Goal: Communication & Community: Answer question/provide support

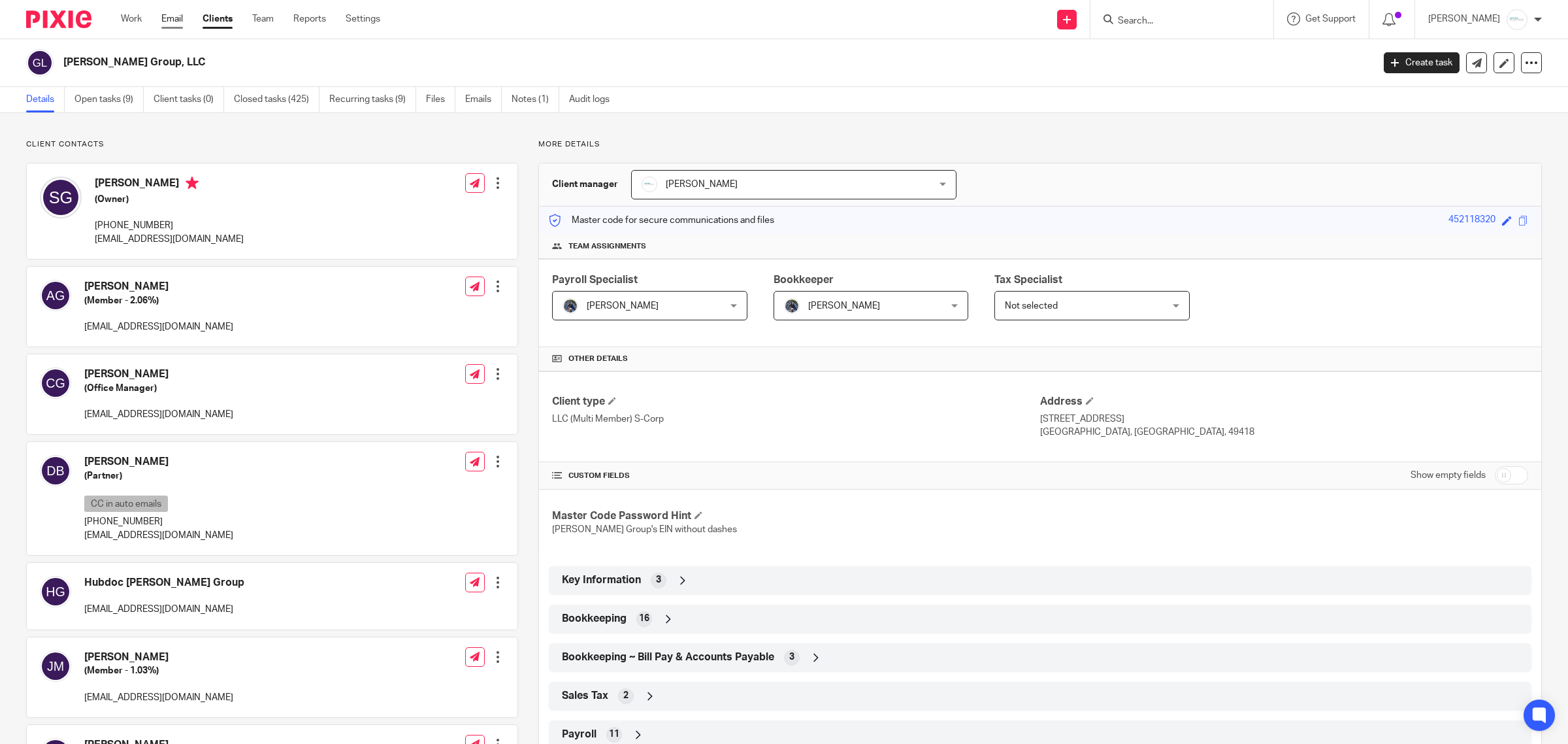
click at [166, 18] on link "Email" at bounding box center [172, 19] width 22 height 13
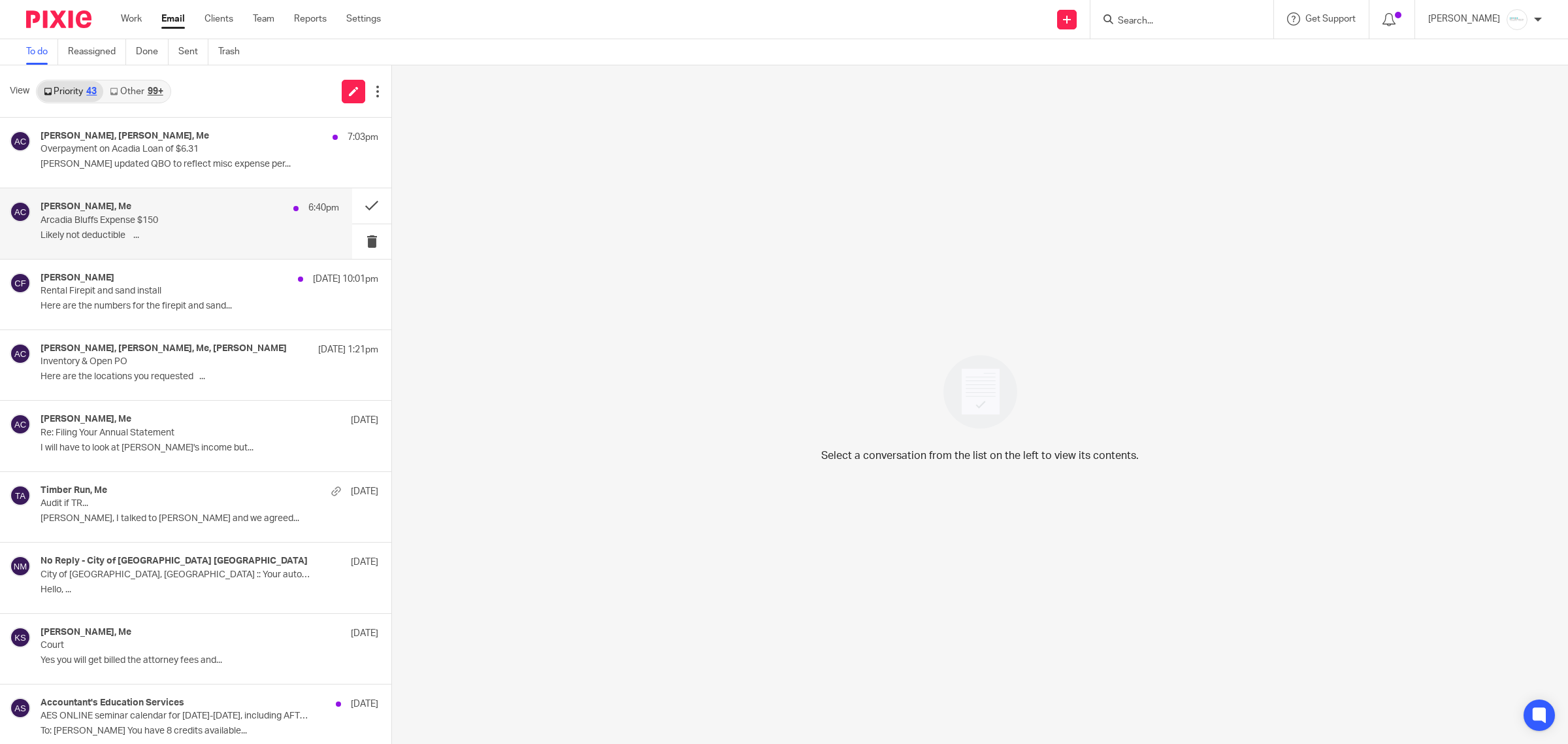
click at [136, 237] on p "Likely not deductible ..." at bounding box center [190, 236] width 299 height 11
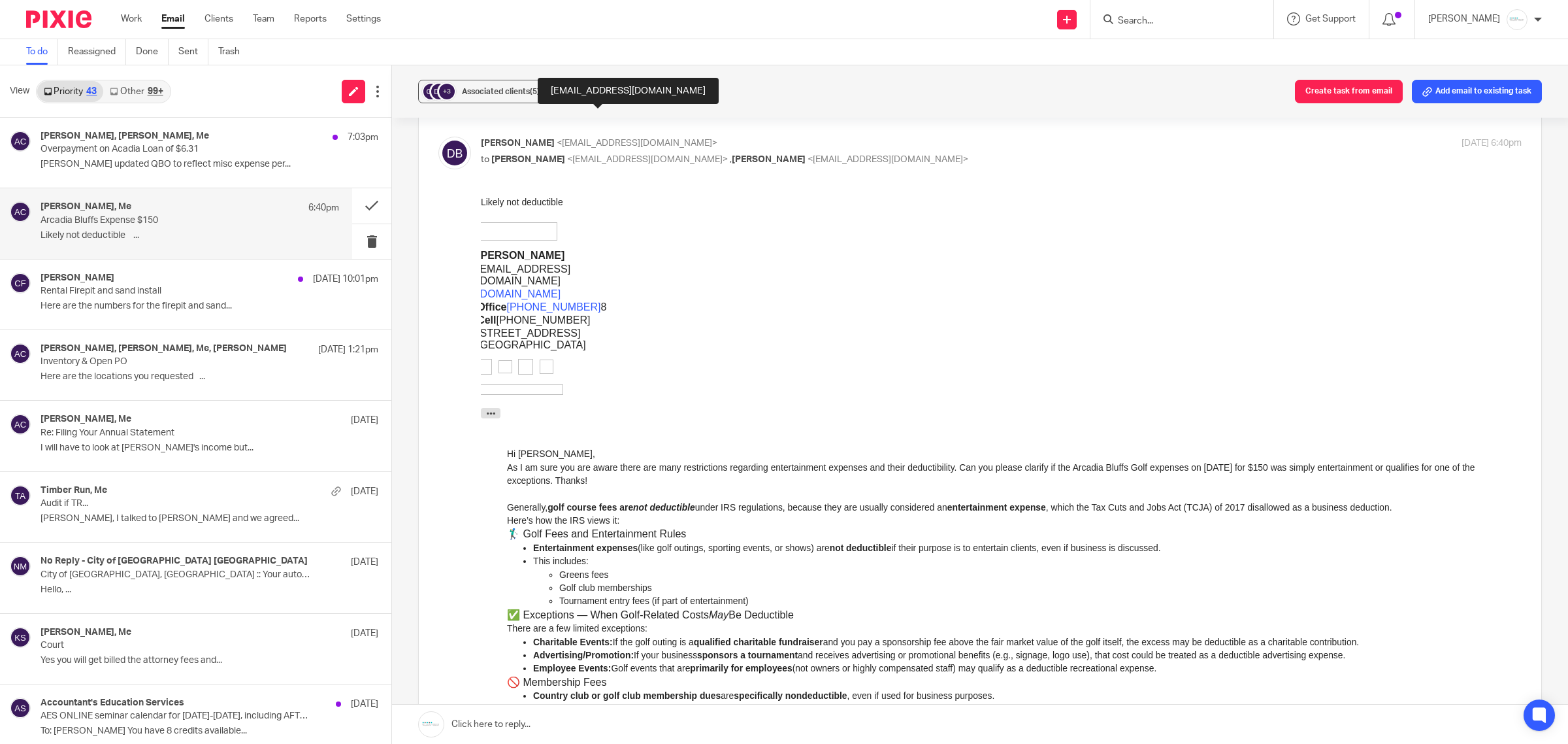
scroll to position [163, 0]
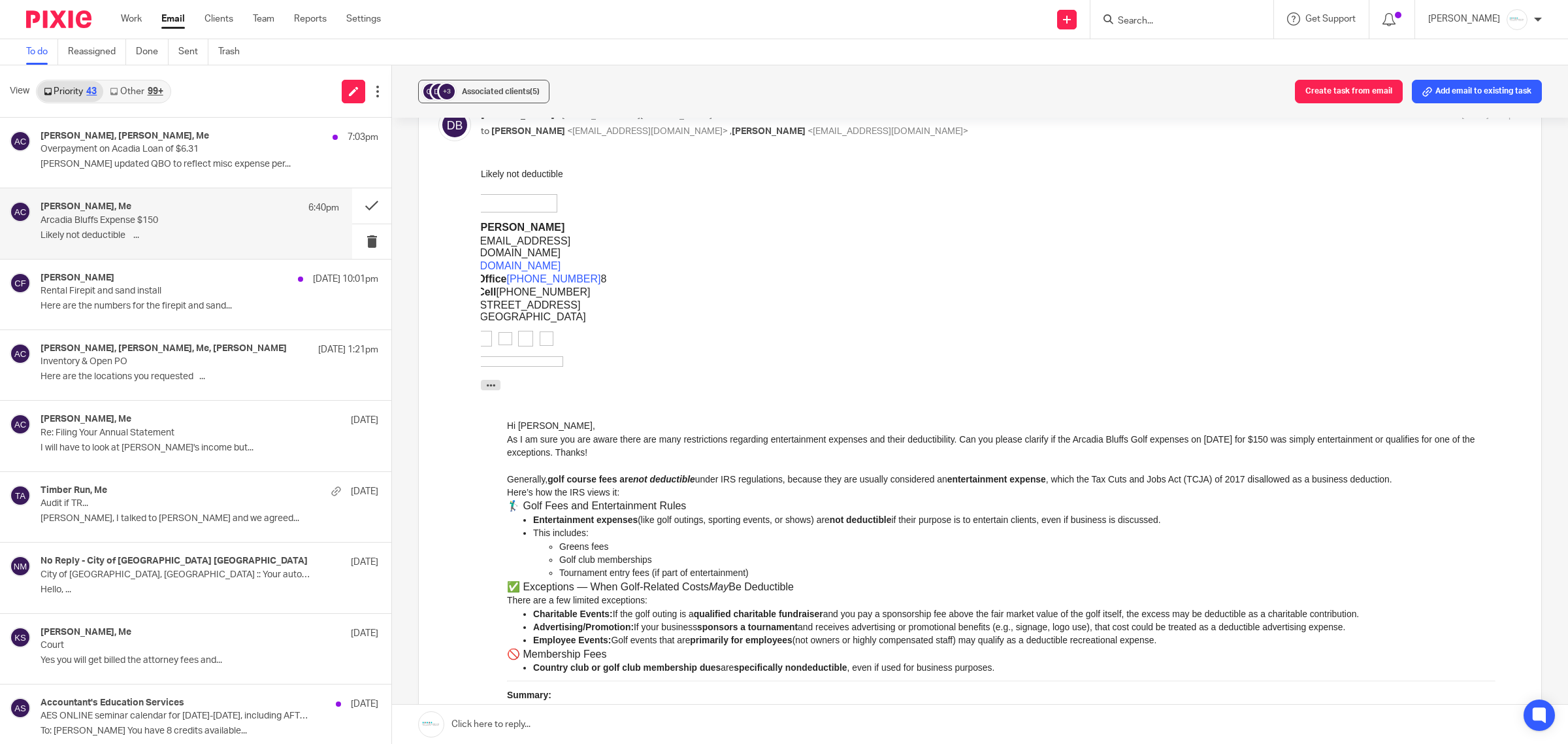
click at [647, 721] on link at bounding box center [980, 724] width 1176 height 39
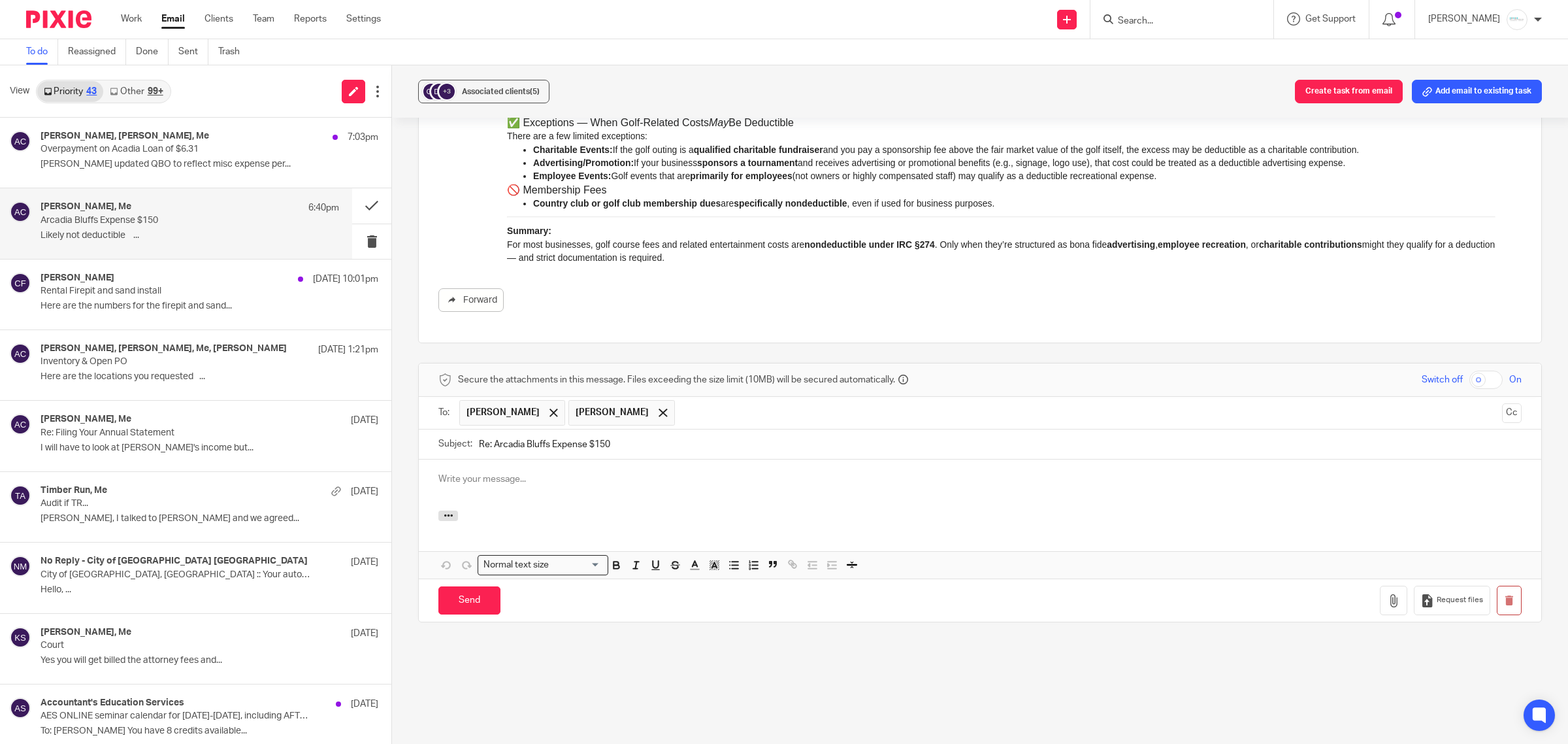
scroll to position [0, 0]
drag, startPoint x: 467, startPoint y: 480, endPoint x: 1164, endPoint y: 479, distance: 697.0
click at [1164, 479] on p "thanks! [PERSON_NAME] I allocated it to entertainment which will be non deducti…" at bounding box center [980, 479] width 1083 height 13
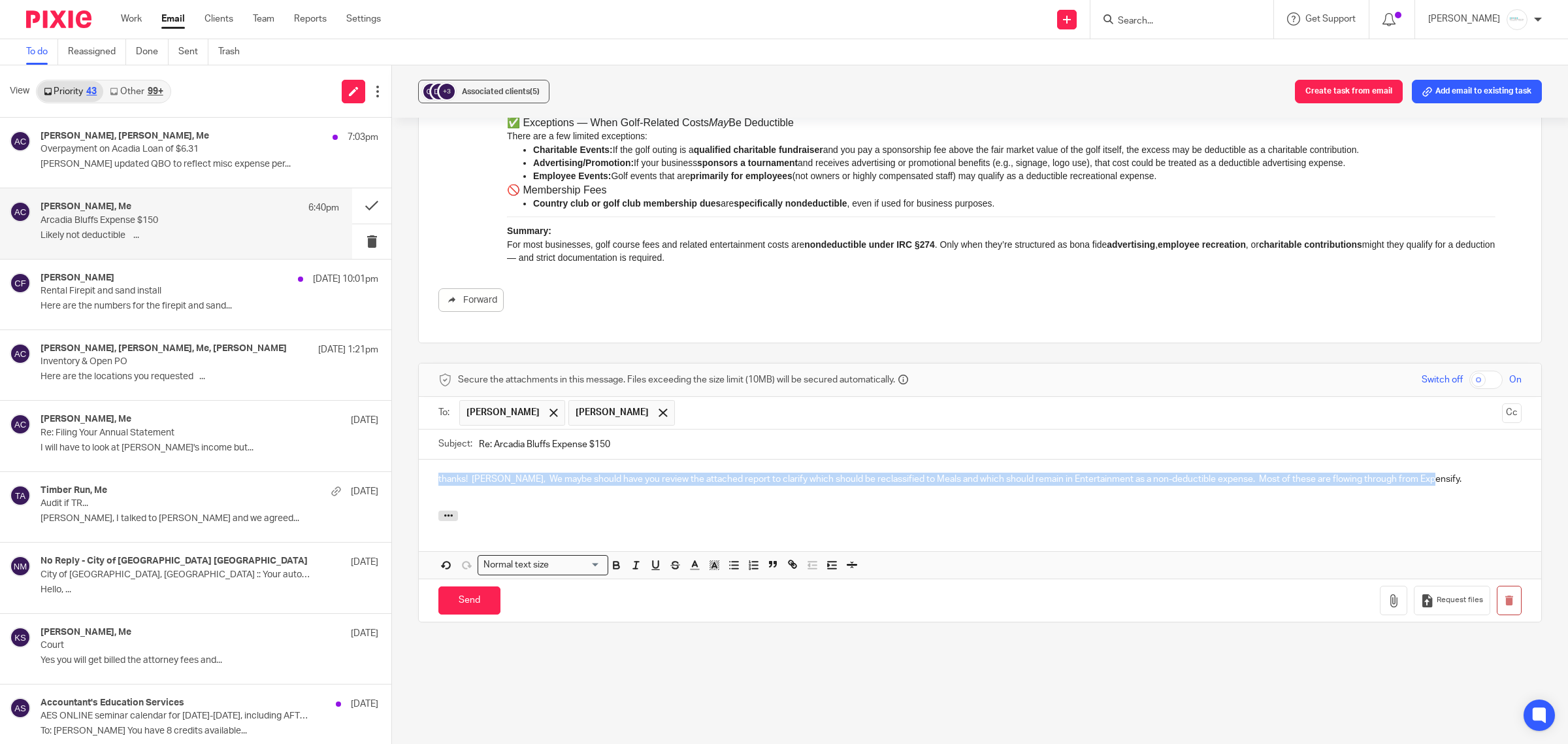
drag, startPoint x: 426, startPoint y: 483, endPoint x: 1527, endPoint y: 500, distance: 1101.1
click at [1567, 497] on html "Work Email Clients Team Reports Settings Work Email Clients Team Reports Settin…" at bounding box center [784, 372] width 1568 height 744
copy p "thanks! [PERSON_NAME], We maybe should have you review the attached report to c…"
click at [1435, 492] on div "thanks! [PERSON_NAME], We maybe should have you review the attached report to c…" at bounding box center [979, 485] width 1122 height 51
drag, startPoint x: 1434, startPoint y: 485, endPoint x: 294, endPoint y: 483, distance: 1140.0
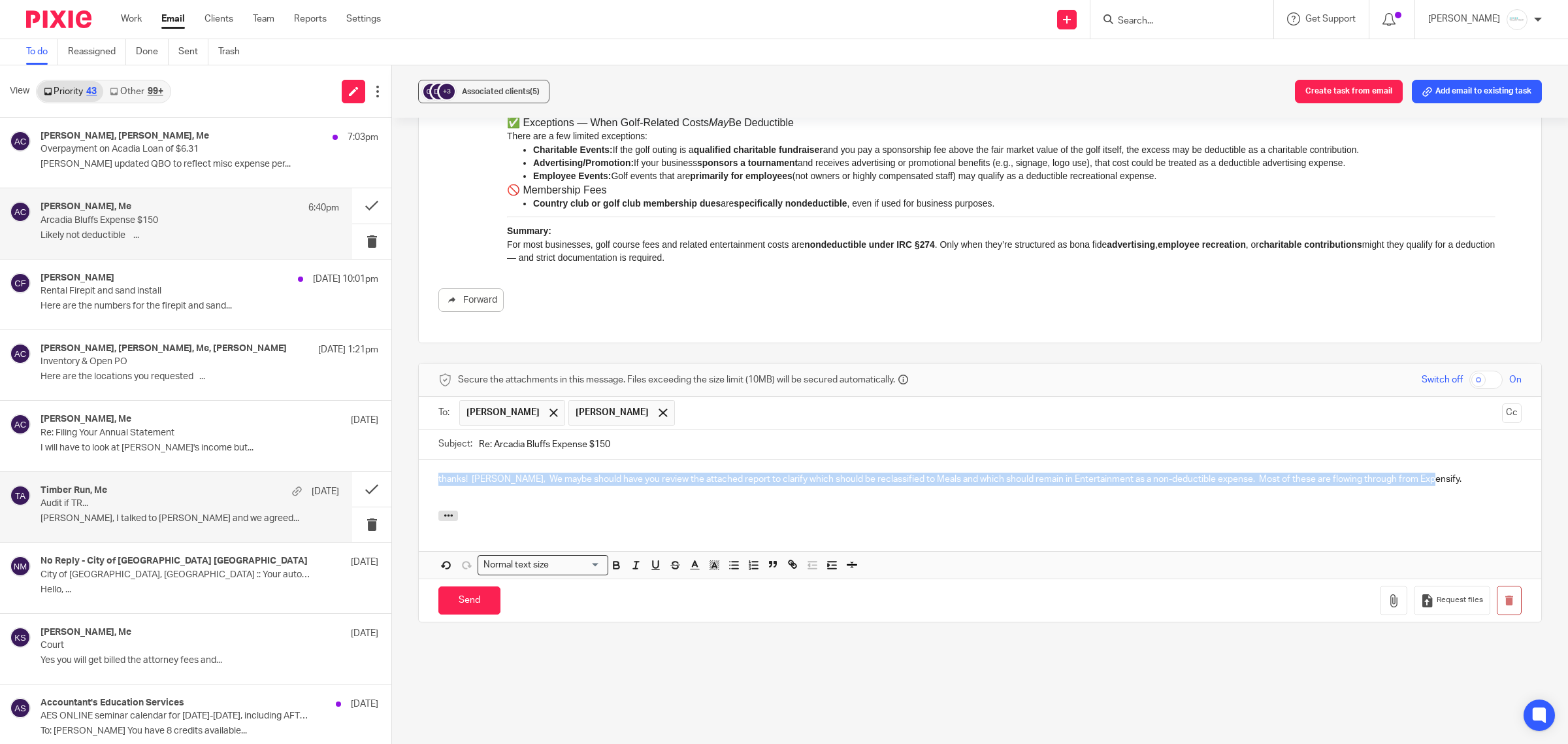
click at [294, 483] on div "View Priority 43 Other 99+ [PERSON_NAME], [PERSON_NAME], Me 7:03pm Overpayment …" at bounding box center [784, 405] width 1568 height 679
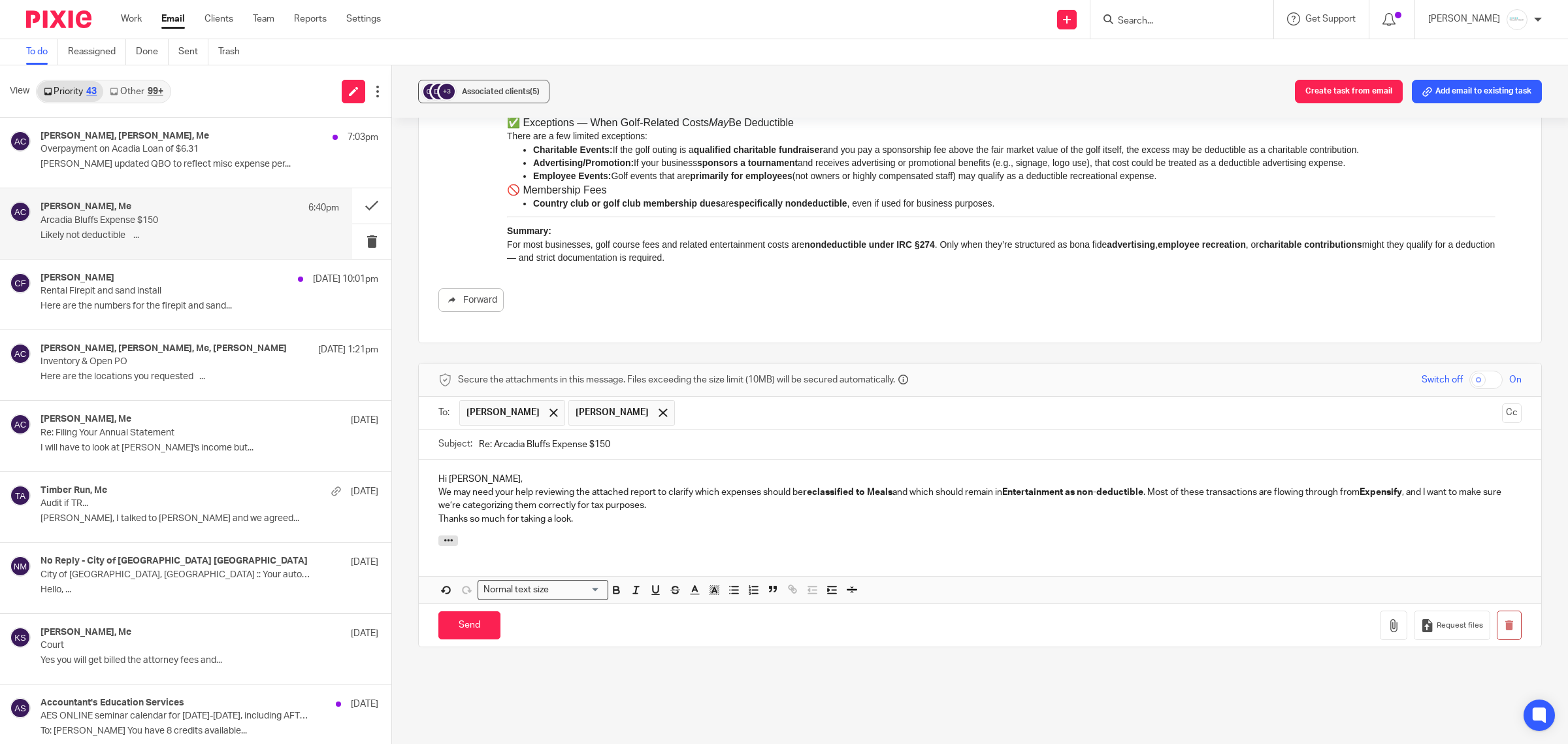
click at [482, 482] on p "Hi [PERSON_NAME]," at bounding box center [980, 479] width 1083 height 13
click at [530, 492] on p "Thanks for the clarificate. I pulled a report of all the items classified as En…" at bounding box center [980, 499] width 1083 height 26
drag, startPoint x: 530, startPoint y: 492, endPoint x: 512, endPoint y: 496, distance: 18.4
click at [509, 493] on p "Thanks for the clarificate. I pulled a report of all the items classified as En…" at bounding box center [980, 499] width 1083 height 26
click at [530, 490] on p "Thanks for the clarificate. I pulled a report of all the items classified as En…" at bounding box center [980, 499] width 1083 height 26
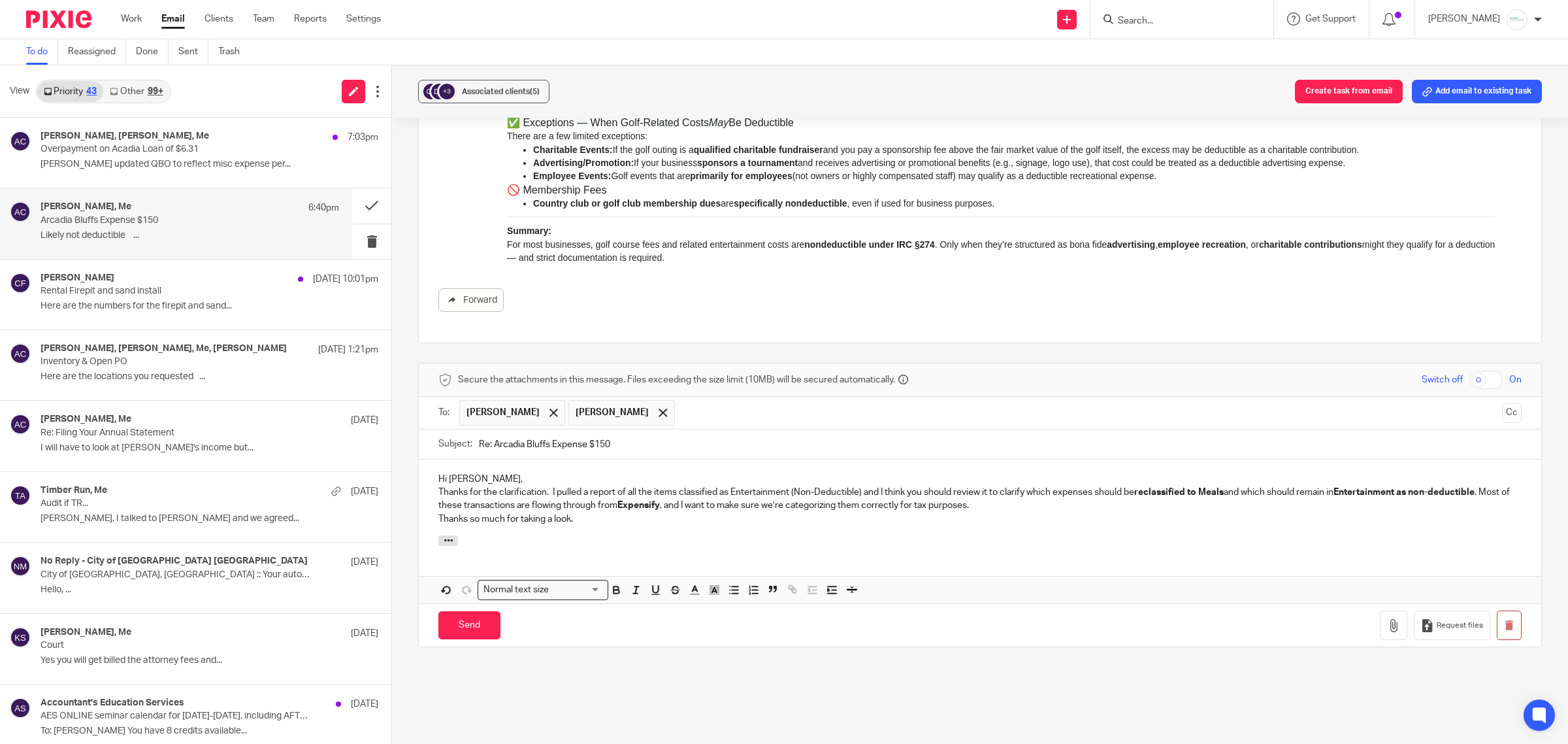
click at [1011, 512] on p "Thanks for the clarification. I pulled a report of all the items classified as …" at bounding box center [980, 499] width 1083 height 26
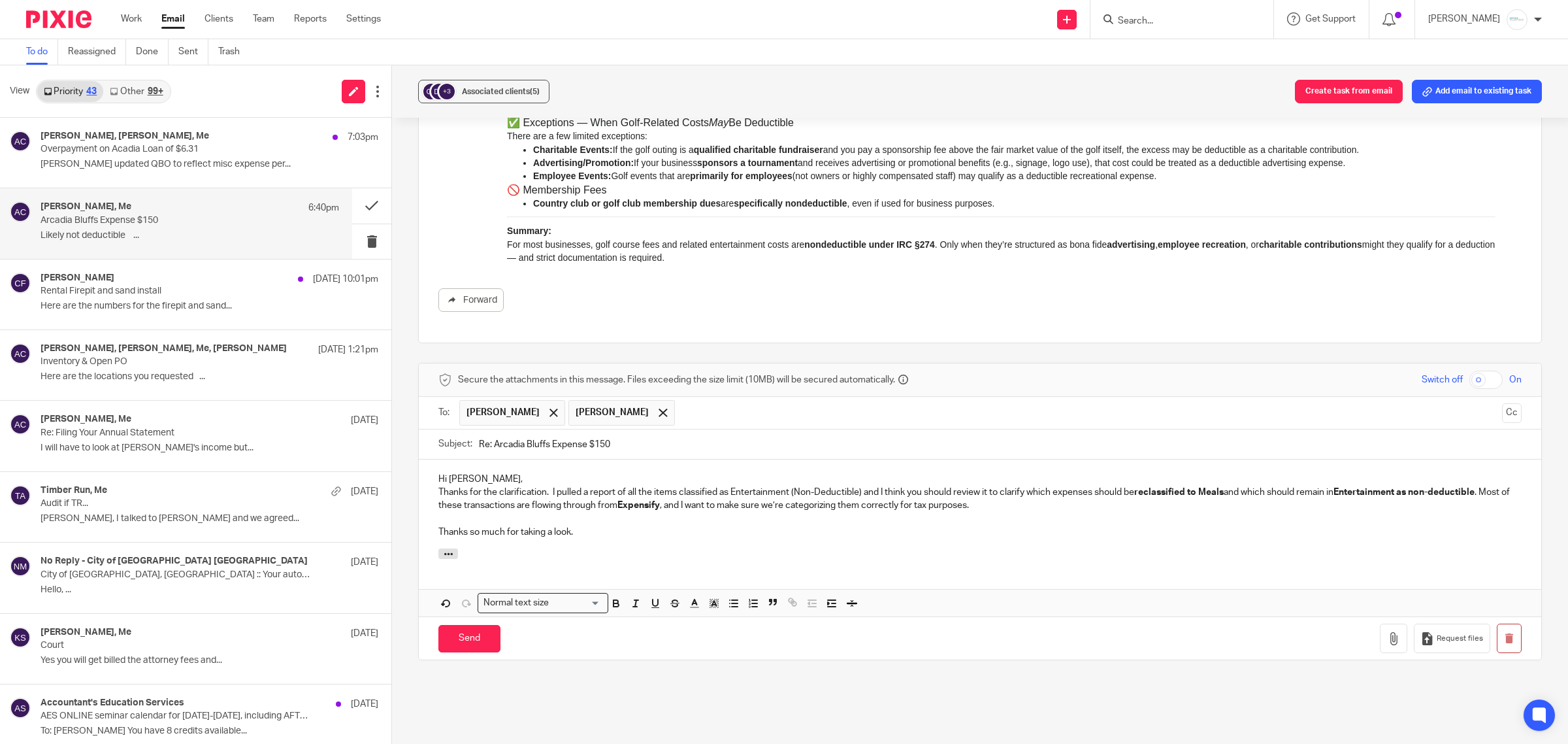
click at [524, 479] on p "Hi Dave," at bounding box center [980, 479] width 1083 height 13
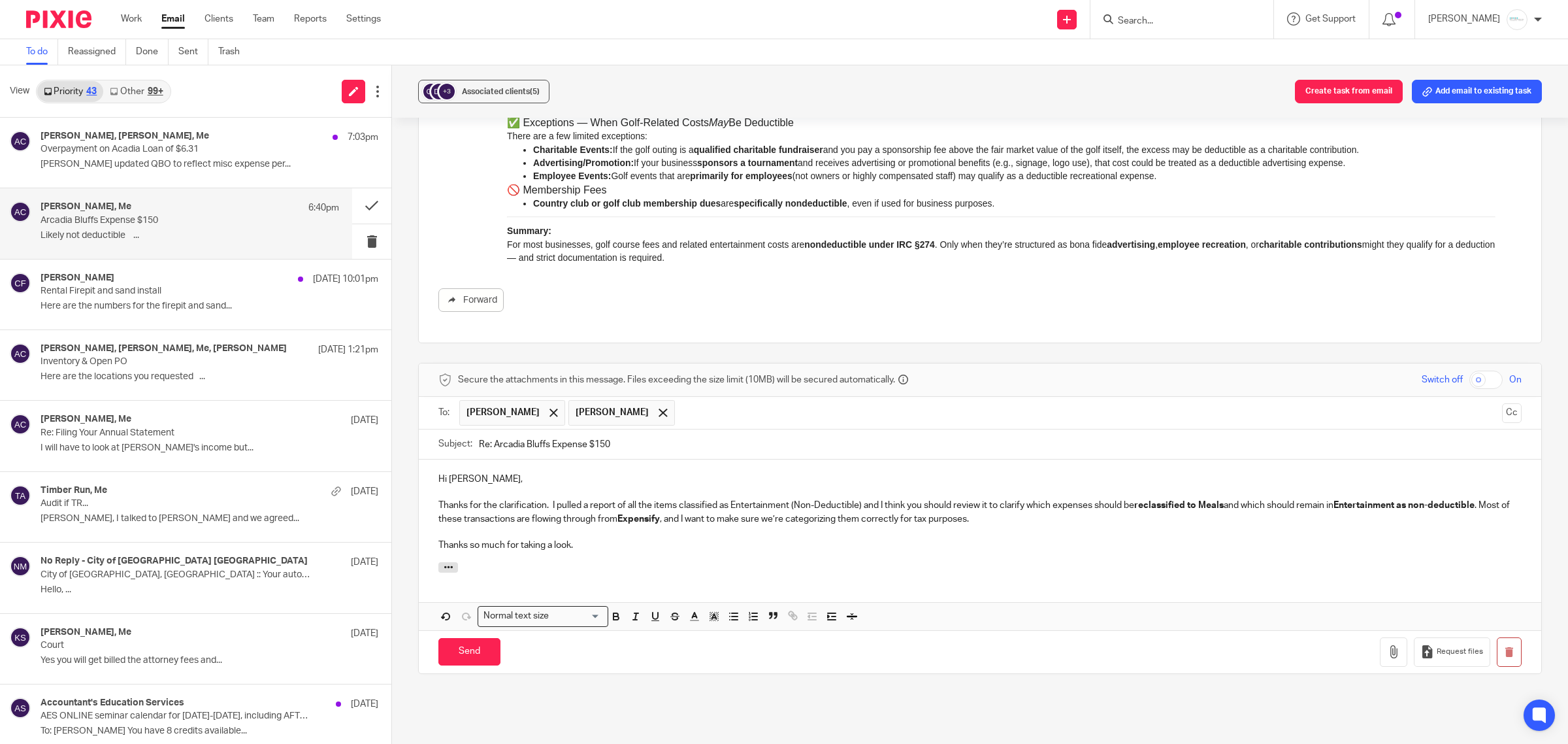
click at [1062, 528] on p at bounding box center [980, 532] width 1083 height 13
click at [1046, 517] on p "Thanks for the clarification. I pulled a report of all the items classified as …" at bounding box center [980, 512] width 1083 height 26
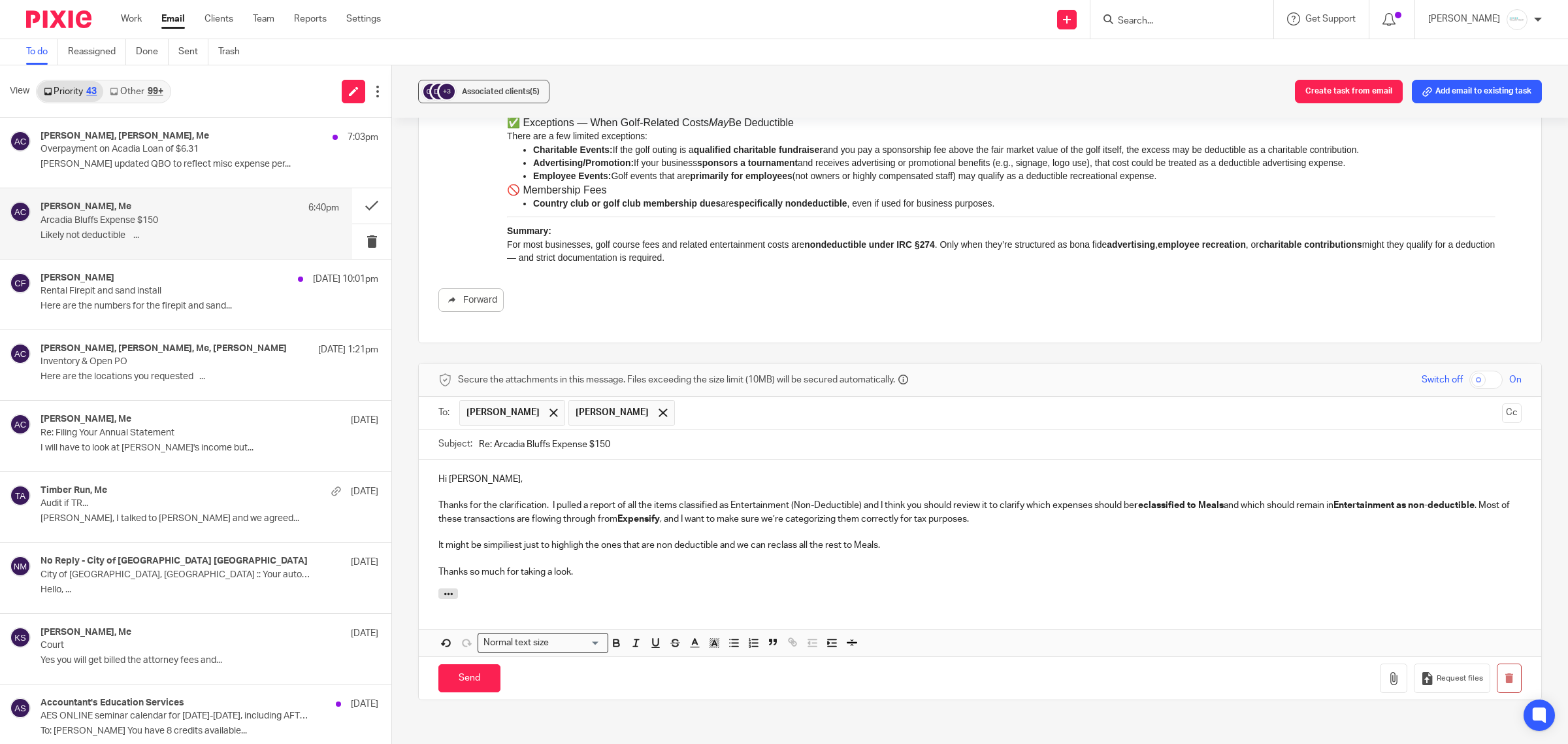
drag, startPoint x: 493, startPoint y: 556, endPoint x: 483, endPoint y: 551, distance: 11.2
drag, startPoint x: 564, startPoint y: 556, endPoint x: 549, endPoint y: 551, distance: 15.8
click at [918, 537] on p at bounding box center [980, 532] width 1083 height 13
click at [673, 545] on p "It might be simplest just to highlight the ones that are non deductible and we …" at bounding box center [980, 545] width 1083 height 13
click at [956, 556] on p at bounding box center [980, 559] width 1083 height 13
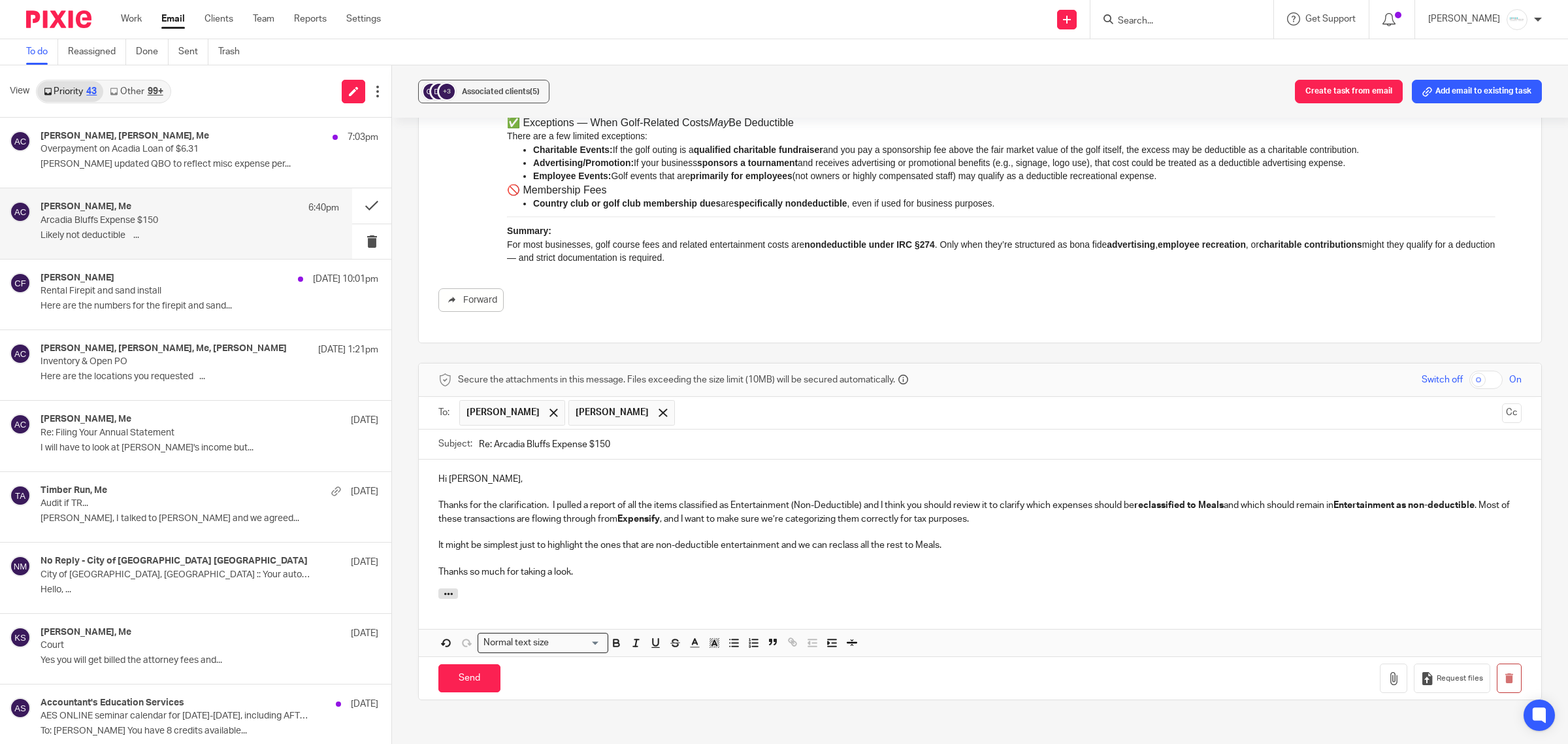
click at [586, 577] on p "Thanks so much for taking a look." at bounding box center [980, 571] width 1083 height 13
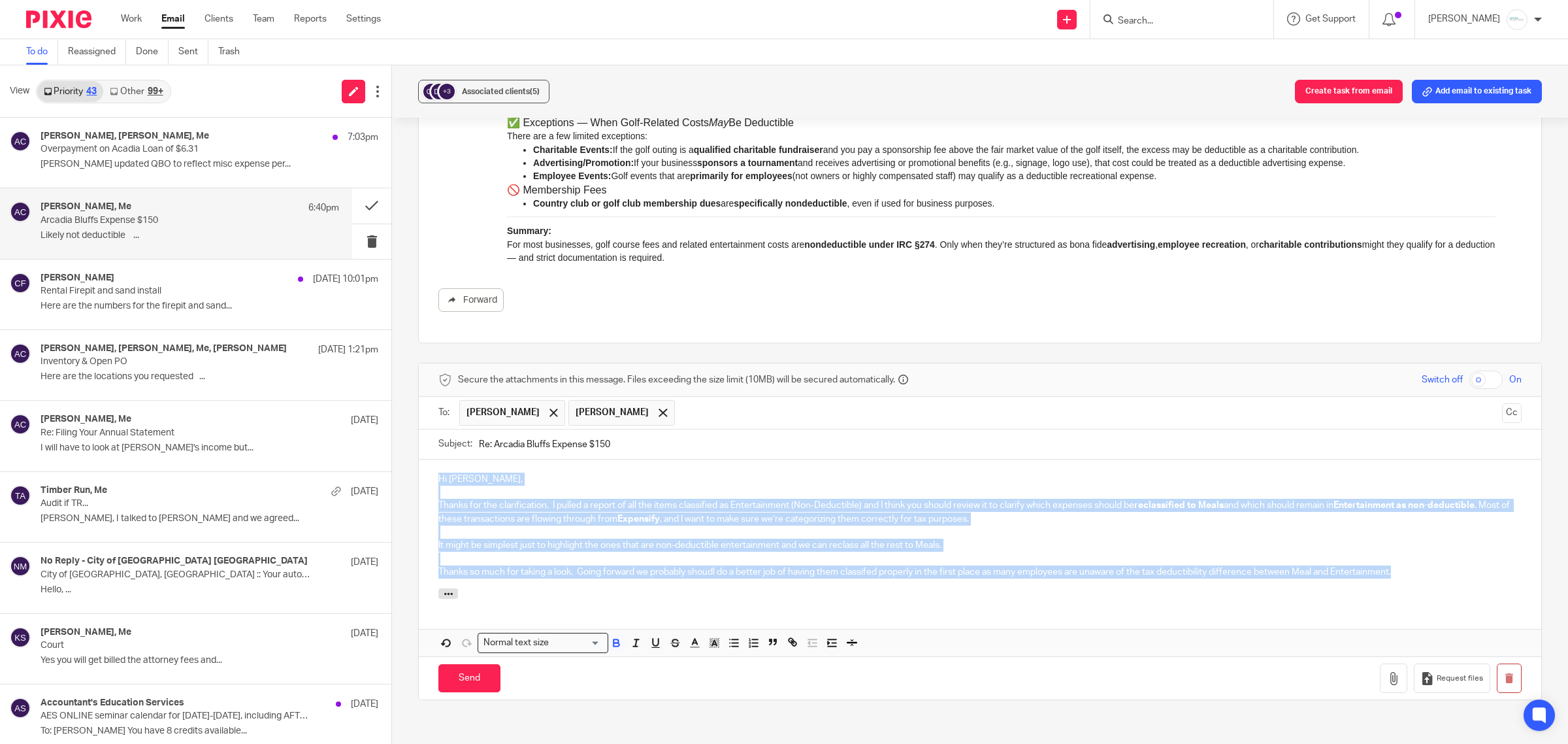
drag, startPoint x: 431, startPoint y: 483, endPoint x: 1403, endPoint y: 580, distance: 976.8
click at [1403, 580] on div "Hi Dave, Thanks for the clarification. I pulled a report of all the items class…" at bounding box center [979, 523] width 1122 height 128
copy div "Hi Dave, Thanks for the clarification. I pulled a report of all the items class…"
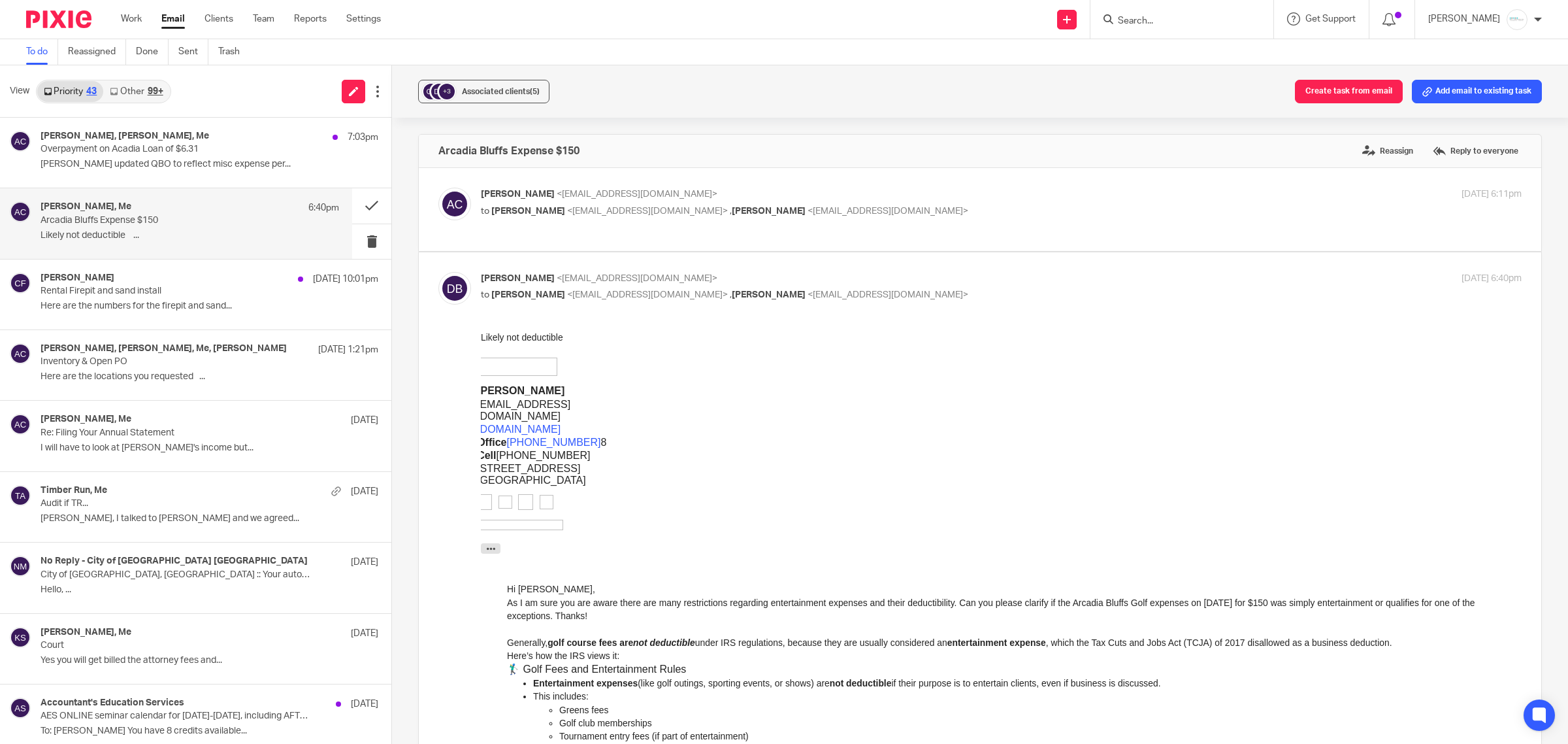
scroll to position [627, 0]
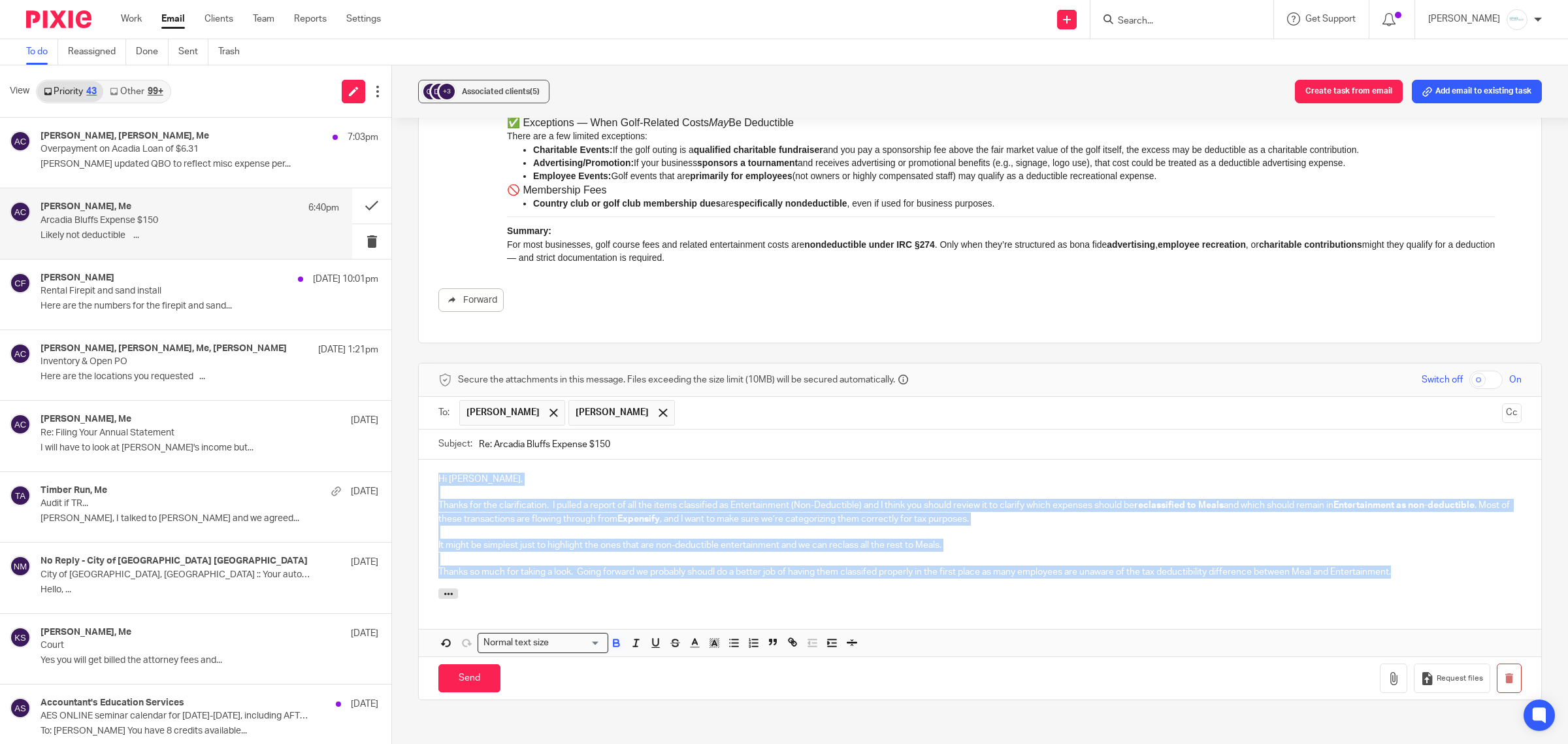
drag, startPoint x: 467, startPoint y: 491, endPoint x: 464, endPoint y: 485, distance: 6.7
click at [468, 489] on p at bounding box center [980, 492] width 1083 height 13
click at [439, 481] on p "Hi [PERSON_NAME]," at bounding box center [980, 479] width 1083 height 13
drag, startPoint x: 429, startPoint y: 476, endPoint x: 1516, endPoint y: 572, distance: 1091.2
click at [1516, 572] on div "Secure the attachments in this message. Files exceeding the size limit (10MB) w…" at bounding box center [980, 532] width 1124 height 338
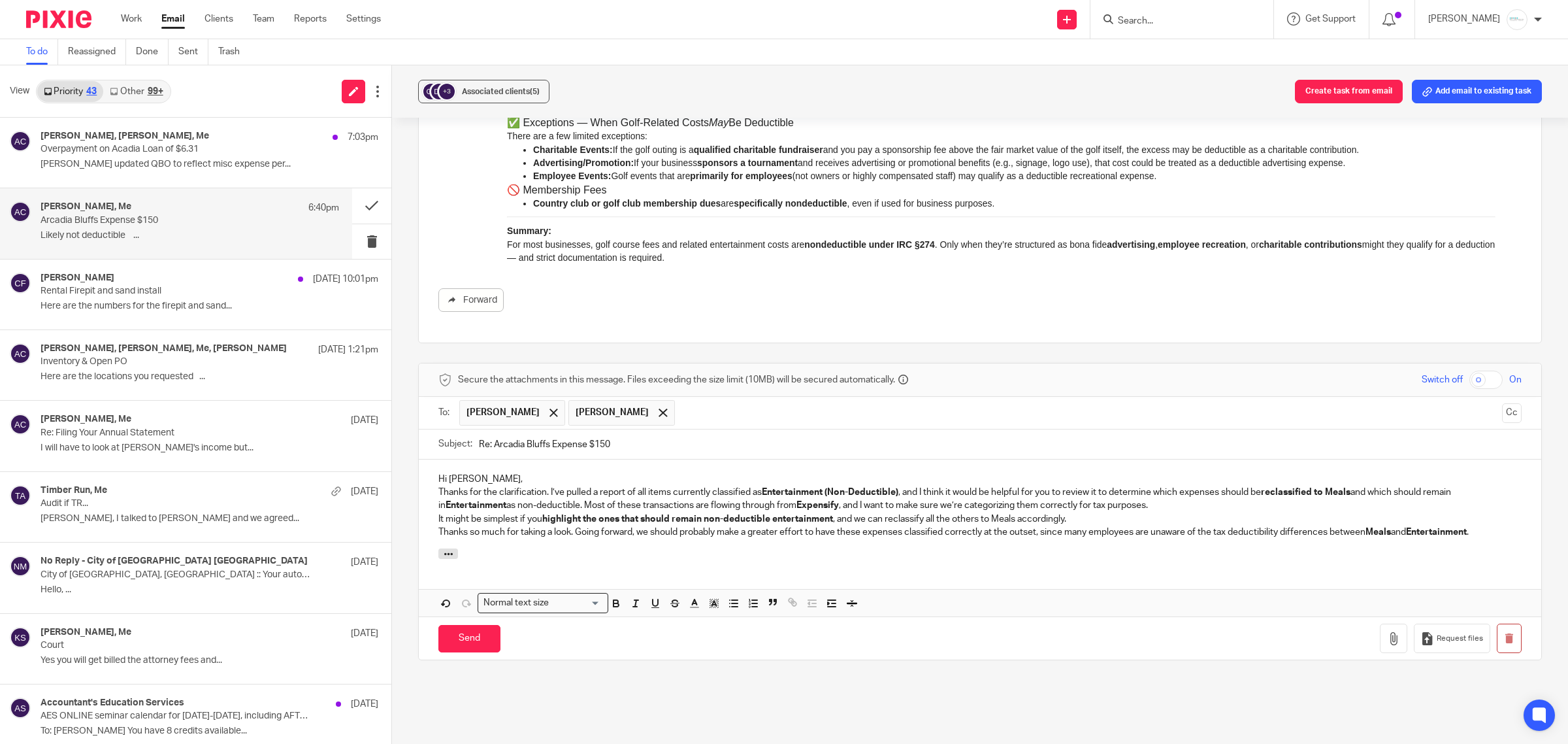
click at [544, 490] on p "Thanks for the clarification. I’ve pulled a report of all items currently class…" at bounding box center [980, 499] width 1083 height 26
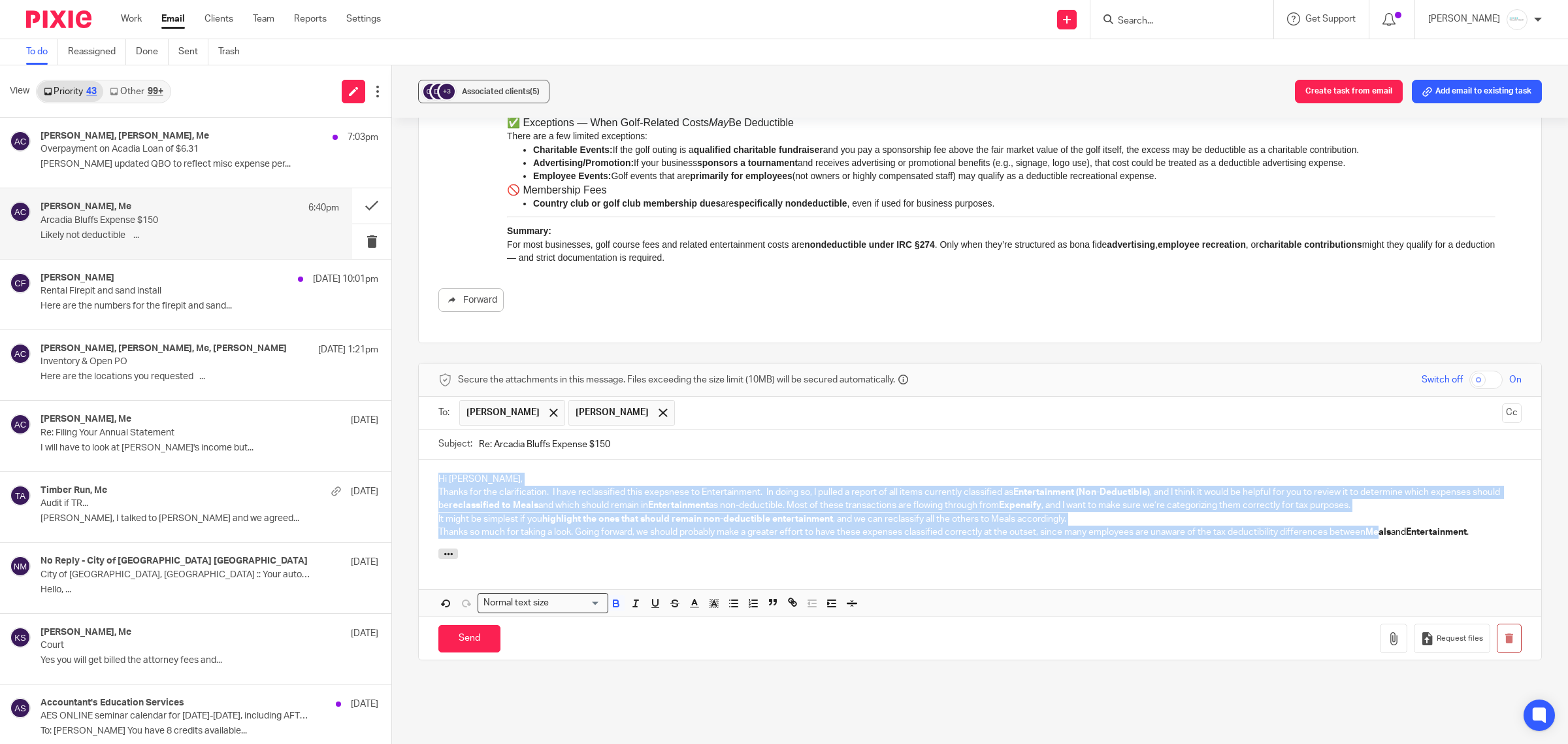
drag, startPoint x: 425, startPoint y: 485, endPoint x: 1383, endPoint y: 551, distance: 960.3
click at [1383, 551] on div "Hi Dave, Thanks for the clarification. I have reclassified this exepsnese to En…" at bounding box center [979, 538] width 1122 height 157
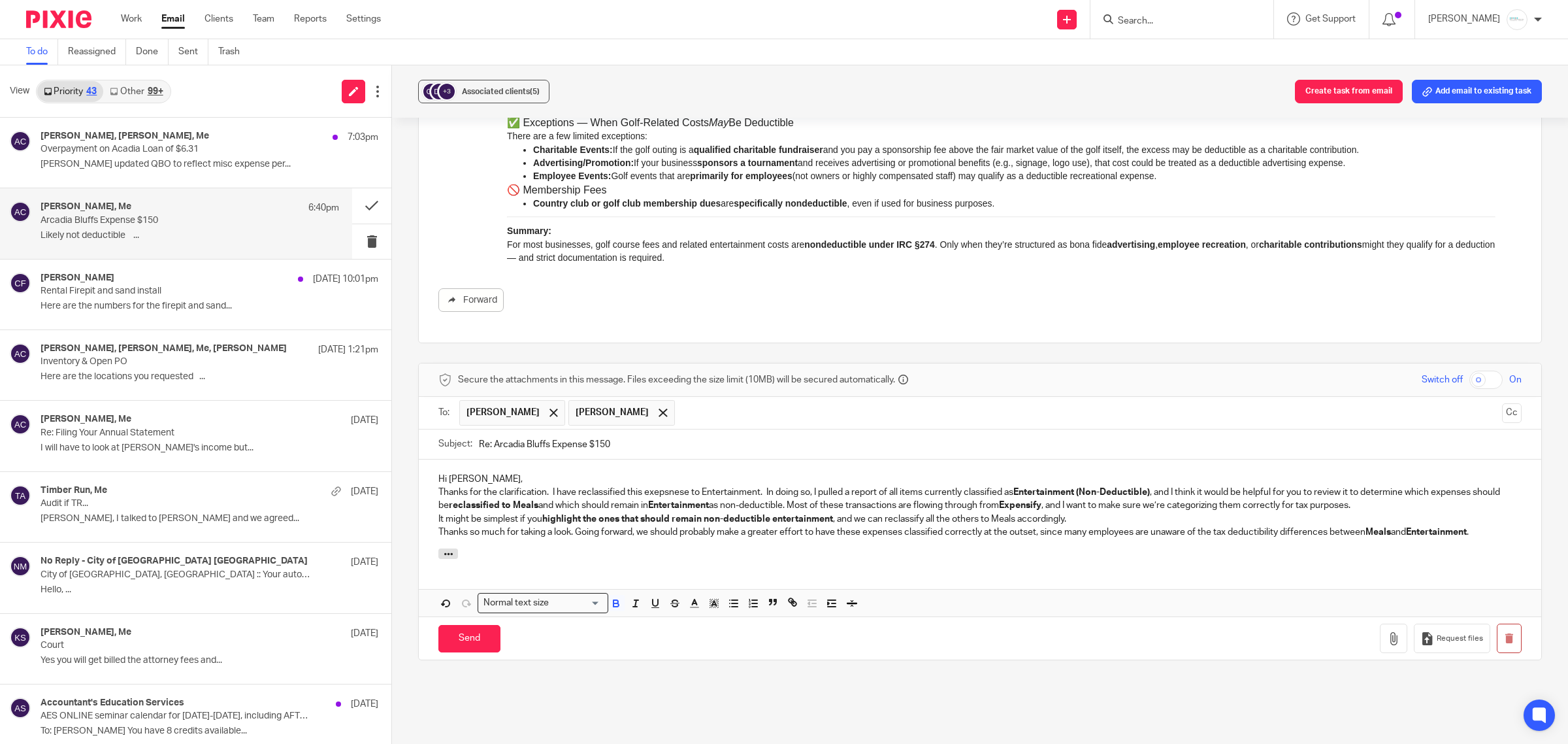
click at [1461, 549] on div "Hi Dave, Thanks for the clarification. I have reclassified this exepsnese to En…" at bounding box center [979, 504] width 1122 height 89
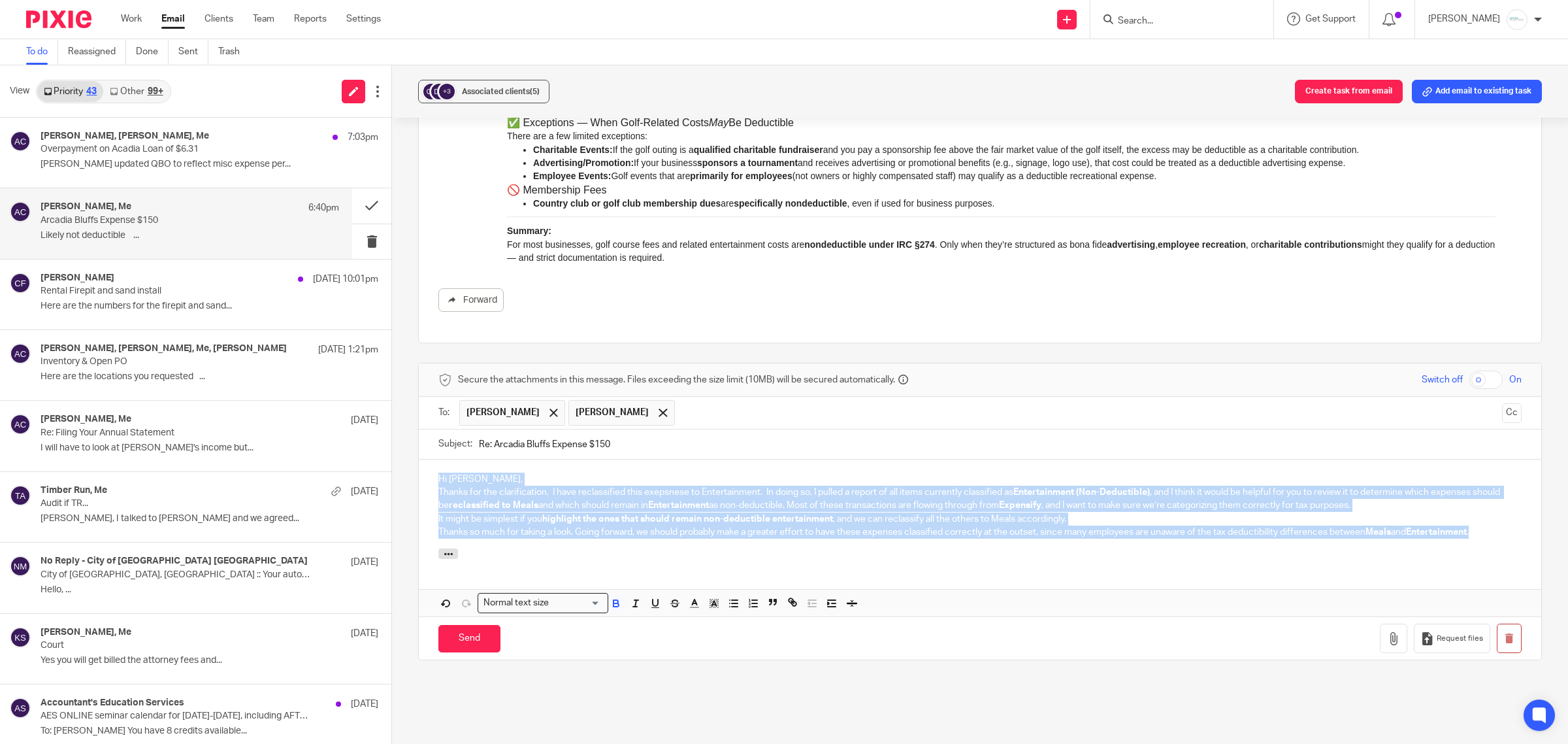
drag, startPoint x: 1498, startPoint y: 528, endPoint x: 384, endPoint y: 453, distance: 1116.5
click at [302, 404] on div "View Priority 43 Other 99+ [PERSON_NAME], [PERSON_NAME], Me 7:03pm Overpayment …" at bounding box center [784, 405] width 1568 height 679
copy div "Hi Dave, Thanks for the clarification. I have reclassified this exepsnese to En…"
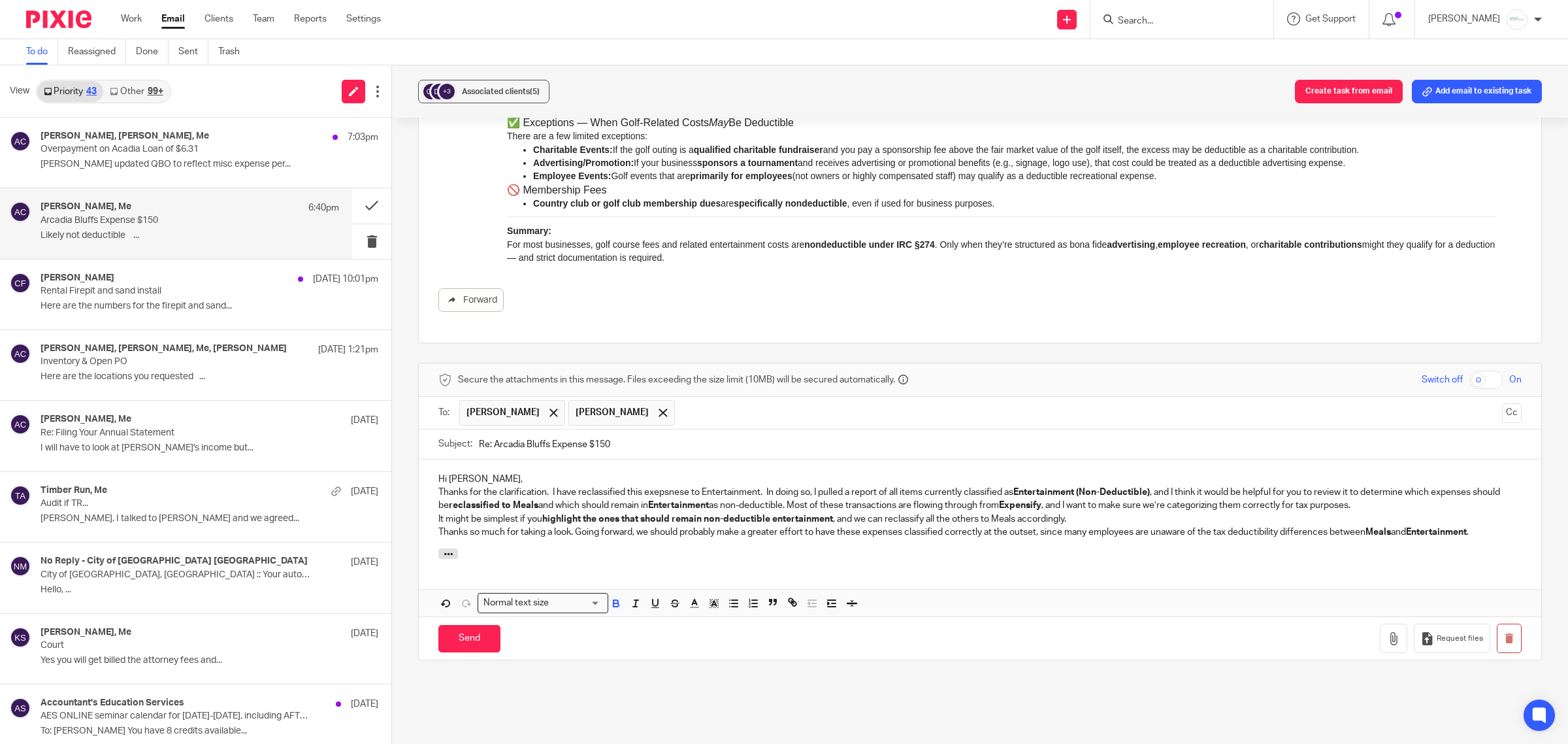
drag, startPoint x: 410, startPoint y: 500, endPoint x: 407, endPoint y: 492, distance: 8.5
click at [410, 500] on div "+3 Associated clients (5) Create task from email Add email to existing task Arc…" at bounding box center [980, 405] width 1176 height 679
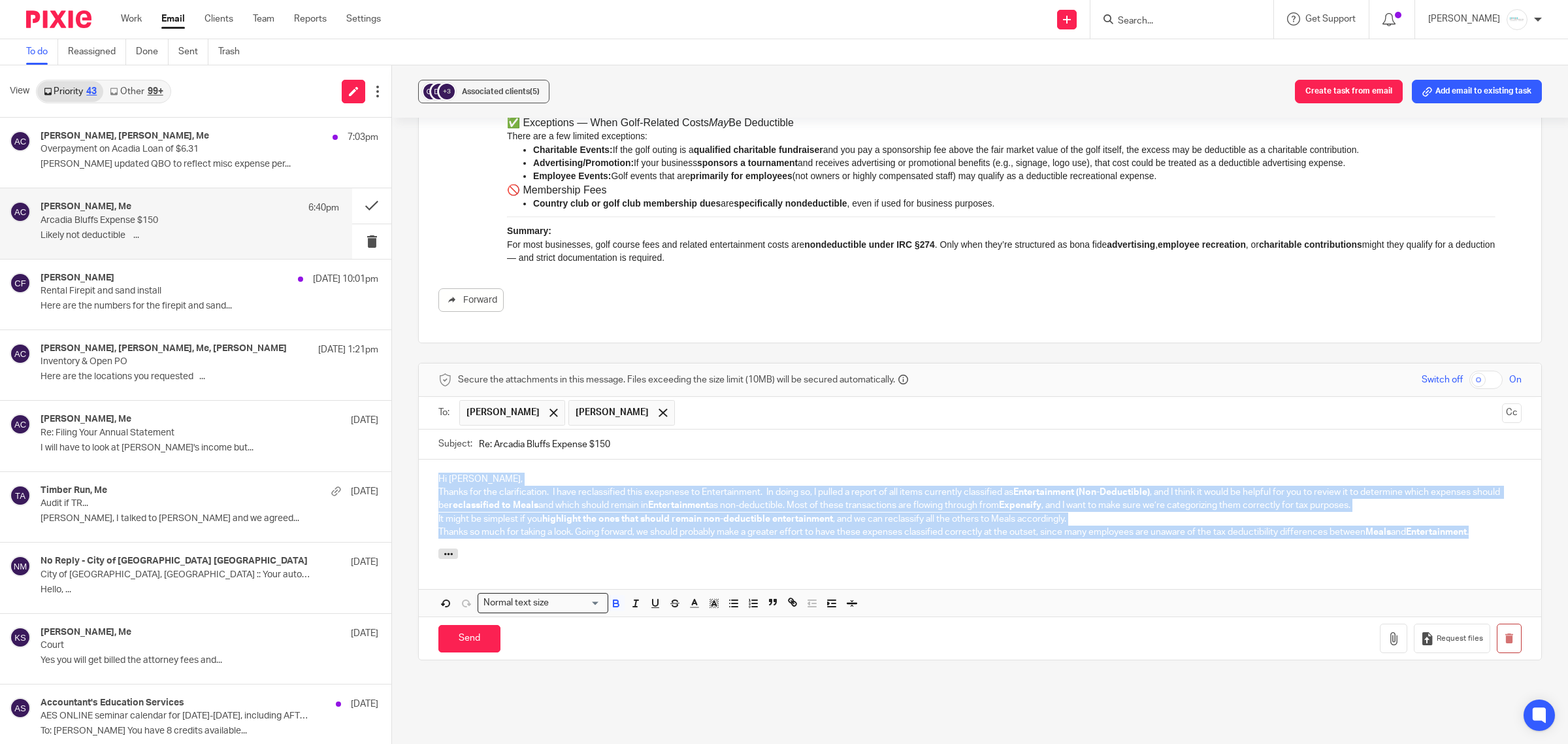
drag, startPoint x: 423, startPoint y: 480, endPoint x: 1489, endPoint y: 548, distance: 1068.2
click at [1489, 548] on div "Hi Dave, Thanks for the clarification. I have reclassified this exepsnese to En…" at bounding box center [979, 504] width 1122 height 89
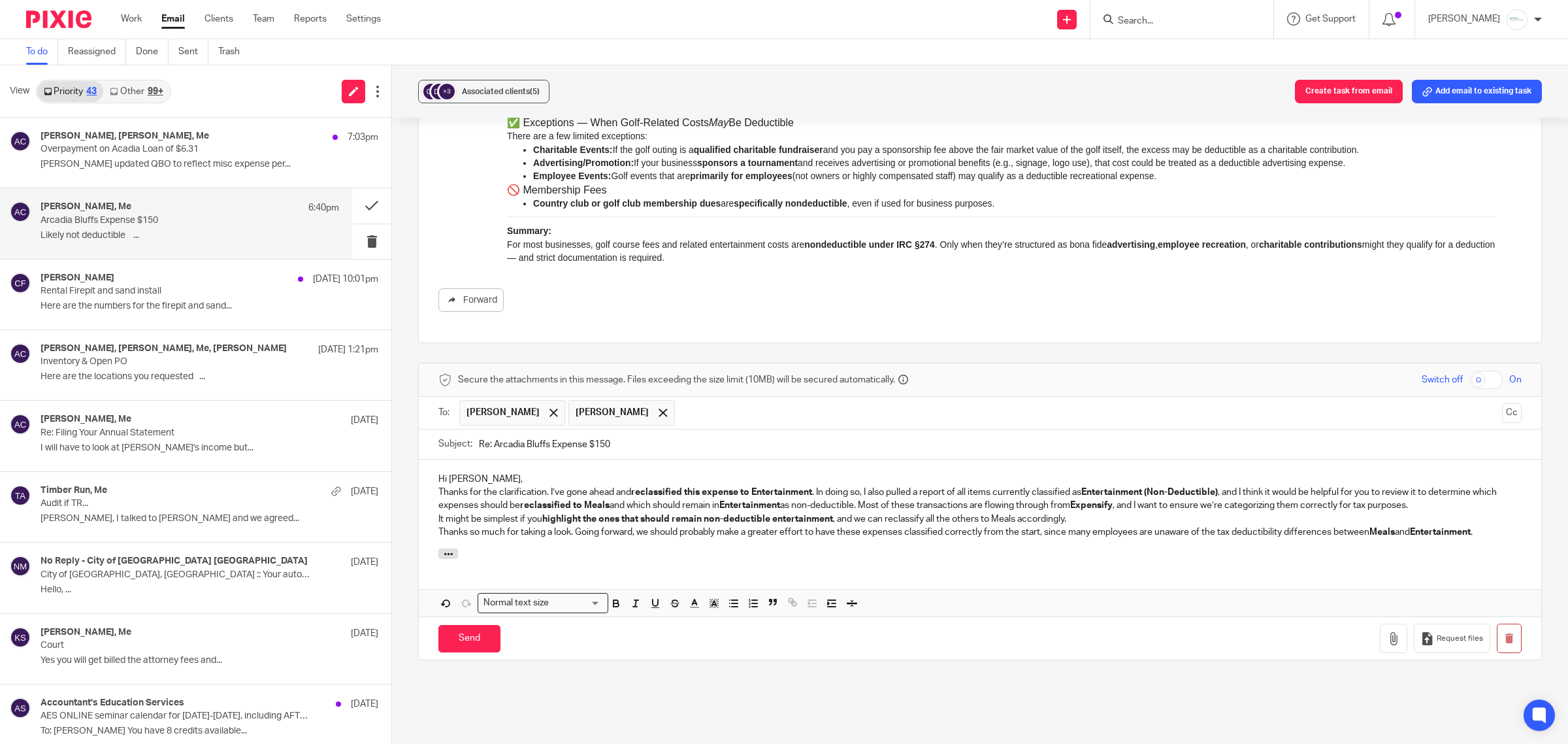
click at [815, 492] on p "Thanks for the clarification. I’ve gone ahead and reclassified this expense to …" at bounding box center [980, 499] width 1083 height 26
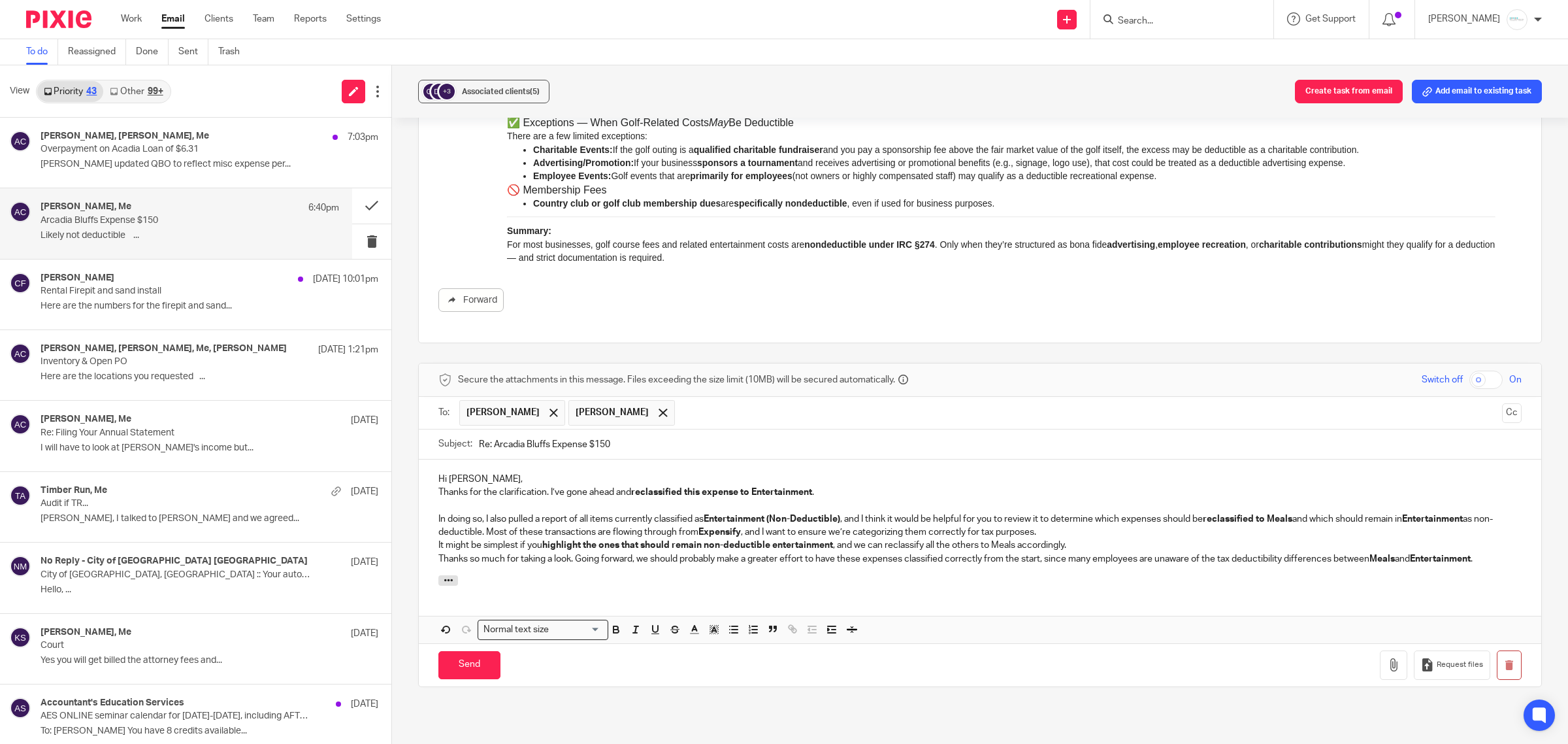
click at [1075, 532] on p "In doing so, I also pulled a report of all items currently classified as Entert…" at bounding box center [980, 525] width 1083 height 26
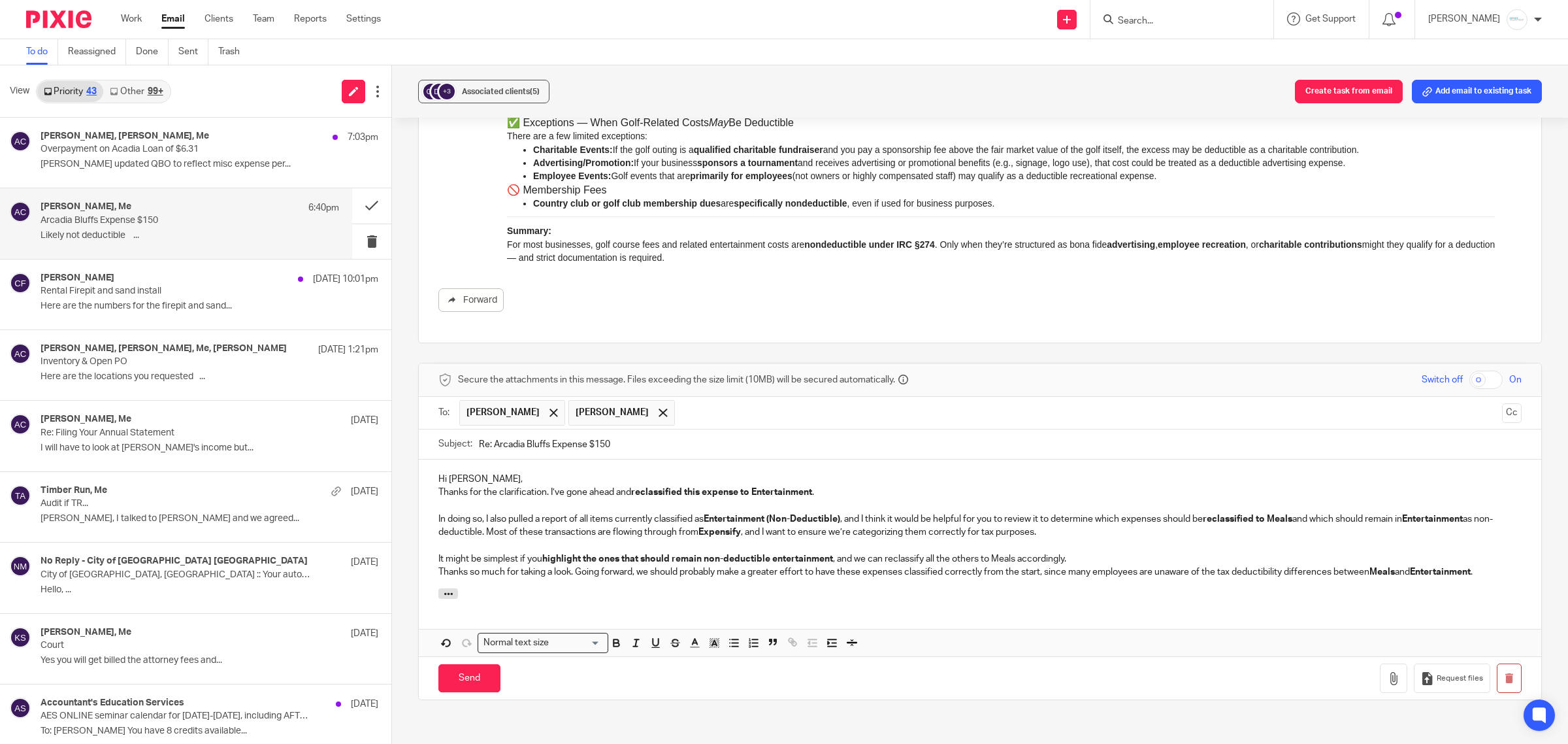
click at [1066, 563] on p "It might be simplest if you highlight the ones that should remain non-deductibl…" at bounding box center [980, 559] width 1083 height 13
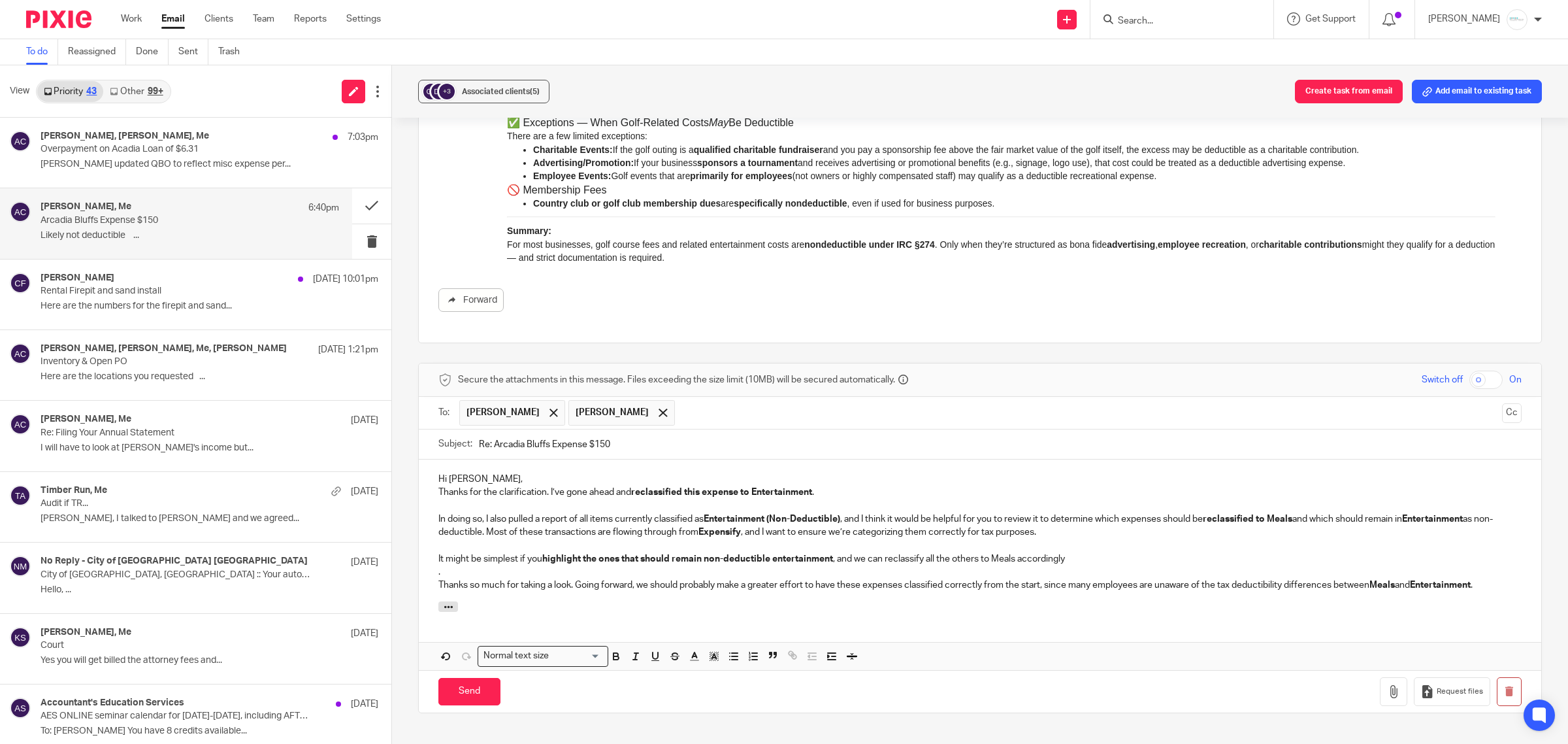
click at [573, 584] on p "Thanks so much for taking a look. Going forward, we should probably make a grea…" at bounding box center [980, 584] width 1083 height 13
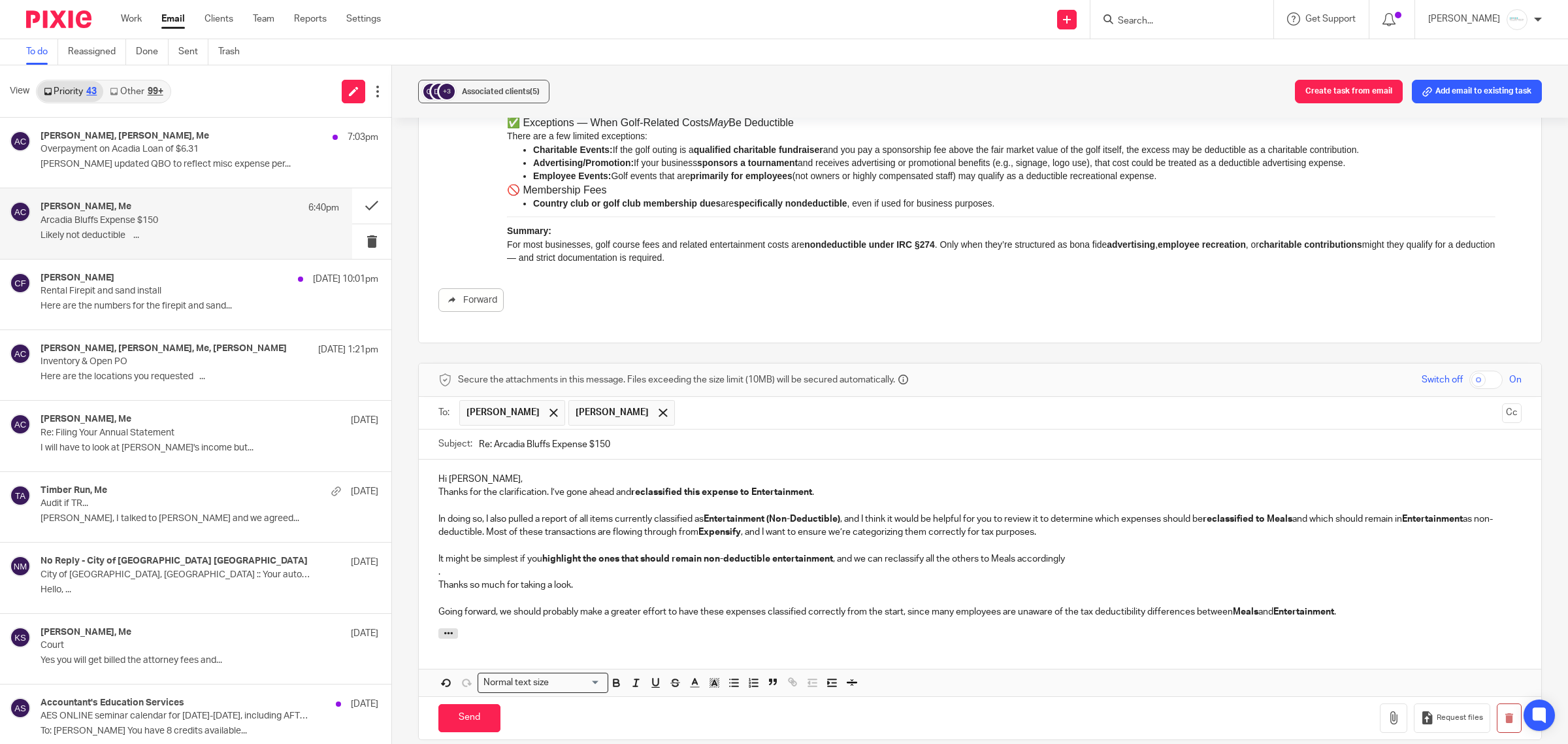
click at [467, 573] on p "." at bounding box center [980, 571] width 1083 height 13
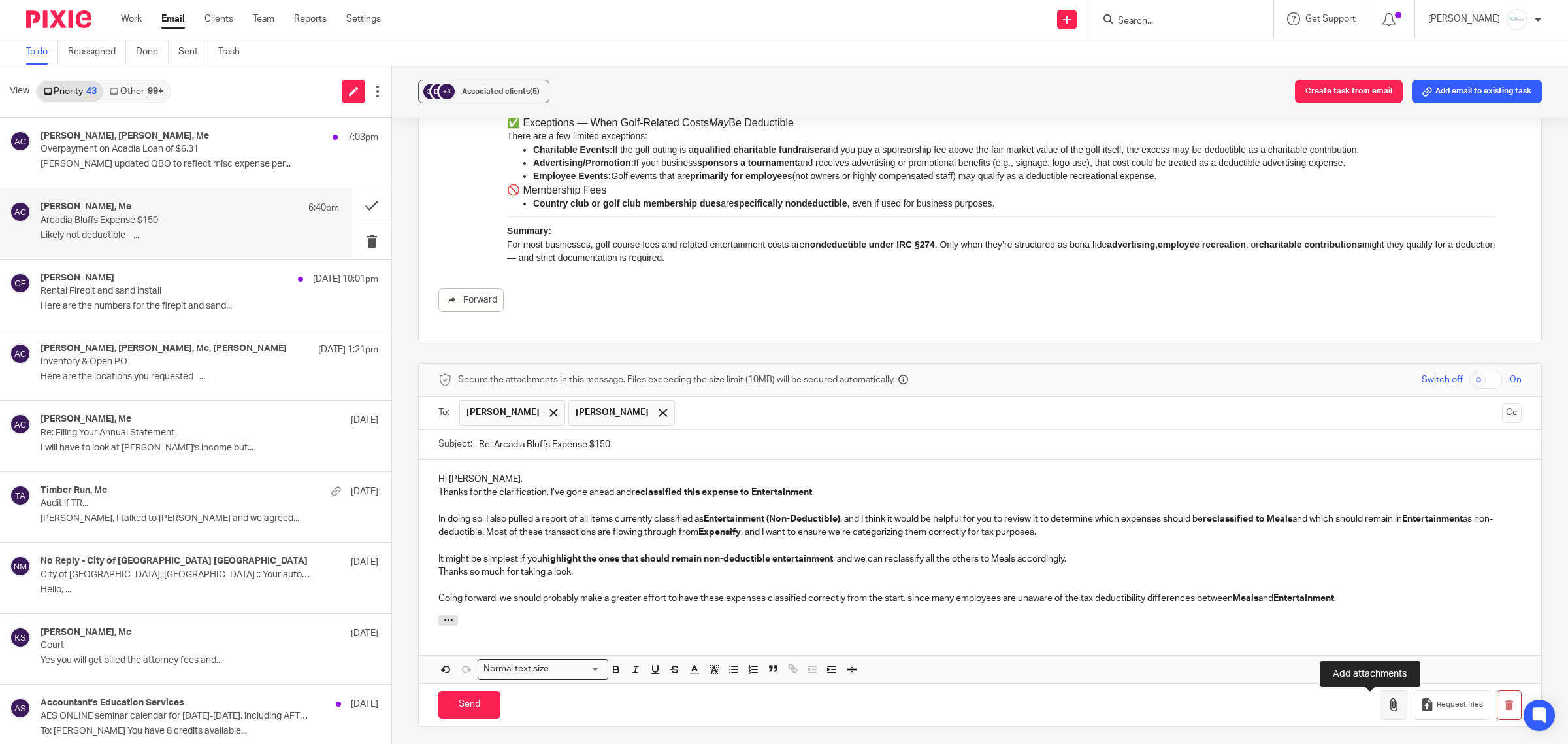
click at [1380, 707] on button "button" at bounding box center [1393, 705] width 27 height 30
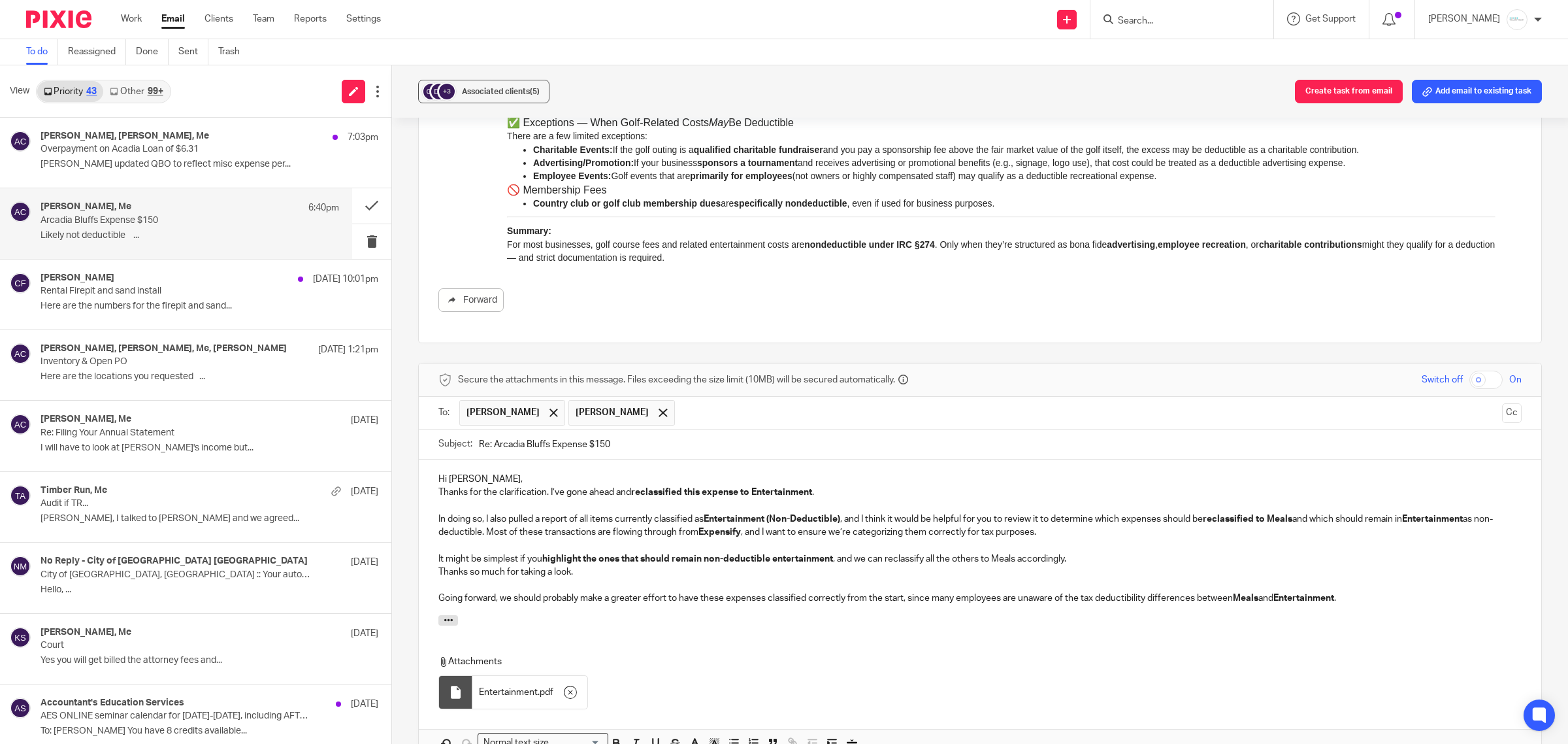
scroll to position [857, 0]
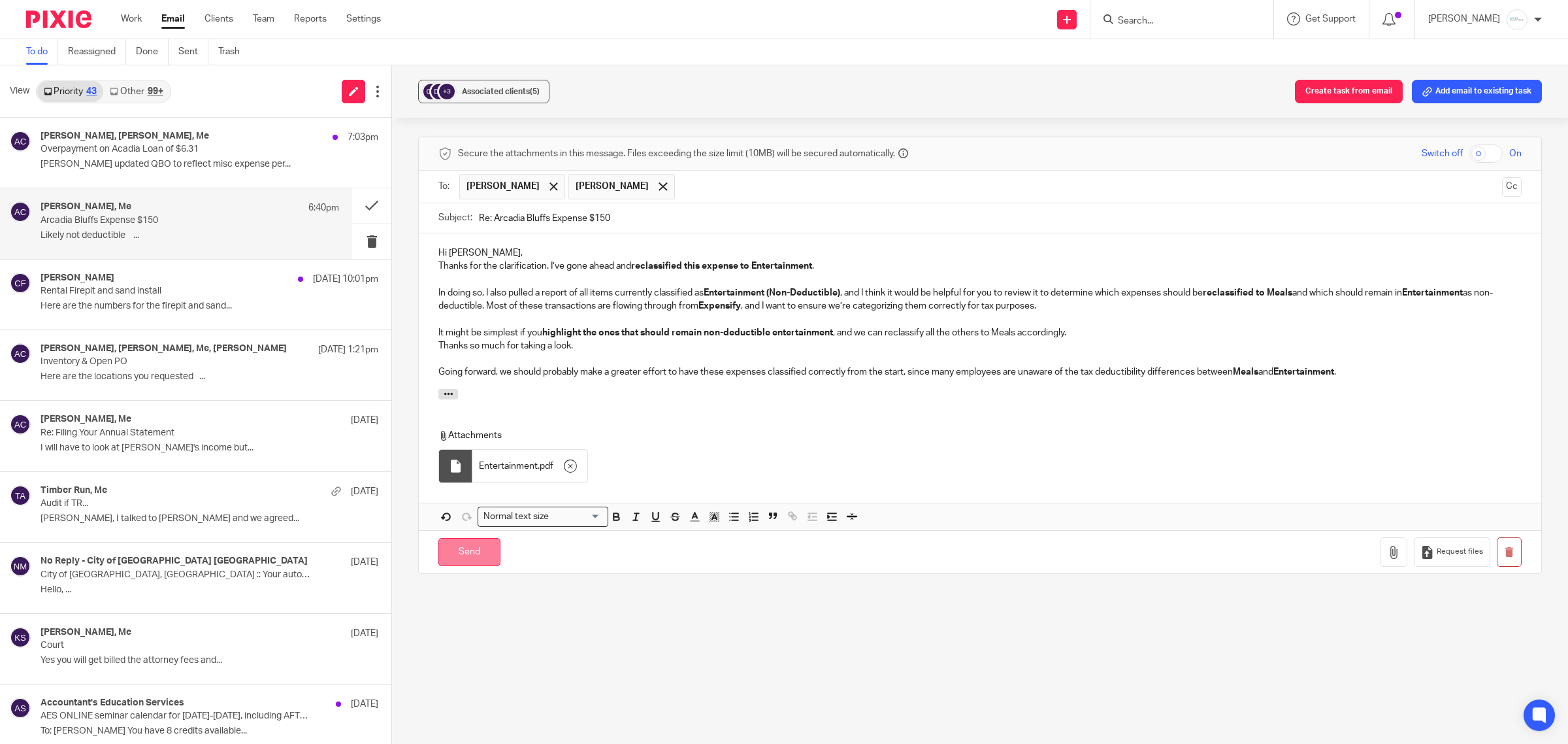
click at [464, 554] on input "Send" at bounding box center [470, 552] width 62 height 28
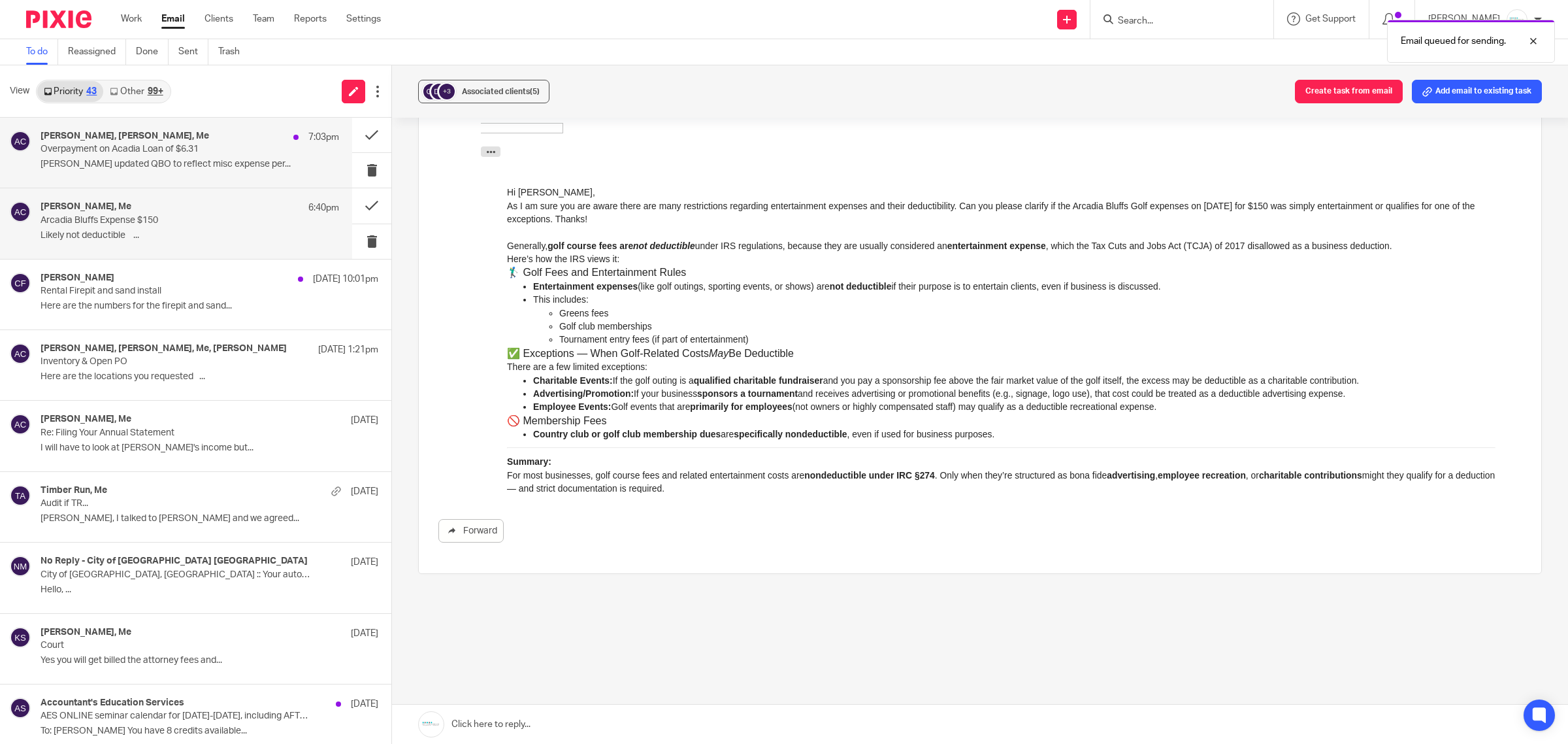
scroll to position [397, 0]
click at [165, 136] on h4 "Holly Utting, Dave Beemer, Me" at bounding box center [124, 136] width 169 height 11
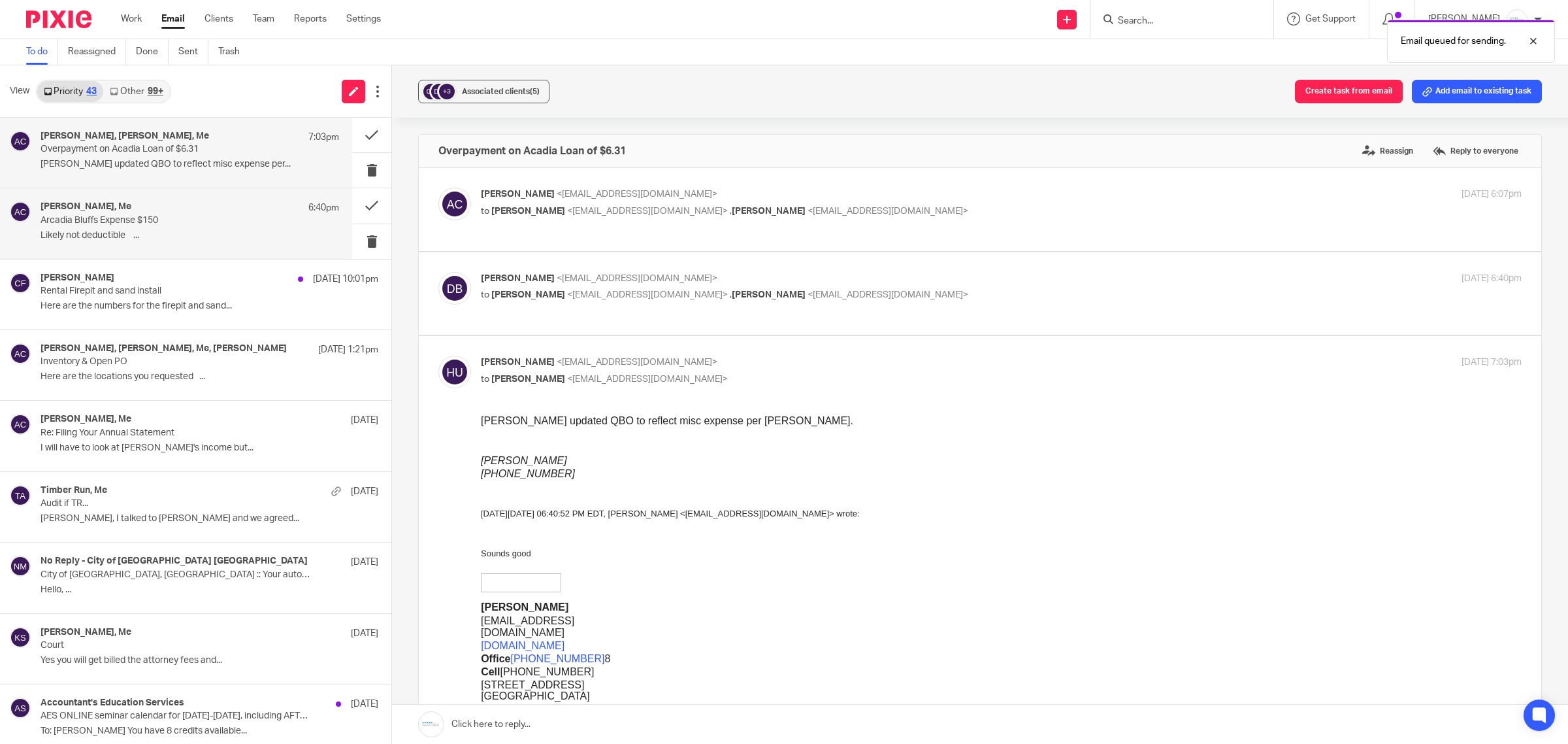
scroll to position [0, 0]
click at [732, 297] on span "Holly Utting" at bounding box center [768, 295] width 74 height 9
click at [838, 268] on label at bounding box center [979, 293] width 1122 height 83
click at [439, 272] on input "checkbox" at bounding box center [438, 272] width 1 height 1
checkbox input "true"
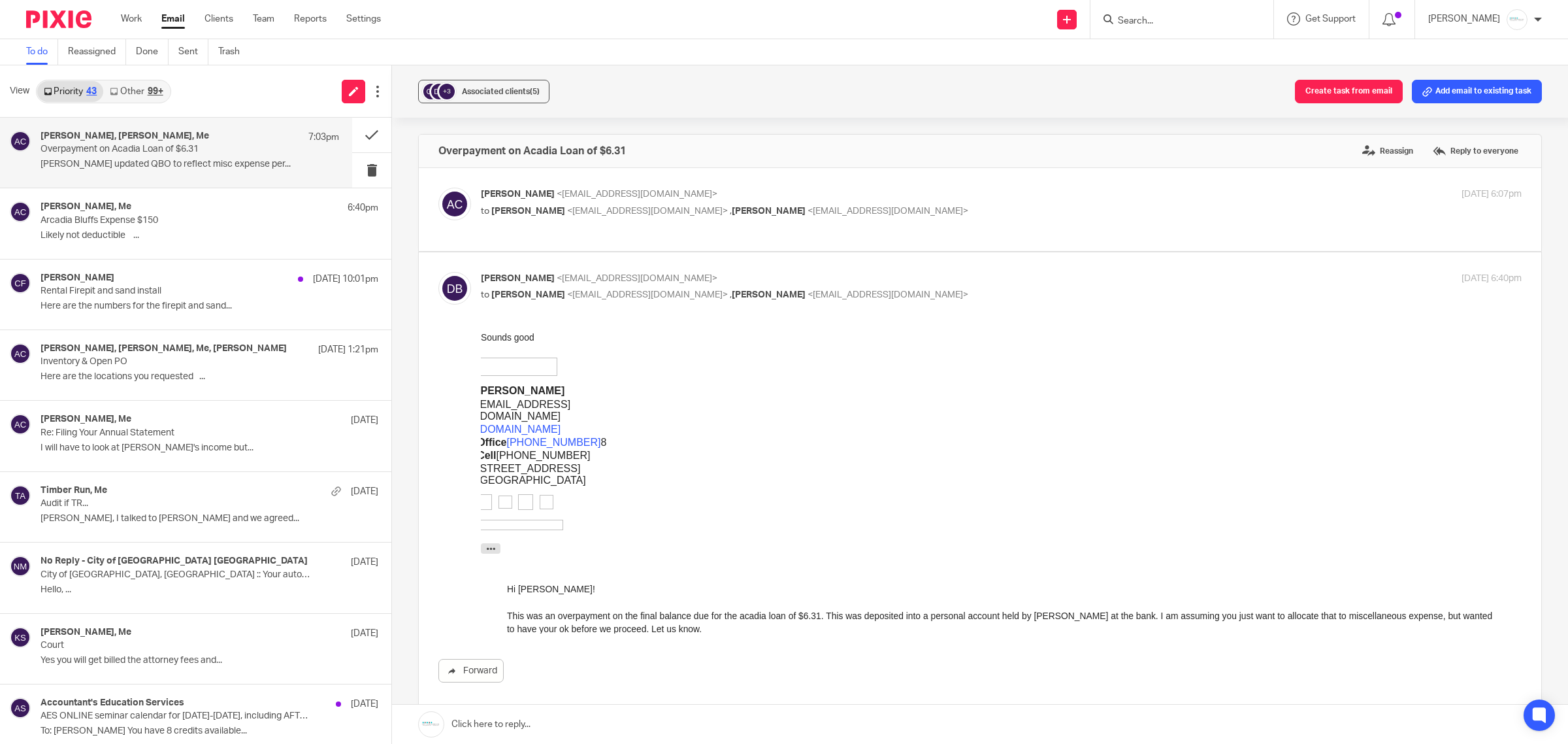
click at [838, 203] on div "Amy Corfixsen <amylcpa@gmail.com> to Dave Beemer <dbeemer@gabrielgrp.com> , Hol…" at bounding box center [828, 202] width 694 height 30
checkbox input "true"
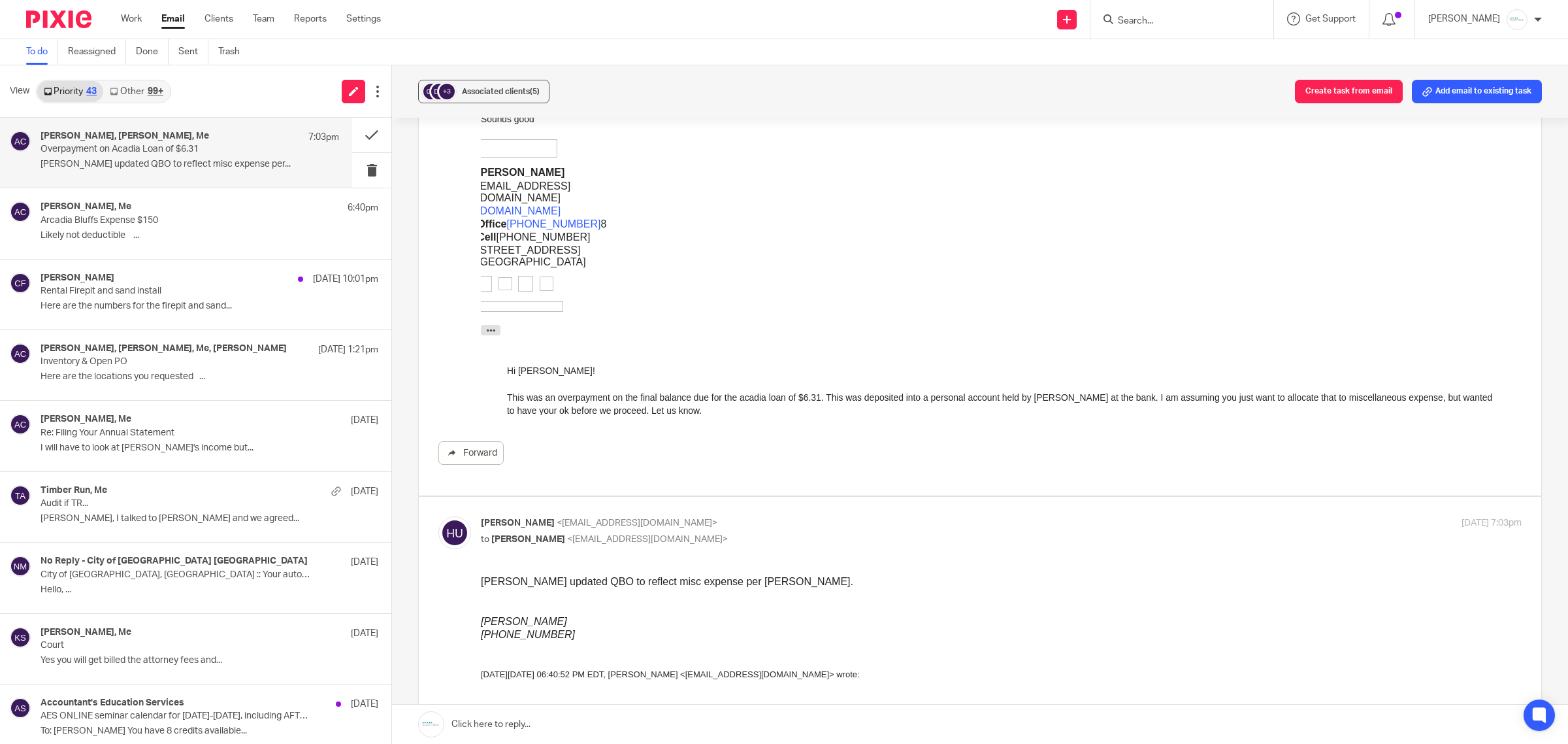
scroll to position [327, 0]
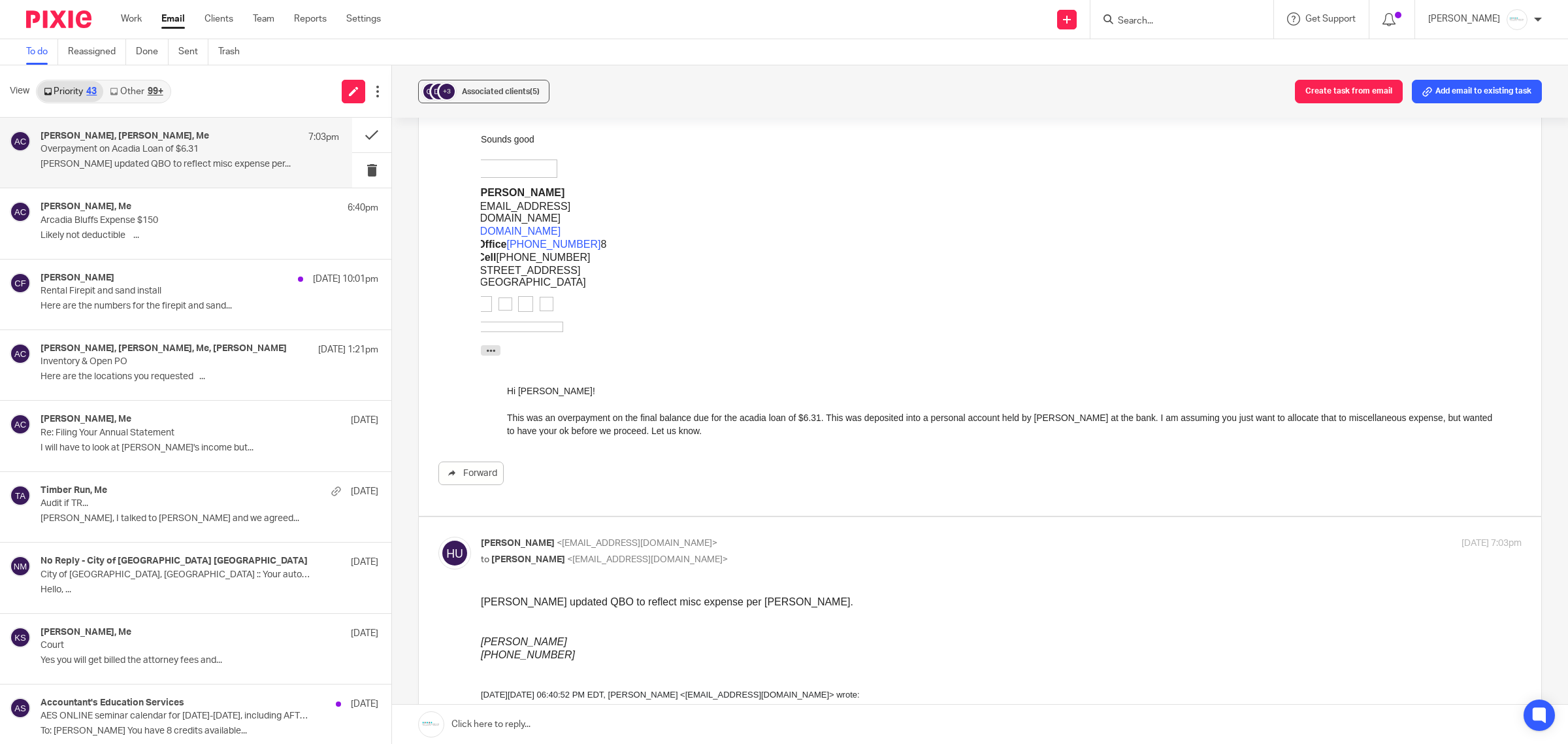
click at [335, 128] on div "Holly Utting, Dave Beemer, Me 7:03pm Overpayment on Acadia Loan of $6.31 Amy - …" at bounding box center [176, 153] width 352 height 70
click at [570, 718] on link at bounding box center [980, 724] width 1176 height 39
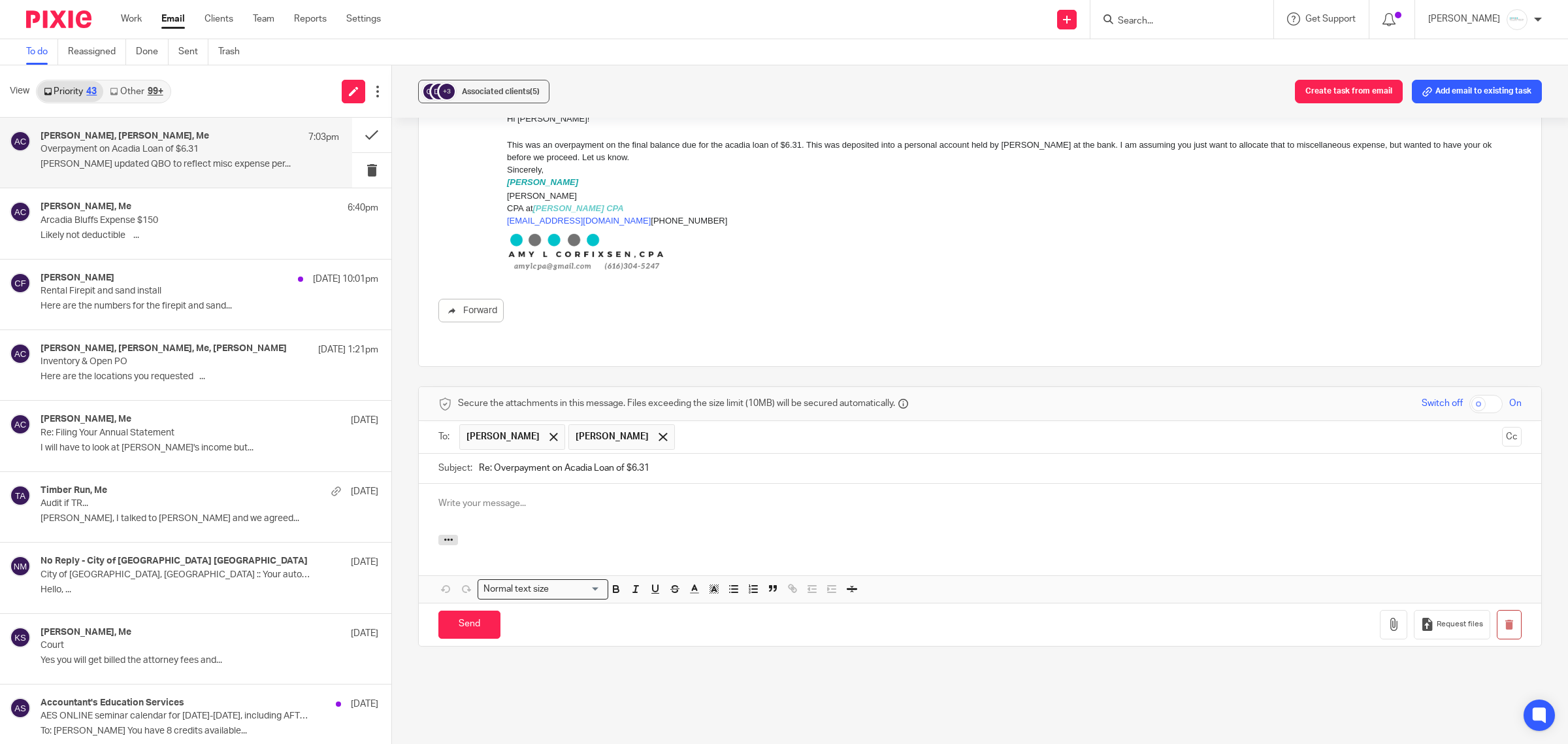
scroll to position [0, 0]
click at [546, 426] on div at bounding box center [553, 436] width 15 height 19
click at [469, 610] on input "Send" at bounding box center [470, 624] width 62 height 28
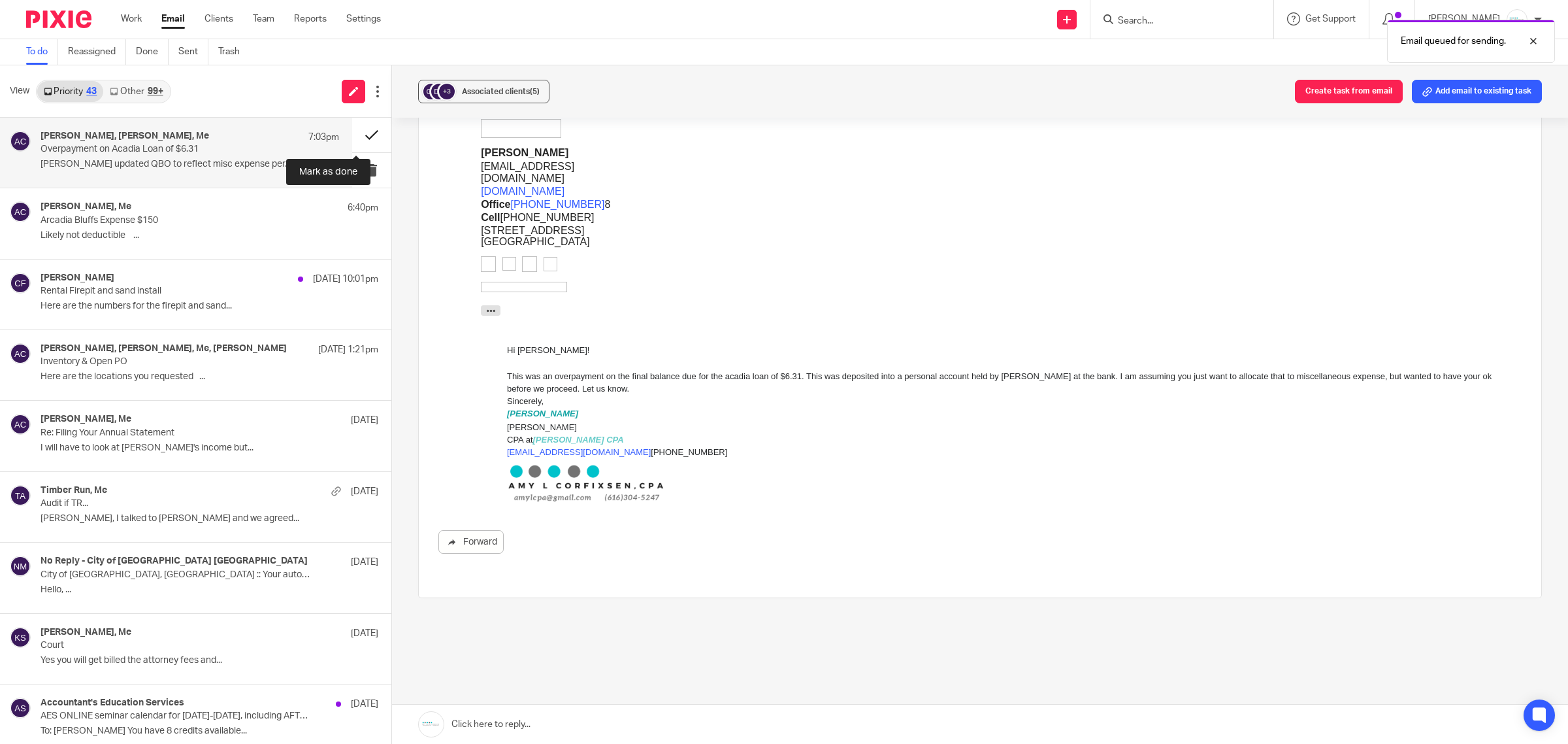
click at [361, 132] on button at bounding box center [372, 135] width 39 height 35
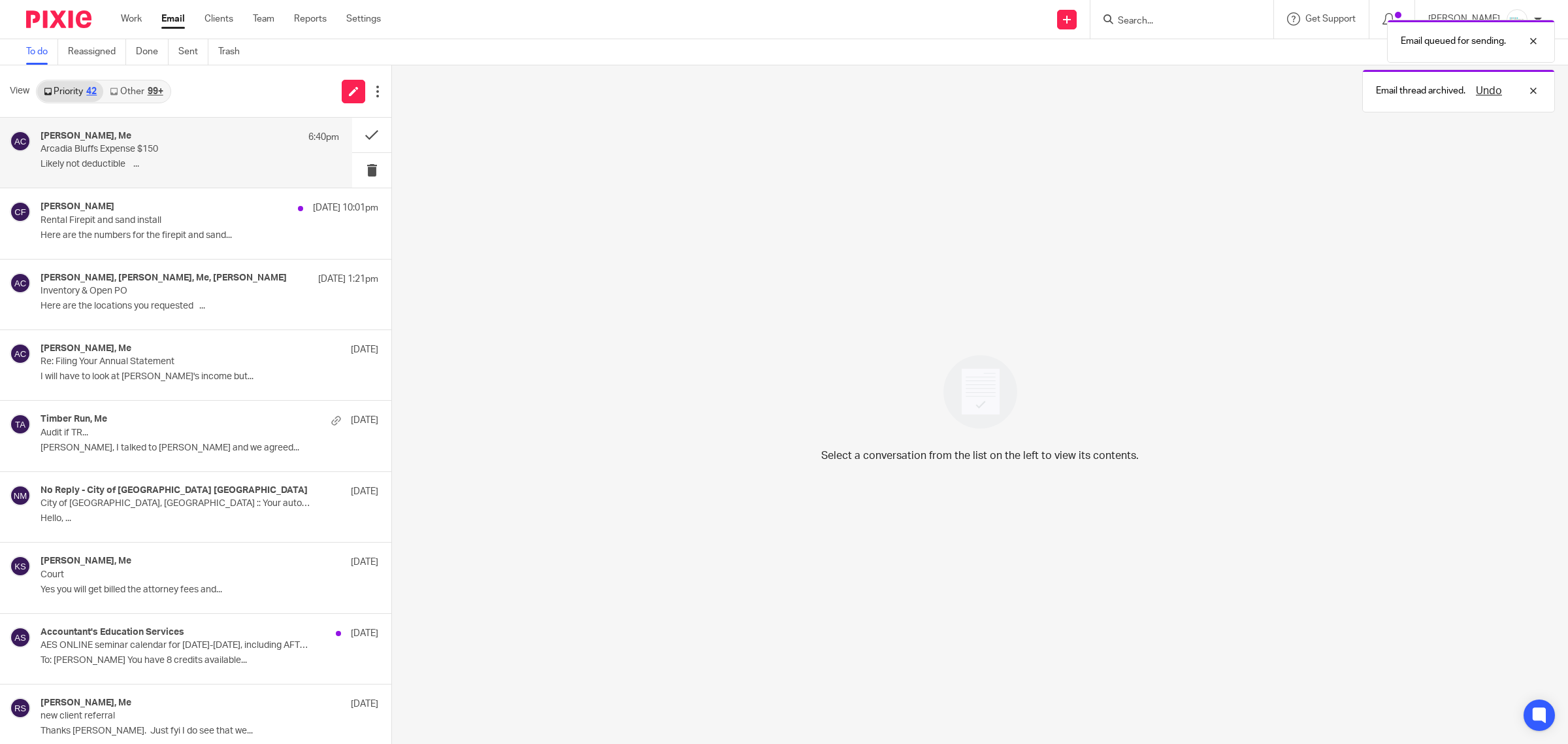
click at [114, 152] on p "Arcadia Bluffs Expense $150" at bounding box center [159, 149] width 239 height 11
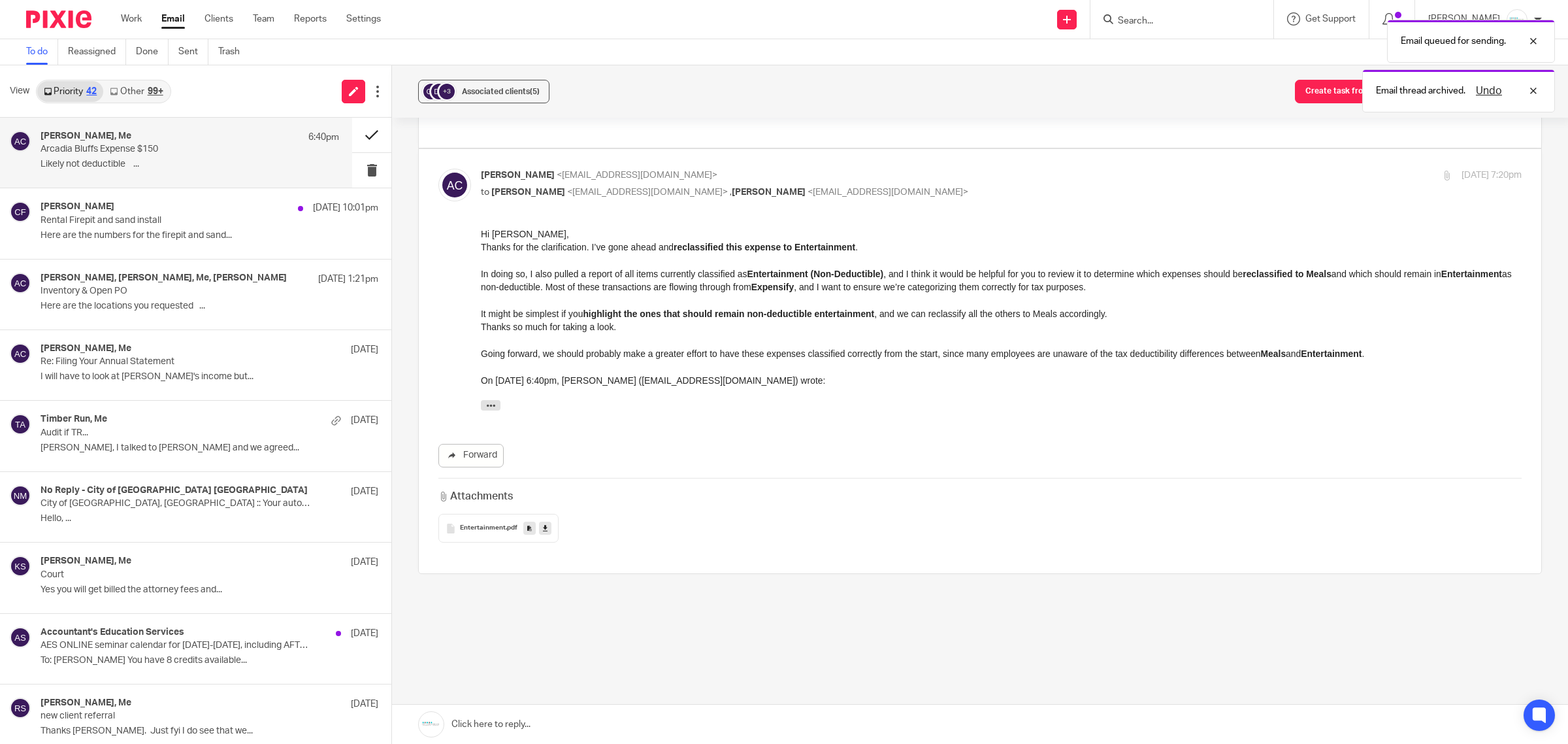
scroll to position [0, 0]
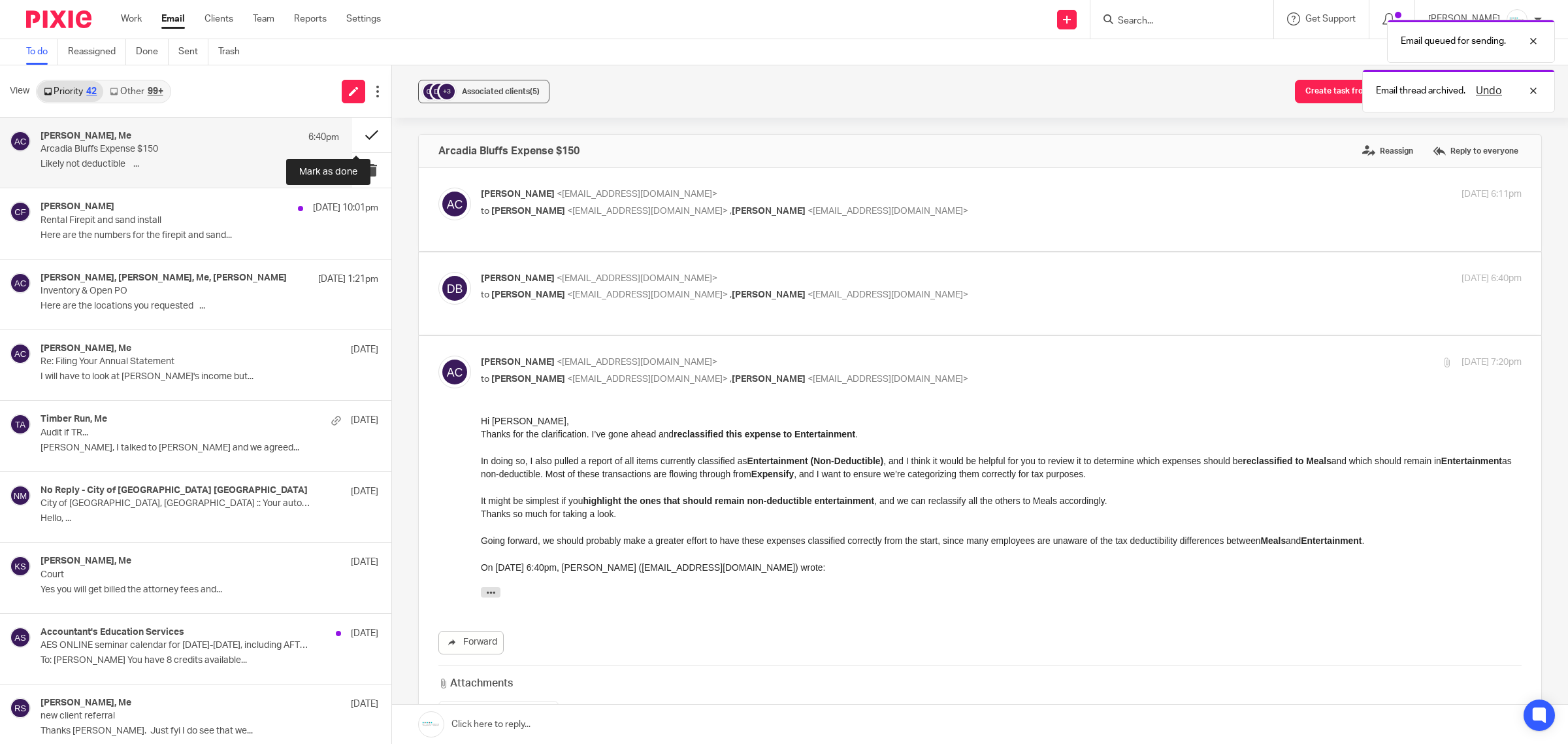
click at [357, 132] on button at bounding box center [372, 135] width 39 height 35
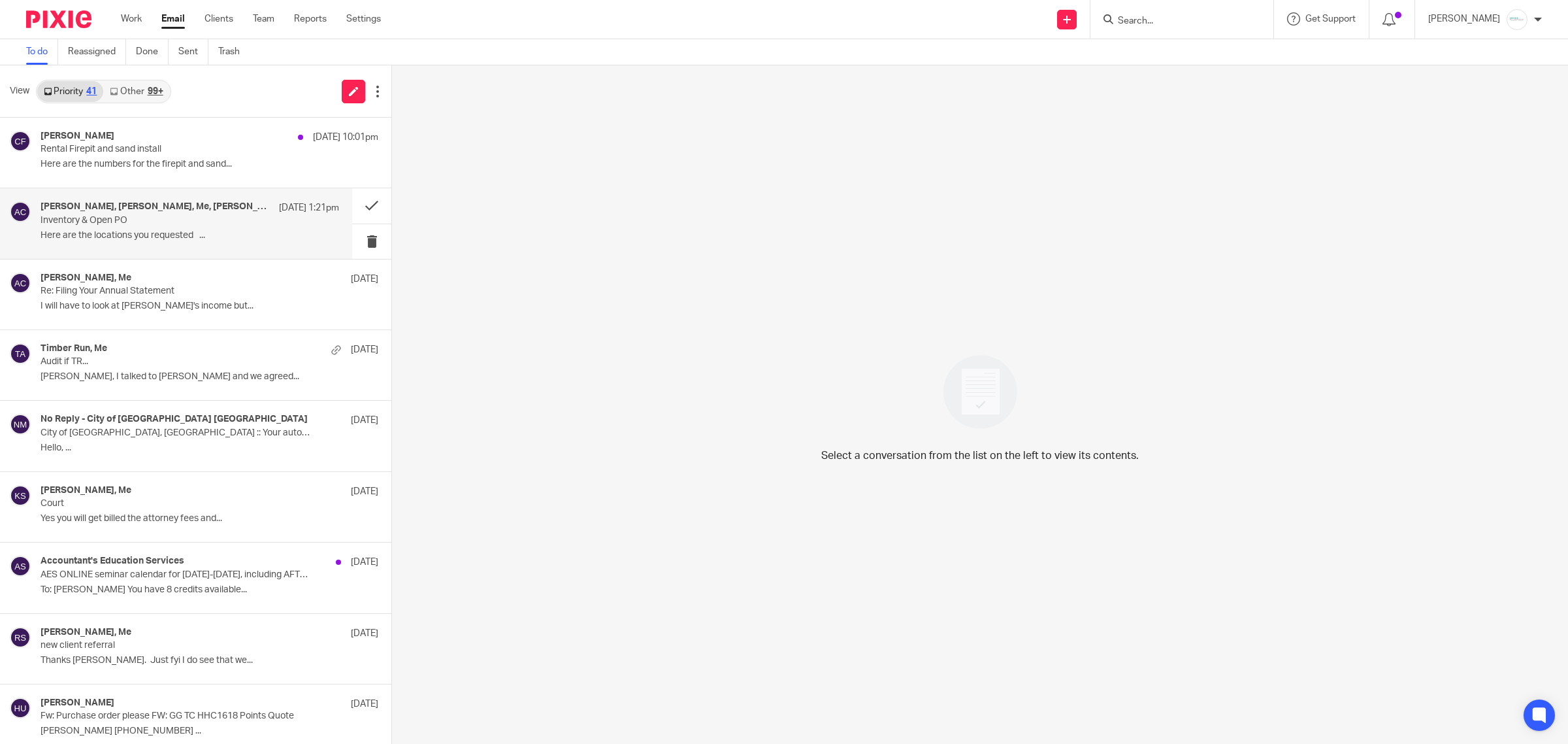
click at [161, 229] on div "Dave Beemer, Scott Gabriel, Me, Lori Morgan Oct 11 1:21pm Inventory & Open PO H…" at bounding box center [190, 223] width 299 height 44
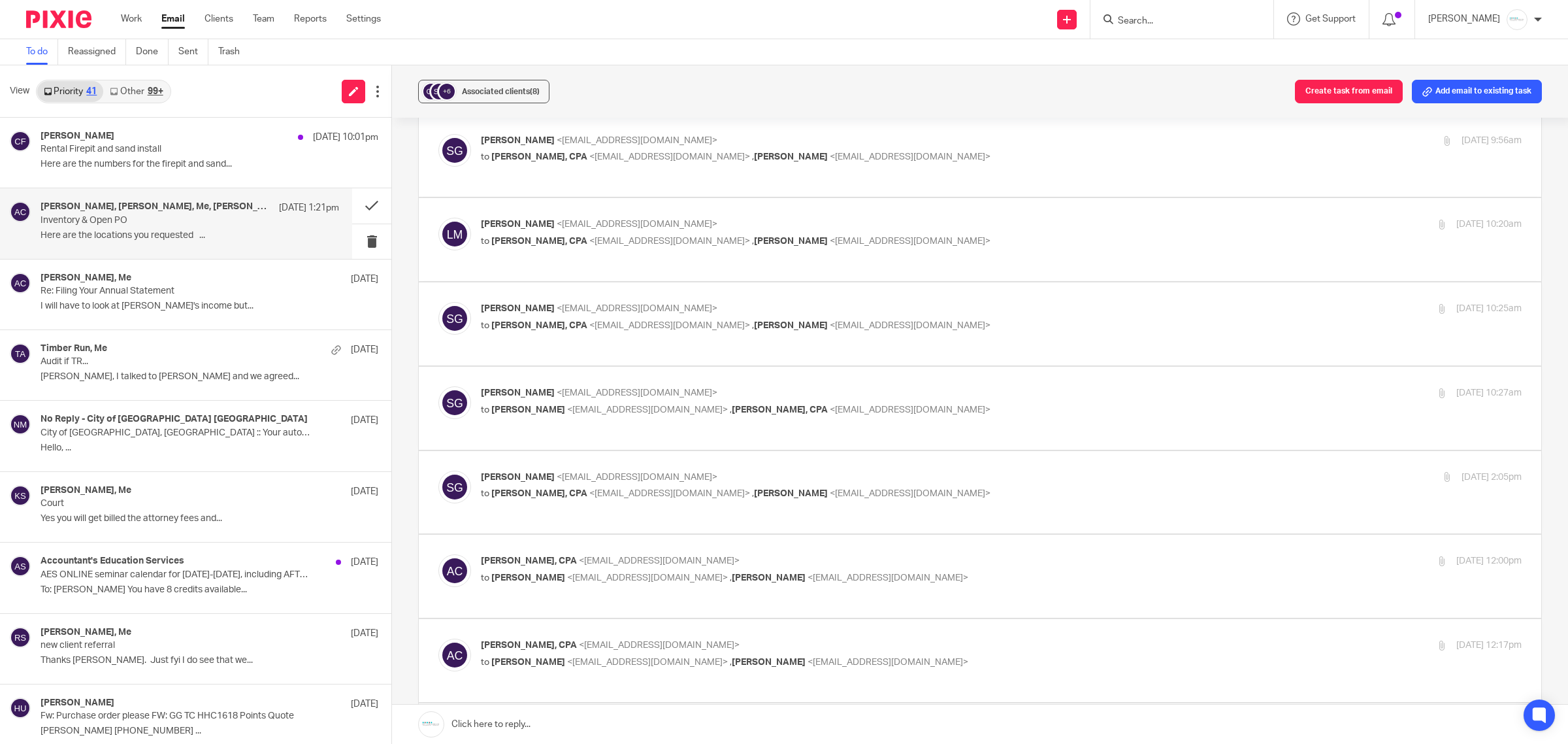
scroll to position [163, 0]
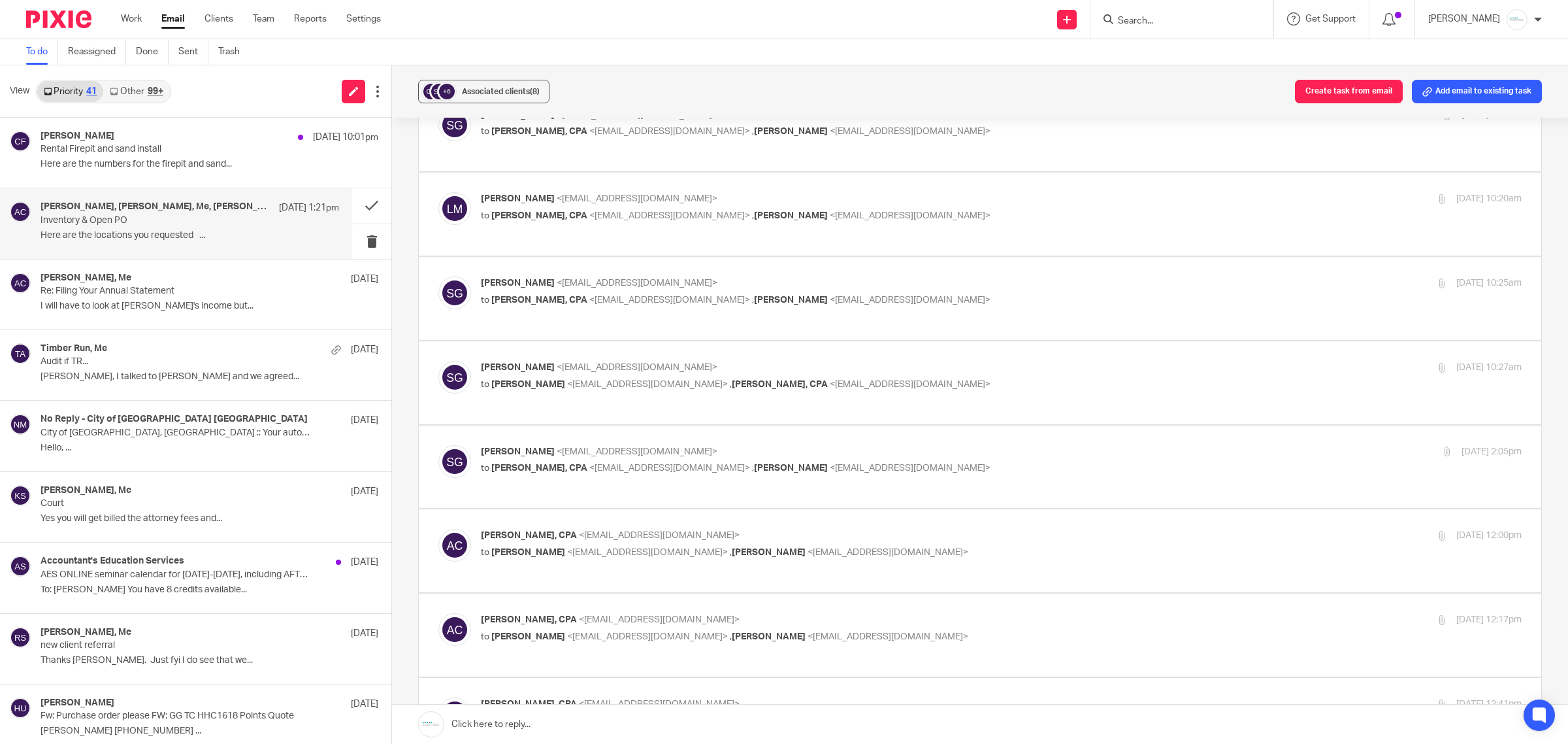
click at [769, 390] on p "to Lori Morgan <lmorgan@gabrielgrp.com> , Amy L Corfixsen, CPA <amylcpa@gmail.c…" at bounding box center [828, 384] width 694 height 14
checkbox input "true"
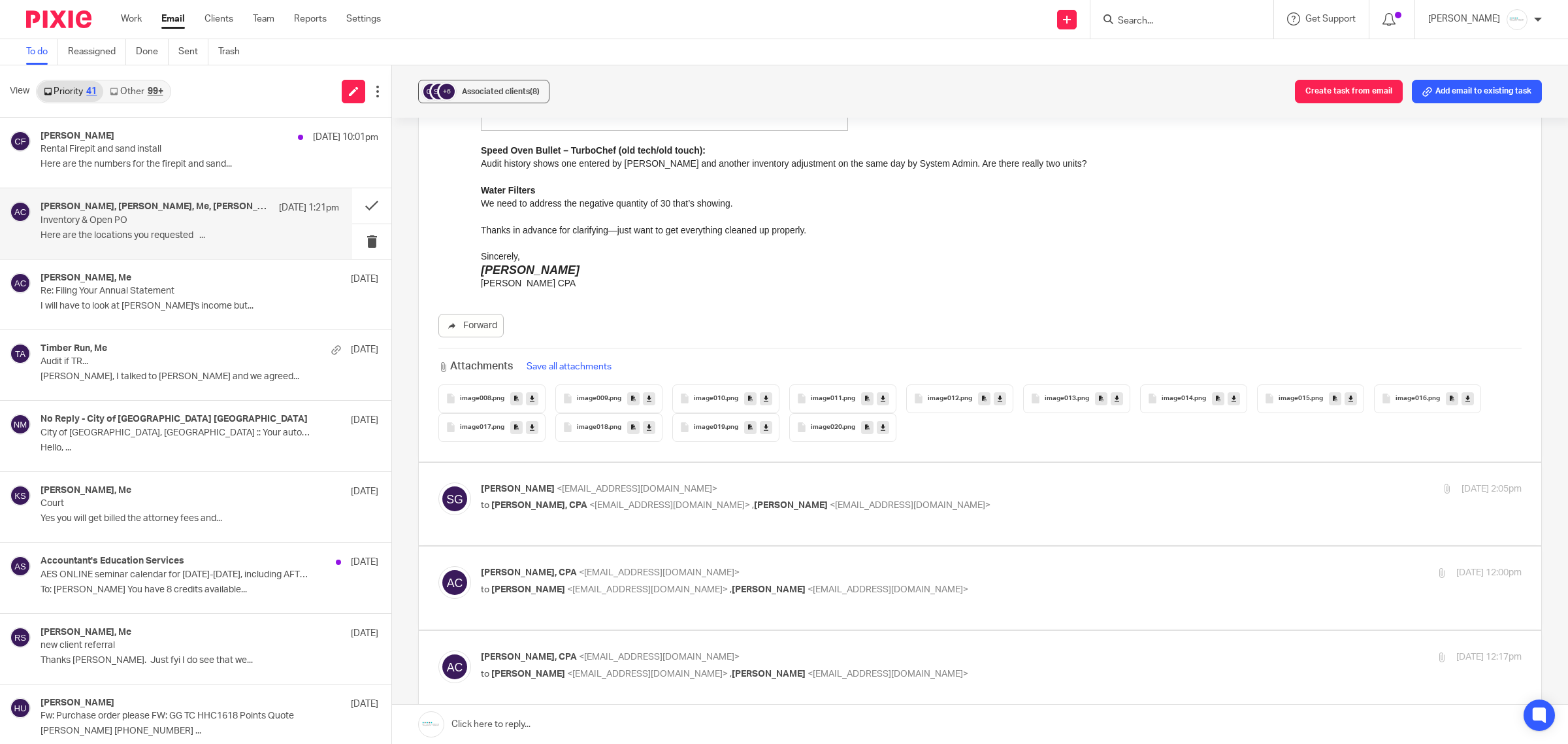
scroll to position [1961, 0]
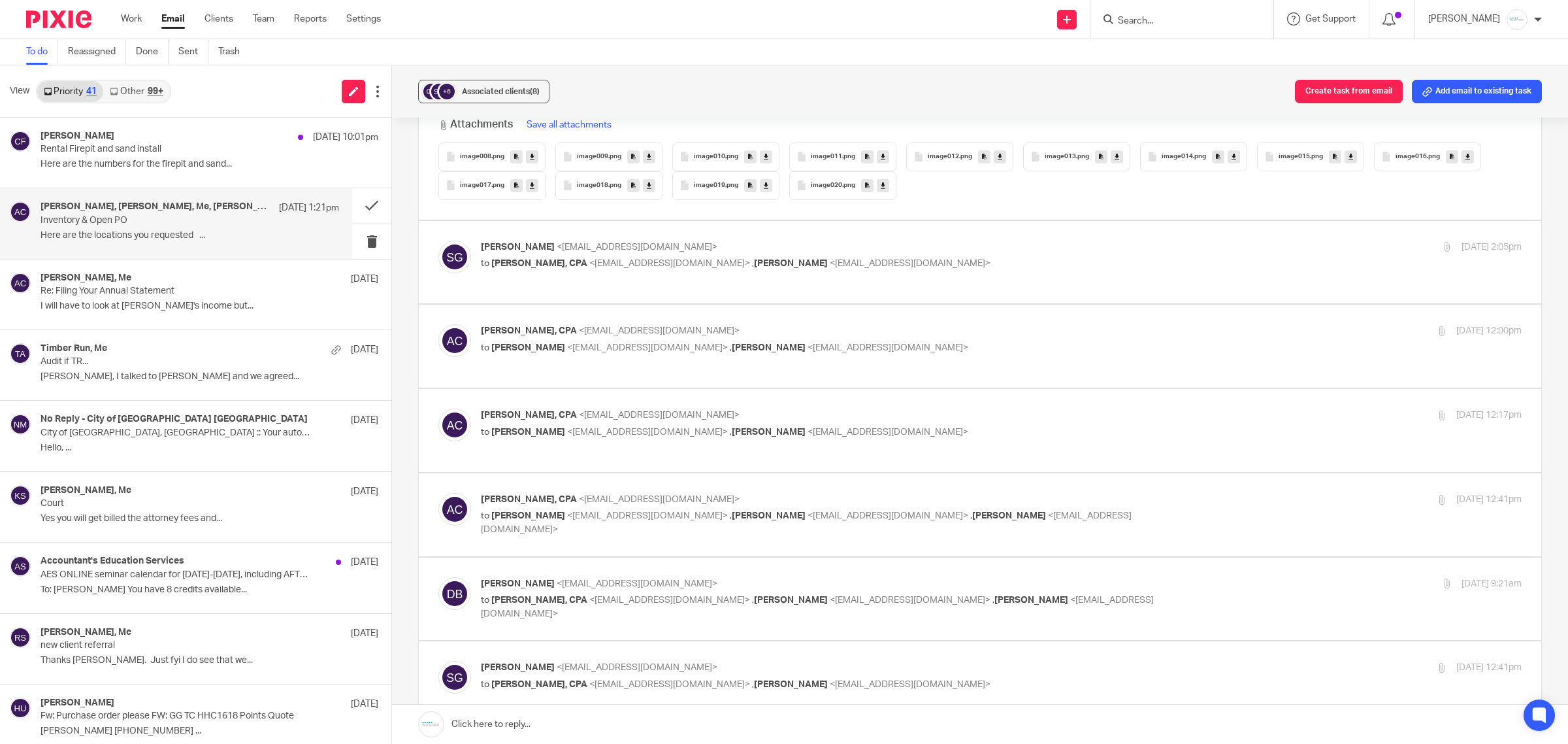
click at [830, 267] on span "<lmorgan@gabrielgrp.com>" at bounding box center [910, 264] width 161 height 9
checkbox input "true"
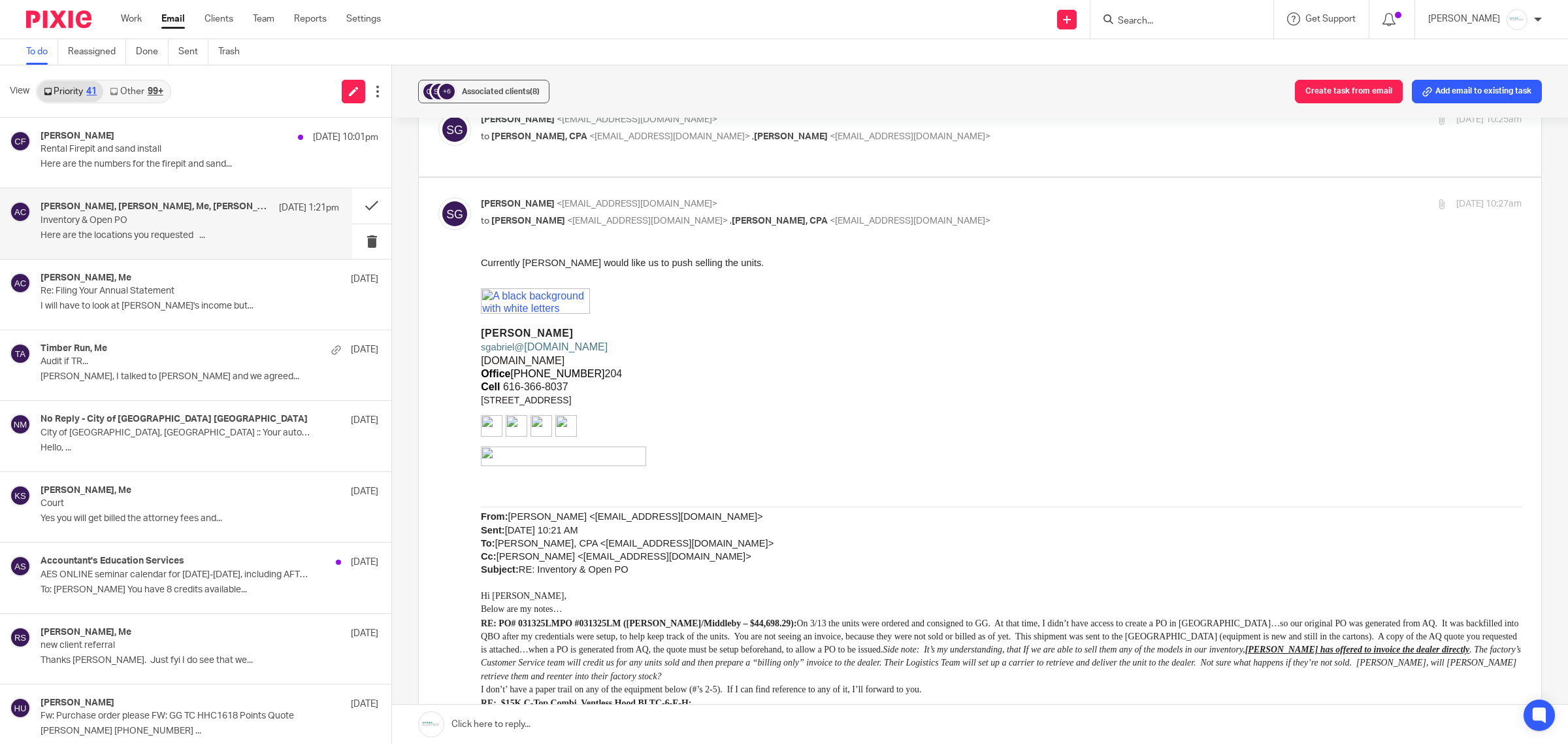
scroll to position [0, 0]
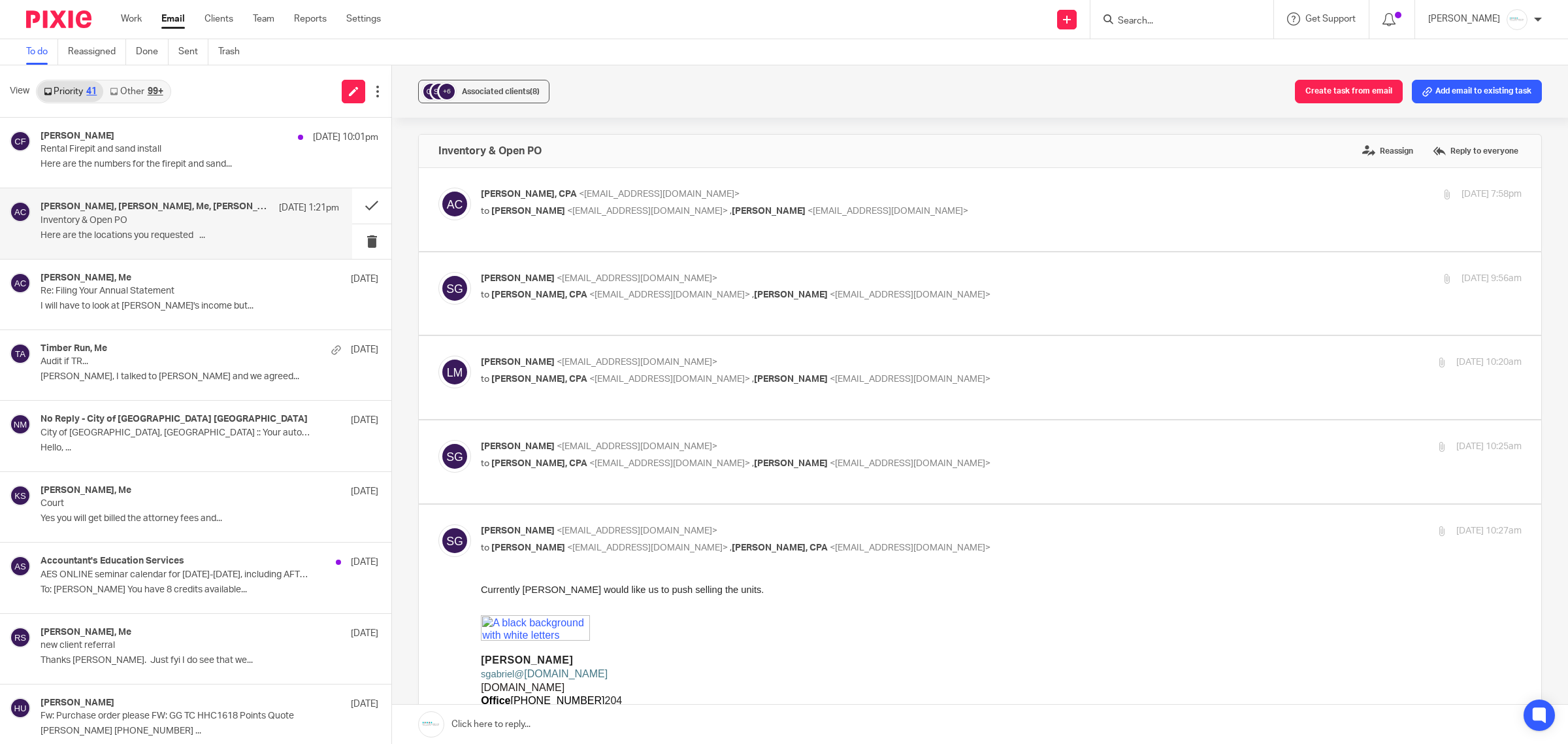
click at [760, 197] on p "Amy L Corfixsen, CPA <amylcpa@gmail.com>" at bounding box center [828, 195] width 694 height 14
checkbox input "true"
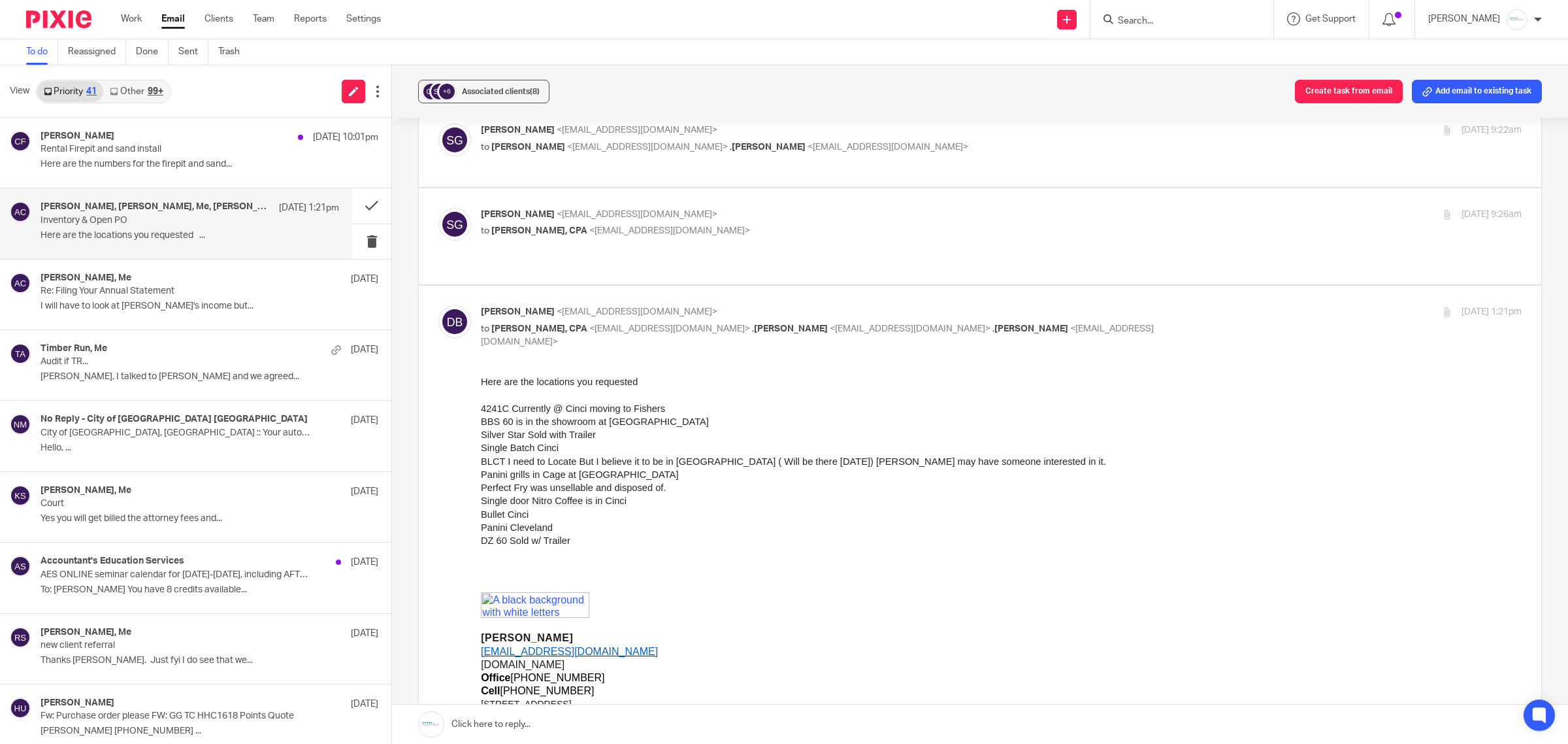
scroll to position [5385, 0]
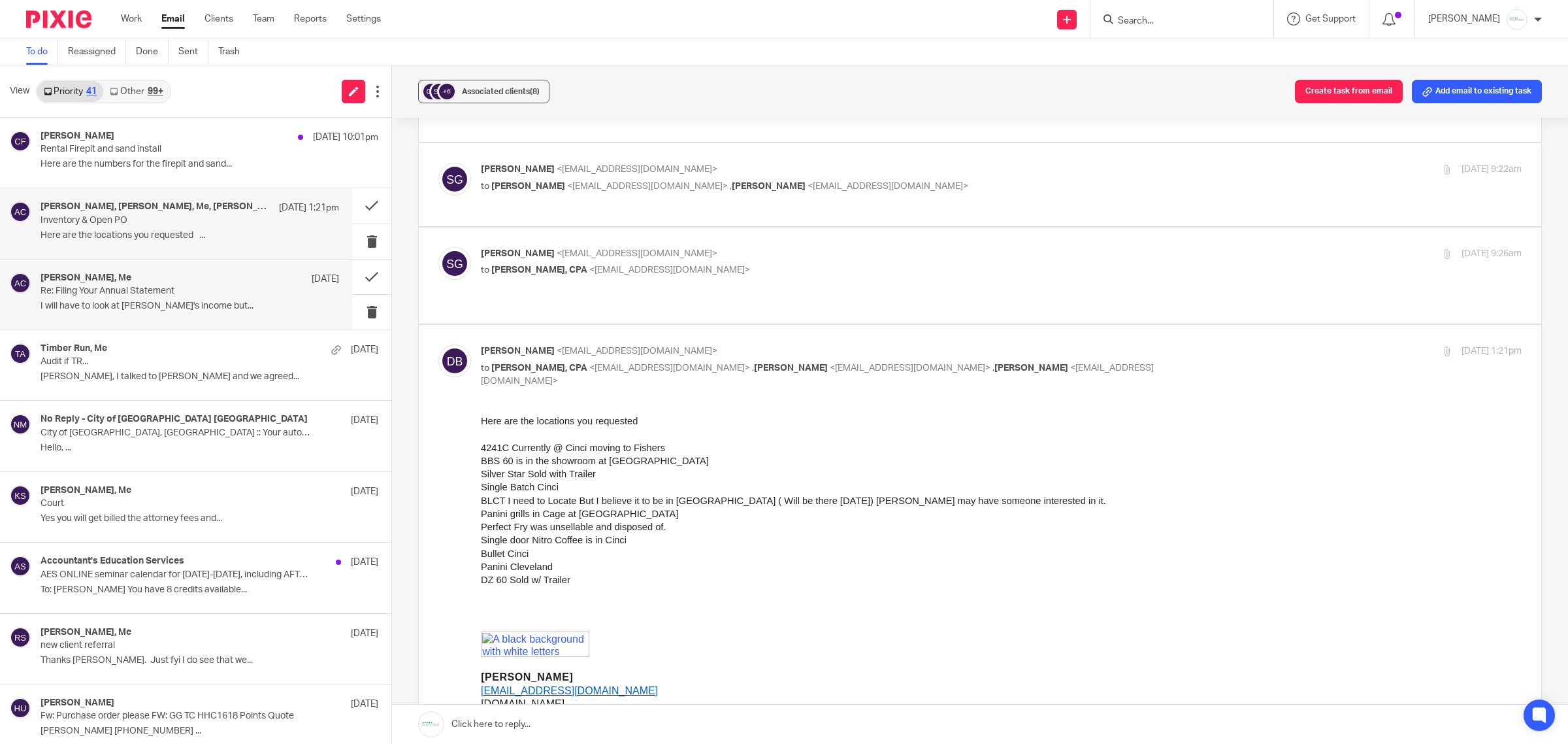
click at [136, 294] on p "Re: Filing Your Annual Statement" at bounding box center [159, 291] width 239 height 11
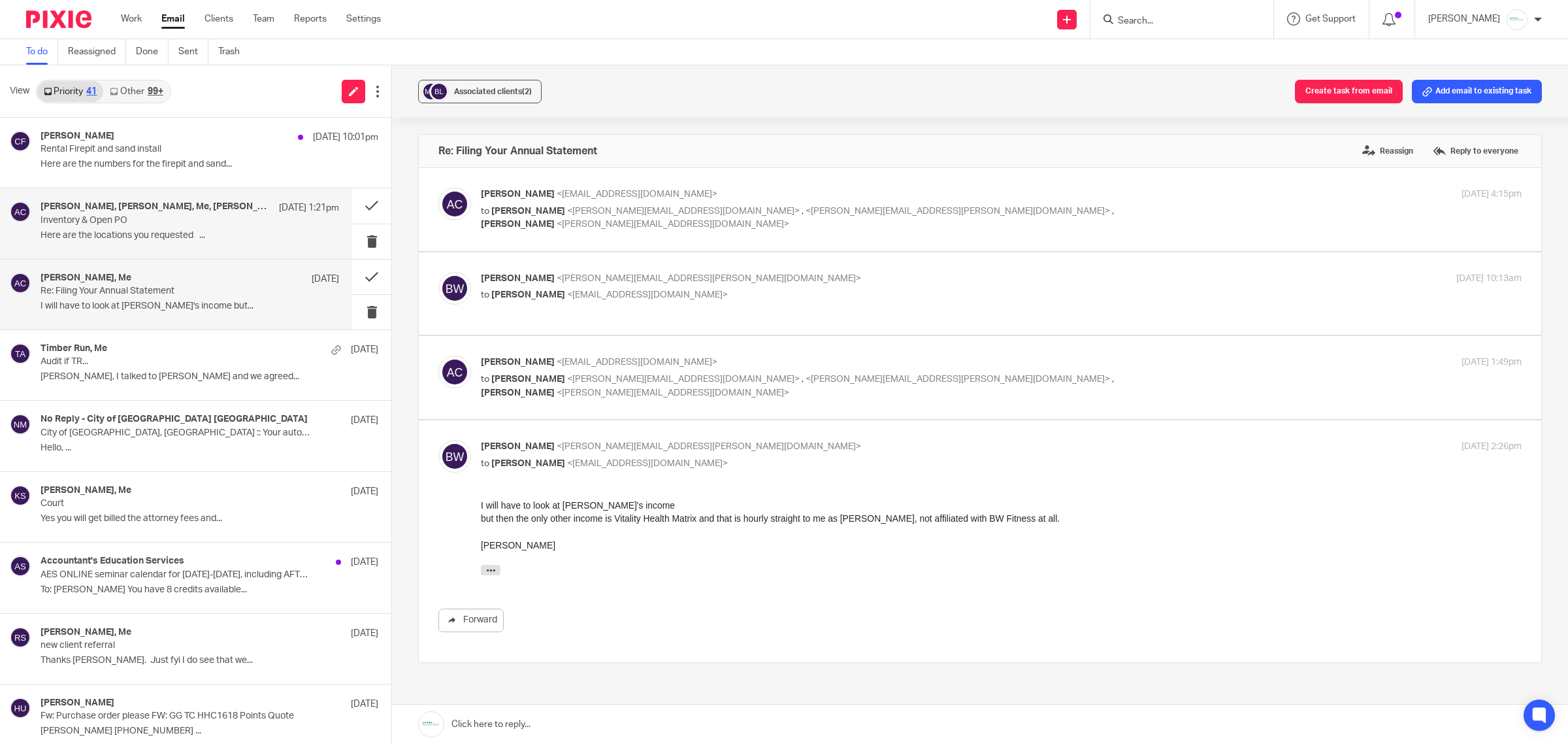
scroll to position [0, 0]
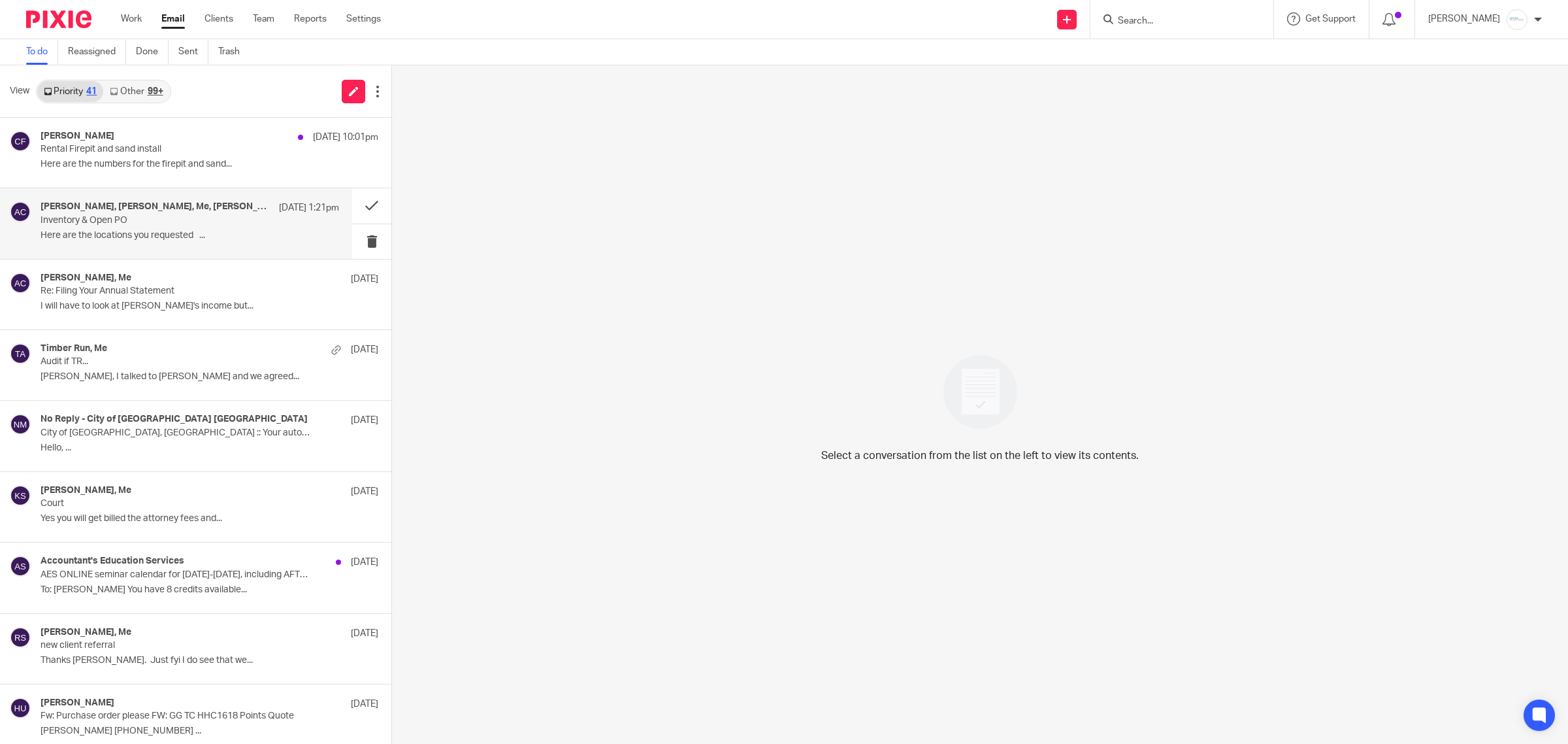
click at [168, 223] on p "Inventory & Open PO" at bounding box center [159, 220] width 239 height 11
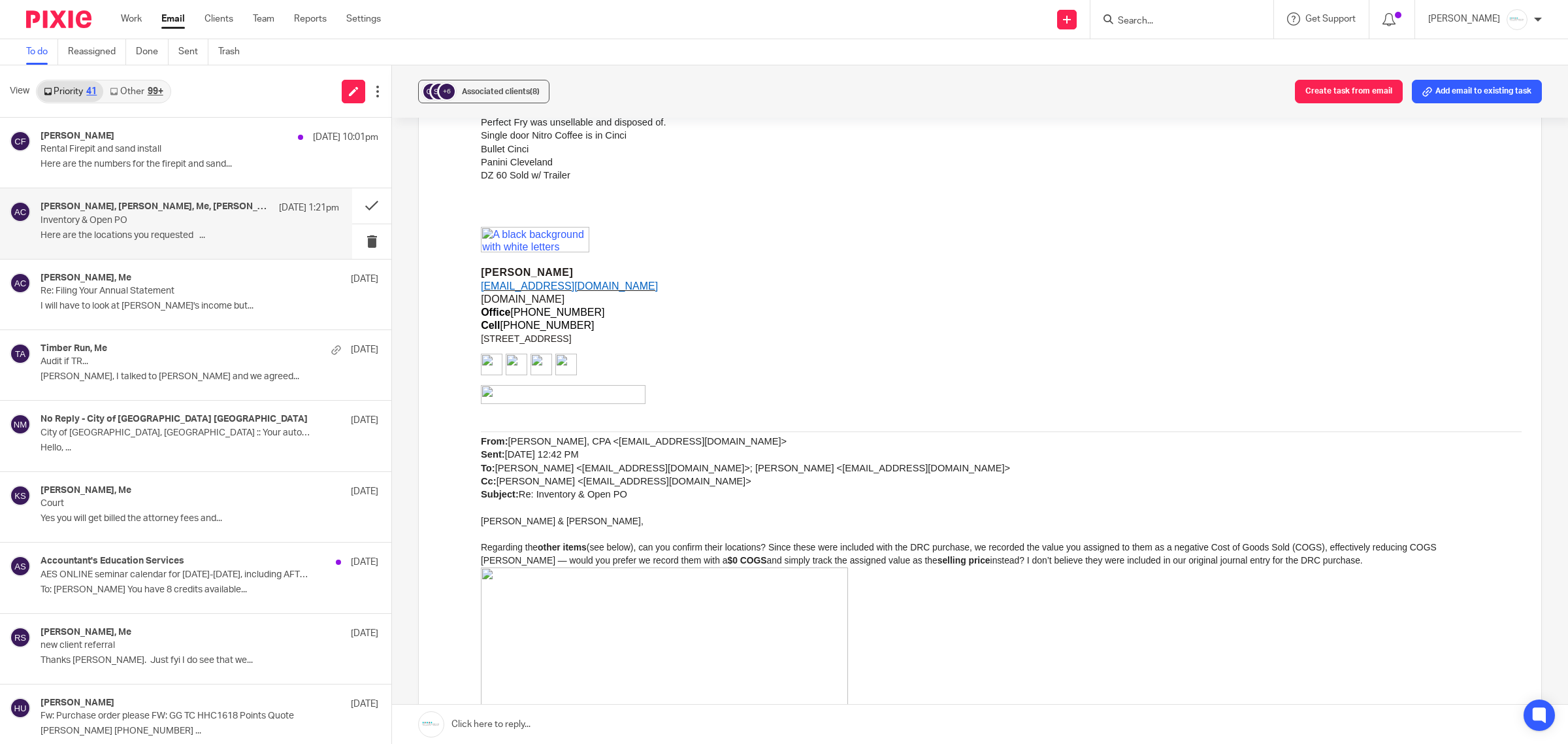
scroll to position [1716, 0]
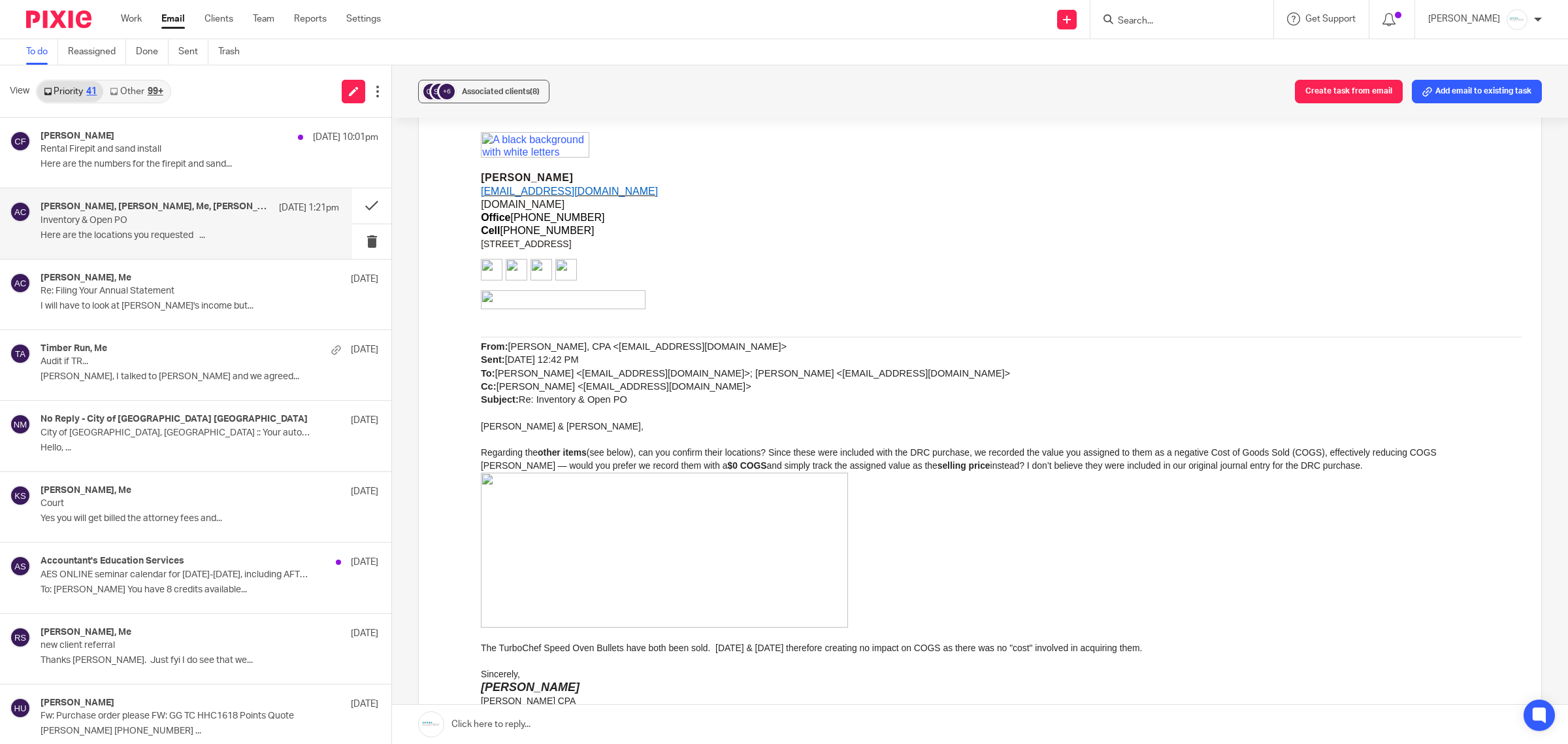
click at [793, 540] on img at bounding box center [664, 550] width 367 height 156
click at [667, 565] on img at bounding box center [664, 550] width 367 height 156
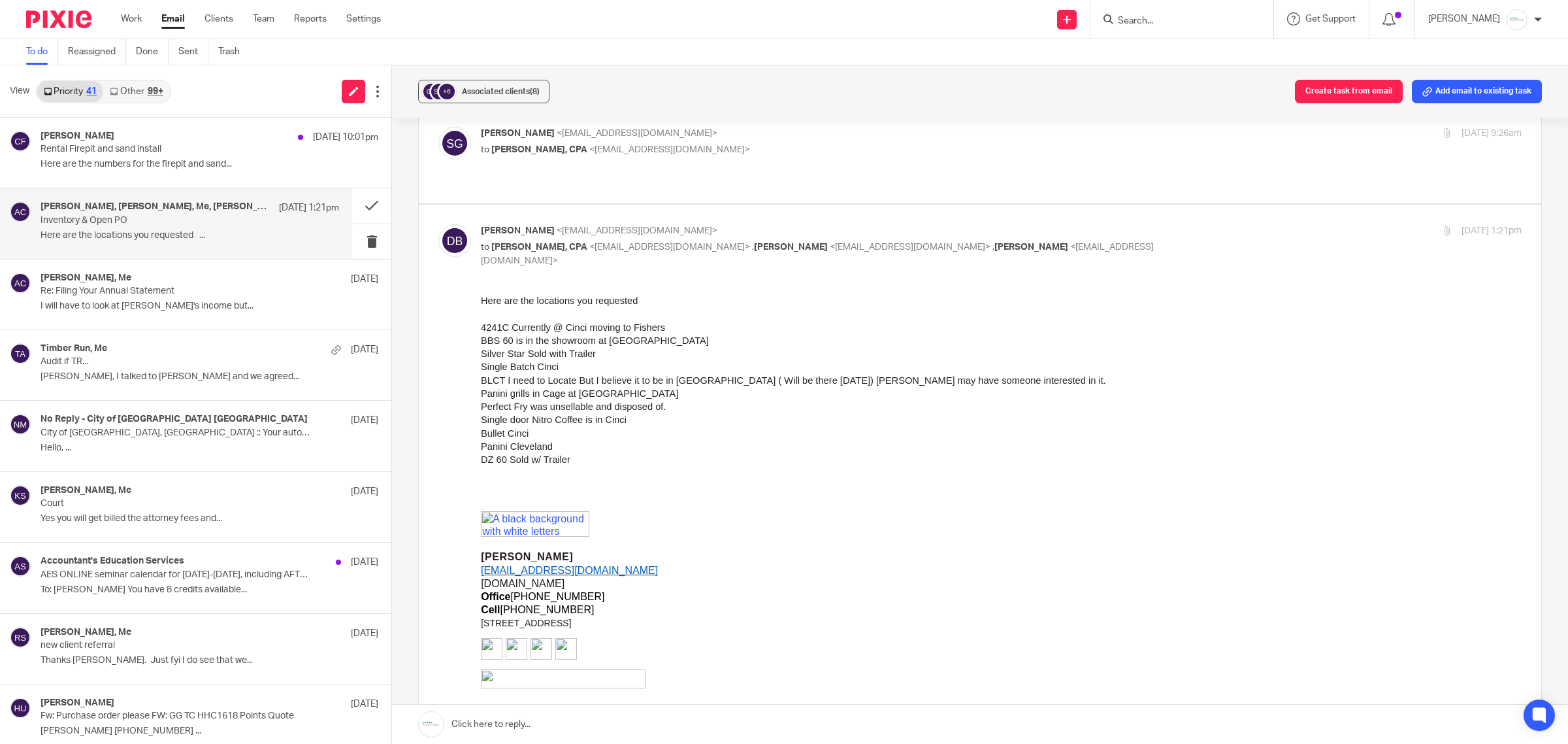
scroll to position [1307, 0]
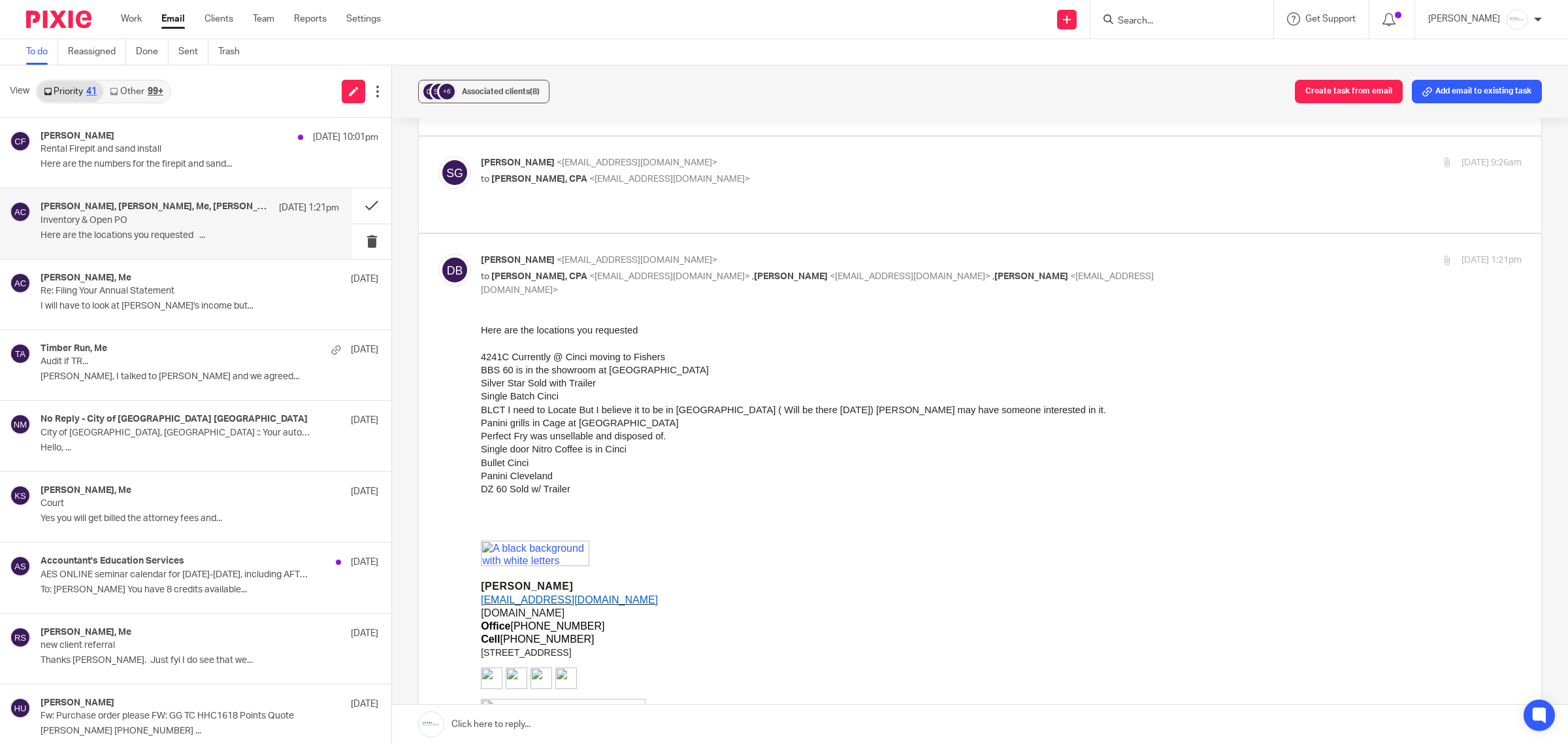
drag, startPoint x: 957, startPoint y: 728, endPoint x: 676, endPoint y: 434, distance: 406.7
drag, startPoint x: 676, startPoint y: 434, endPoint x: 479, endPoint y: 435, distance: 197.0
click at [481, 435] on html "Here are the locations you requested 4241C Currently @ Cinci moving to Fishers …" at bounding box center [1001, 754] width 1041 height 862
copy span "Perfect Fry was unsellable and disposed of."
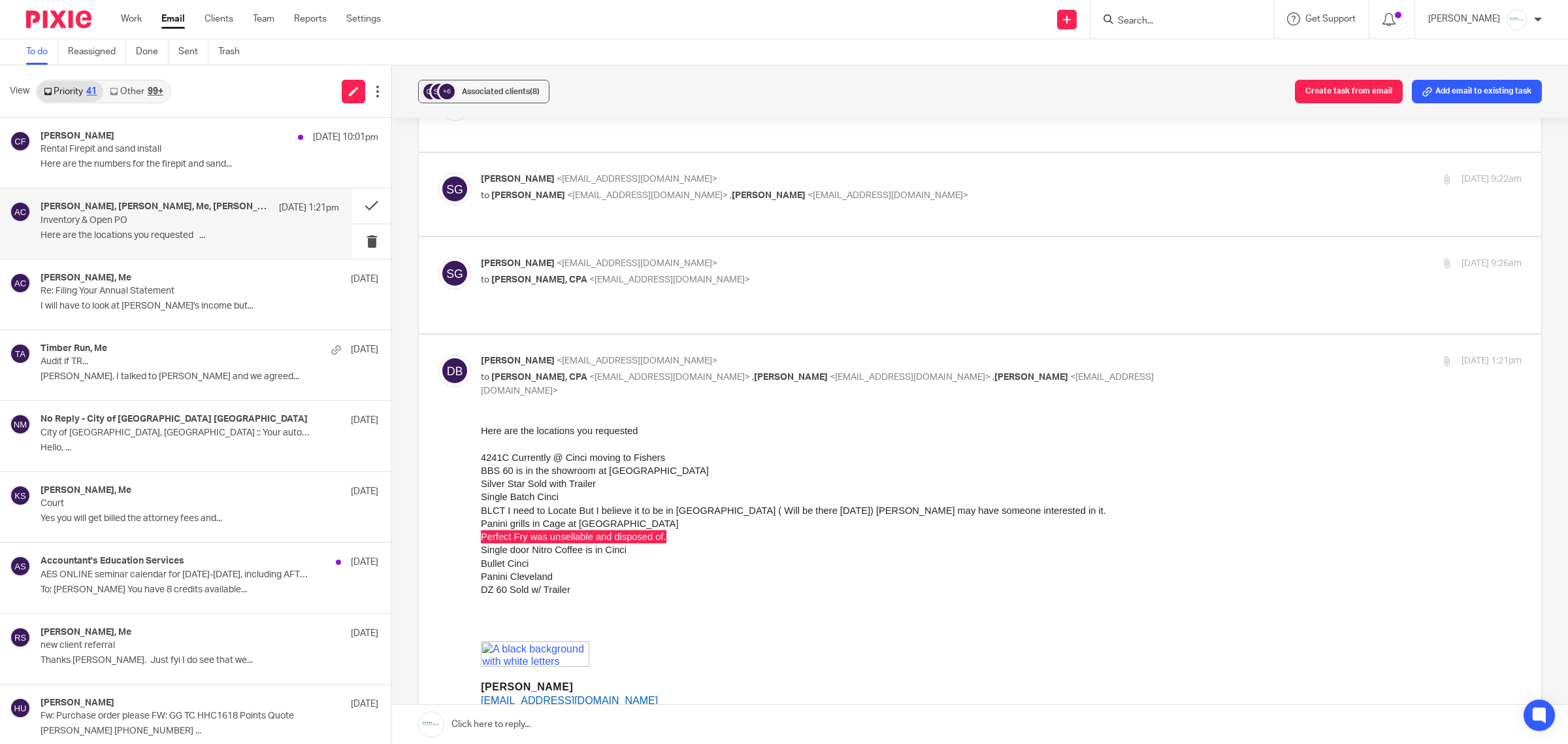
scroll to position [1132, 0]
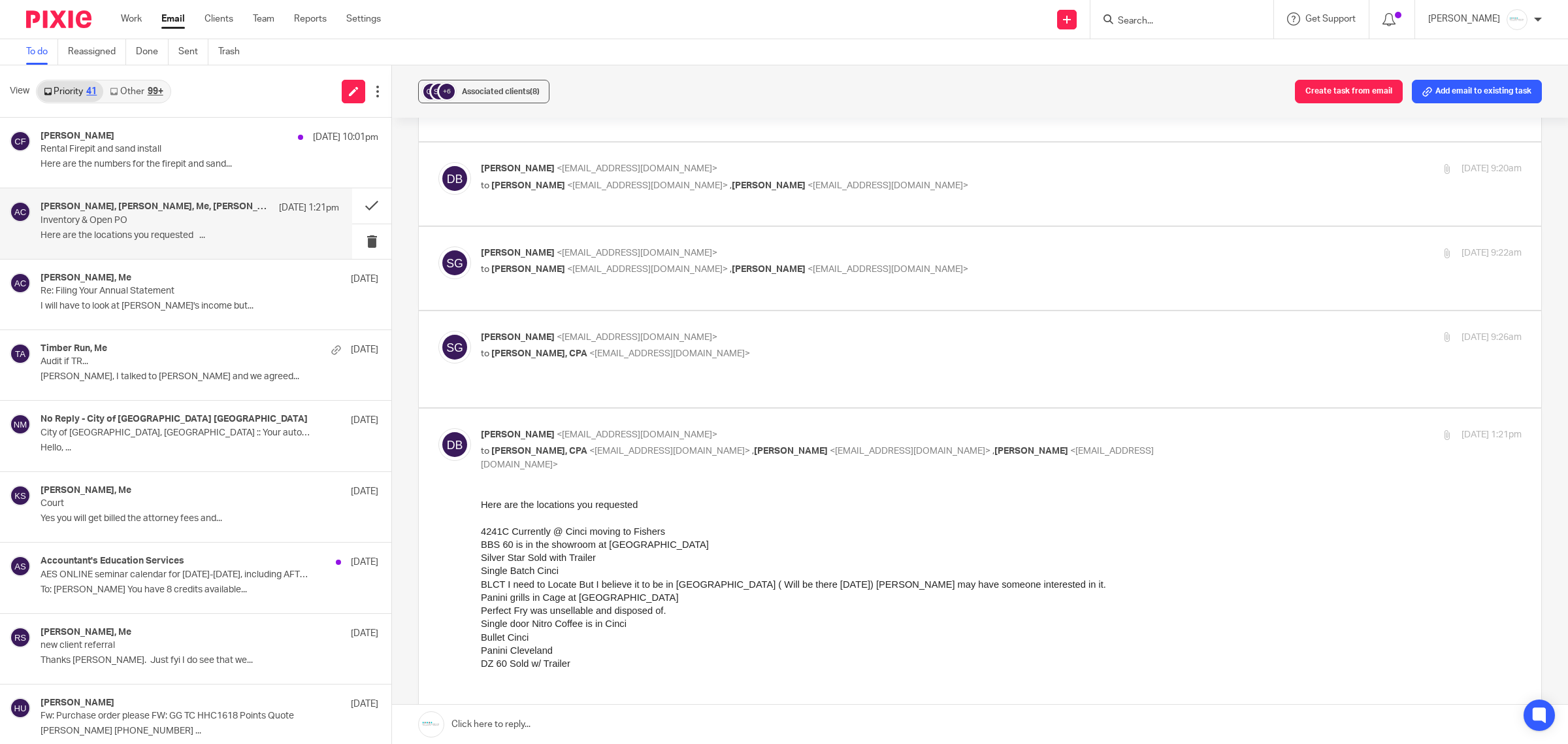
click at [1069, 688] on p at bounding box center [1001, 690] width 1041 height 13
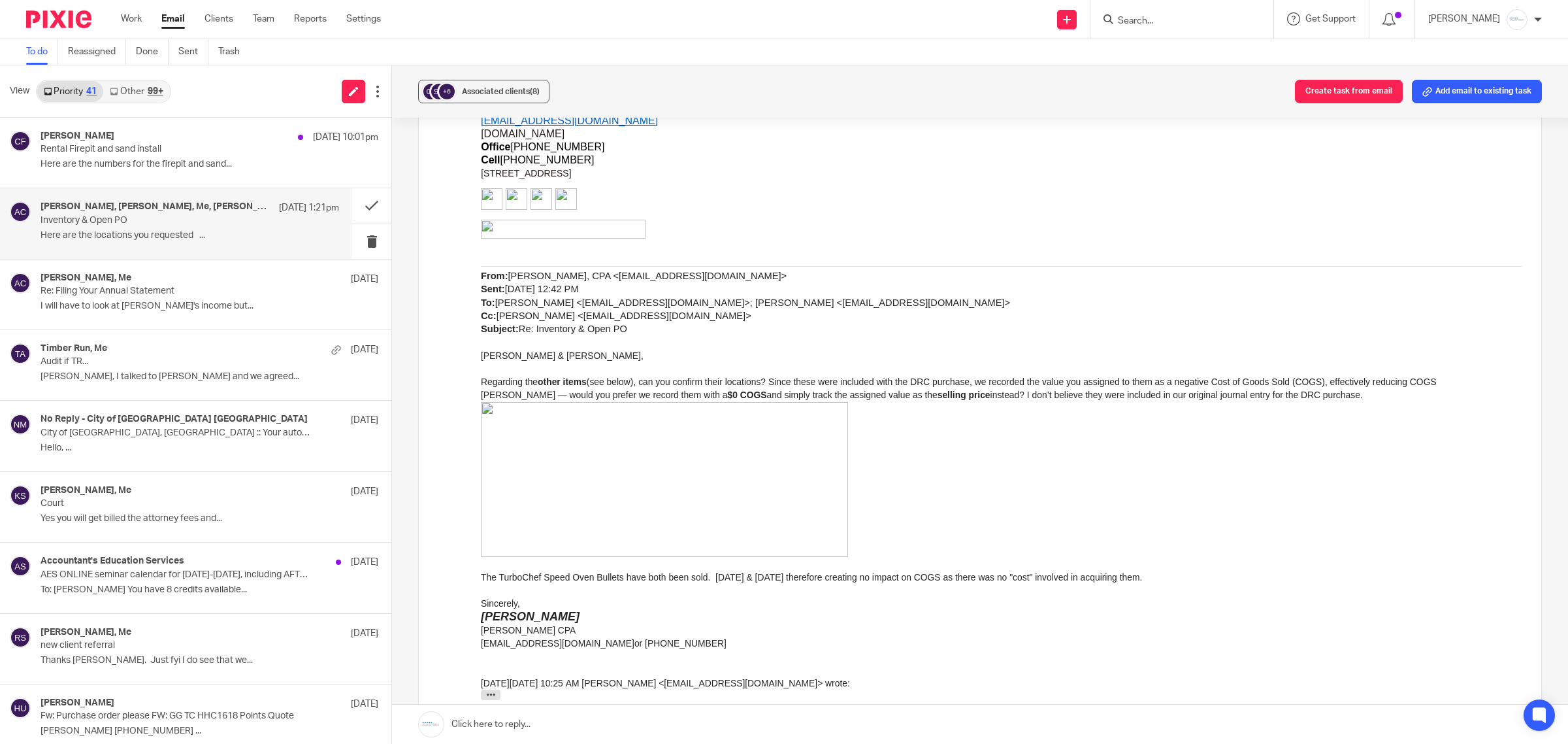
scroll to position [2031, 0]
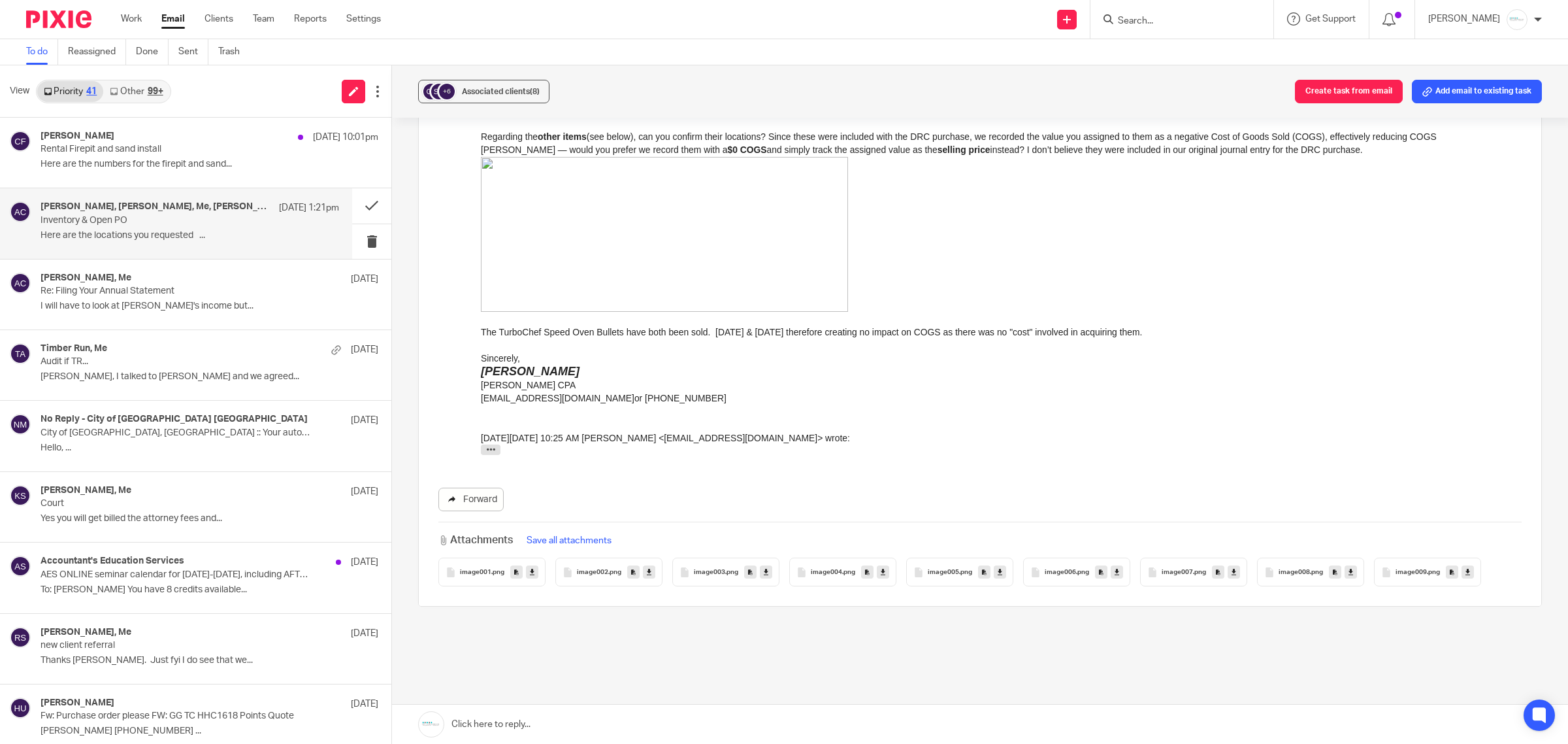
click at [481, 488] on link "Forward" at bounding box center [471, 500] width 65 height 23
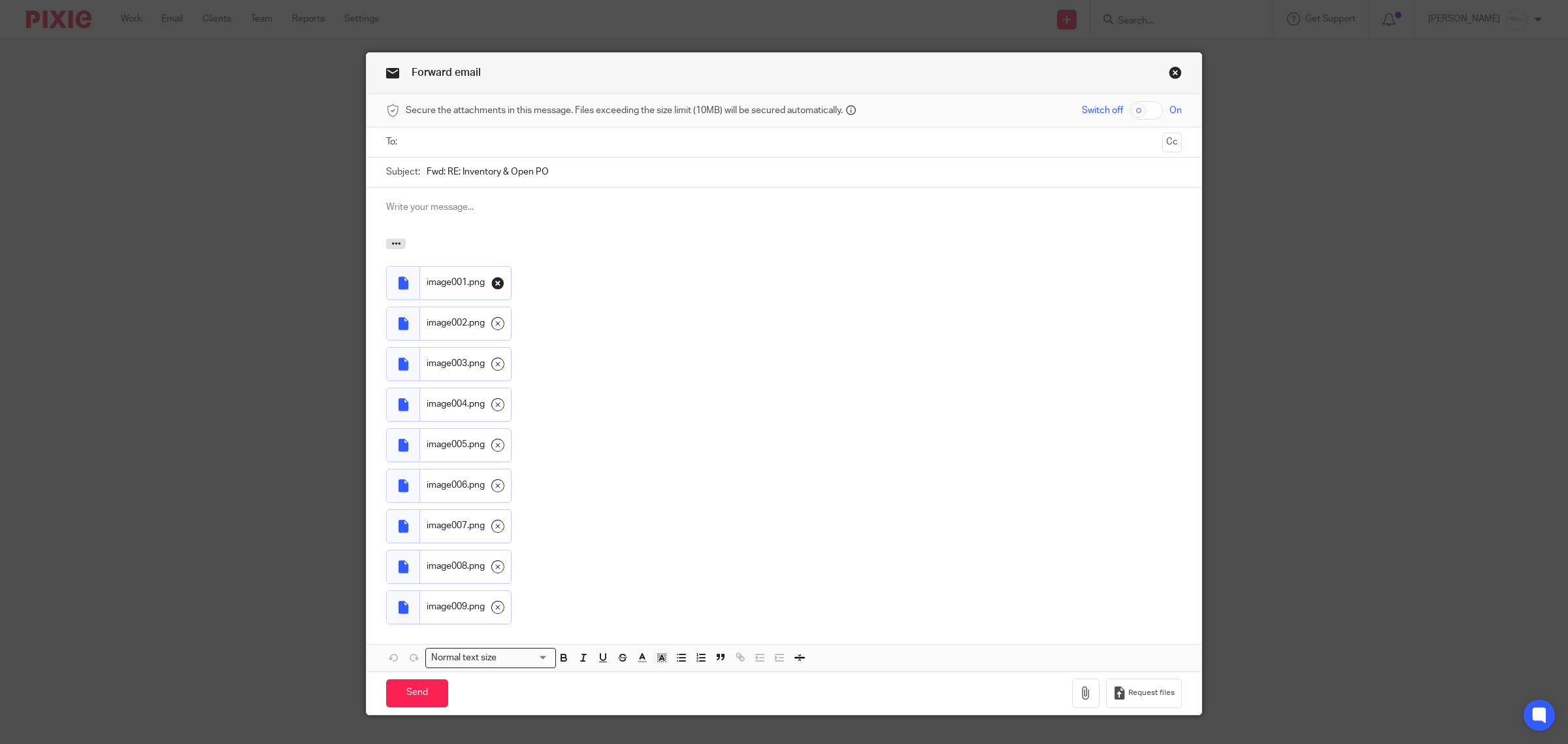
click at [492, 283] on icon at bounding box center [498, 283] width 13 height 13
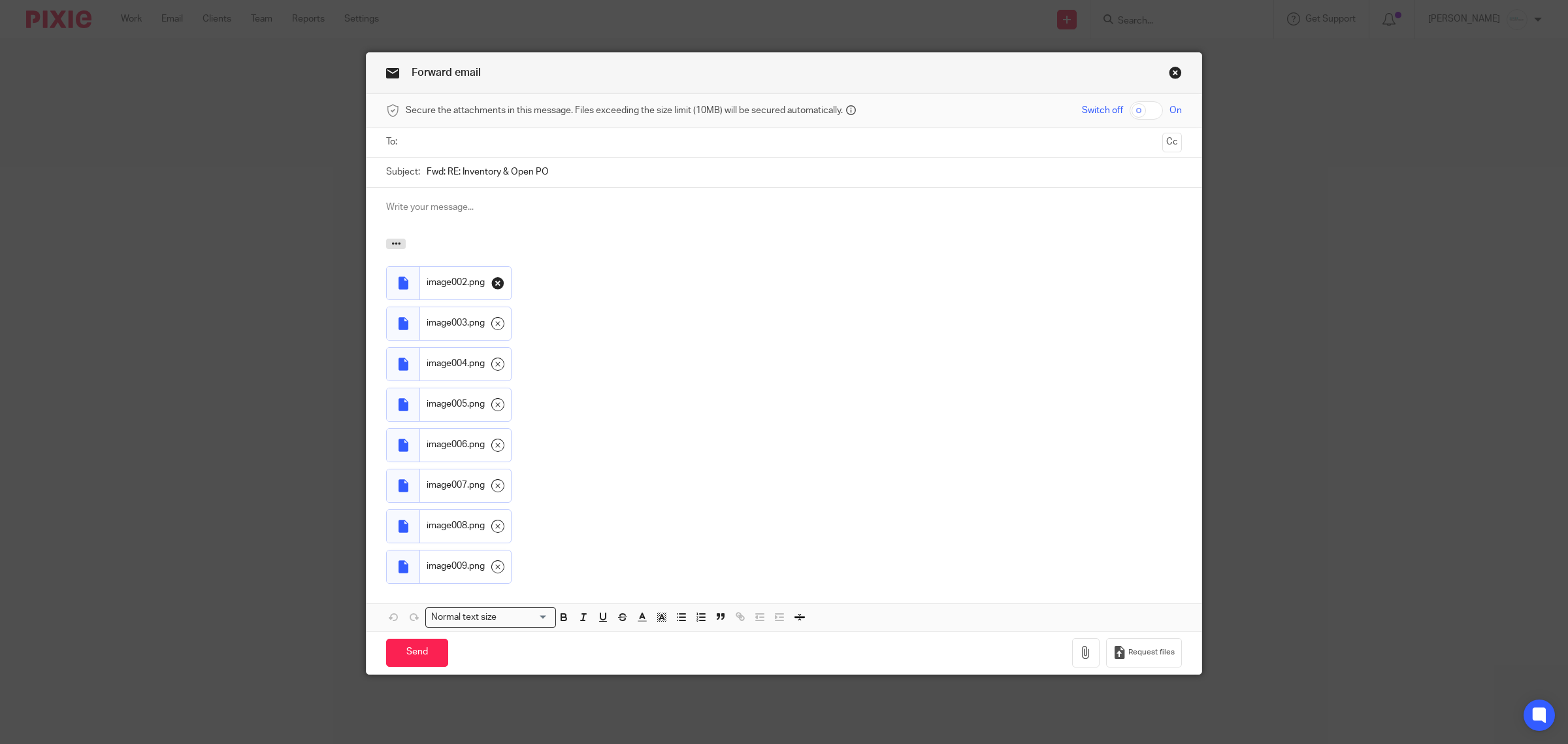
click at [495, 286] on icon at bounding box center [498, 283] width 13 height 13
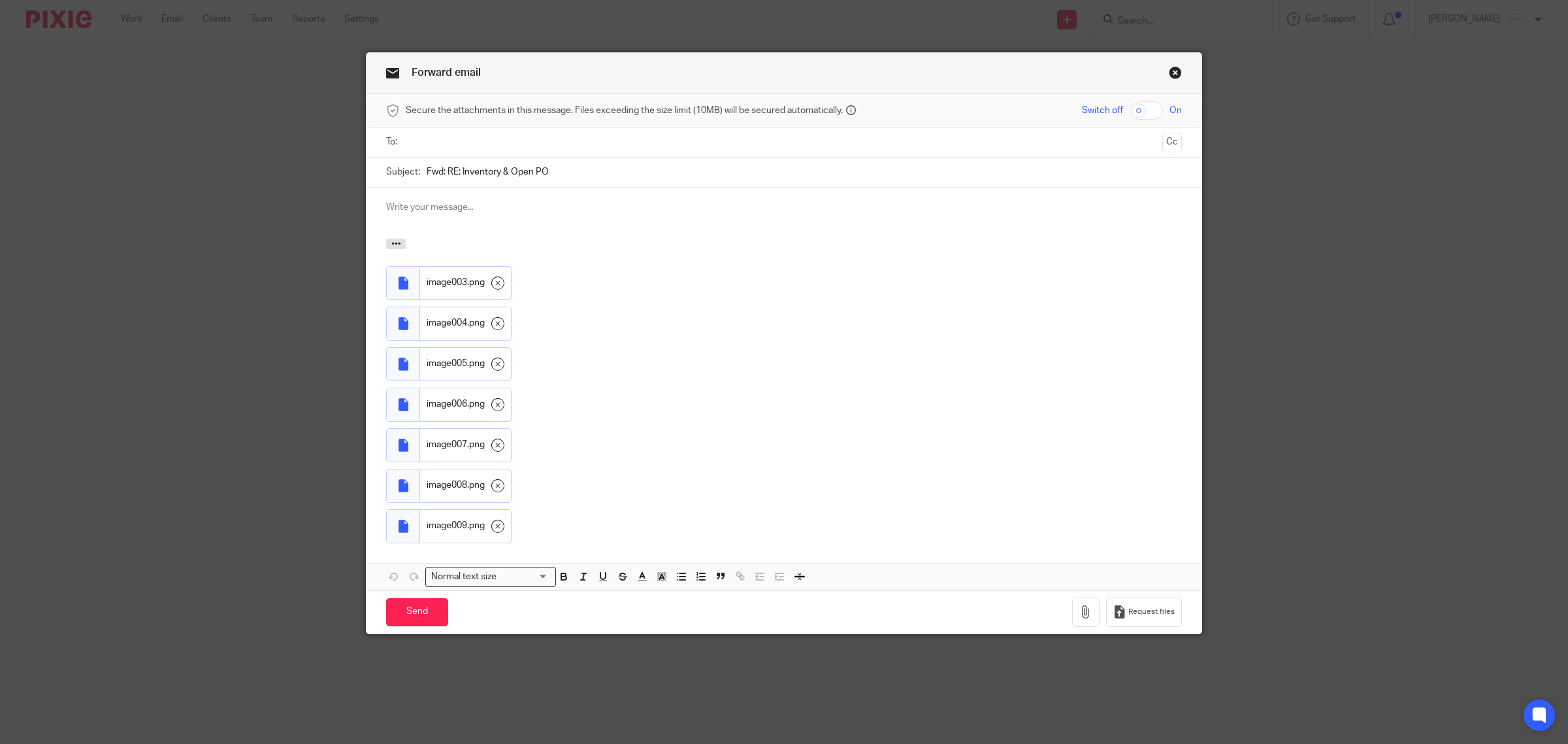
click at [495, 286] on icon at bounding box center [498, 283] width 13 height 13
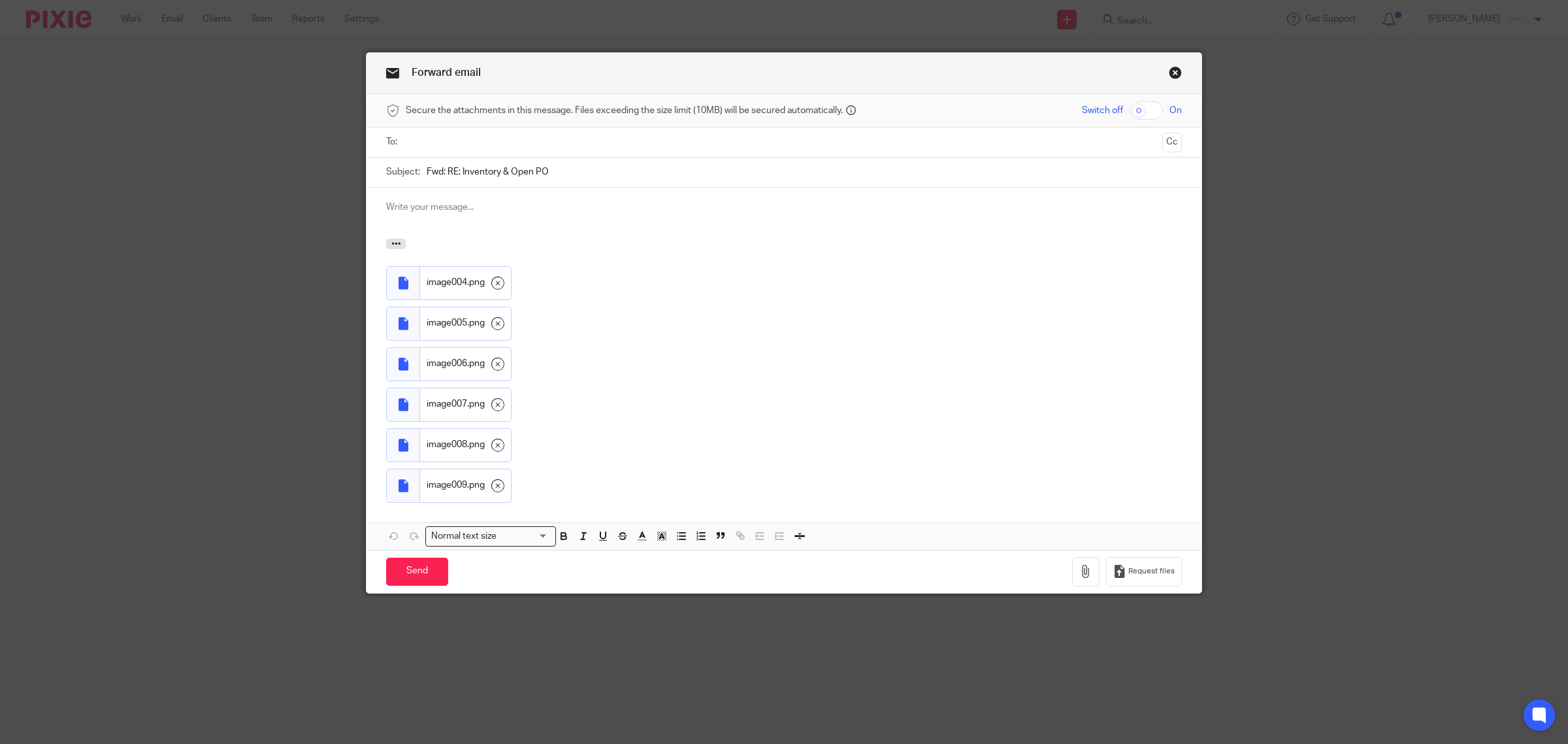
click at [495, 286] on icon at bounding box center [498, 283] width 13 height 13
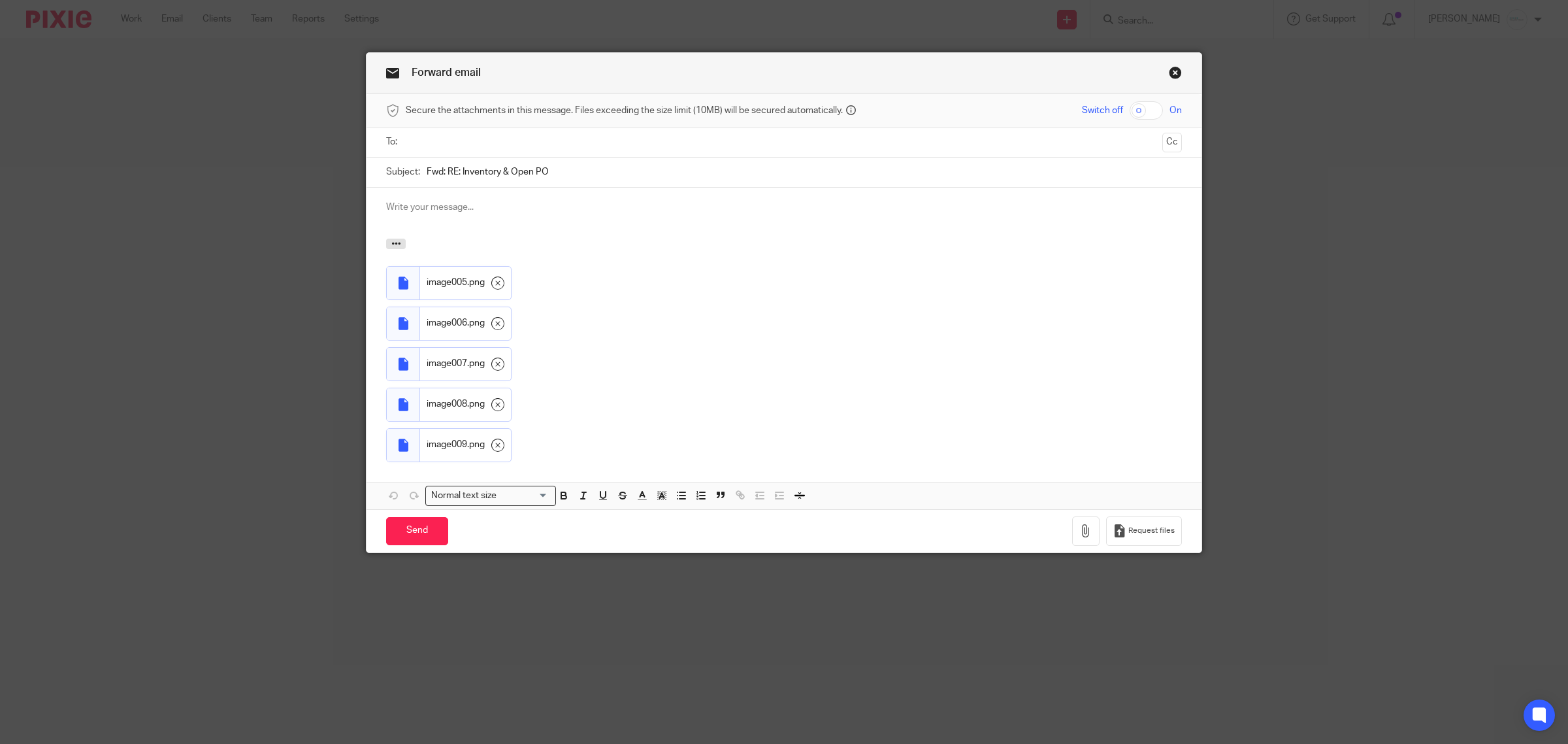
click at [495, 286] on icon at bounding box center [498, 283] width 13 height 13
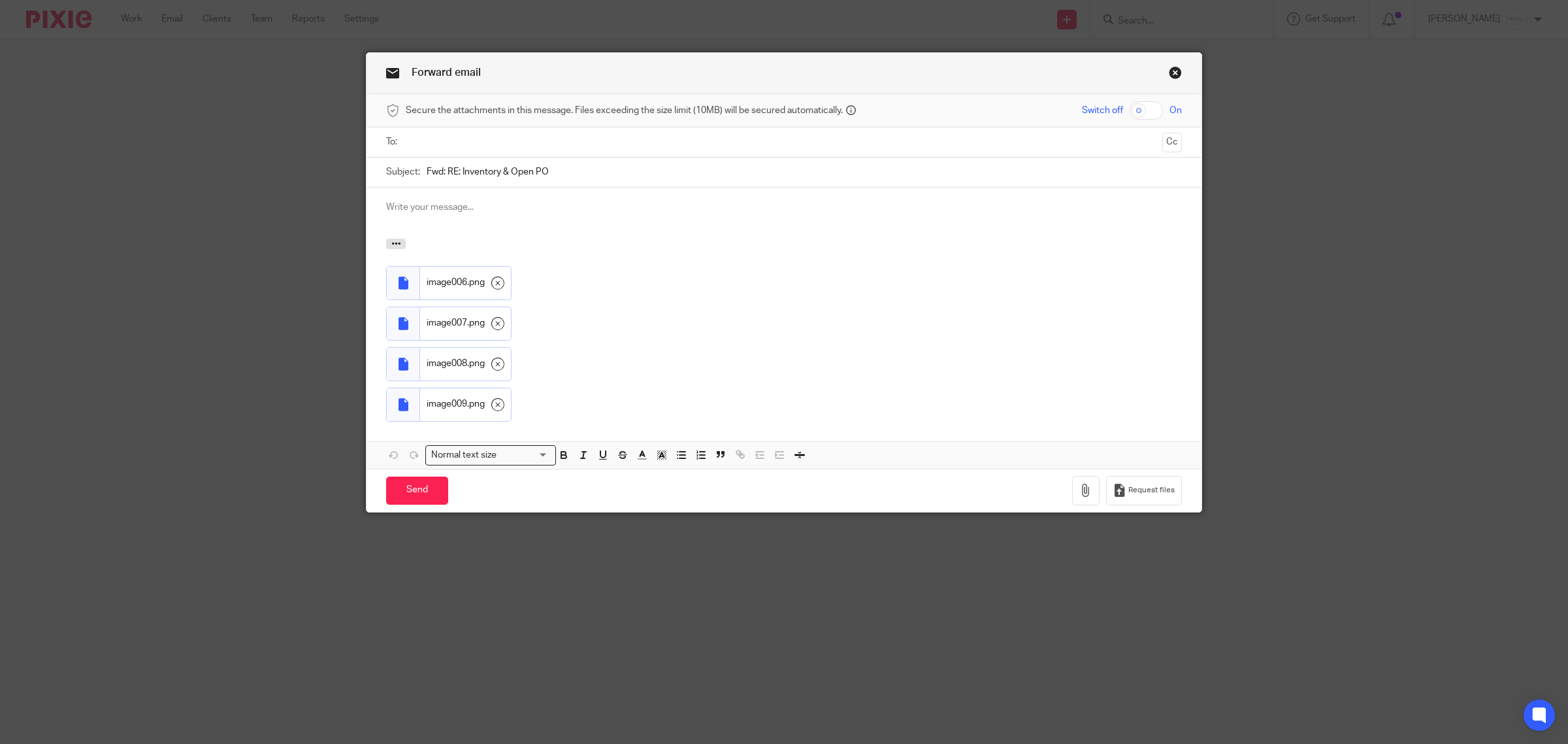
click at [495, 286] on icon at bounding box center [498, 283] width 13 height 13
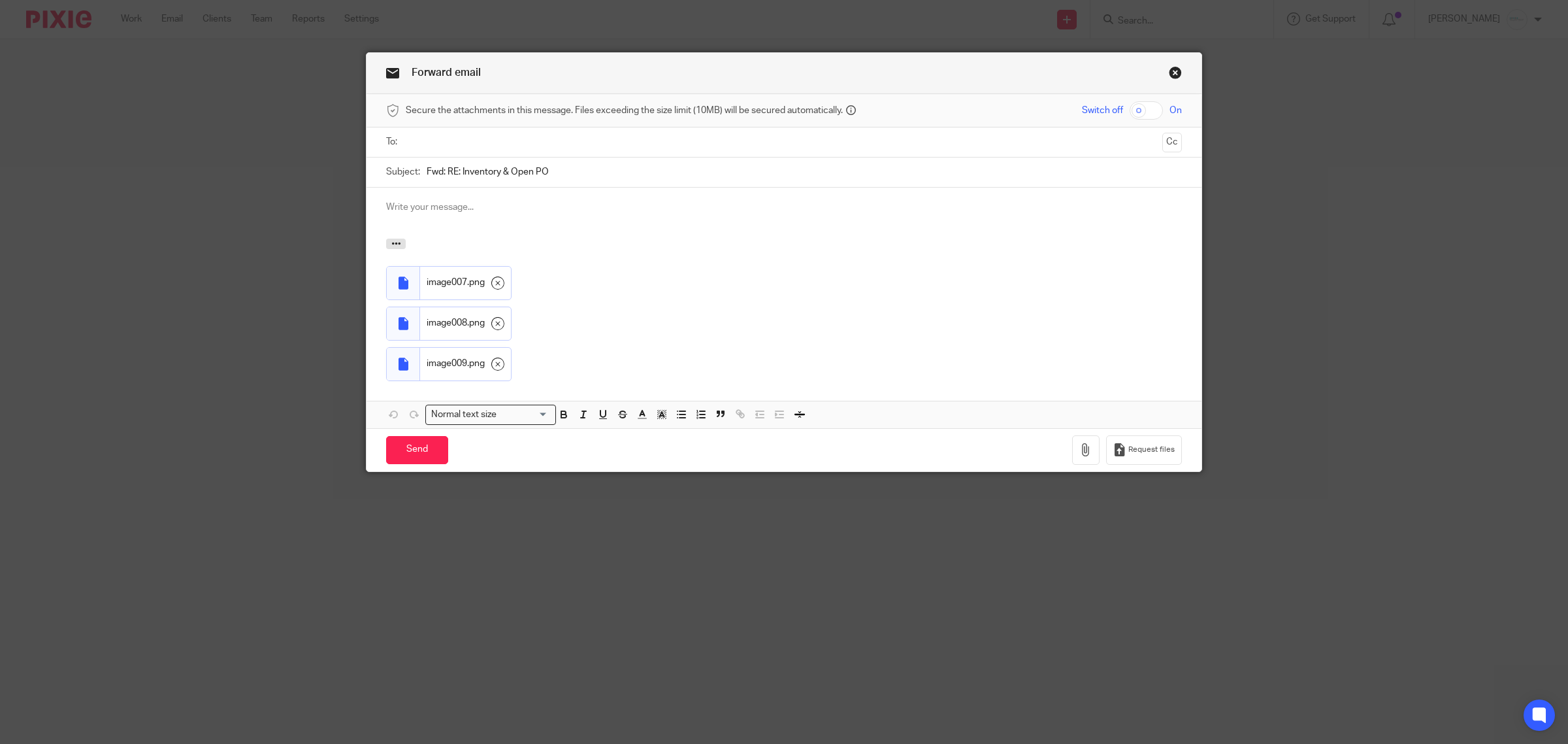
click at [495, 286] on icon at bounding box center [498, 283] width 13 height 13
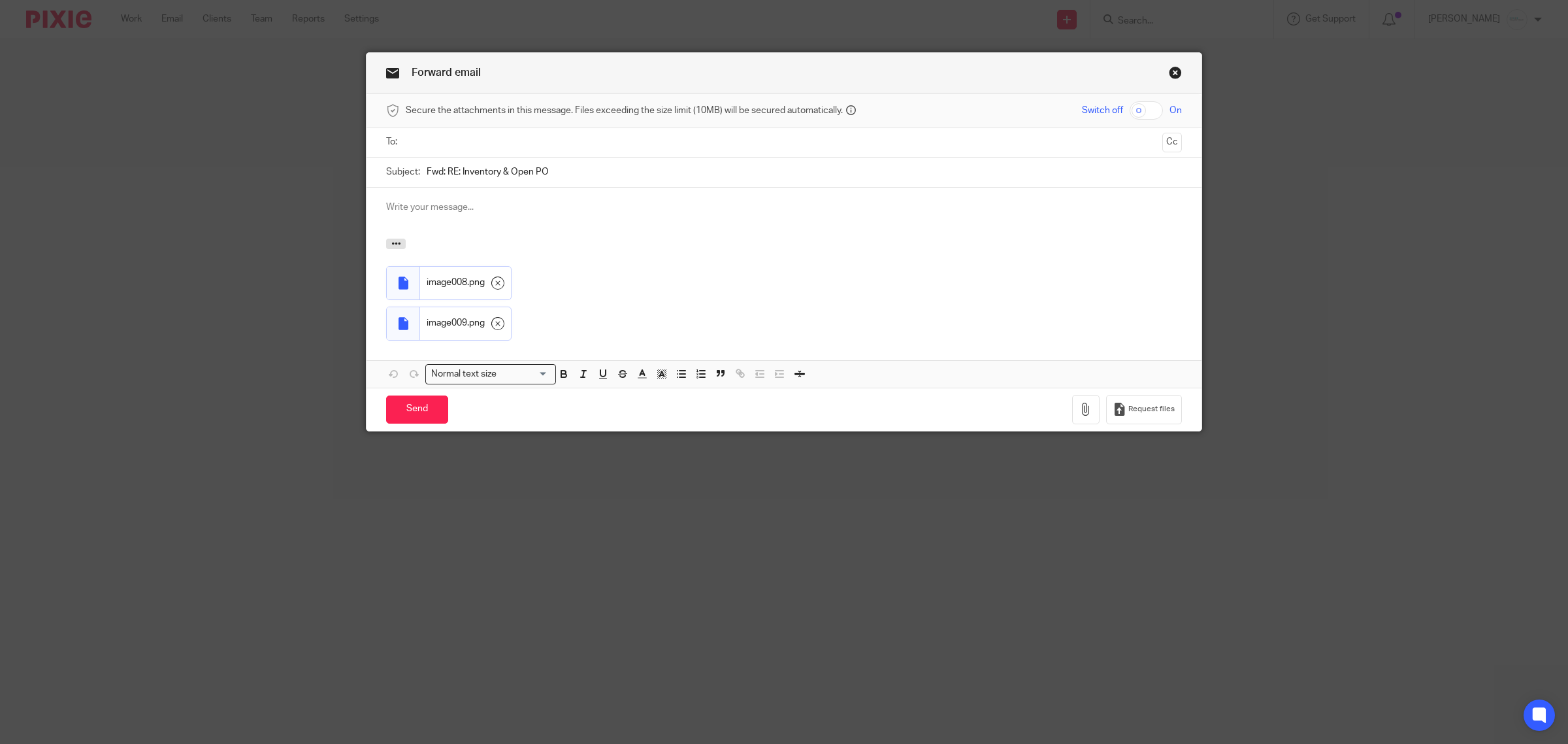
click at [495, 286] on icon at bounding box center [498, 283] width 13 height 13
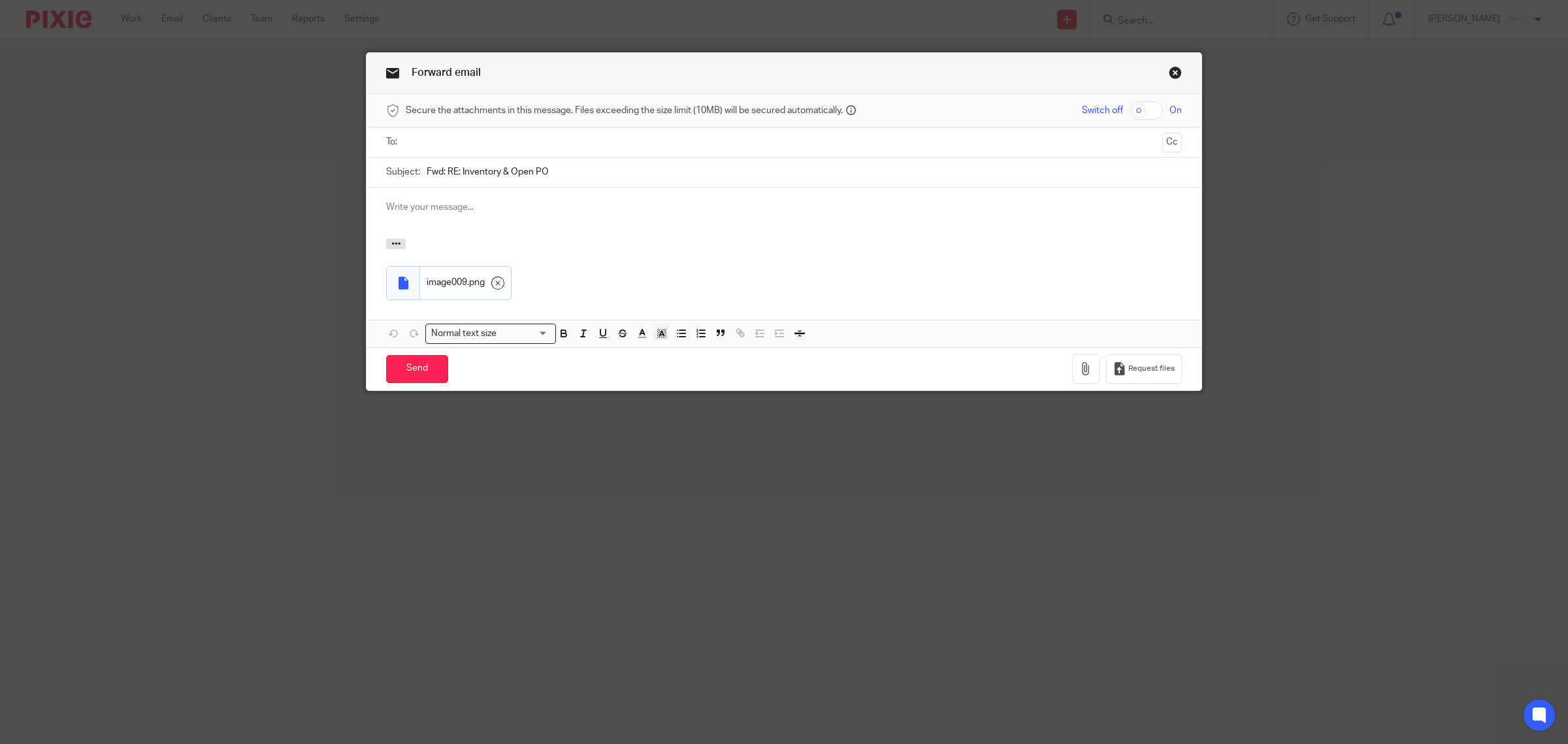
click at [495, 286] on icon at bounding box center [498, 283] width 13 height 13
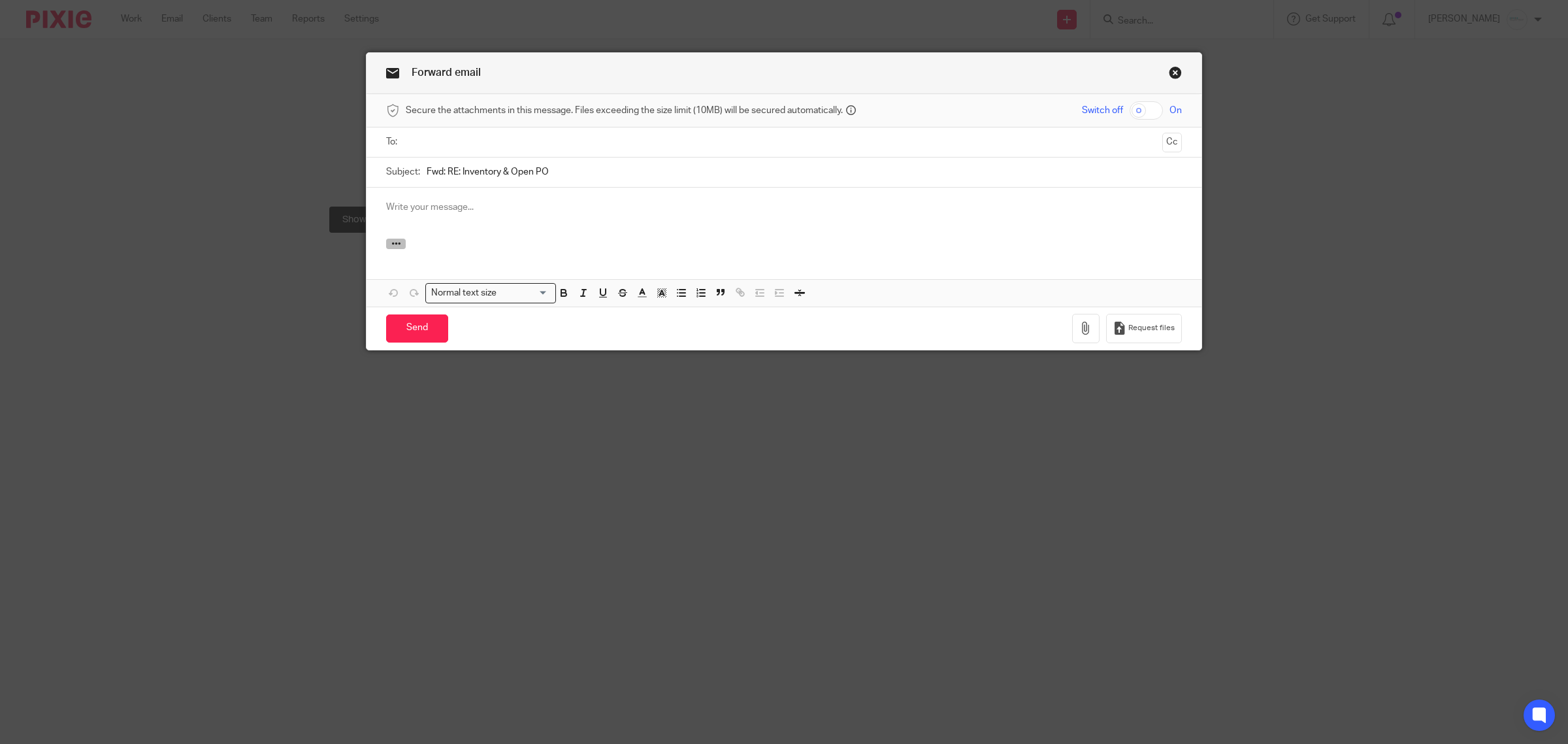
click at [391, 243] on icon "button" at bounding box center [396, 244] width 10 height 10
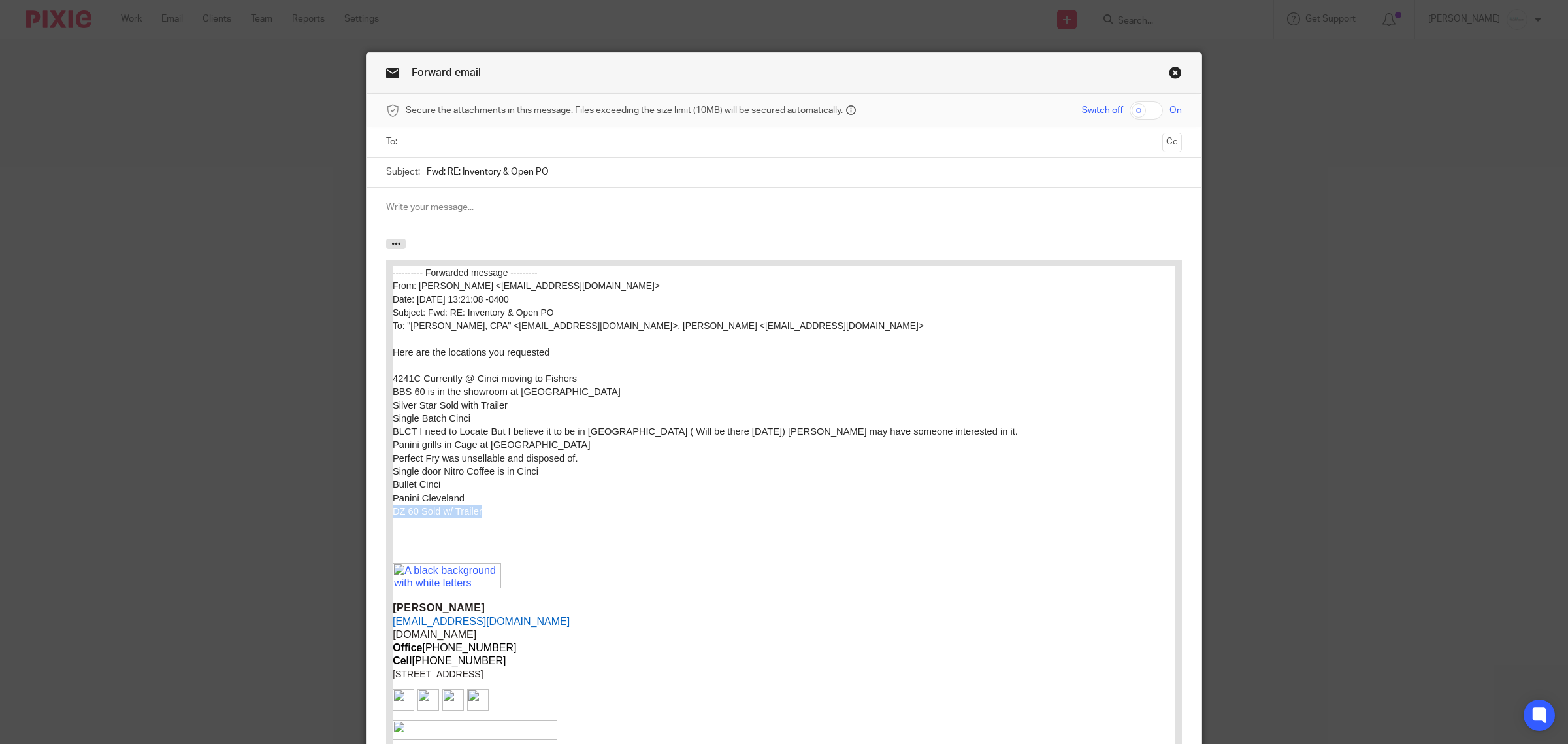
drag, startPoint x: 483, startPoint y: 511, endPoint x: 779, endPoint y: 777, distance: 398.0
copy span "DZ 60 Sold w/ Trailer"
click at [434, 217] on div at bounding box center [783, 213] width 835 height 51
drag, startPoint x: 526, startPoint y: 406, endPoint x: 348, endPoint y: 405, distance: 178.0
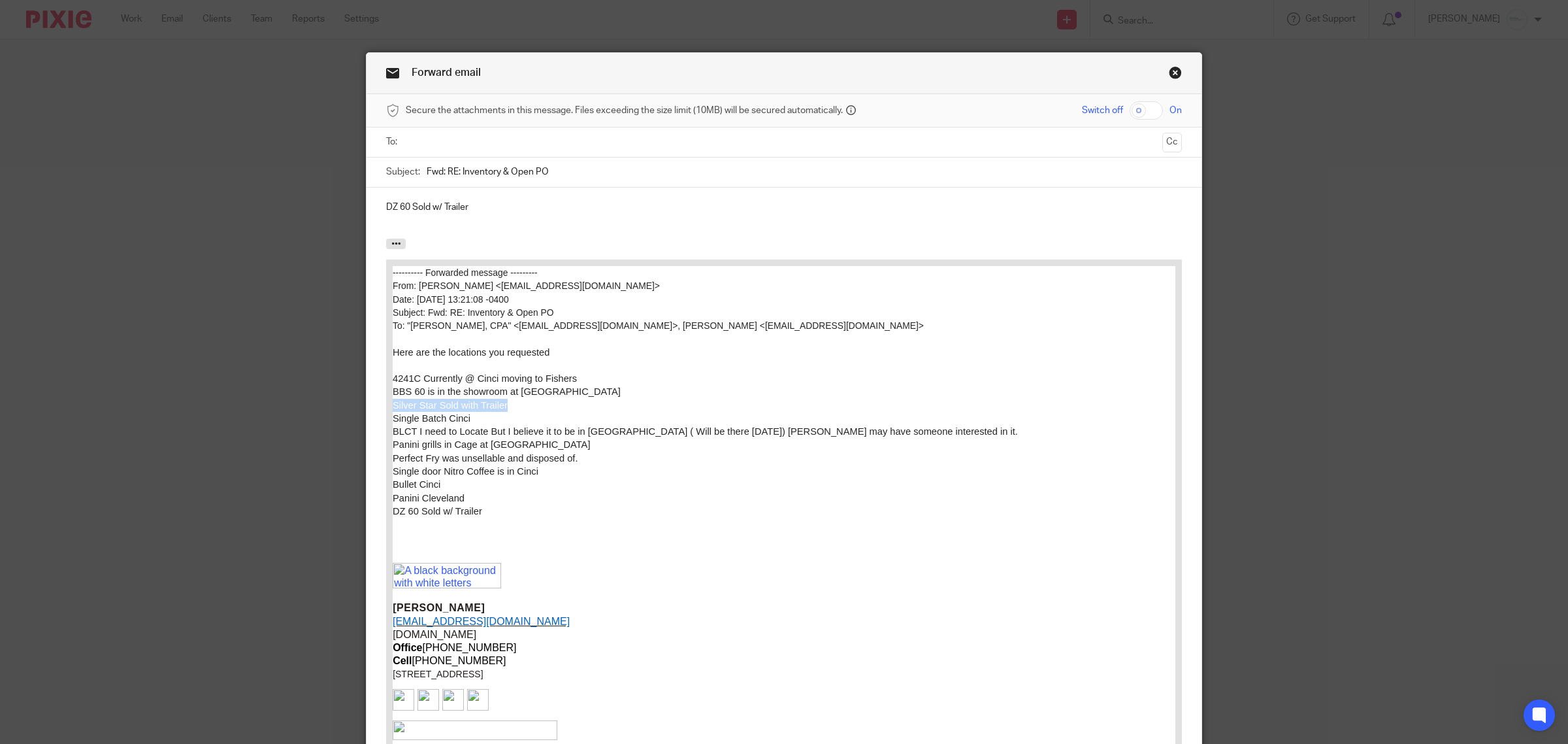
copy span "Silver Star Sold with Trailer"
click at [376, 213] on div "DZ 60 Sold w/ Trailer" at bounding box center [783, 213] width 835 height 51
click at [439, 149] on input "text" at bounding box center [783, 142] width 747 height 15
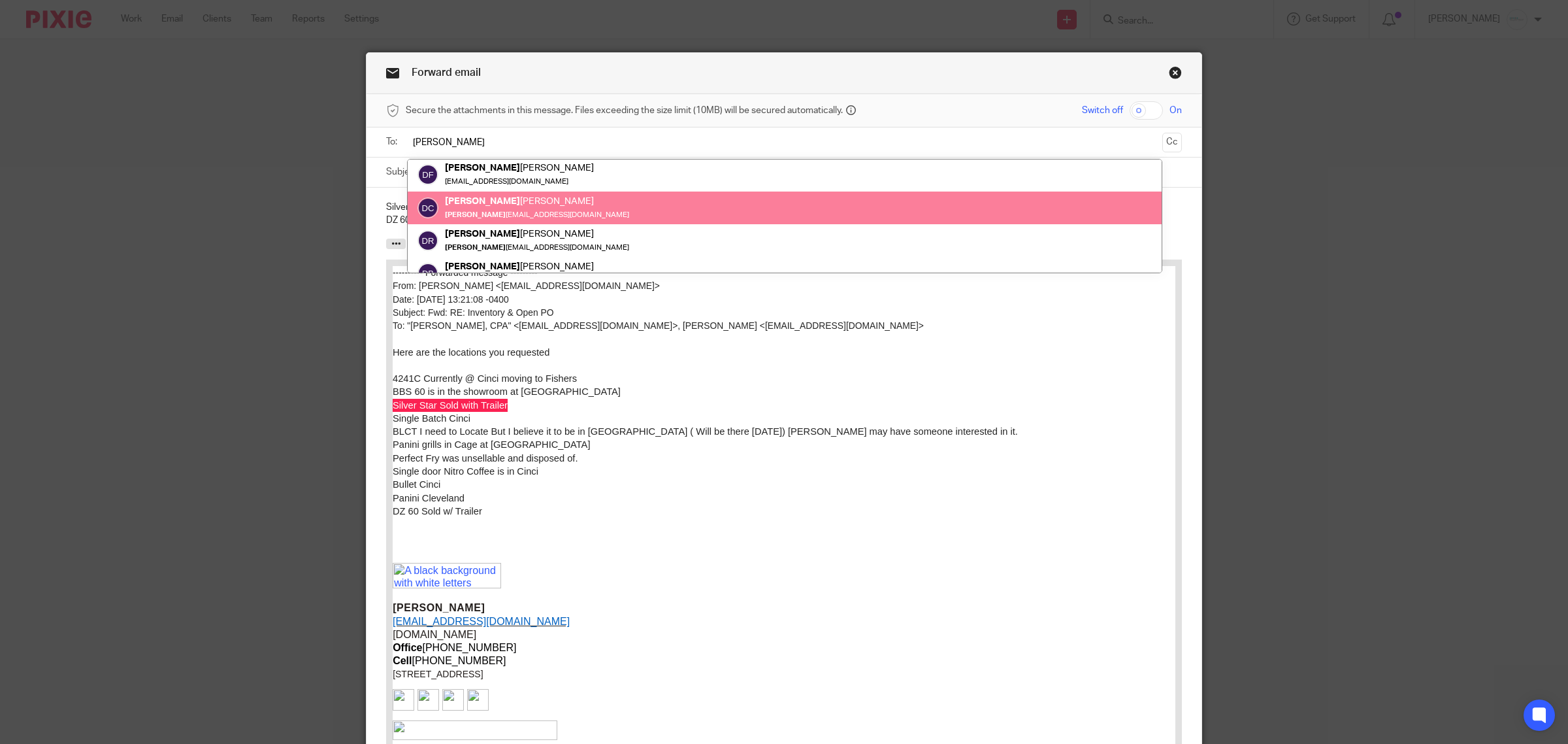
scroll to position [51, 0]
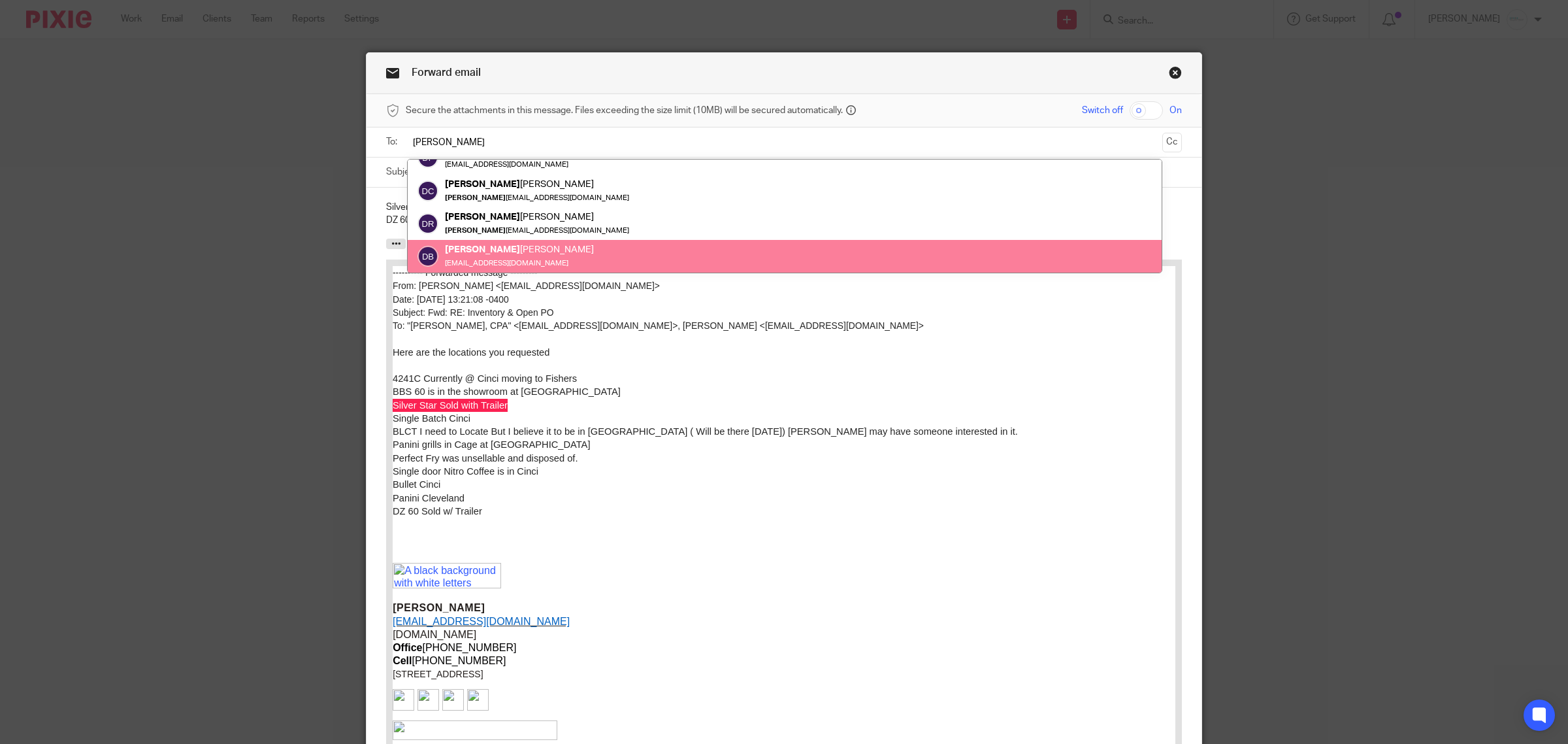
type input "dave"
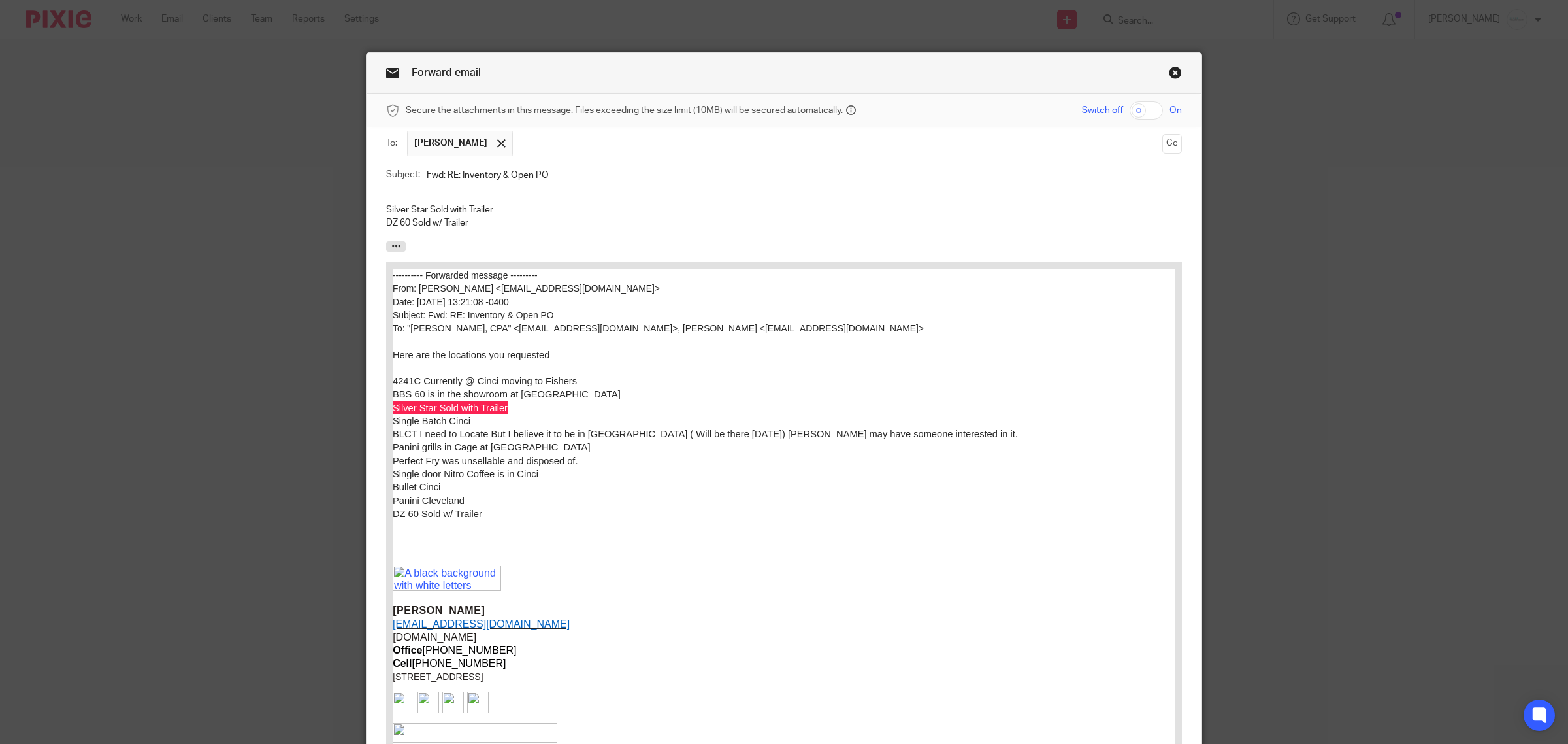
drag, startPoint x: 549, startPoint y: 181, endPoint x: 348, endPoint y: 181, distance: 201.0
click at [348, 181] on div "Forward email Secure the attachments in this message. Files exceeding the size …" at bounding box center [784, 372] width 1568 height 744
type input "Trailer Sale?"
click at [471, 223] on p "DZ 60 Sold w/ Trailer" at bounding box center [783, 223] width 796 height 13
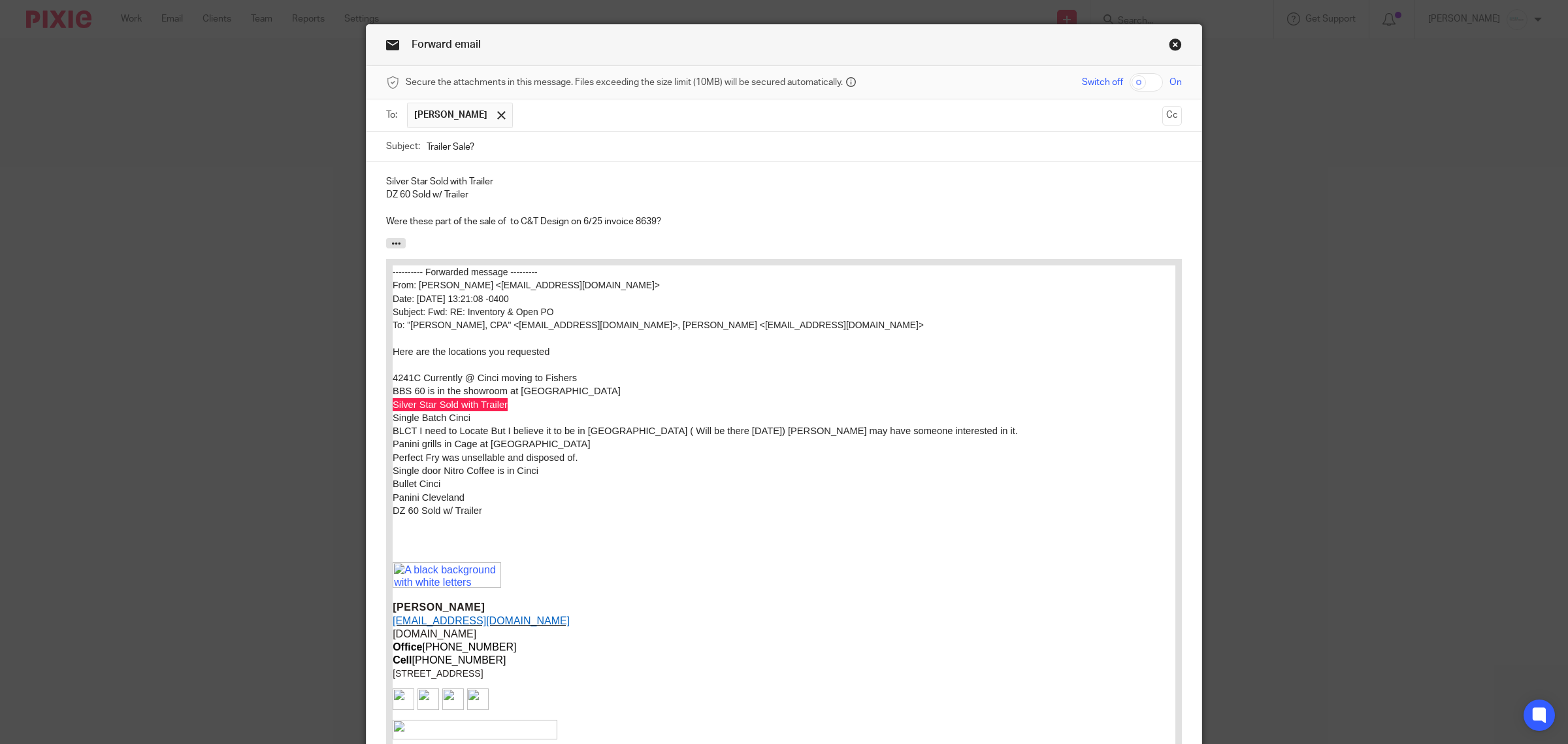
scroll to position [0, 0]
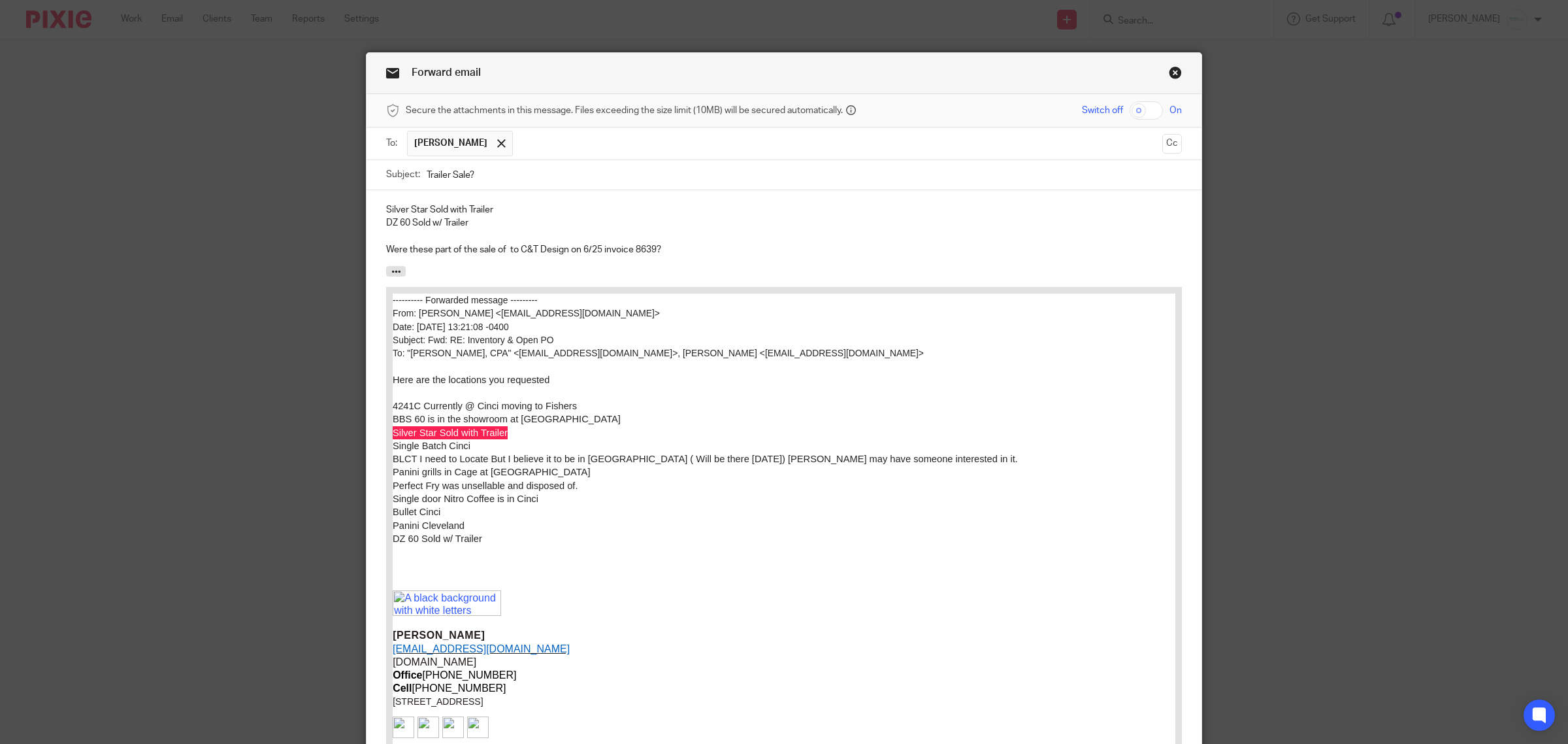
click at [502, 251] on p "Were these part of the sale of to C&T Design on 6/25 invoice 8639?" at bounding box center [783, 249] width 796 height 13
drag, startPoint x: 882, startPoint y: 253, endPoint x: 1301, endPoint y: 246, distance: 419.1
click at [885, 253] on p "Were these part of the sale of Mobile test kitchen/trailer with Mobile Hood and…" at bounding box center [783, 249] width 796 height 13
click at [446, 249] on p "Were these part of the sale of Mobile test kitchen/trailer with Mobile Hood and…" at bounding box center [783, 249] width 796 height 13
drag, startPoint x: 983, startPoint y: 250, endPoint x: 1171, endPoint y: 266, distance: 188.7
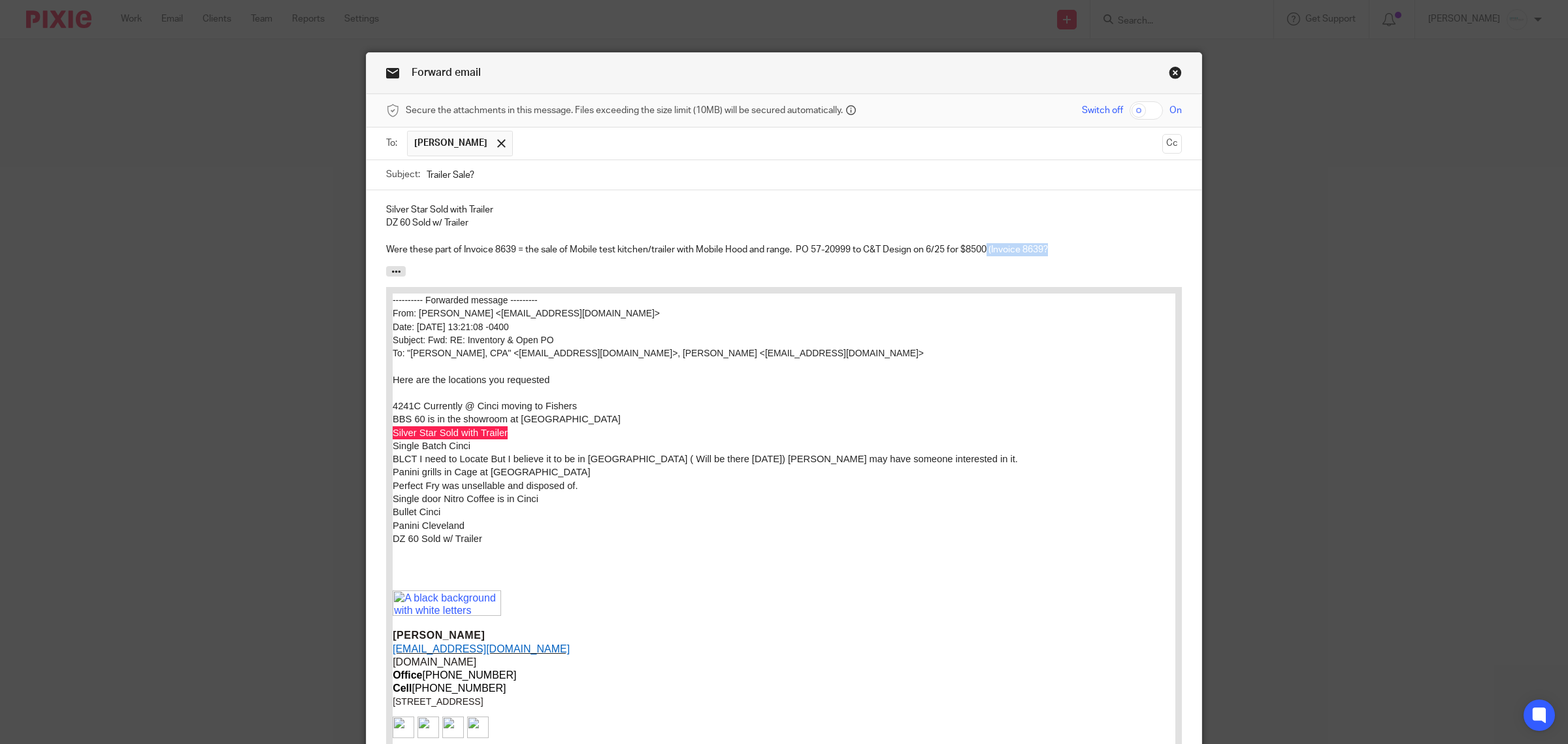
click at [1173, 266] on div "Silver Star Sold with Trailer DZ 60 Sold w/ Trailer Were these part of Invoice …" at bounding box center [783, 227] width 835 height 75
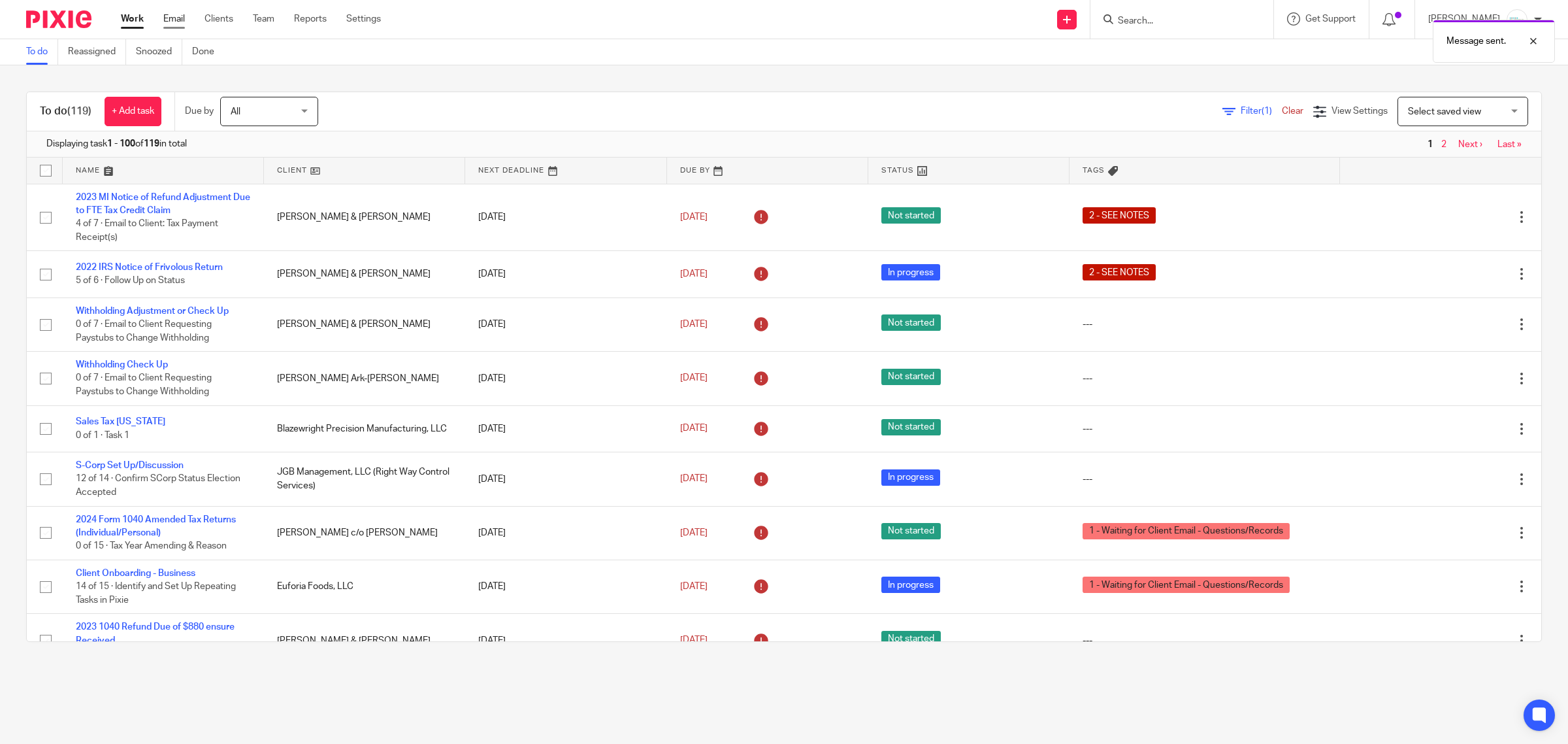
click at [170, 20] on link "Email" at bounding box center [174, 19] width 22 height 13
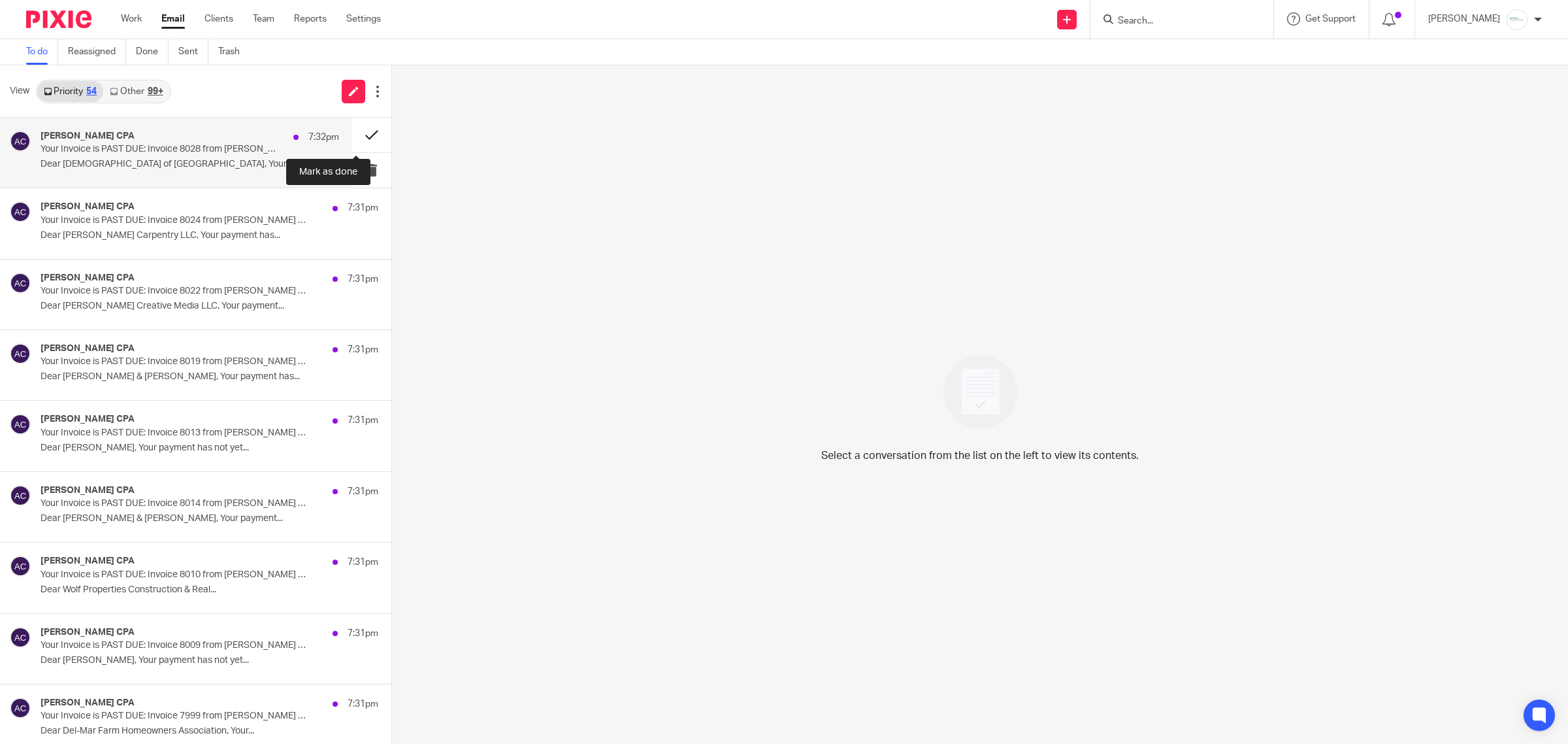
click at [356, 134] on button at bounding box center [372, 135] width 39 height 35
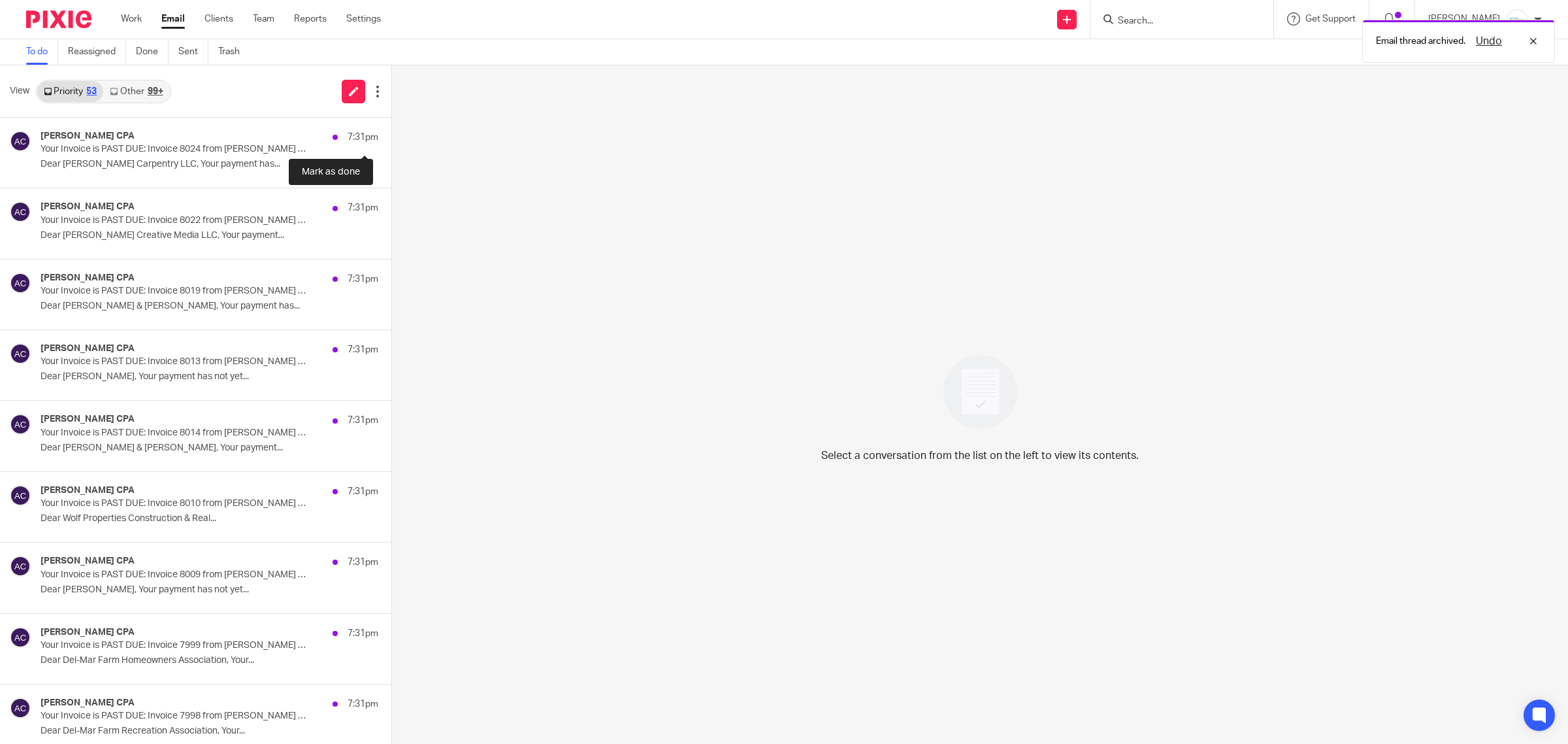
click at [391, 134] on button at bounding box center [396, 135] width 10 height 35
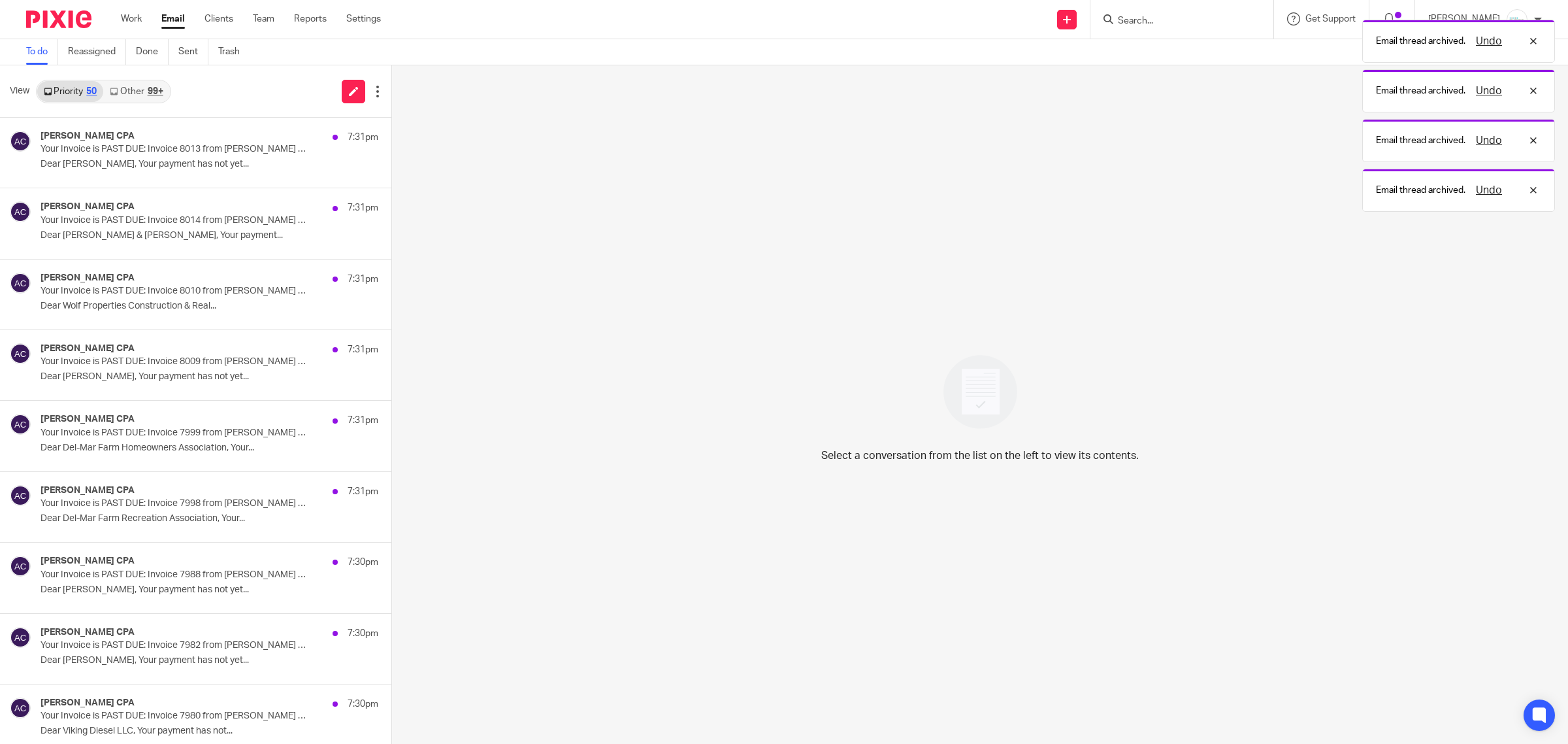
click at [391, 134] on button at bounding box center [396, 135] width 10 height 35
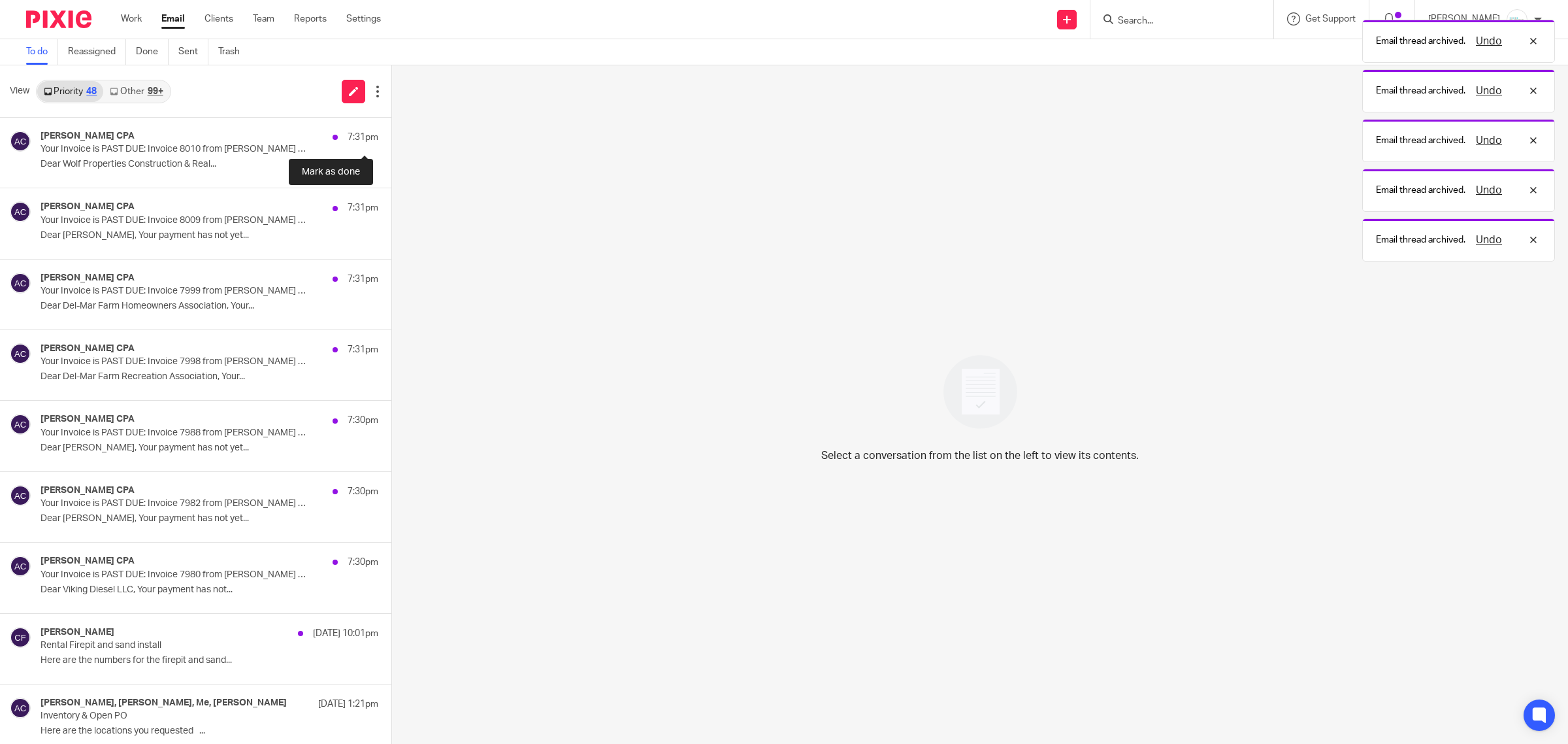
click at [391, 134] on button at bounding box center [396, 135] width 10 height 35
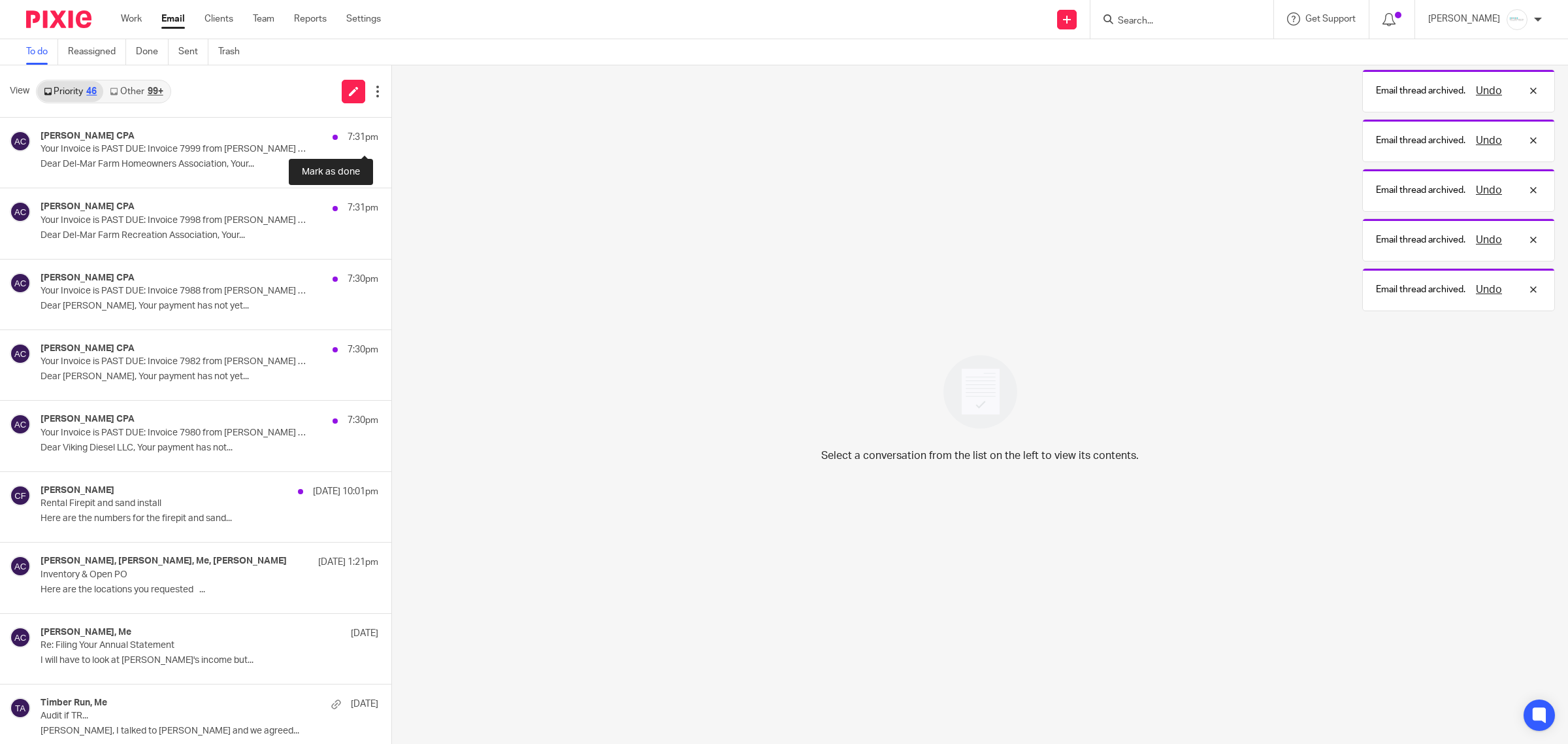
click at [391, 134] on button at bounding box center [396, 135] width 10 height 35
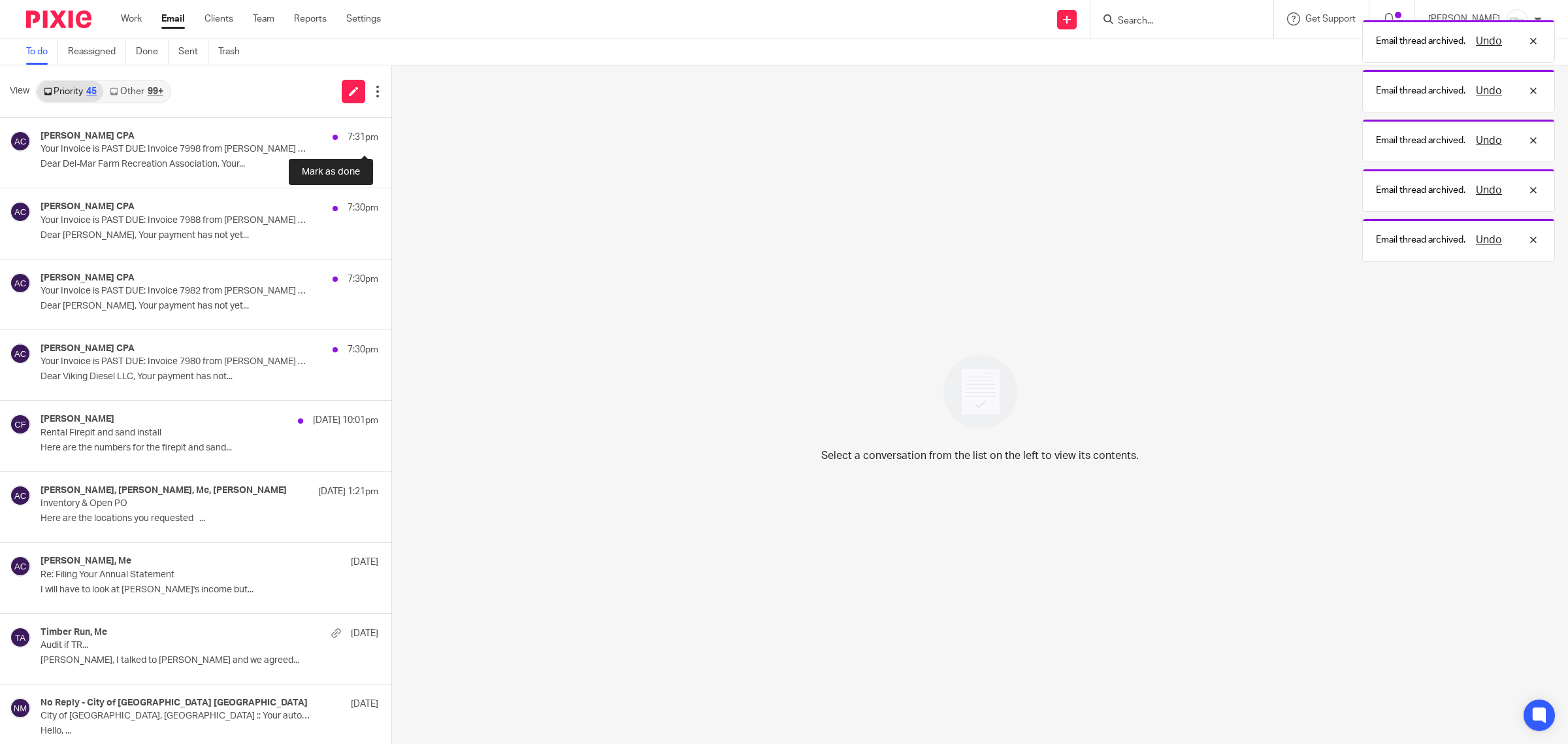
click at [391, 134] on button at bounding box center [396, 135] width 10 height 35
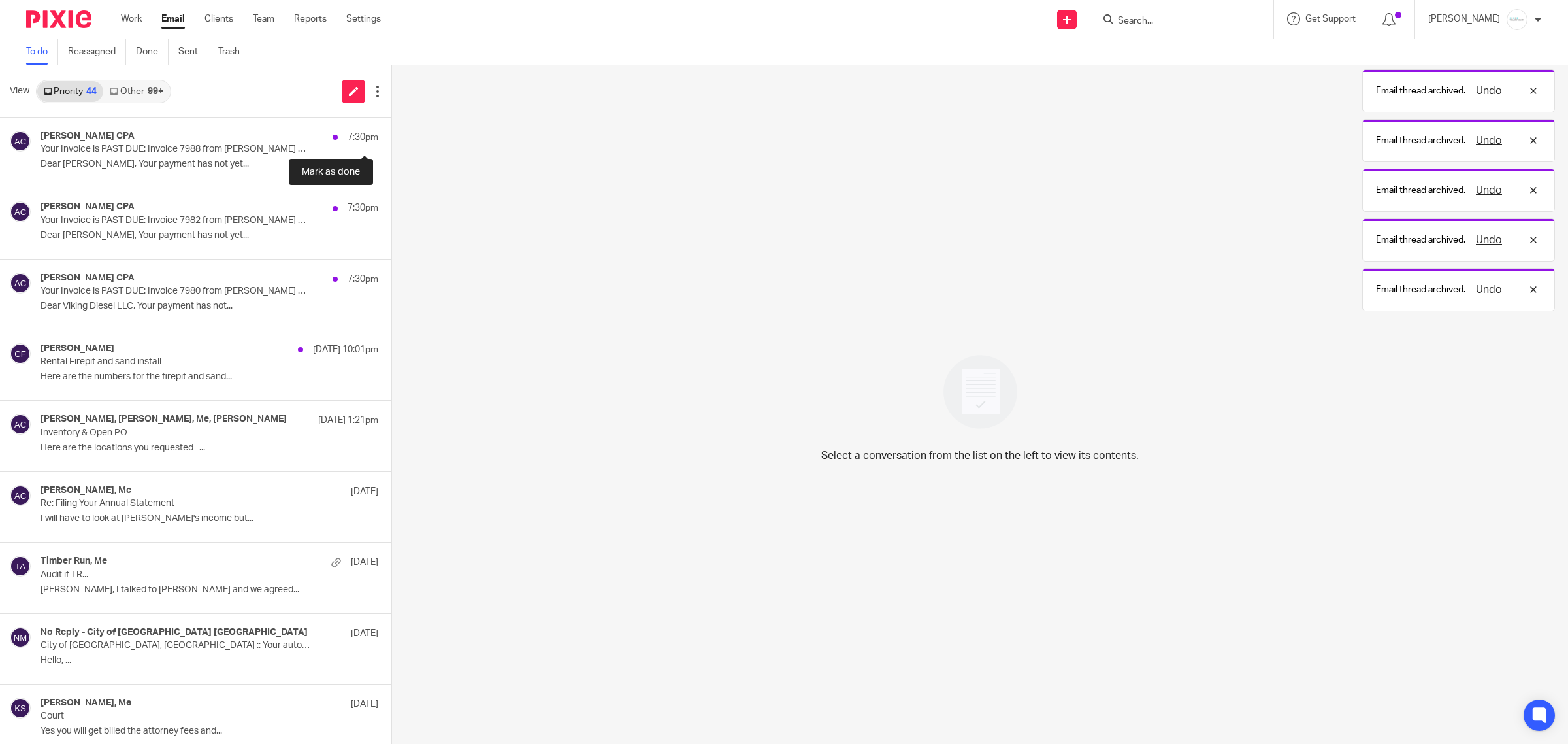
click at [391, 134] on button at bounding box center [396, 135] width 10 height 35
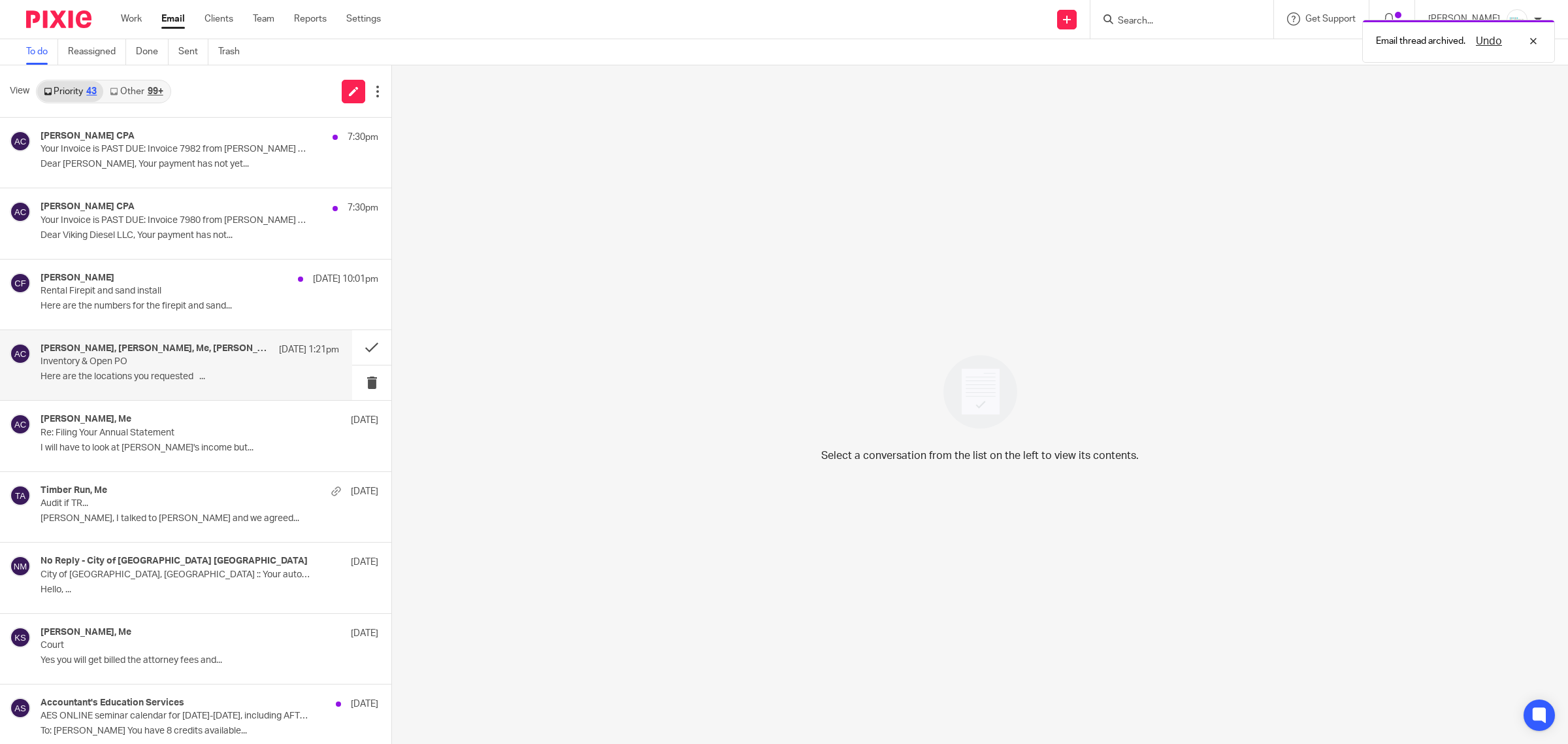
click at [96, 374] on p "Here are the locations you requested ..." at bounding box center [190, 377] width 299 height 11
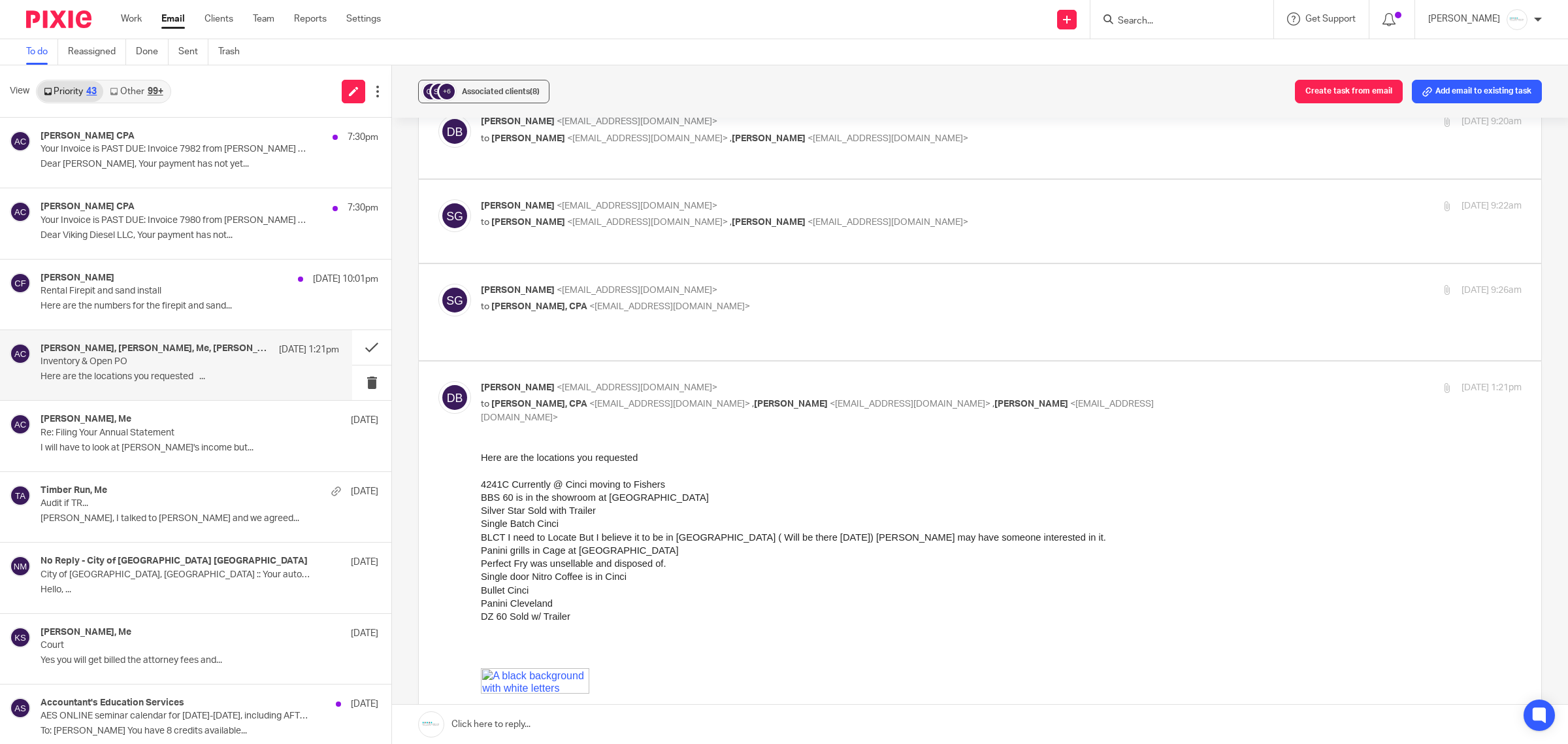
scroll to position [1051, 0]
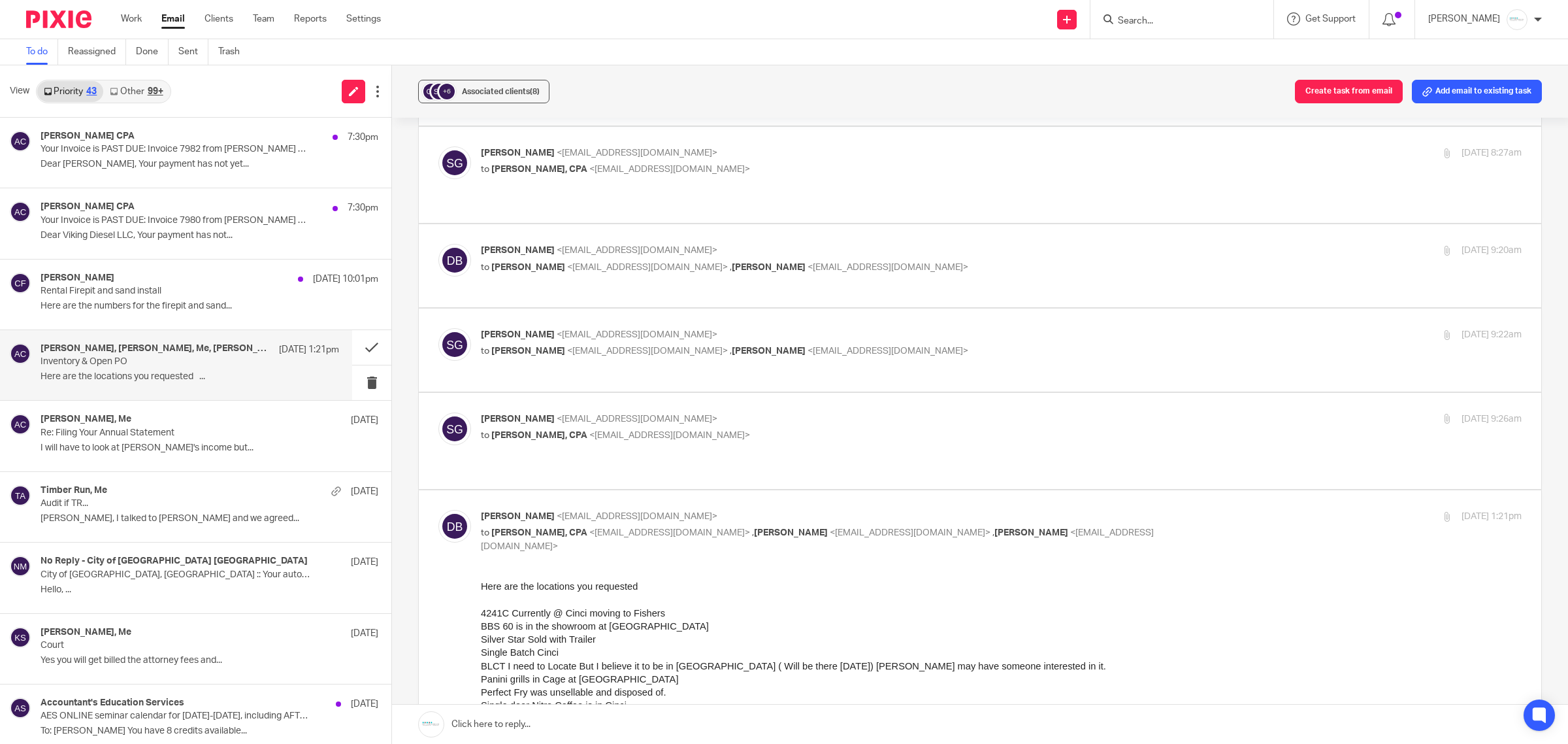
click at [598, 414] on p "Scott Gabriel <sgabriel@gabrielgrp.com>" at bounding box center [828, 419] width 694 height 14
checkbox input "true"
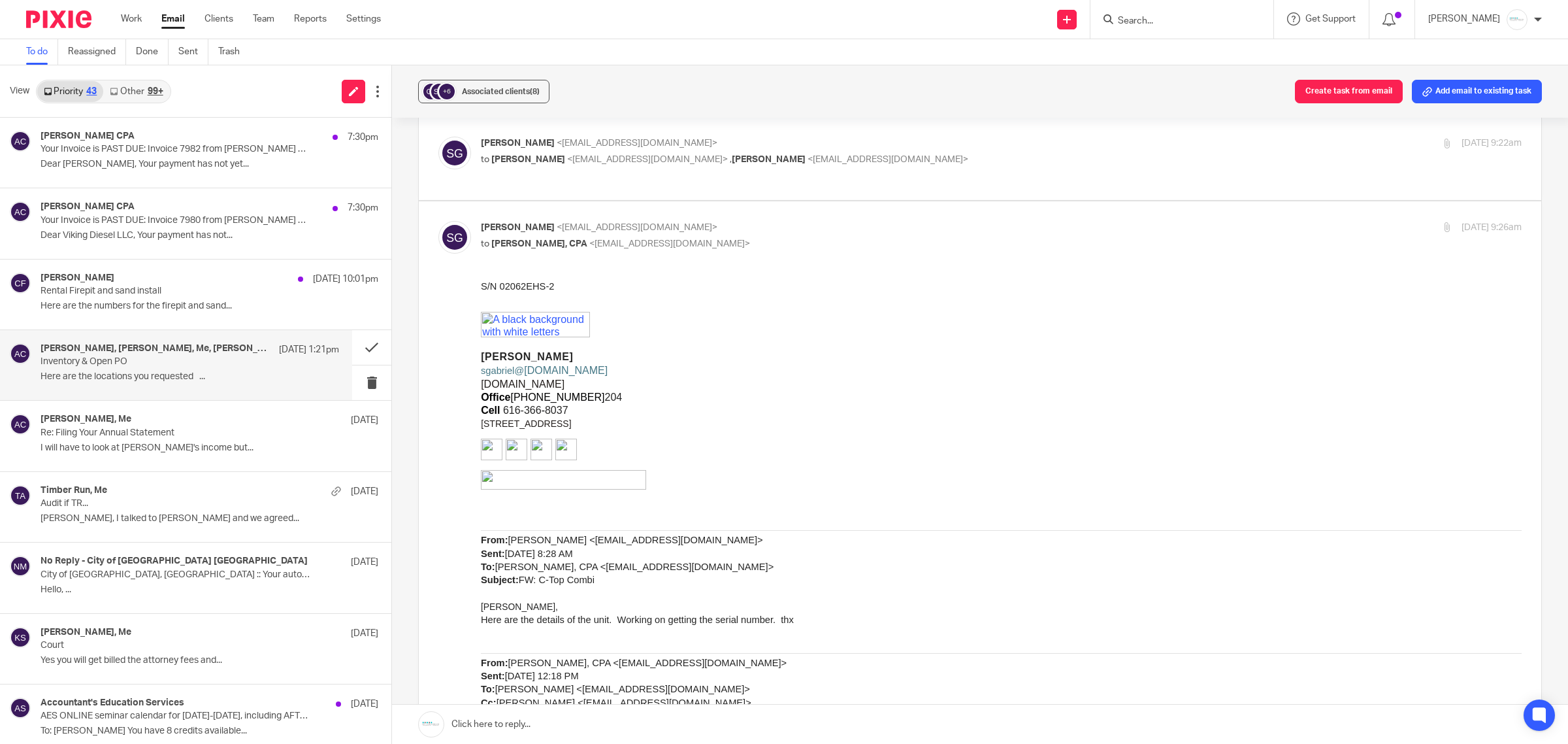
scroll to position [1214, 0]
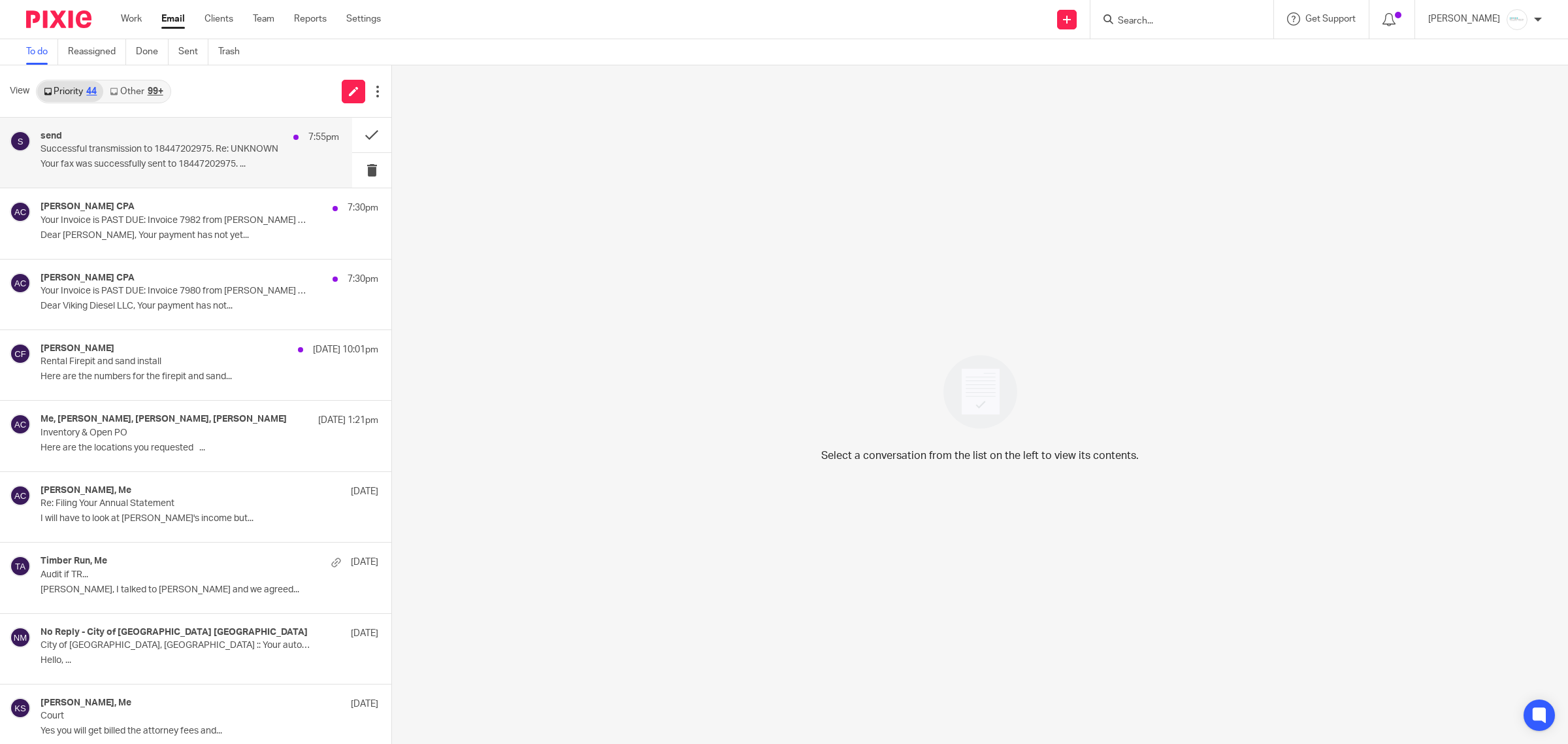
click at [226, 163] on p "Your fax was successfully sent to 18447202975. ..." at bounding box center [190, 164] width 299 height 11
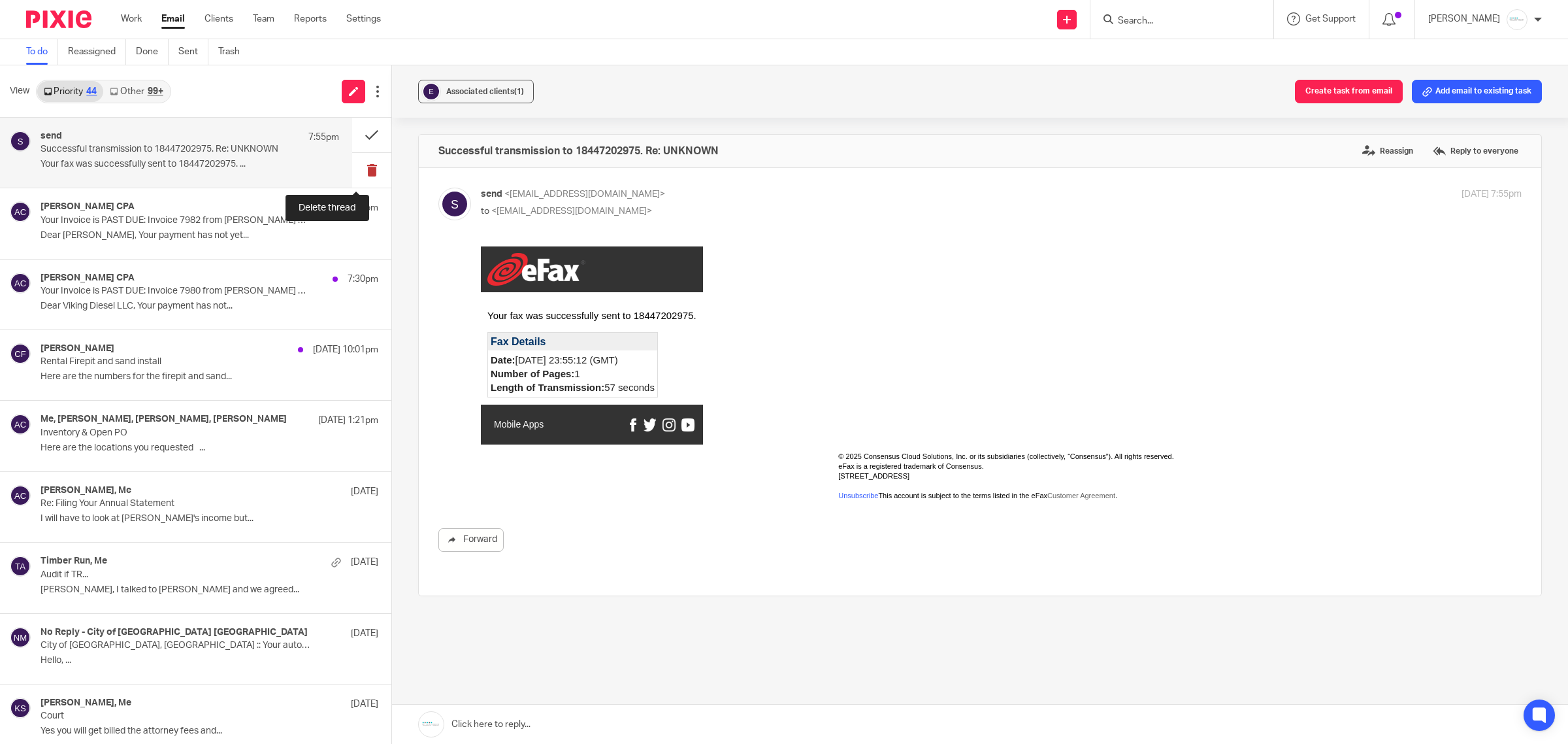
click at [353, 174] on button at bounding box center [372, 170] width 39 height 35
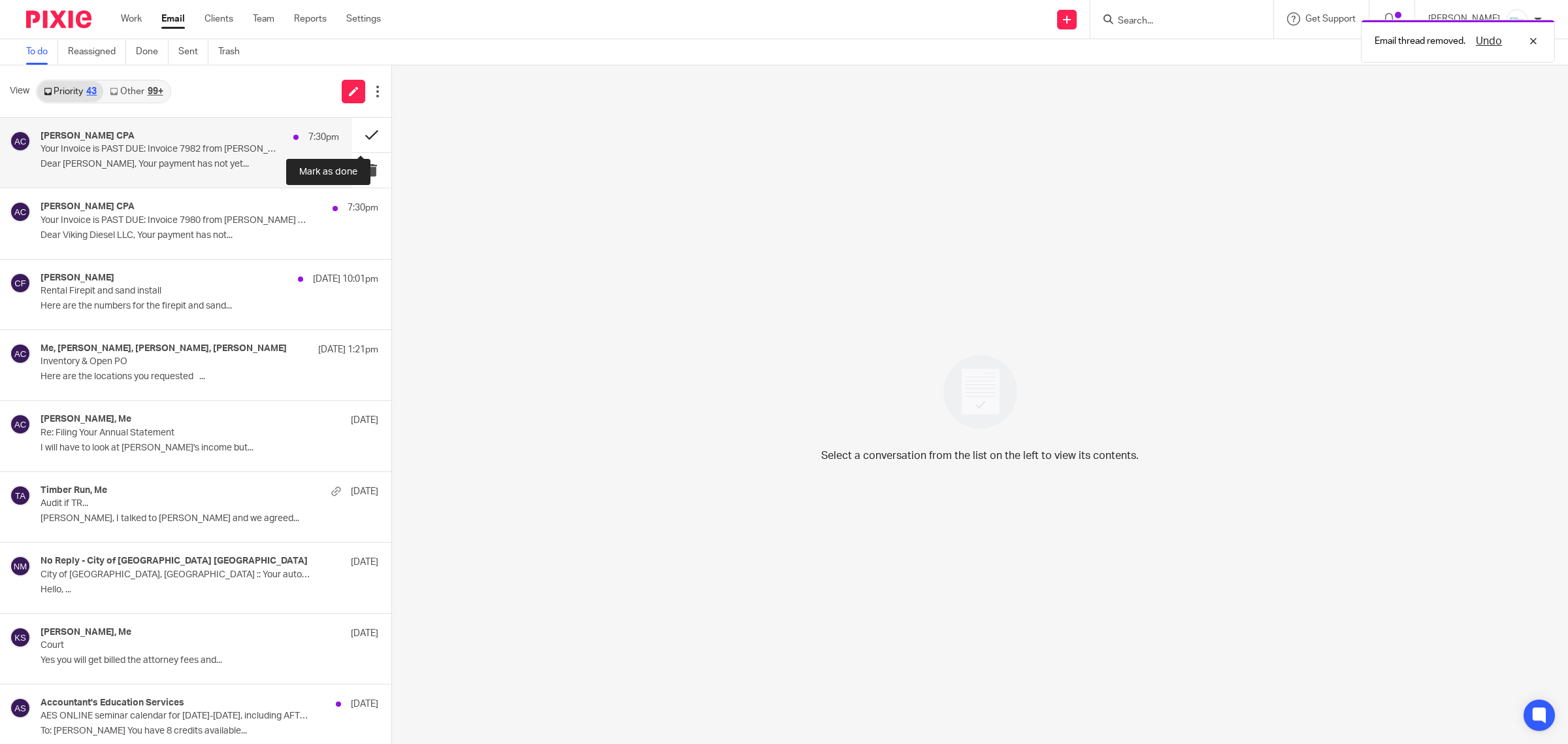
click at [354, 139] on button at bounding box center [372, 135] width 39 height 35
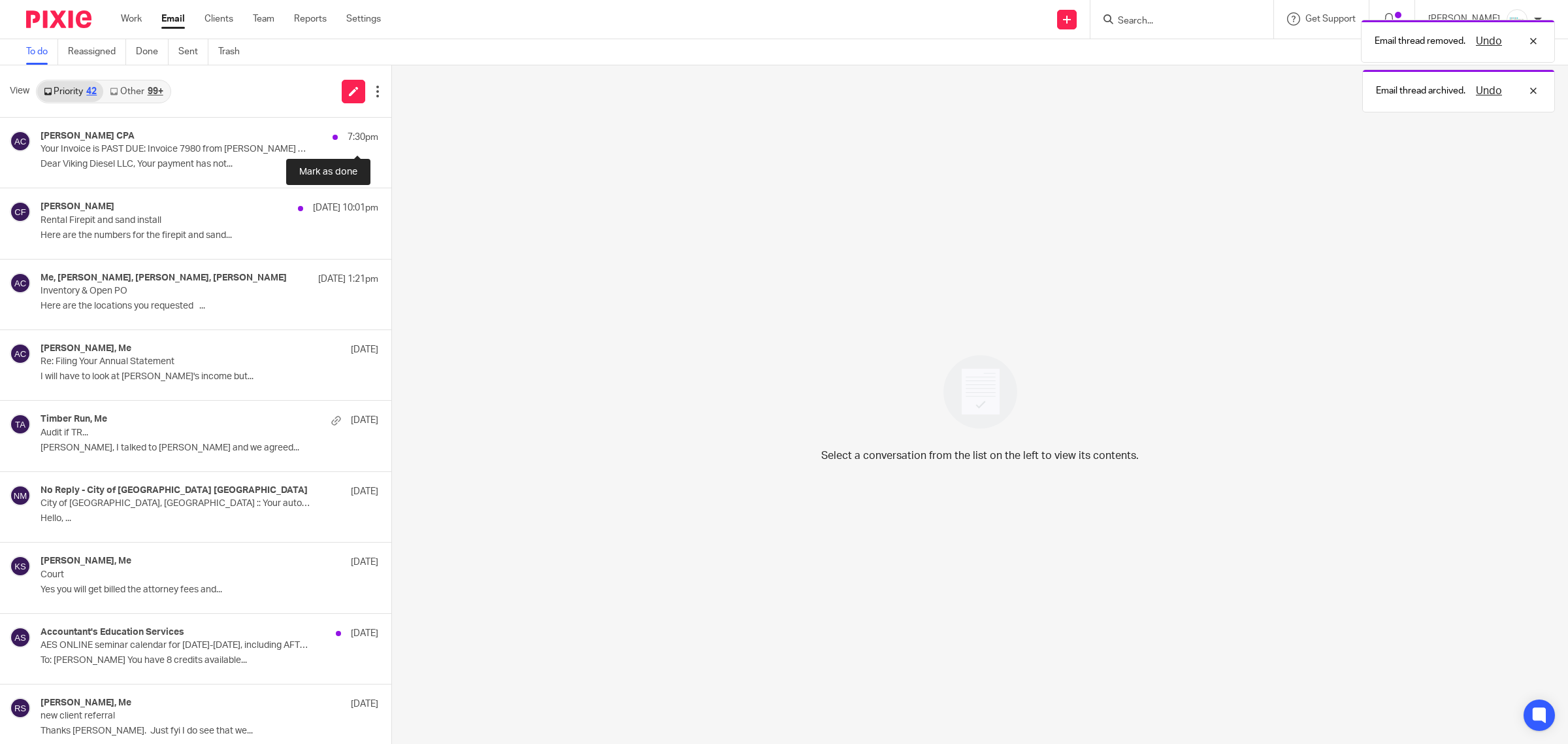
click at [391, 139] on button at bounding box center [396, 135] width 10 height 35
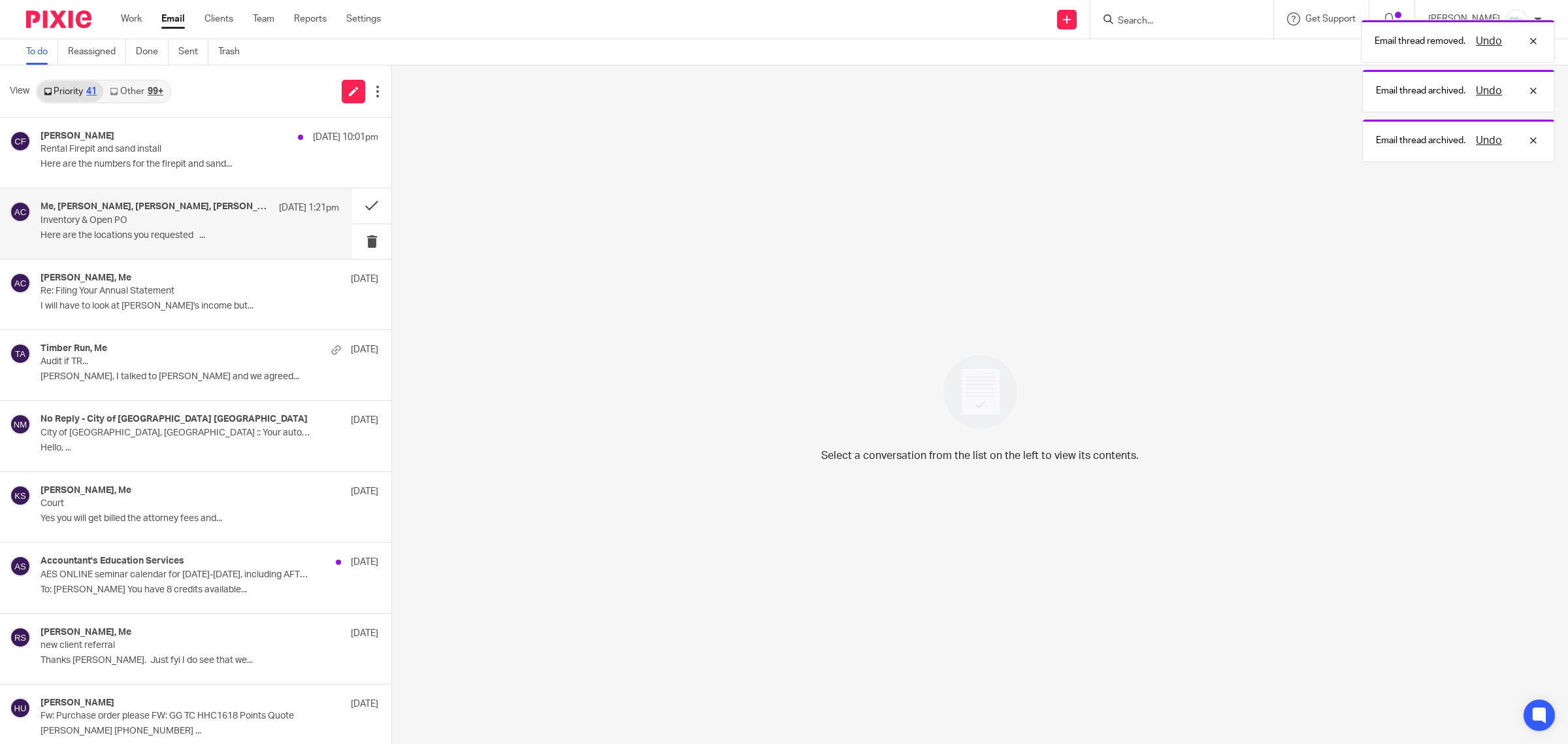
click at [164, 226] on p "Inventory & Open PO" at bounding box center [159, 220] width 239 height 11
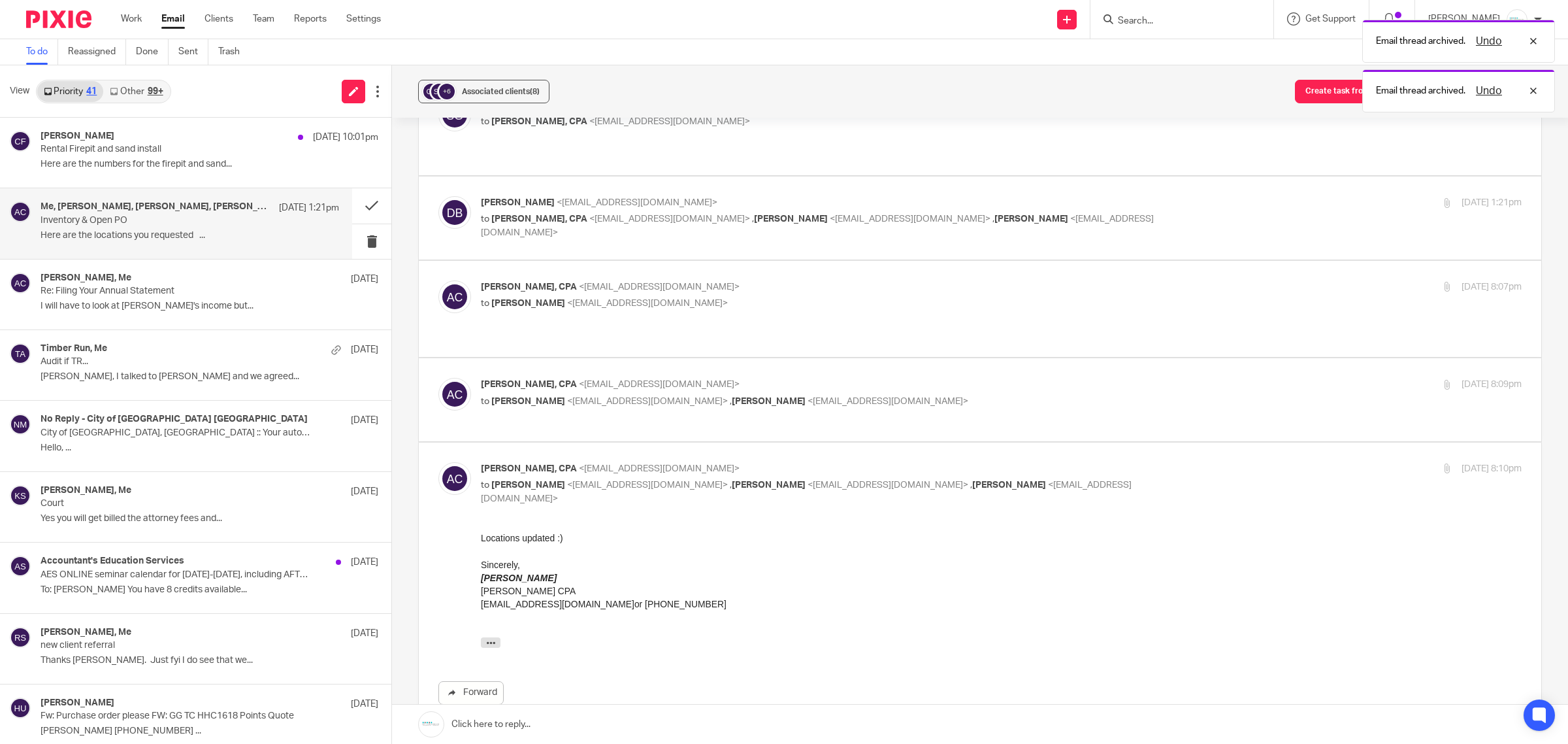
scroll to position [1535, 0]
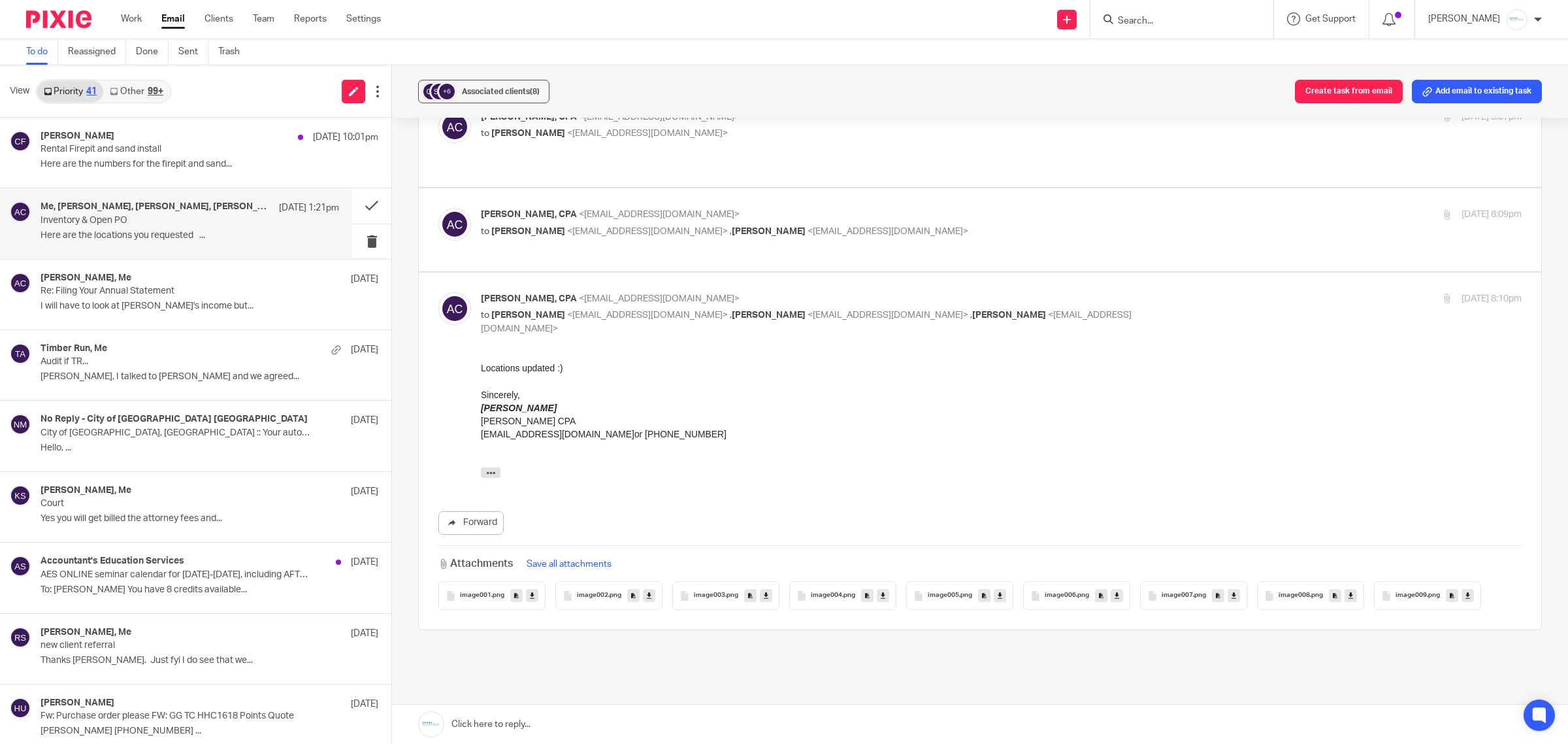
click at [598, 226] on span "<dbeemer@gabrielgrp.com>" at bounding box center [647, 231] width 161 height 9
checkbox input "true"
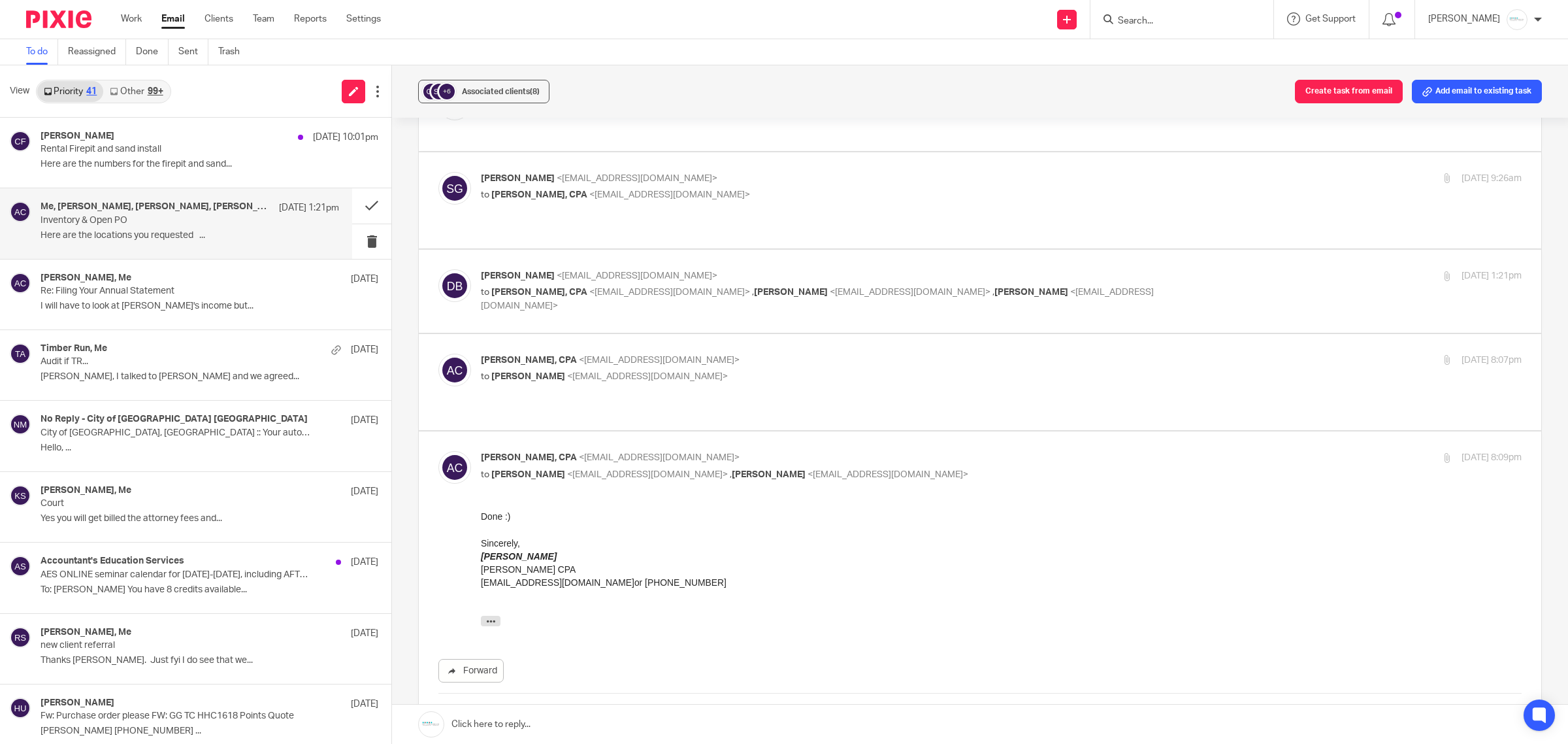
scroll to position [1290, 0]
click at [657, 356] on p "Amy L Corfixsen, CPA <amylcpa@gmail.com>" at bounding box center [828, 363] width 694 height 14
checkbox input "true"
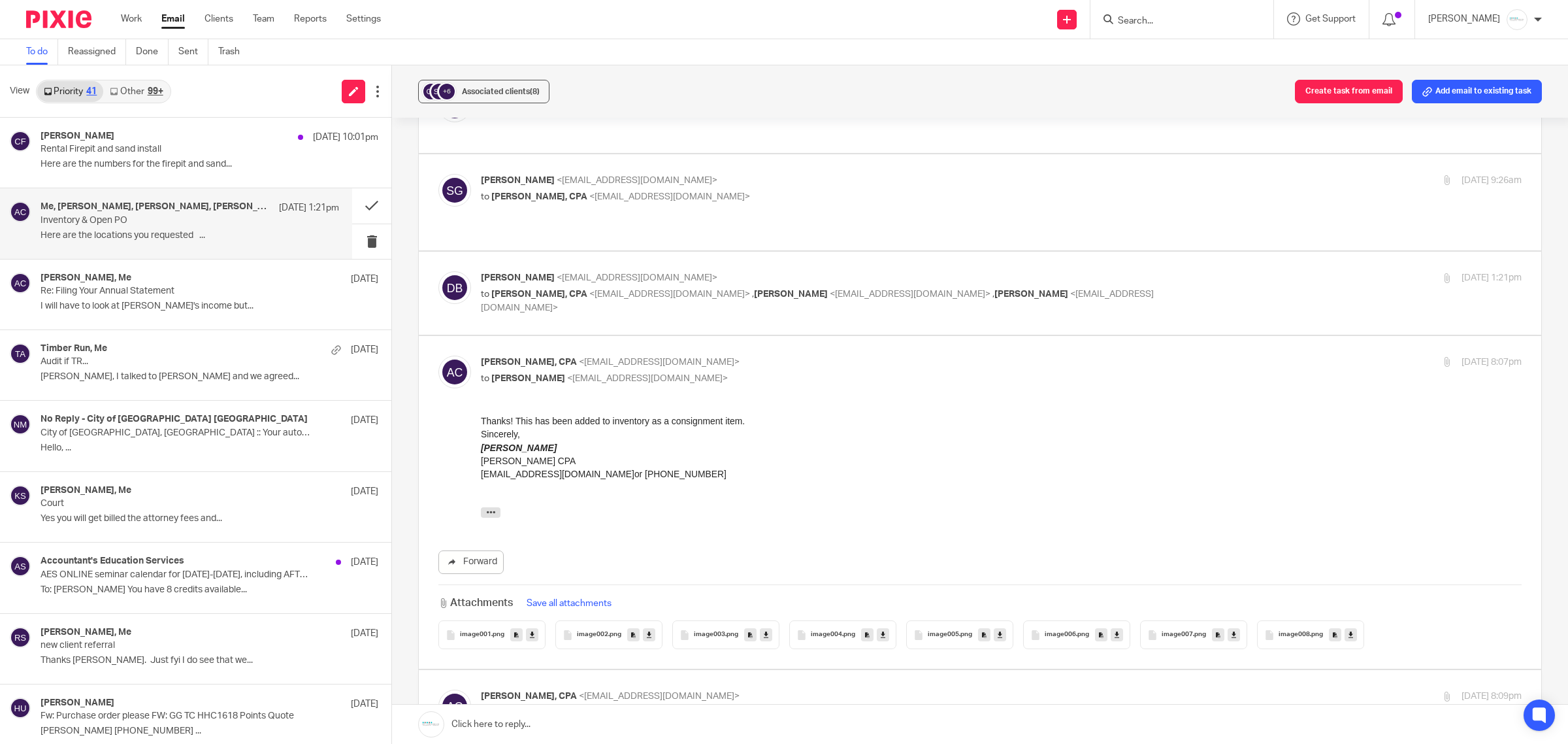
scroll to position [0, 0]
click at [681, 288] on p "to Amy L Corfixsen, CPA <amylcpa@gmail.com> , Scott Gabriel <sgabriel@gabrielgr…" at bounding box center [828, 301] width 694 height 26
checkbox input "true"
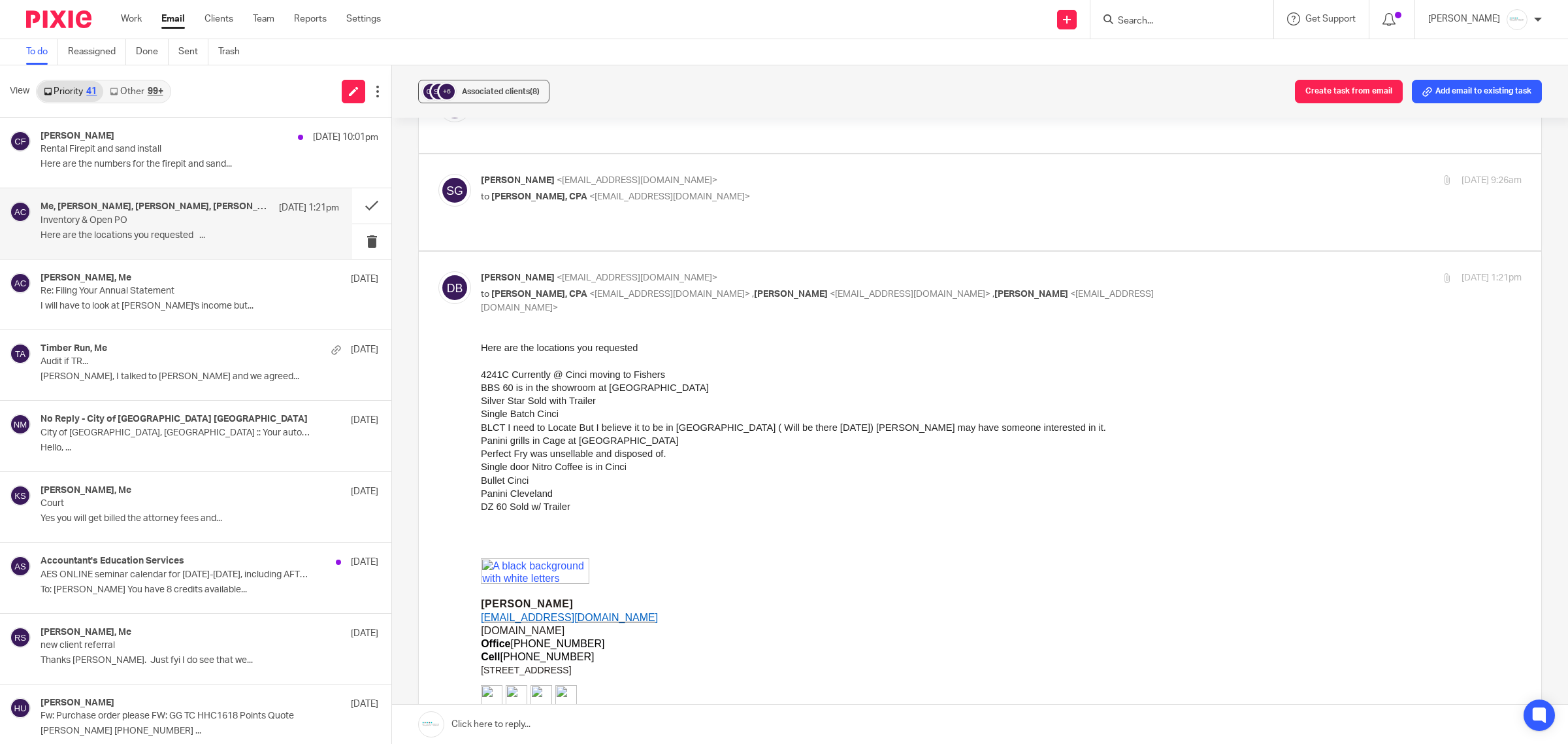
click at [639, 192] on span "<[EMAIL_ADDRESS][DOMAIN_NAME]>" at bounding box center [670, 197] width 161 height 9
checkbox input "true"
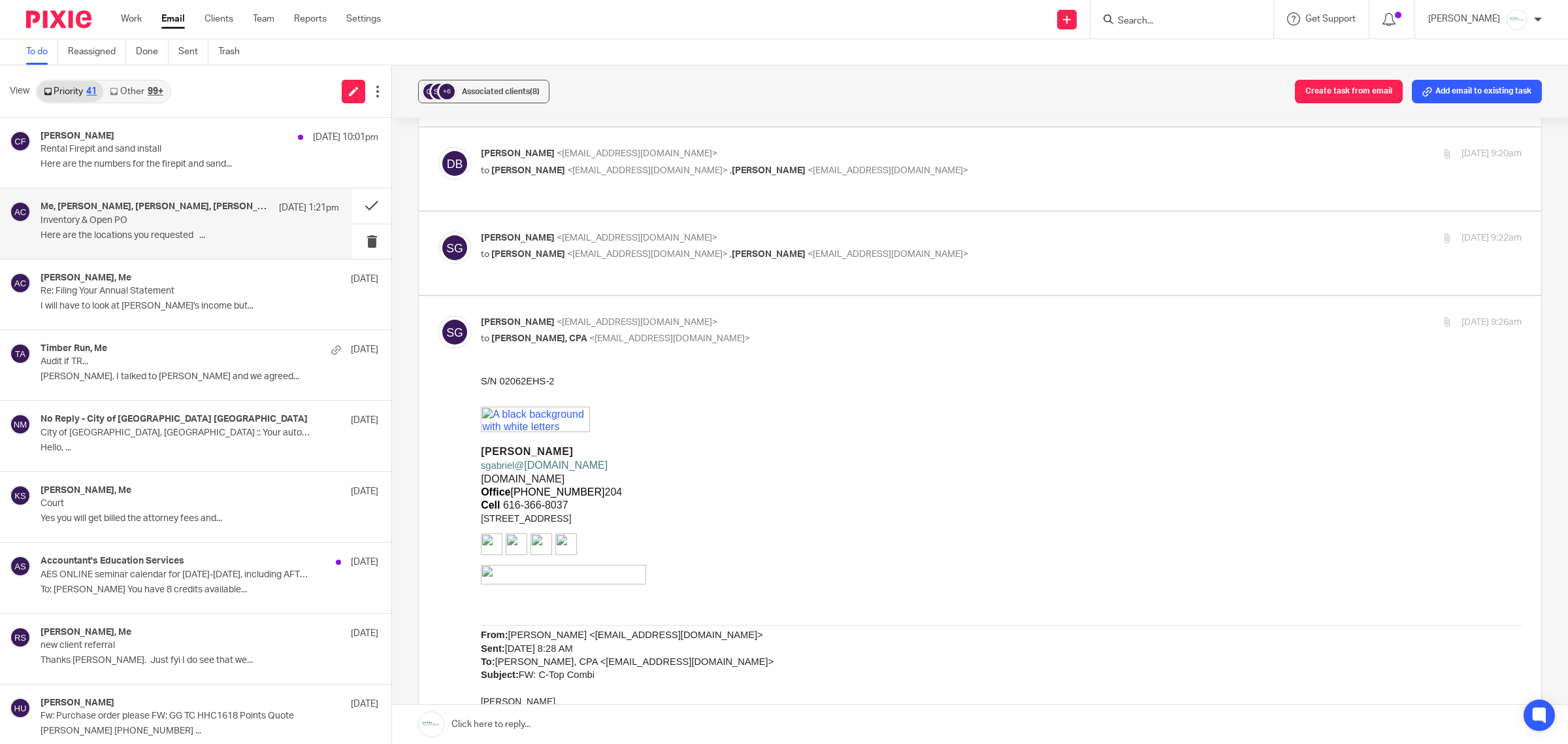
scroll to position [1126, 0]
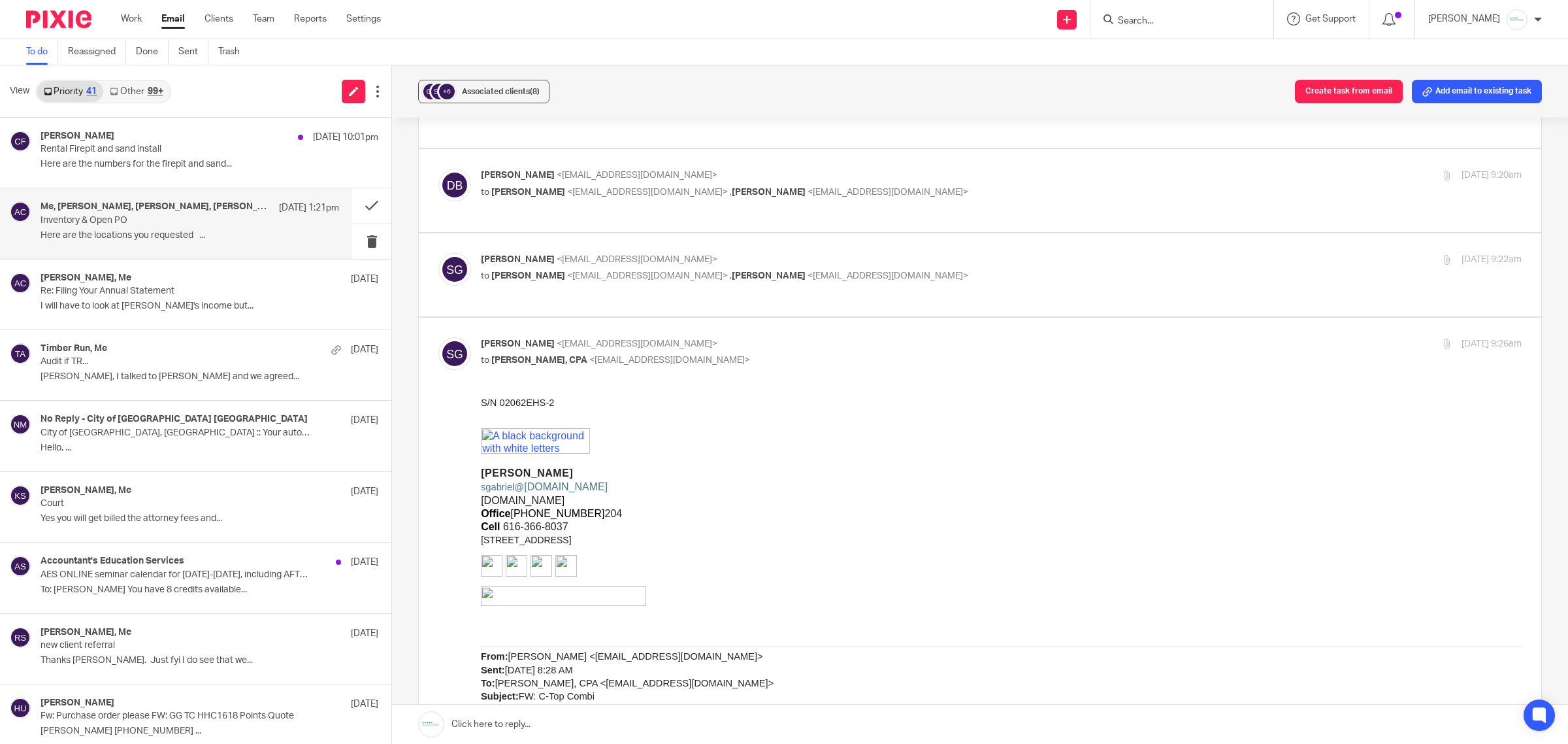
click at [644, 258] on div "Scott Gabriel <sgabriel@gabrielgrp.com> to Dave Beemer <dbeemer@gabrielgrp.com>…" at bounding box center [828, 268] width 694 height 30
checkbox input "true"
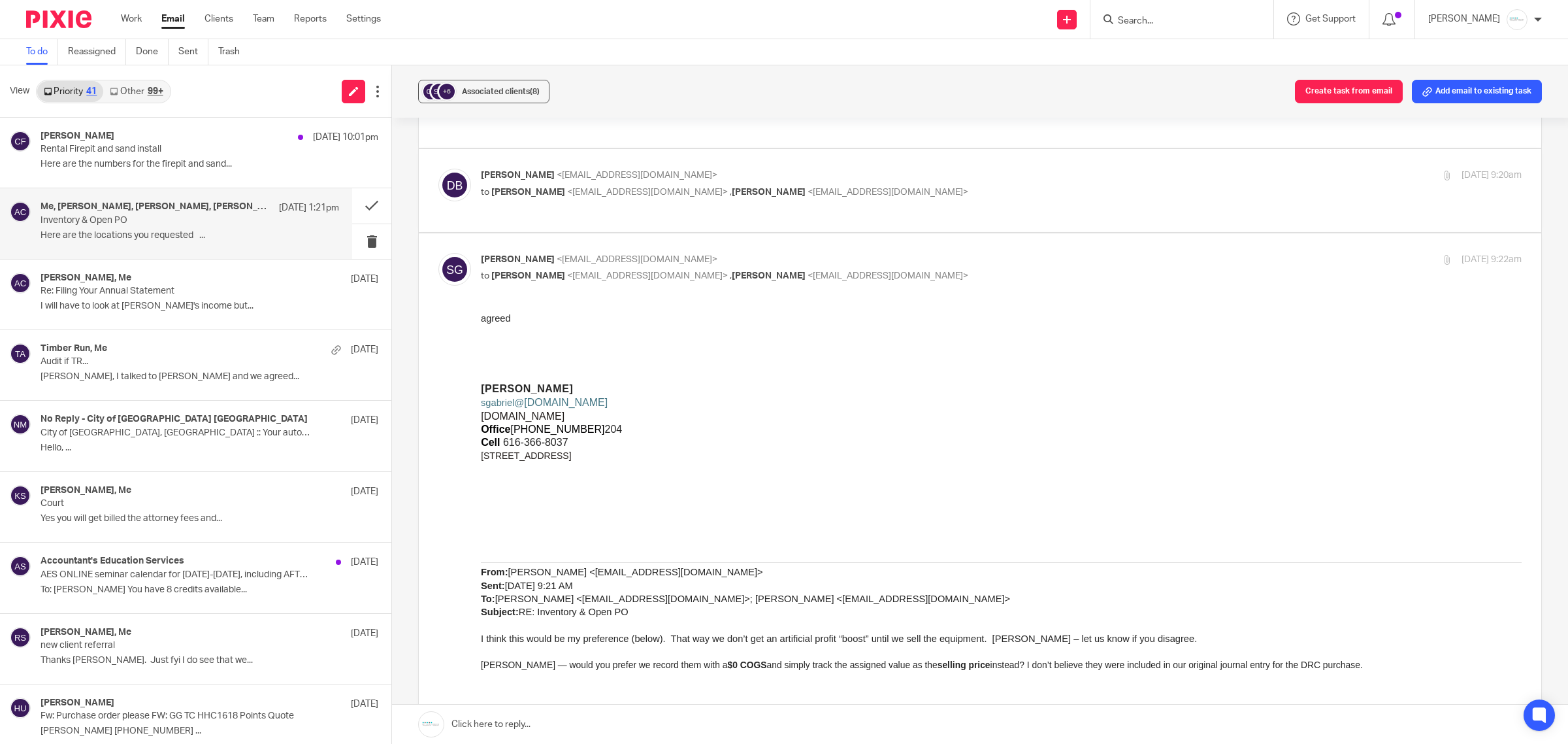
scroll to position [0, 0]
click at [593, 170] on span "<dbeemer@gabrielgrp.com>" at bounding box center [637, 175] width 161 height 9
checkbox input "true"
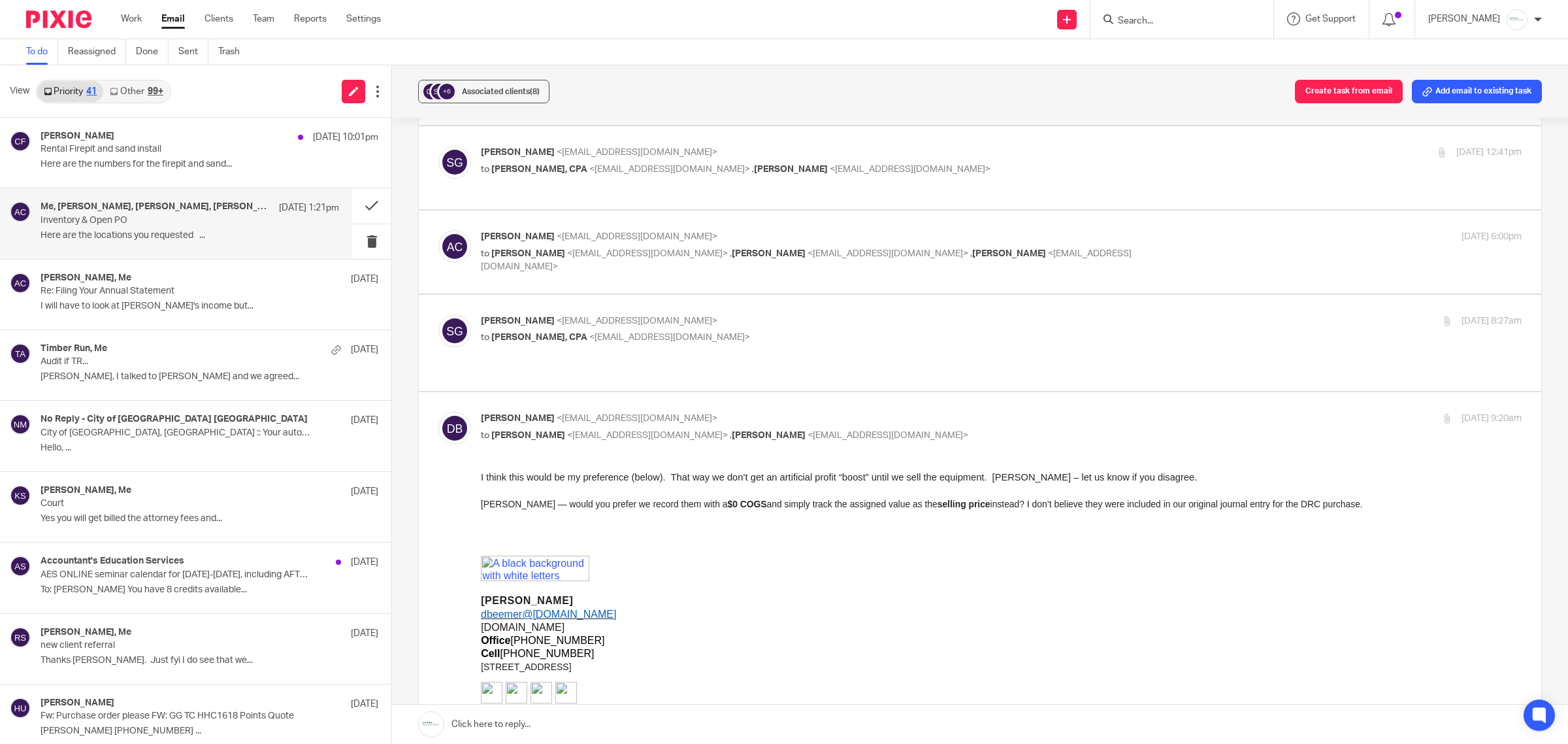
scroll to position [881, 0]
click at [635, 334] on div "Scott Gabriel <sgabriel@gabrielgrp.com> to Amy L Corfixsen, CPA <amylcpa@gmail.…" at bounding box center [828, 331] width 694 height 30
checkbox input "true"
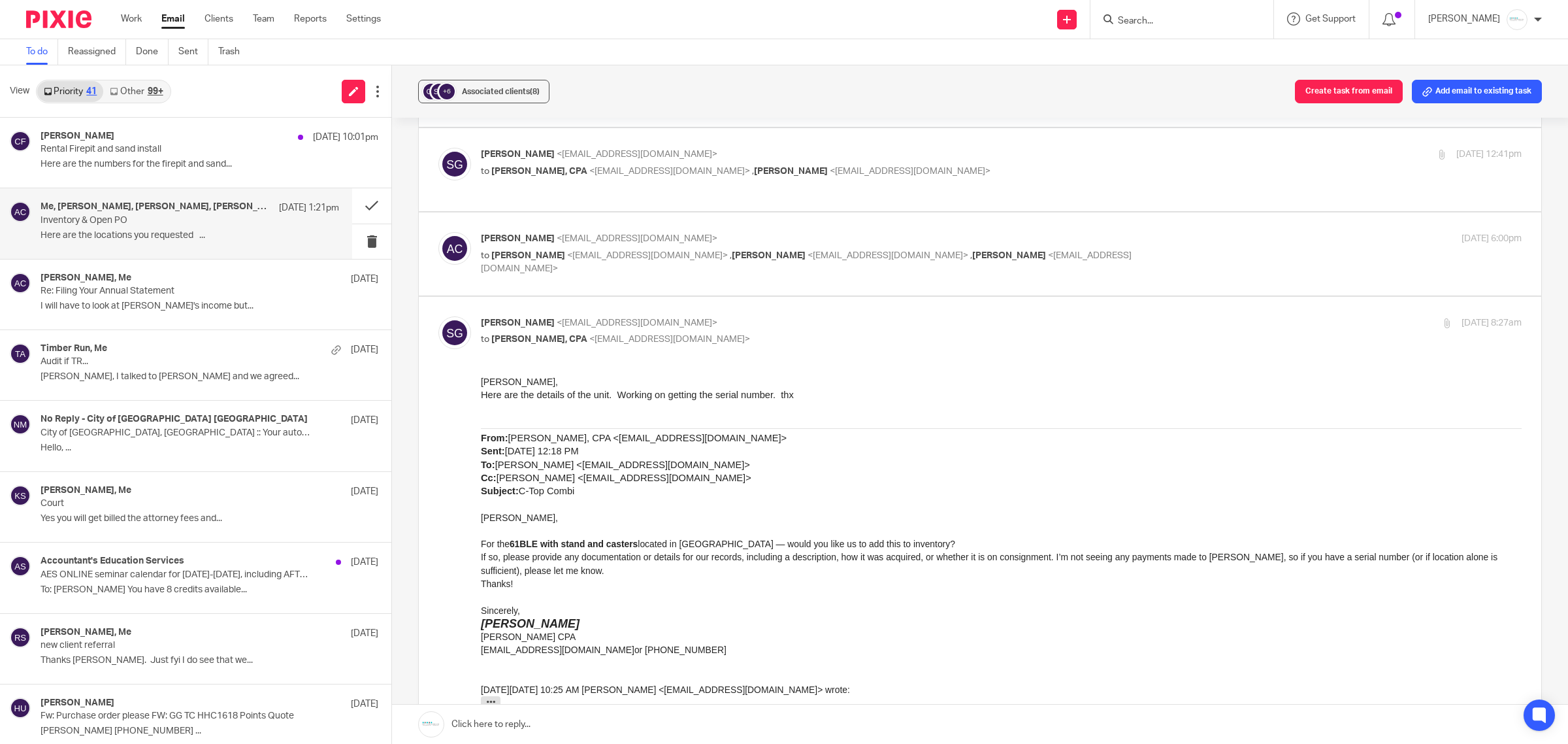
scroll to position [0, 0]
click at [607, 235] on p "Amy Corfixsen <amylcpa@gmail.com>" at bounding box center [828, 239] width 694 height 14
checkbox input "true"
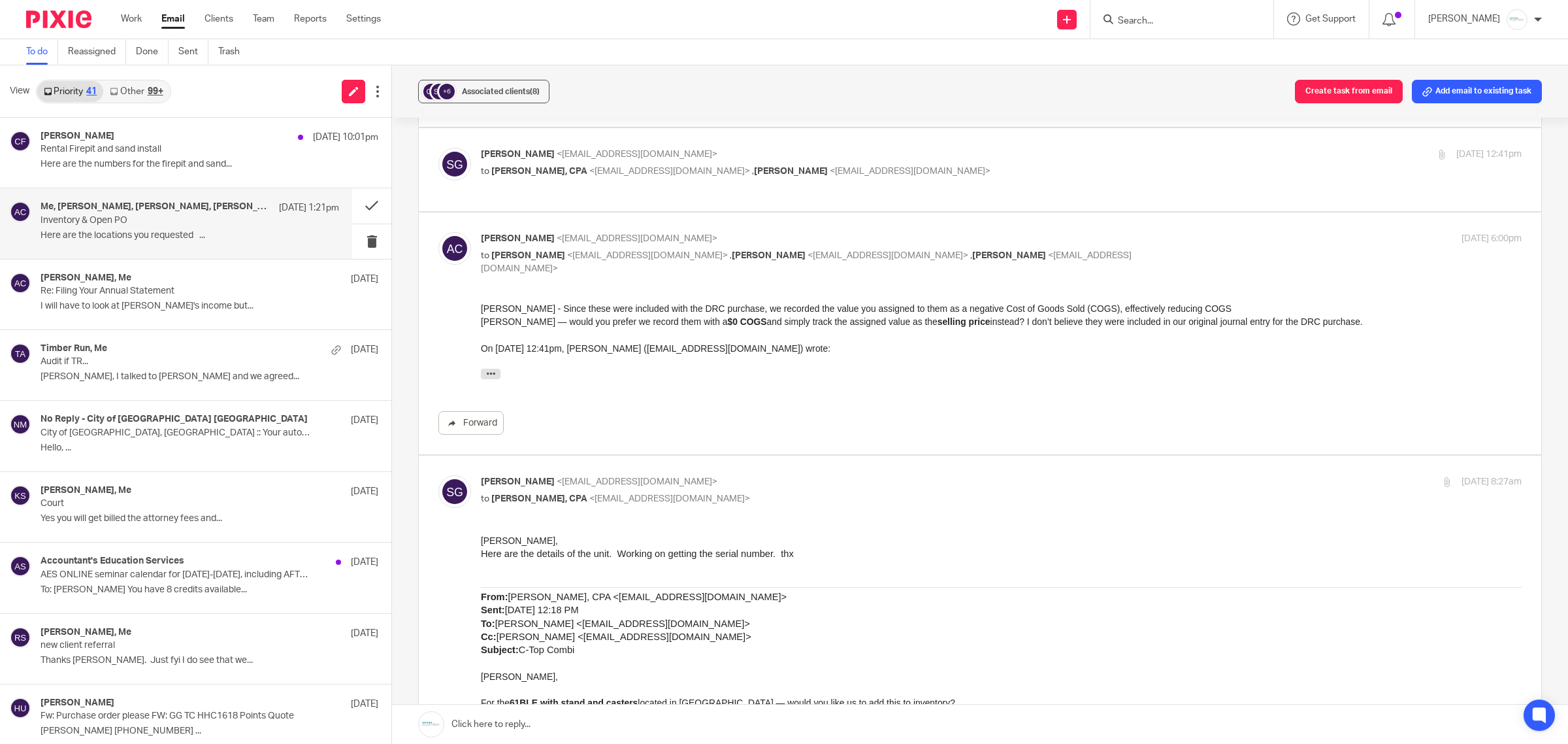
click at [754, 181] on div "Scott Gabriel <sgabriel@gabrielgrp.com> to Amy L Corfixsen, CPA <amylcpa@gmail.…" at bounding box center [1001, 164] width 1041 height 33
checkbox input "true"
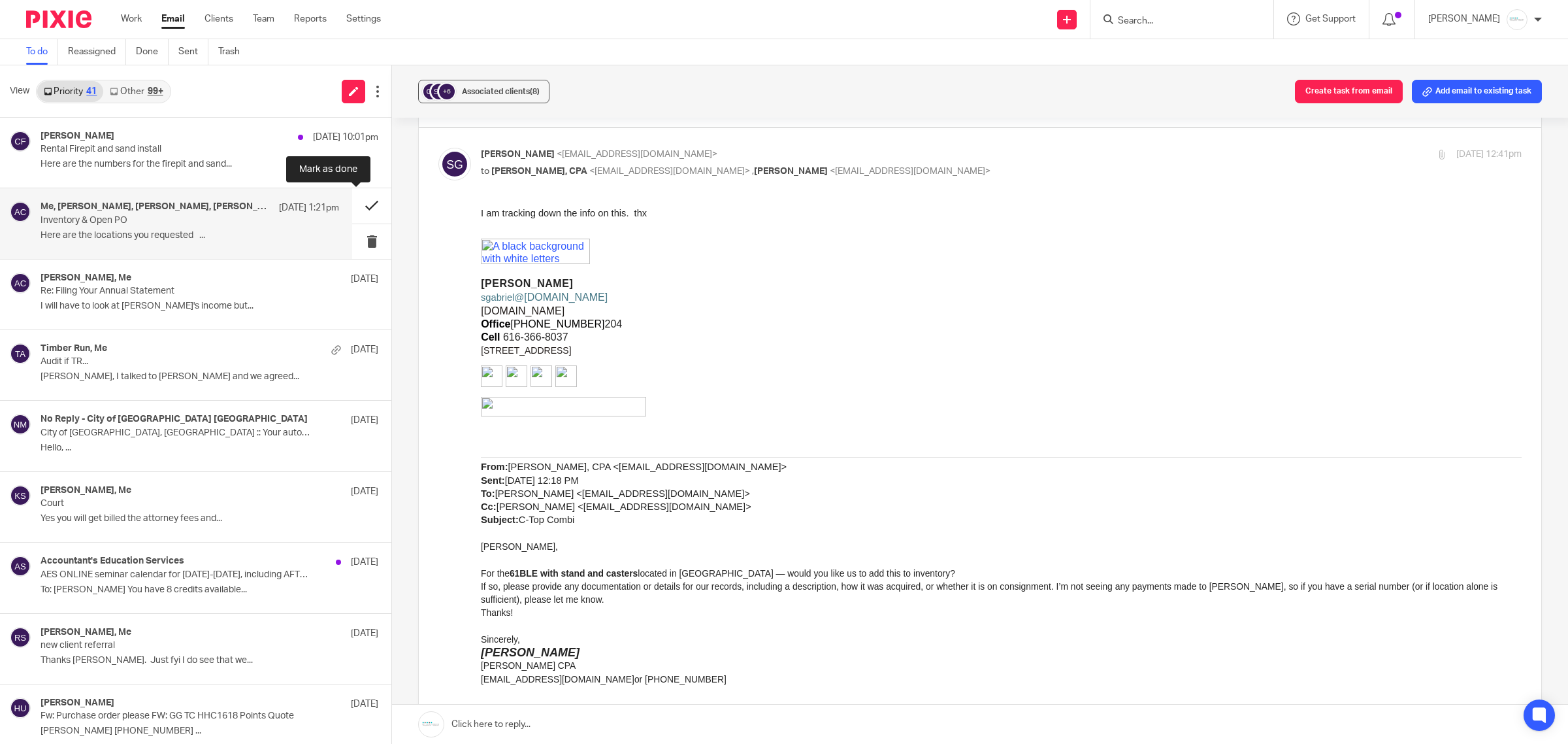
click at [358, 214] on button at bounding box center [372, 205] width 39 height 35
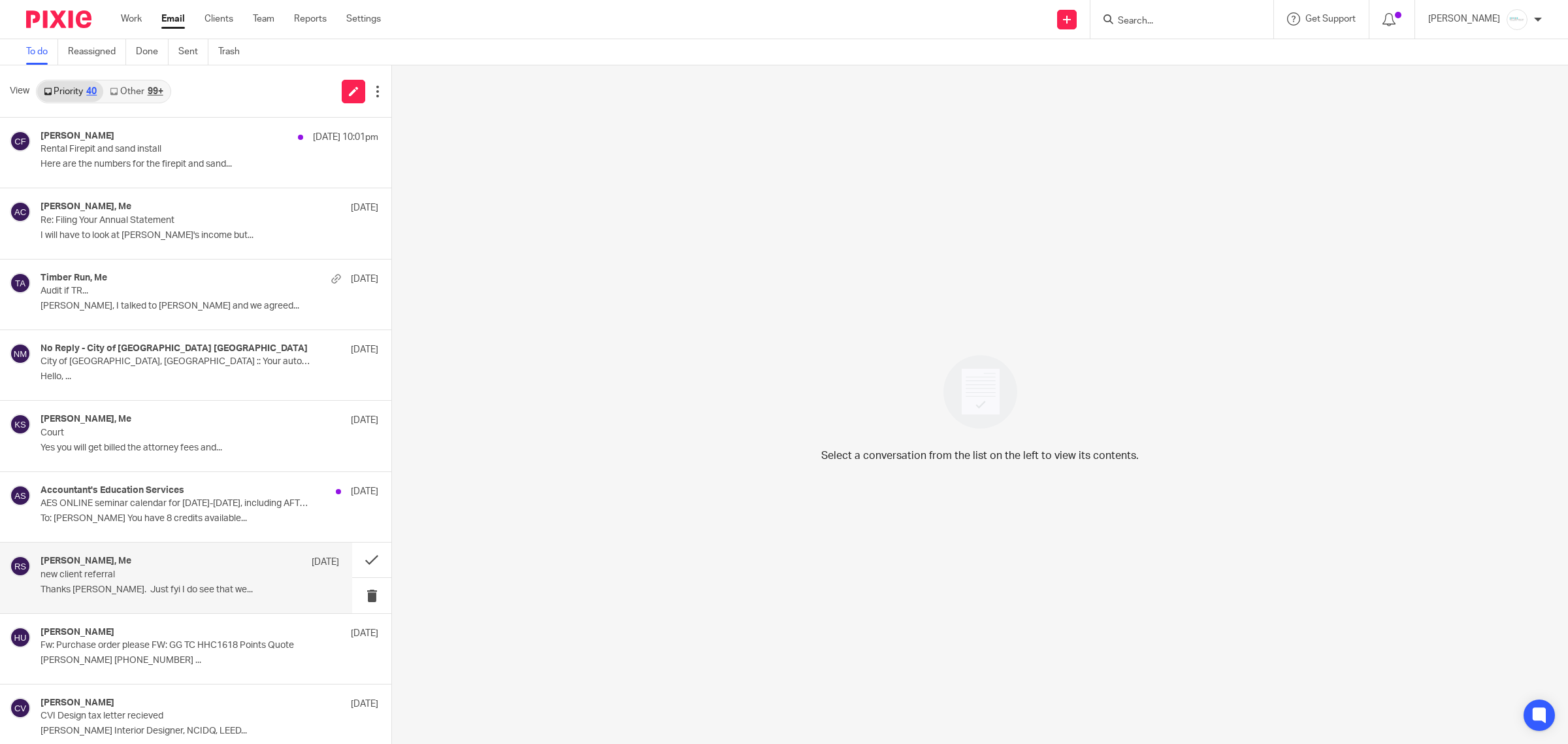
click at [157, 570] on p "new client referral" at bounding box center [159, 575] width 239 height 11
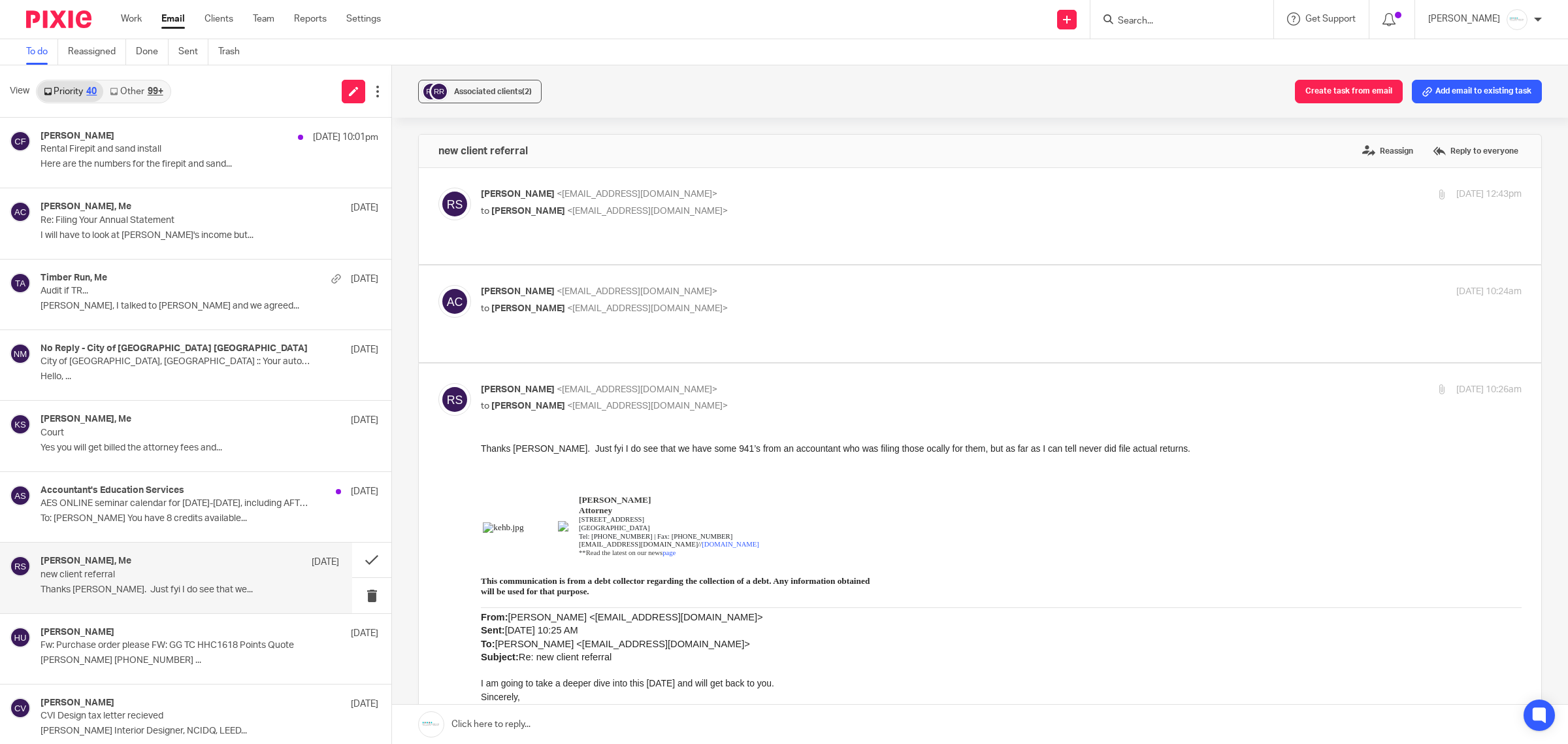
click at [658, 209] on p "to Amy Corfixsen <amylcpa@gmail.com>" at bounding box center [828, 212] width 694 height 14
checkbox input "true"
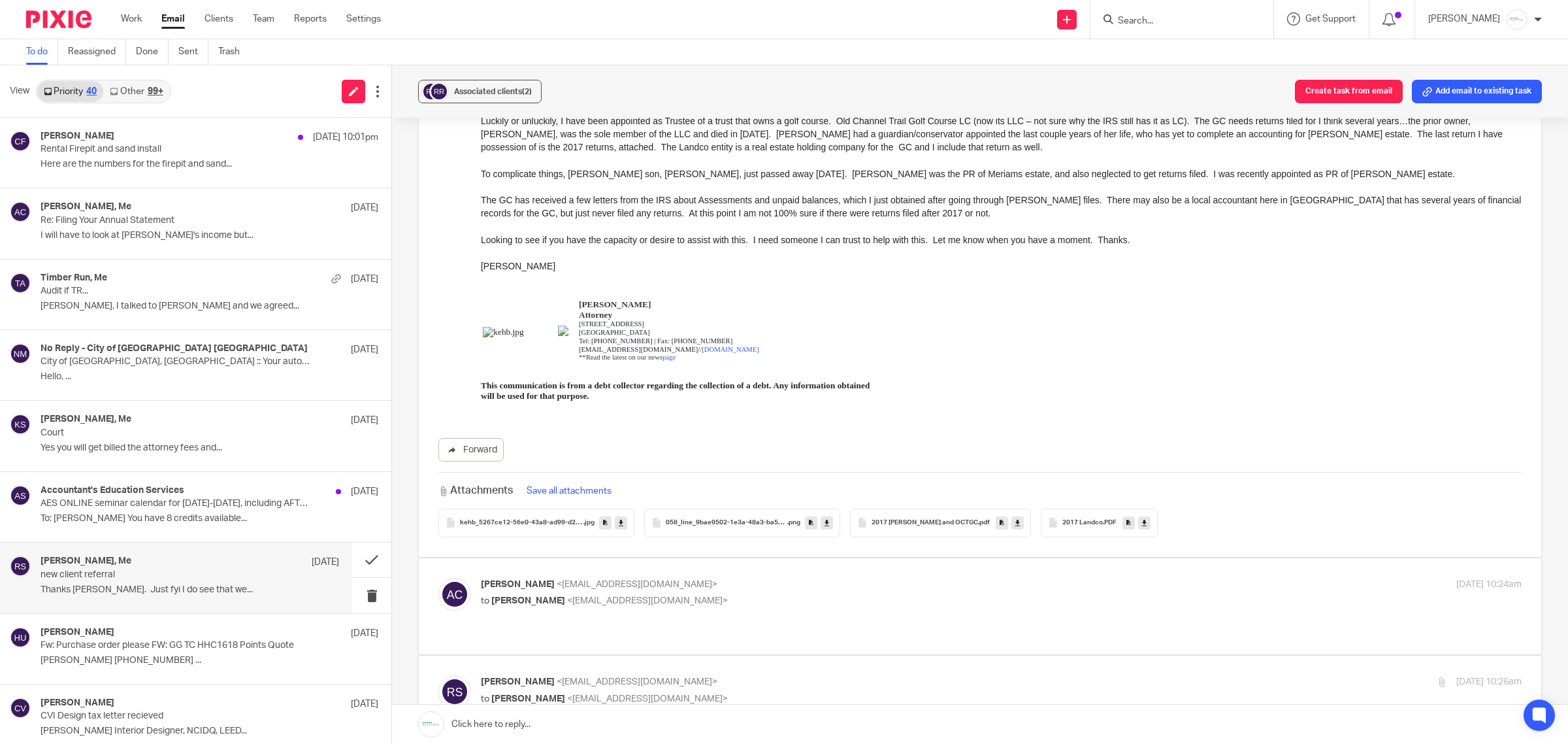
scroll to position [163, 0]
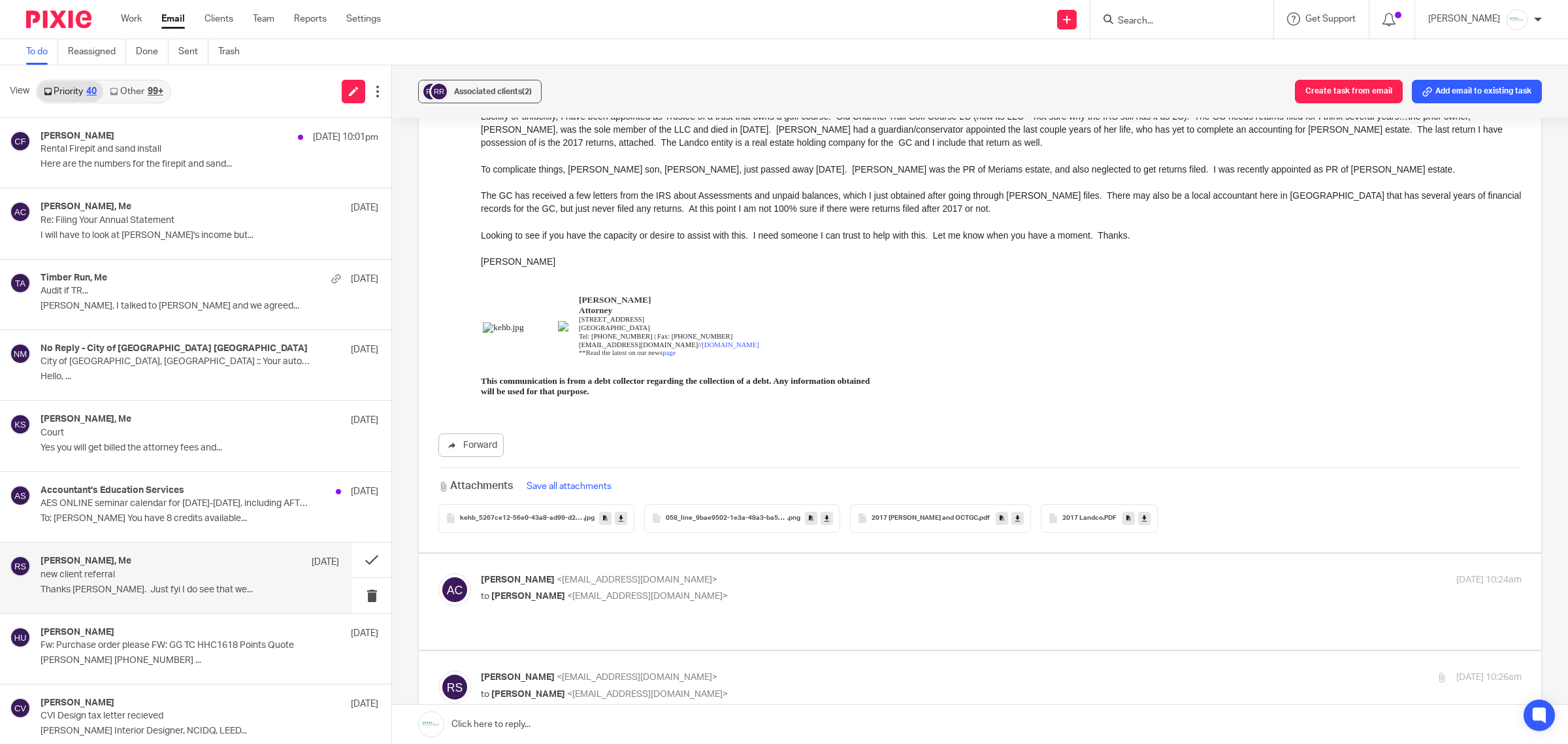
click at [744, 518] on span "058_line_9bae9502-1e3a-48a3-ba5e-34ed9cd44185" at bounding box center [726, 518] width 121 height 8
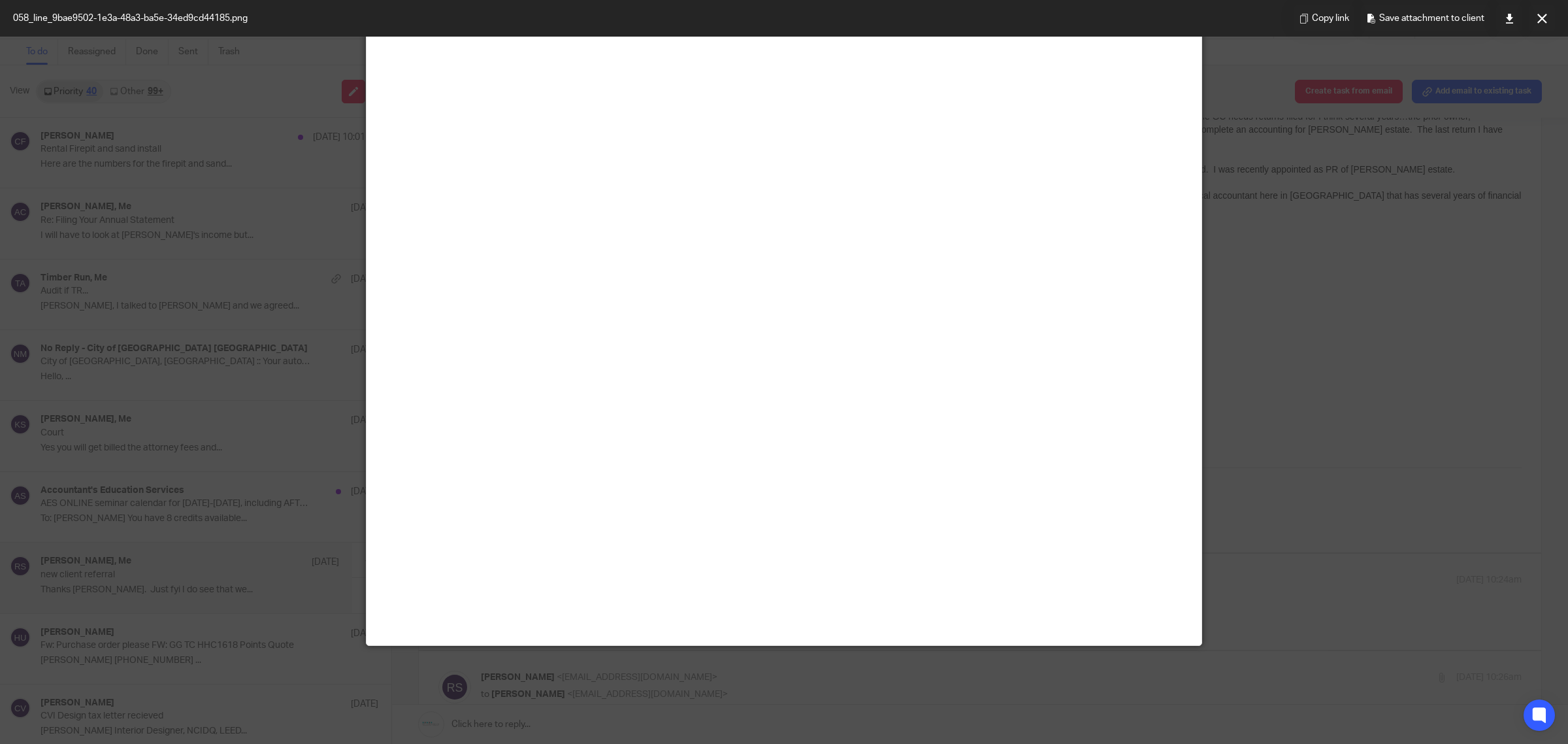
scroll to position [3104, 0]
drag, startPoint x: 1546, startPoint y: 14, endPoint x: 1538, endPoint y: 21, distance: 10.6
click at [1545, 12] on button at bounding box center [1542, 19] width 26 height 26
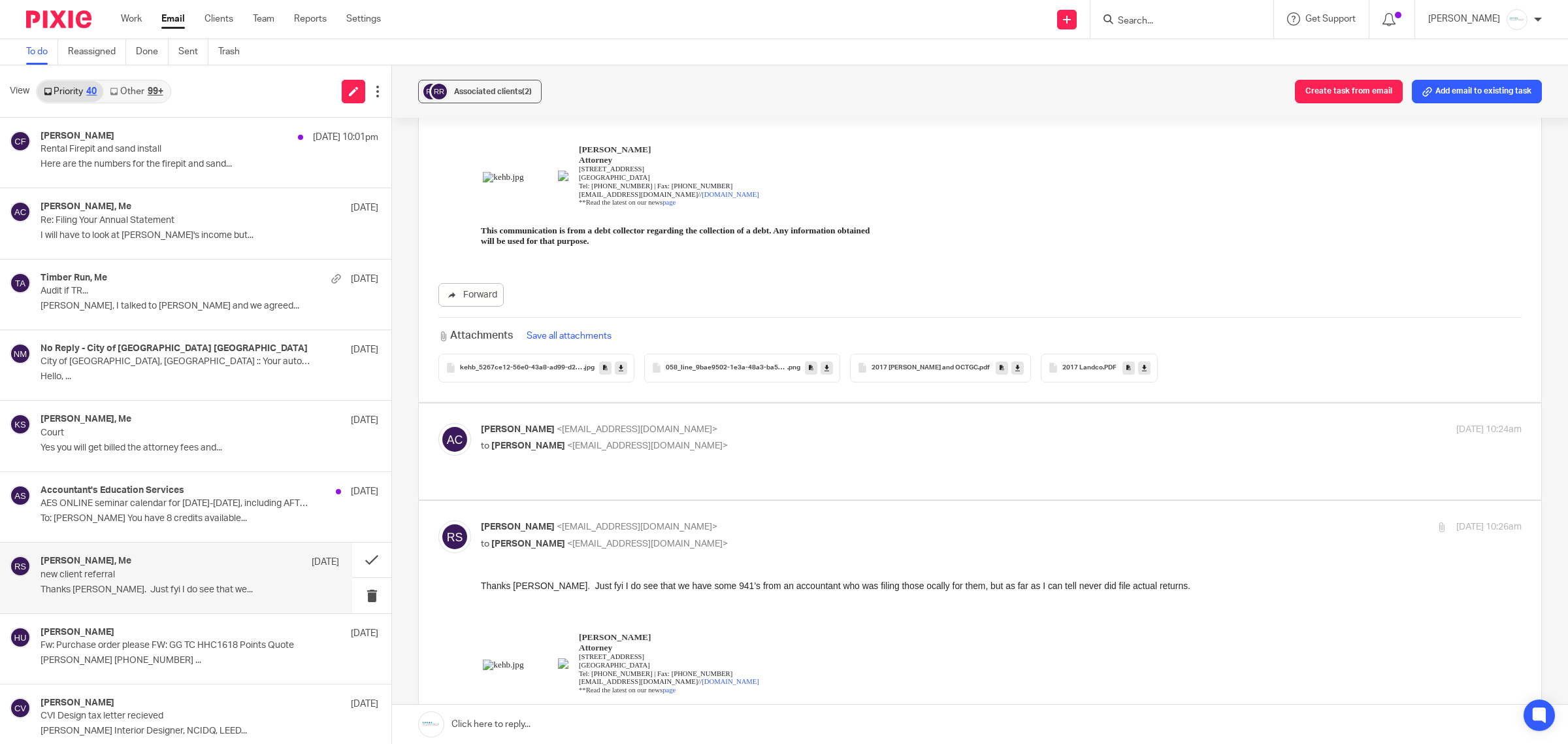
scroll to position [327, 0]
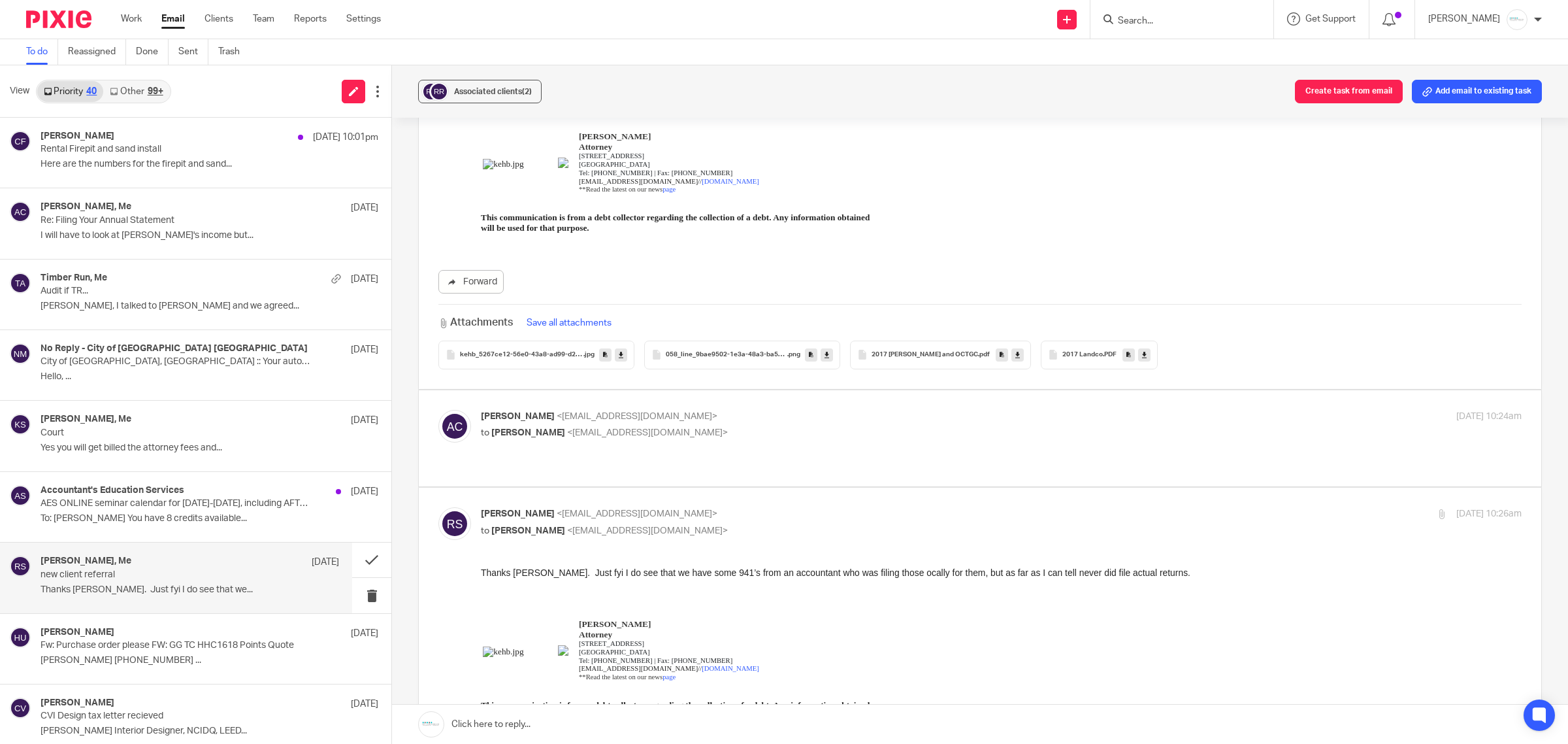
click at [621, 415] on span "<amylcpa@gmail.com>" at bounding box center [637, 416] width 161 height 9
checkbox input "true"
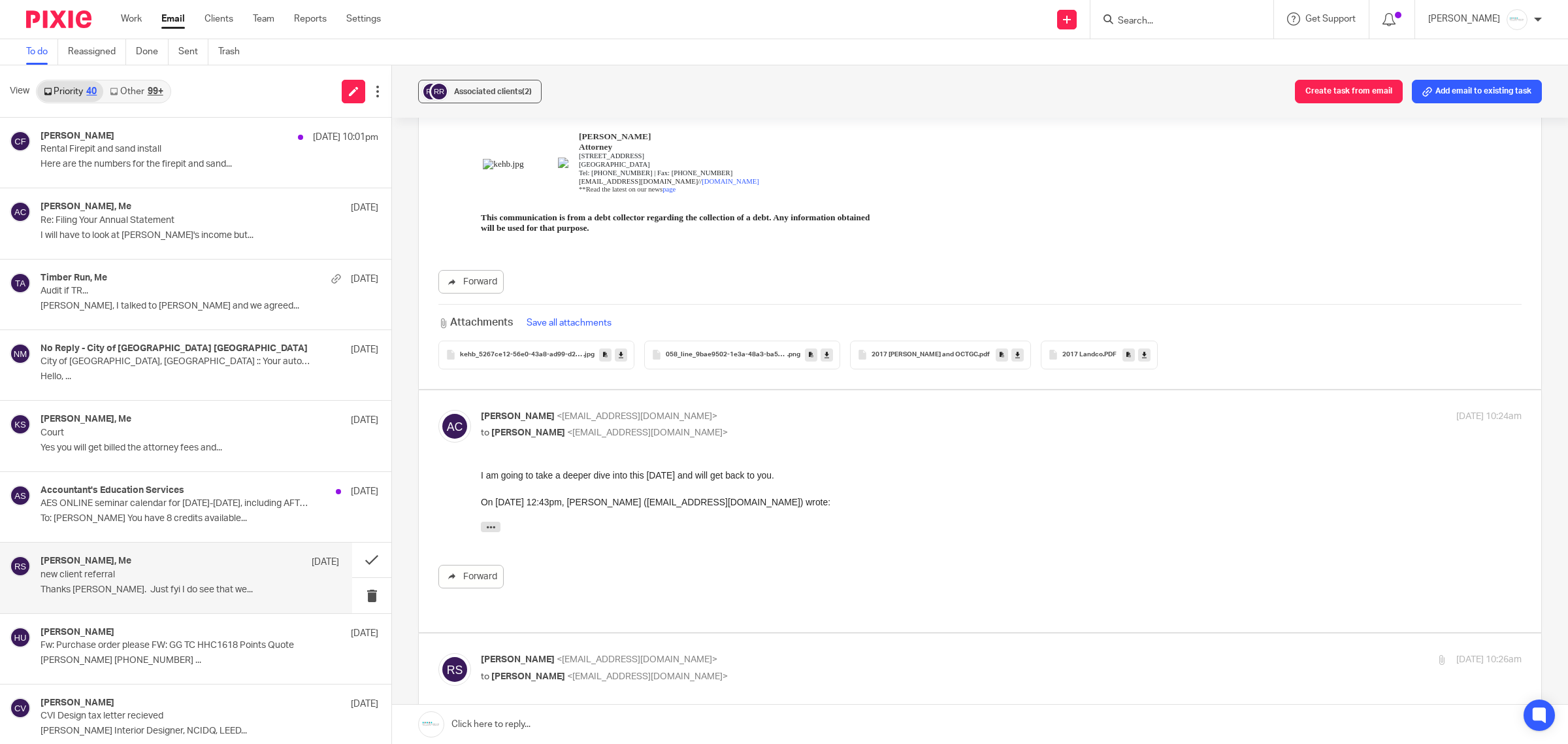
scroll to position [409, 0]
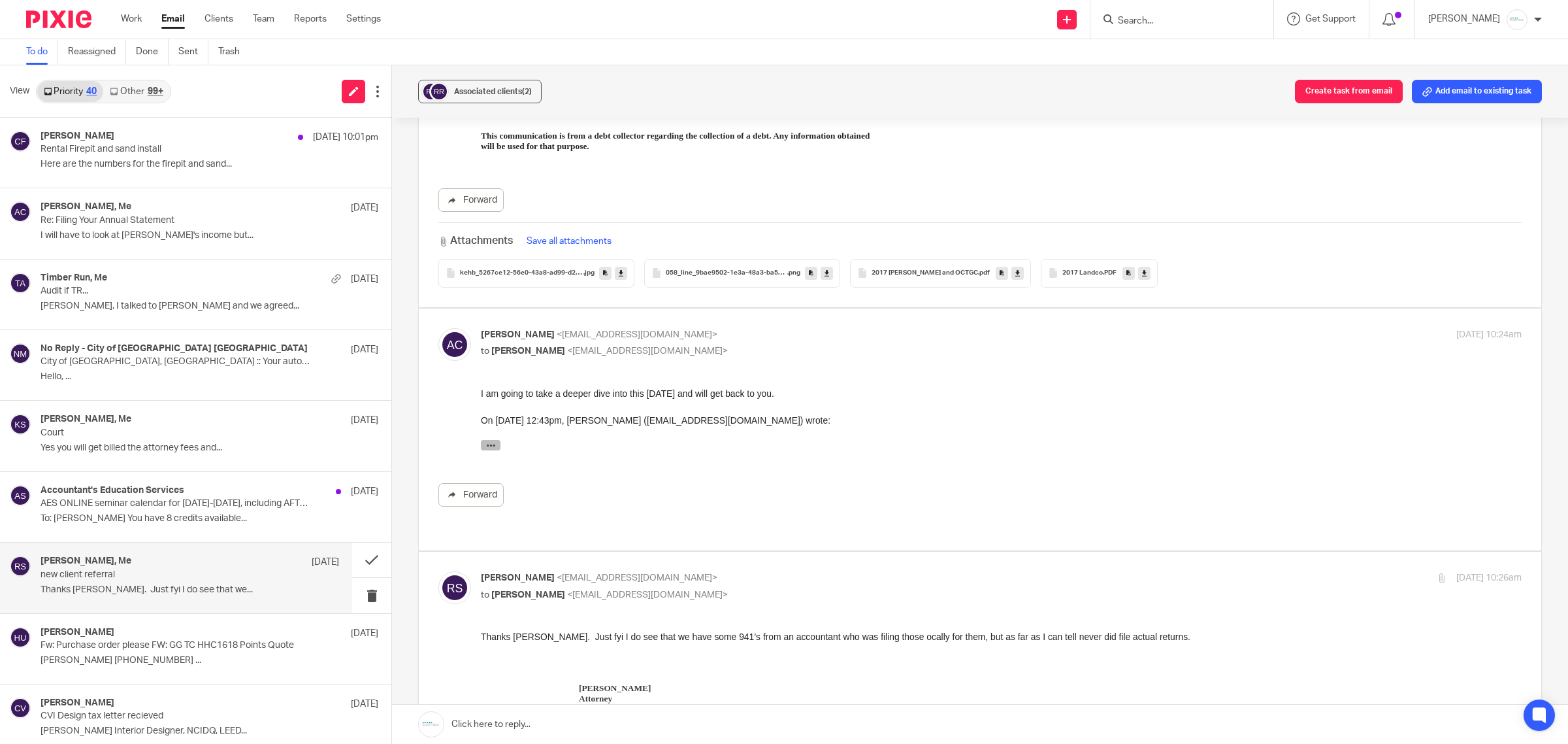
click at [483, 446] on button "button" at bounding box center [490, 444] width 19 height 10
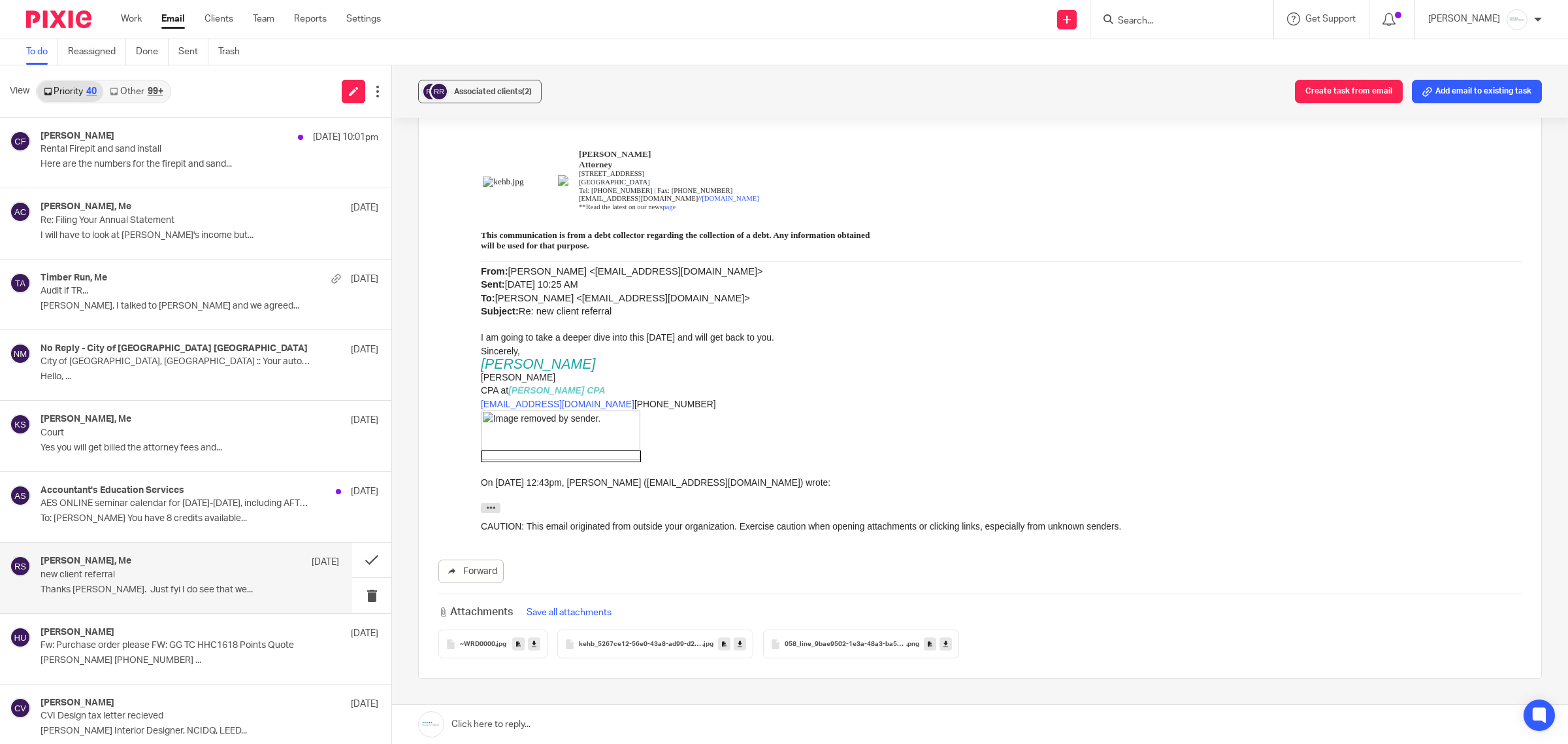
scroll to position [1226, 0]
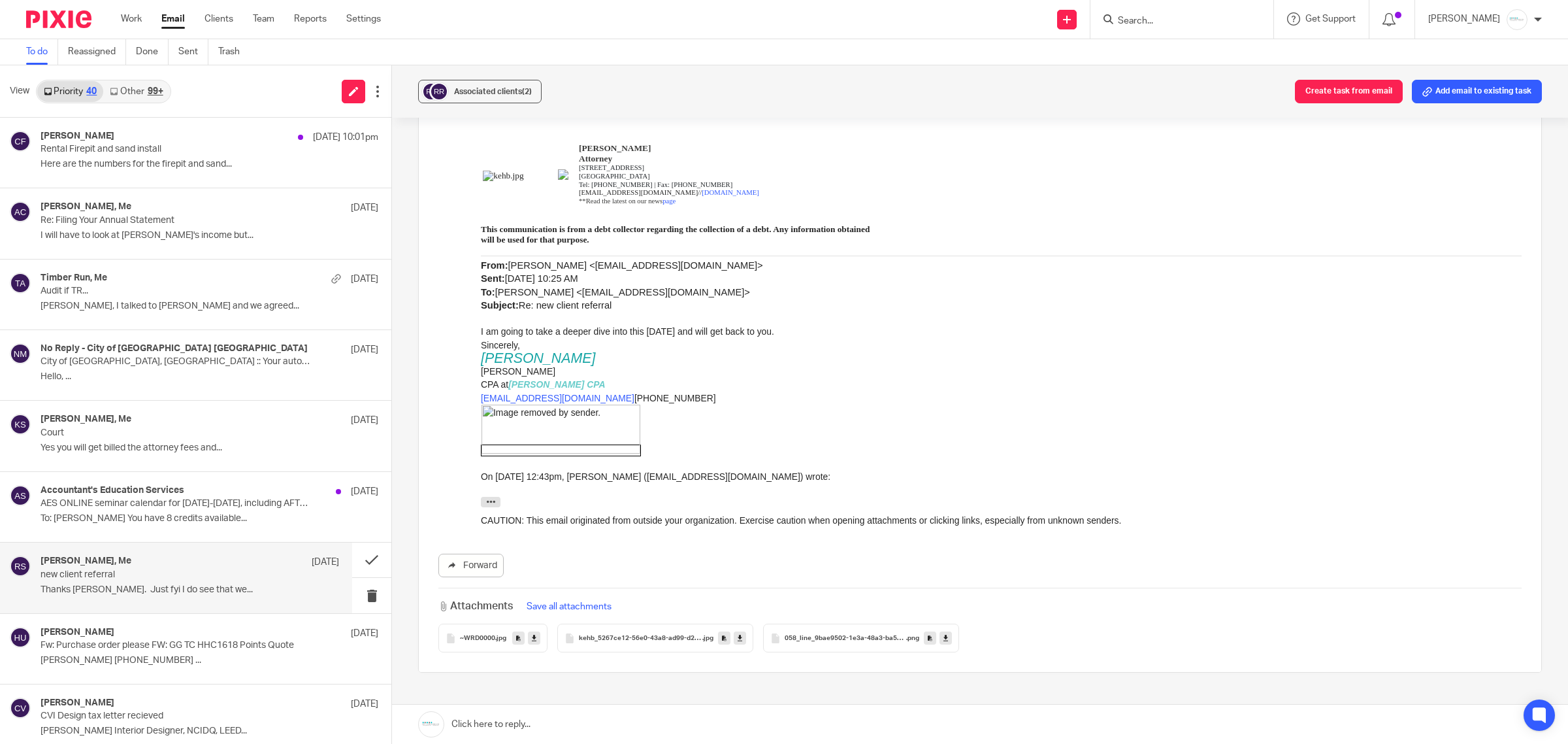
click at [645, 634] on span "kehb_5267ce12-56e0-43a8-ad99-d2f3811ea18d" at bounding box center [640, 638] width 124 height 8
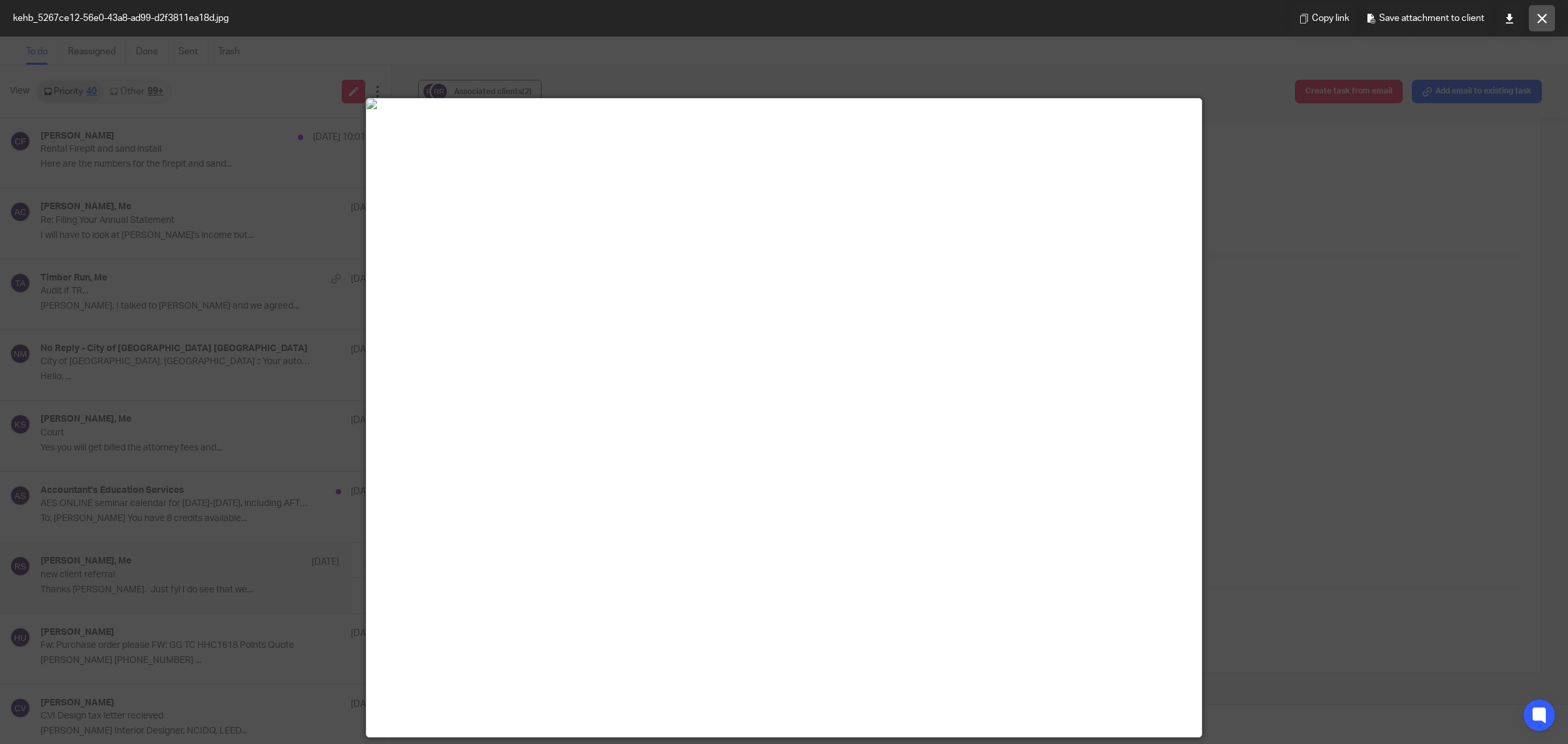
click at [1528, 17] on button at bounding box center [1542, 19] width 26 height 26
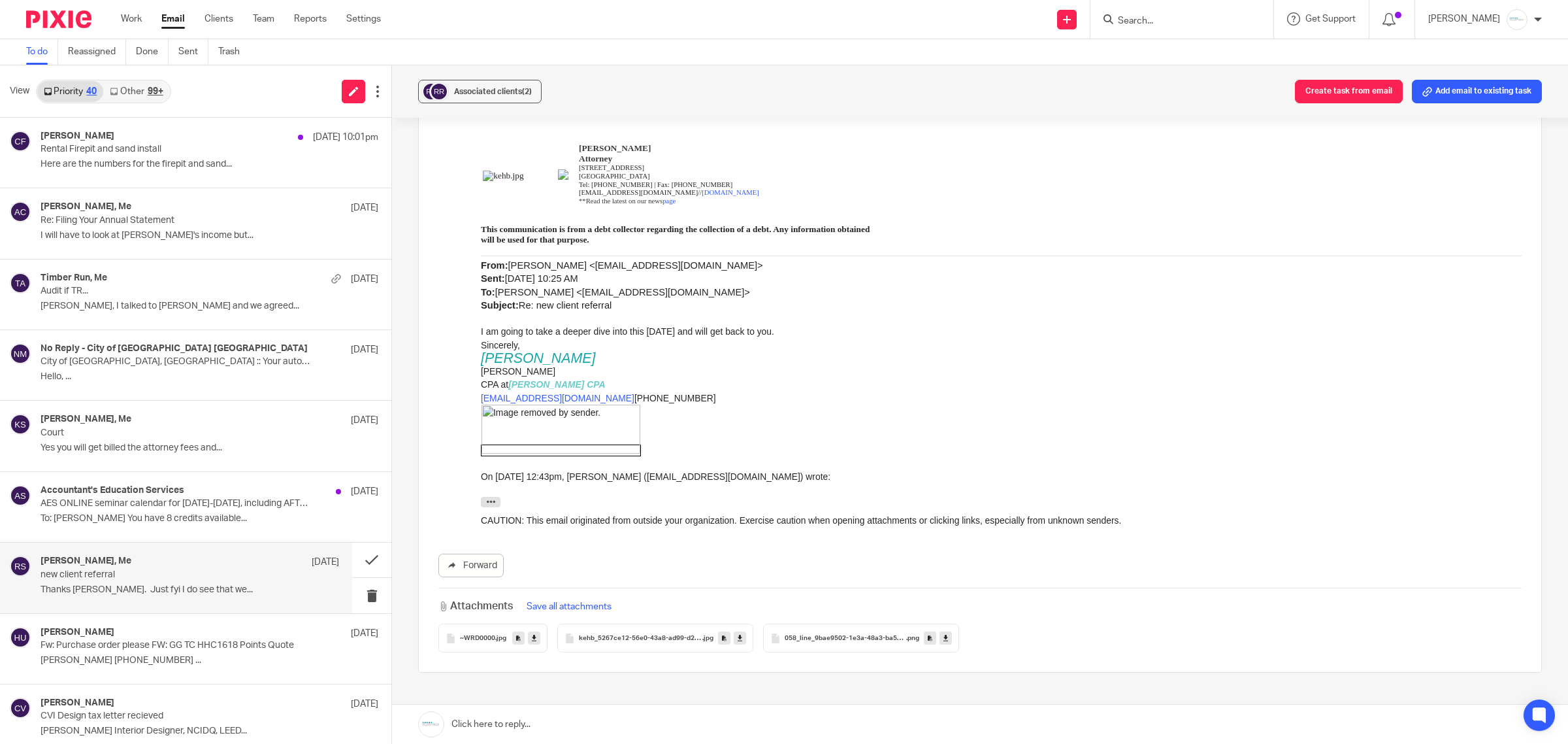
click at [877, 634] on span "058_line_9bae9502-1e3a-48a3-ba5e-34ed9cd44185" at bounding box center [845, 638] width 121 height 8
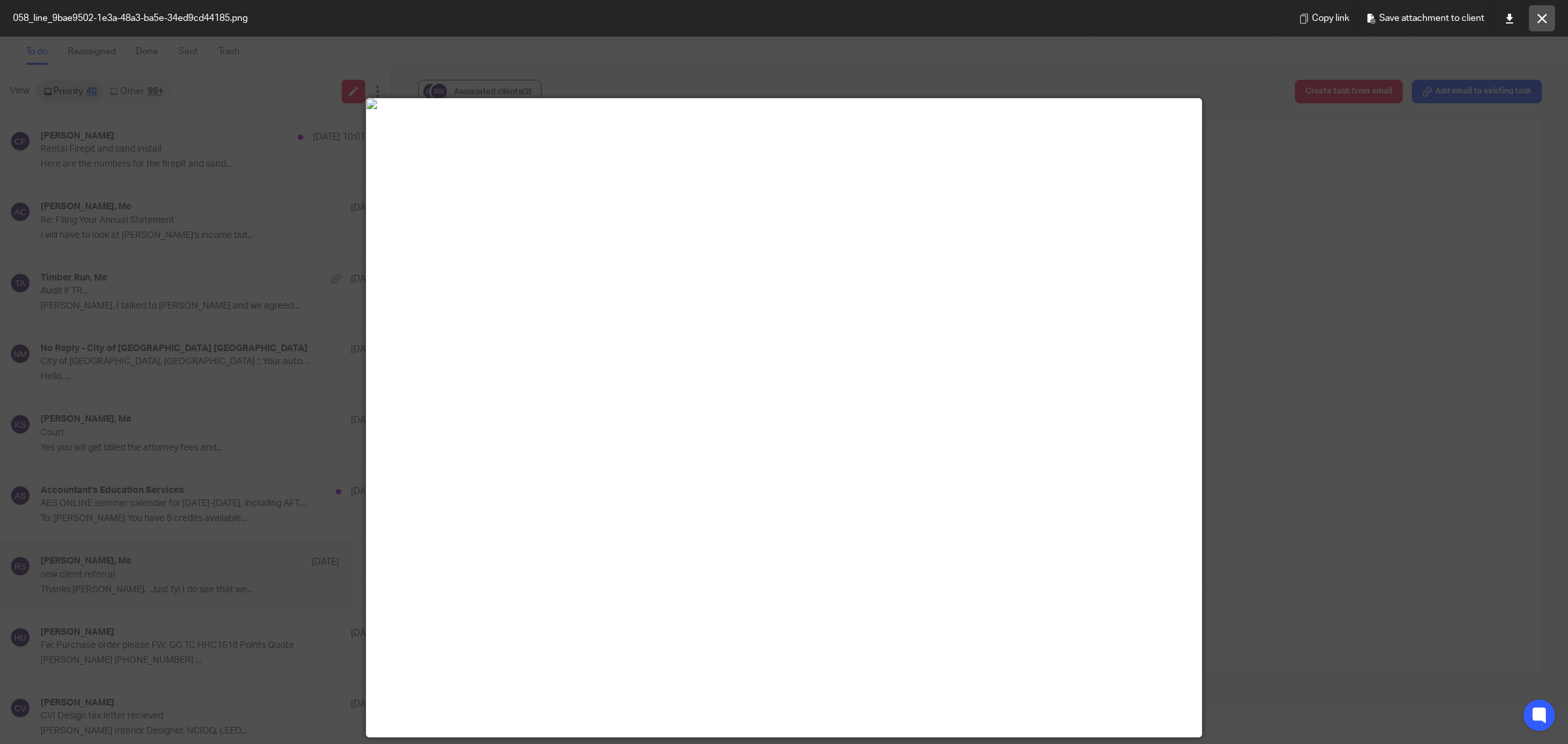
click at [1545, 16] on icon at bounding box center [1542, 19] width 10 height 10
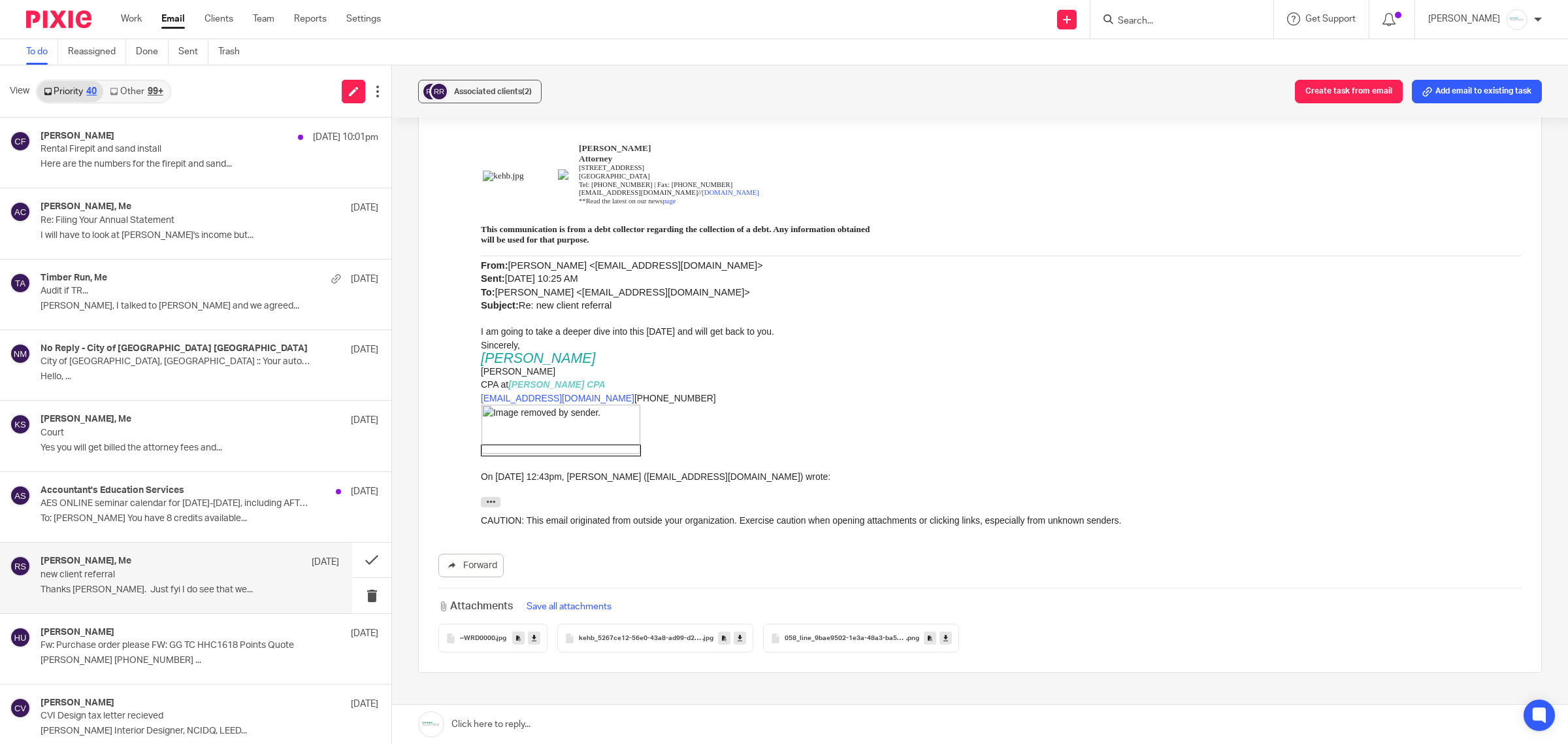
click at [475, 634] on span "~WRD0000" at bounding box center [477, 638] width 35 height 8
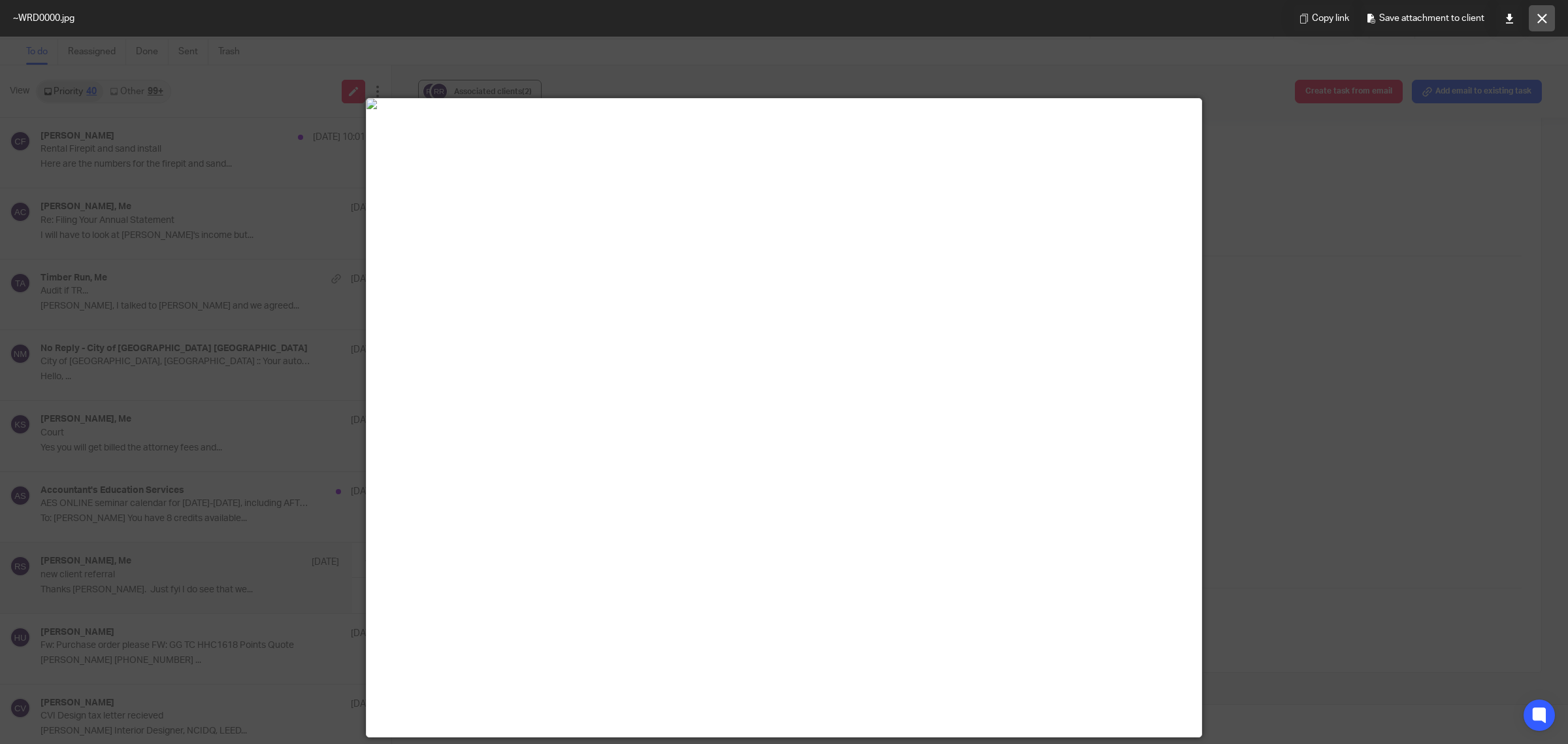
click at [1528, 19] on button at bounding box center [1542, 19] width 26 height 26
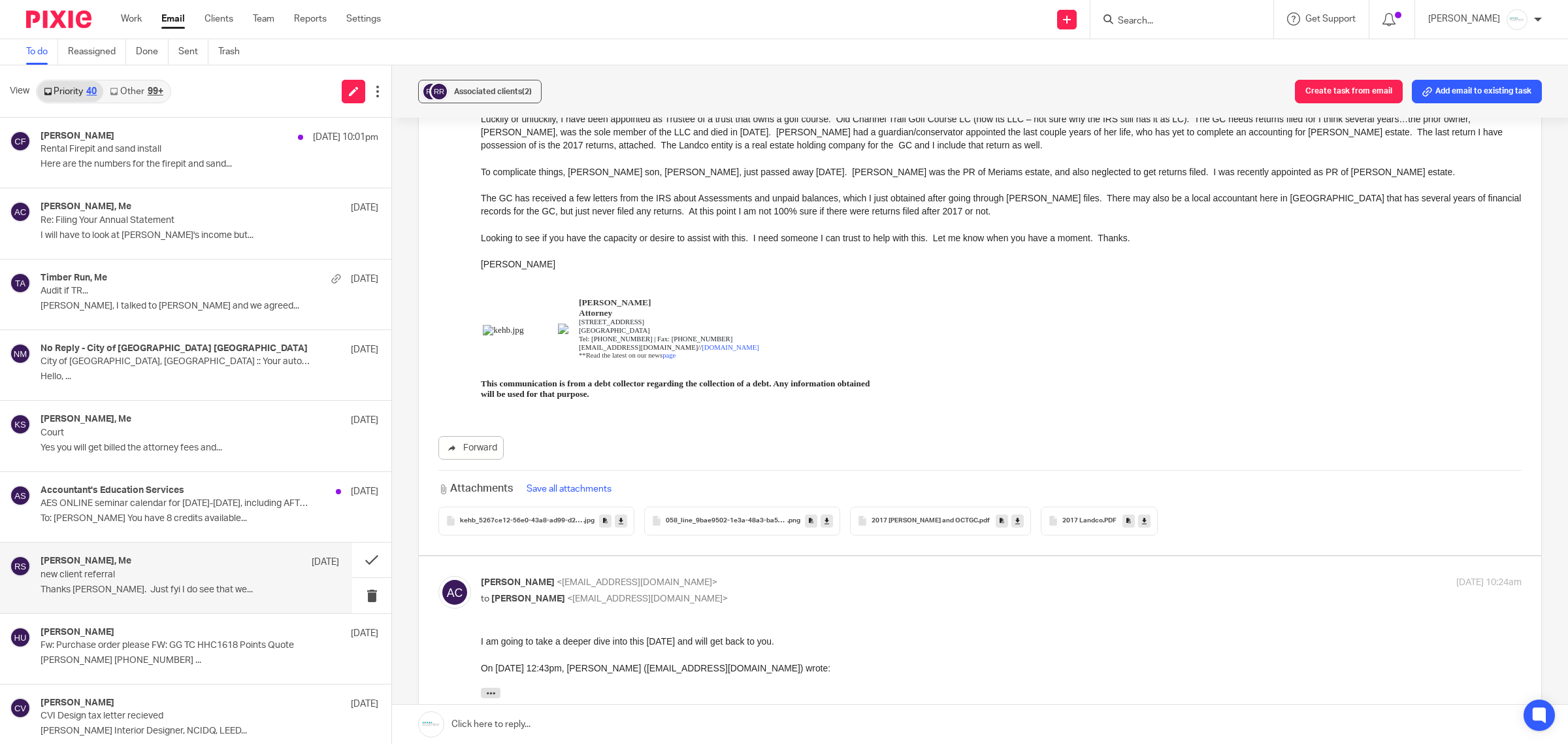
scroll to position [0, 0]
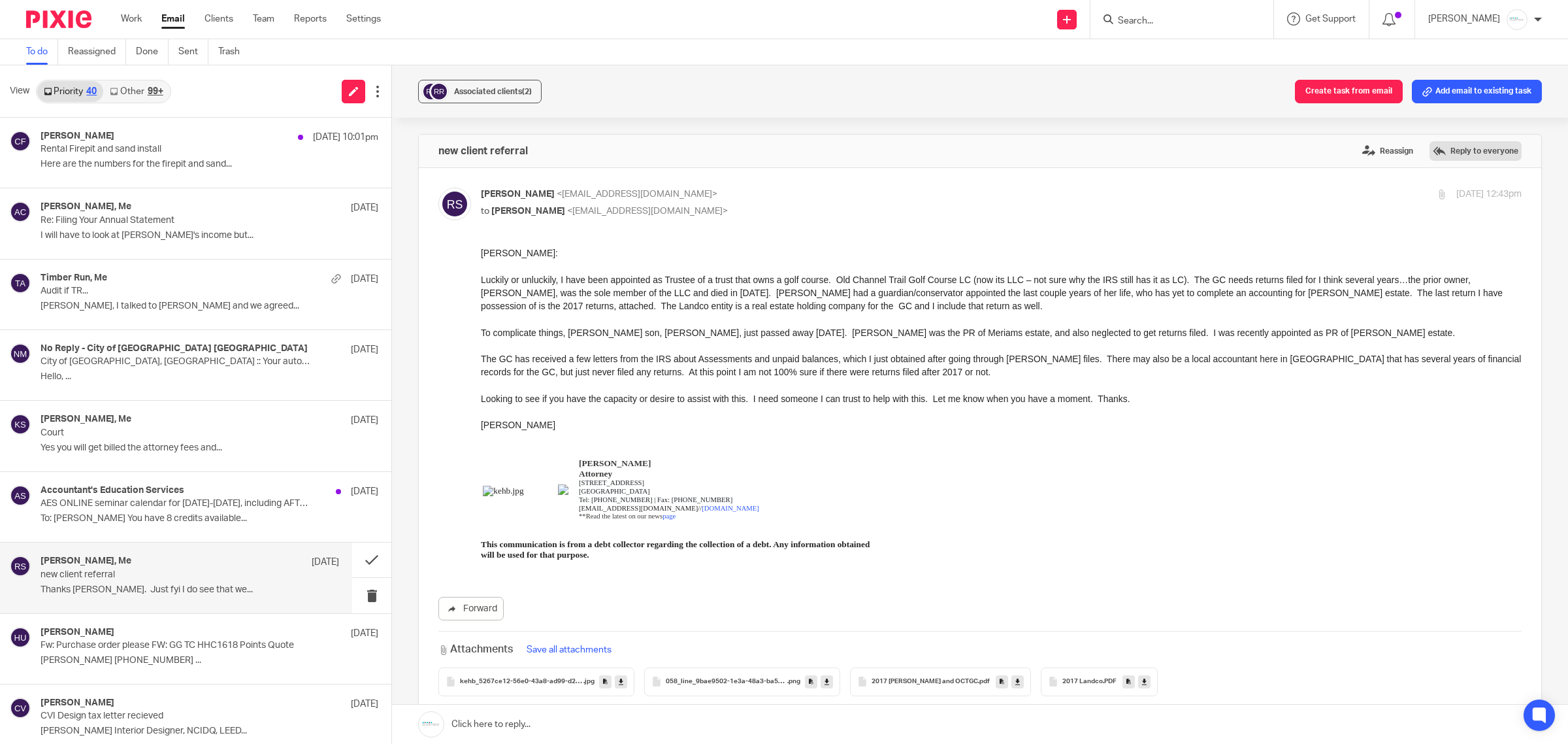
click at [1461, 142] on label "Reply to everyone" at bounding box center [1475, 150] width 92 height 19
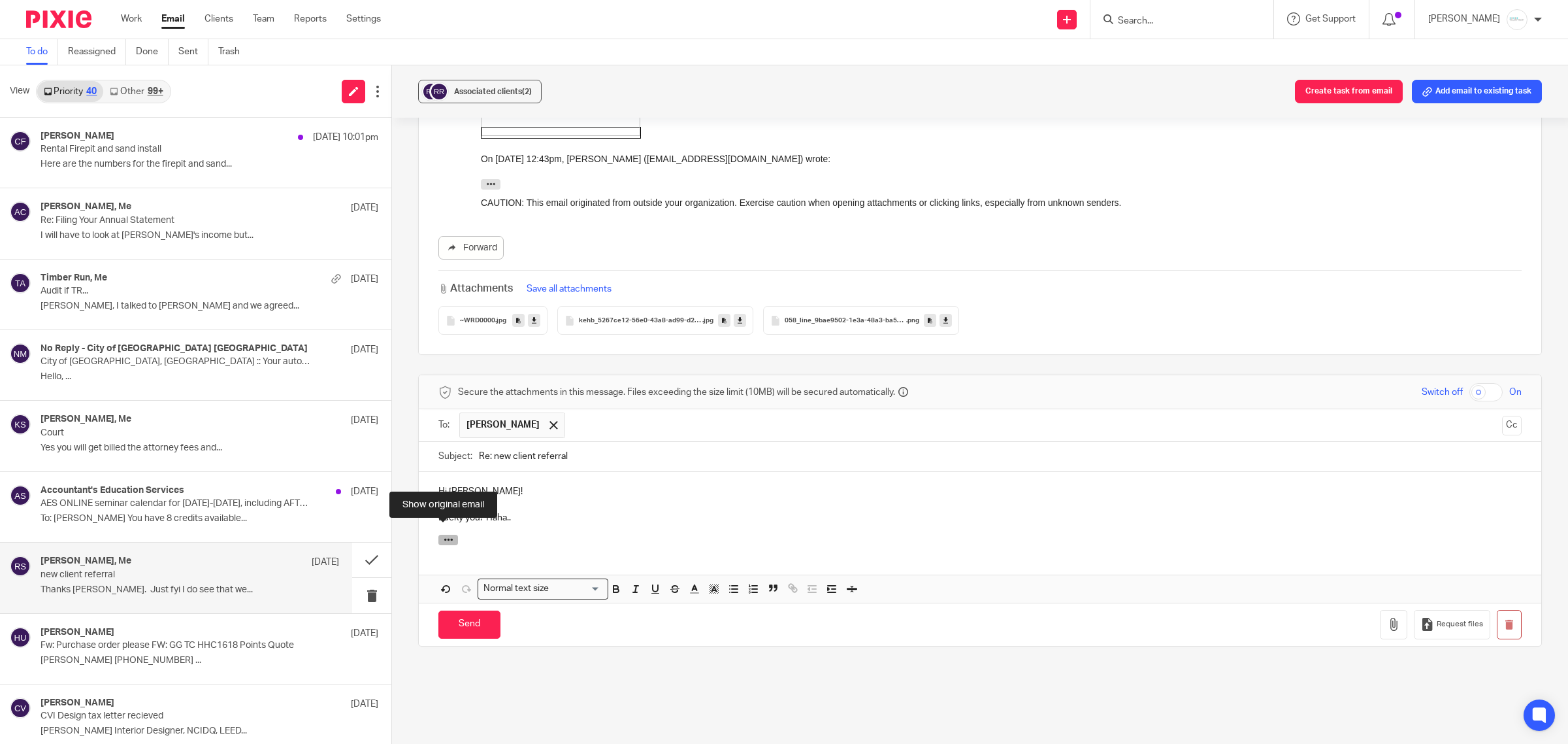
click at [444, 535] on icon "button" at bounding box center [448, 539] width 10 height 10
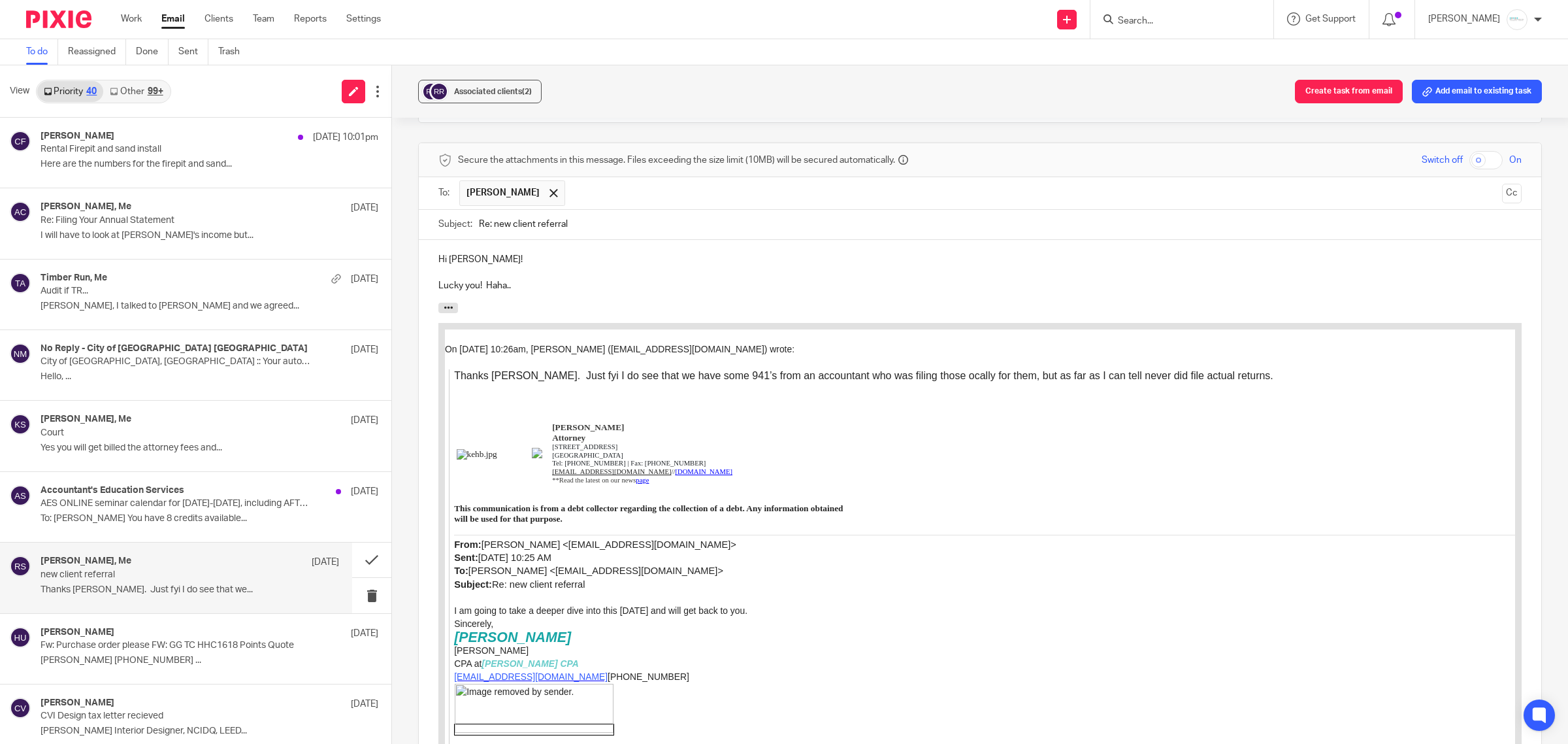
scroll to position [1543, 0]
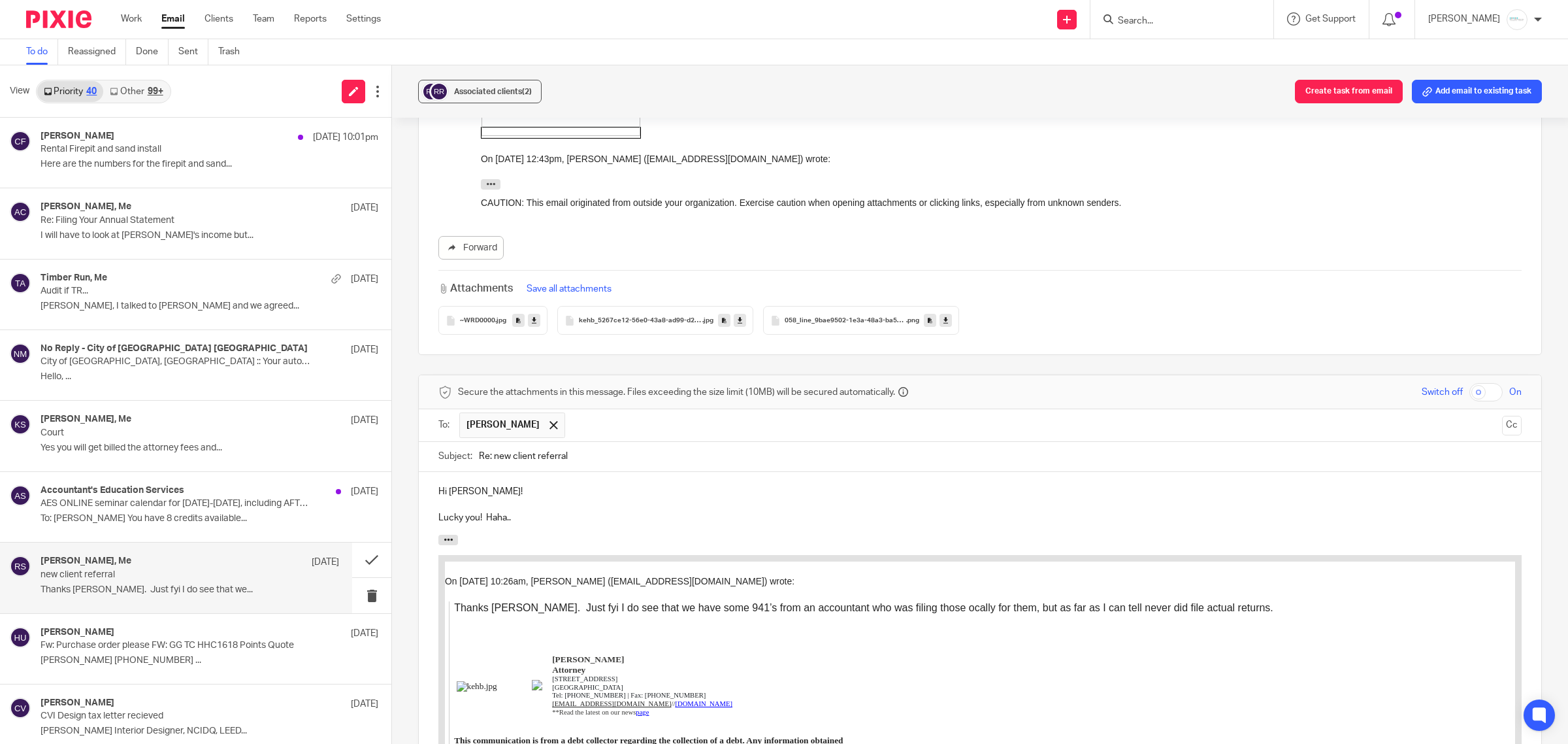
click at [478, 511] on p "Lucky you! Haha.." at bounding box center [980, 518] width 1083 height 13
click at [611, 511] on p "Lucky you to be the Trustee! Haha.." at bounding box center [980, 518] width 1083 height 13
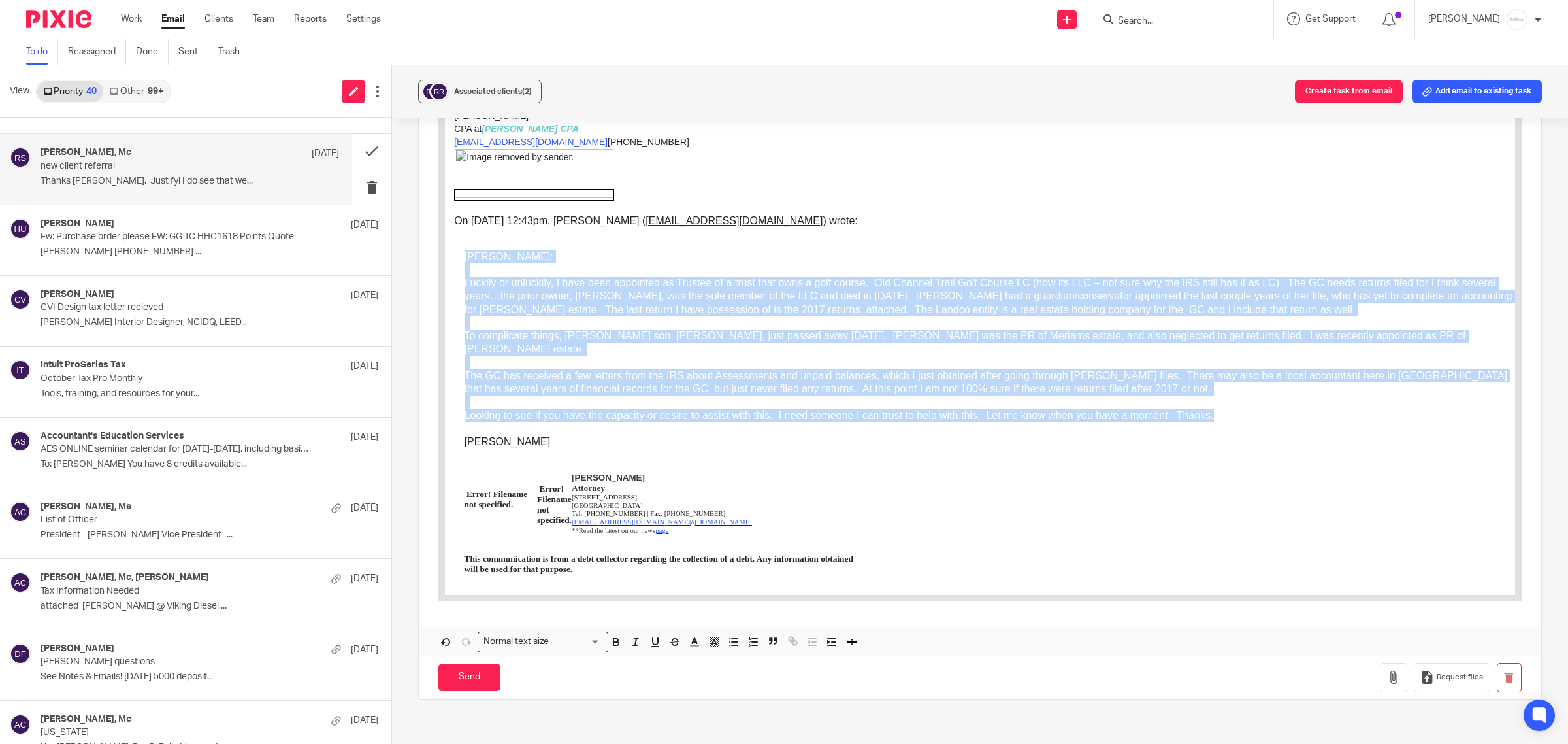
scroll to position [2360, 0]
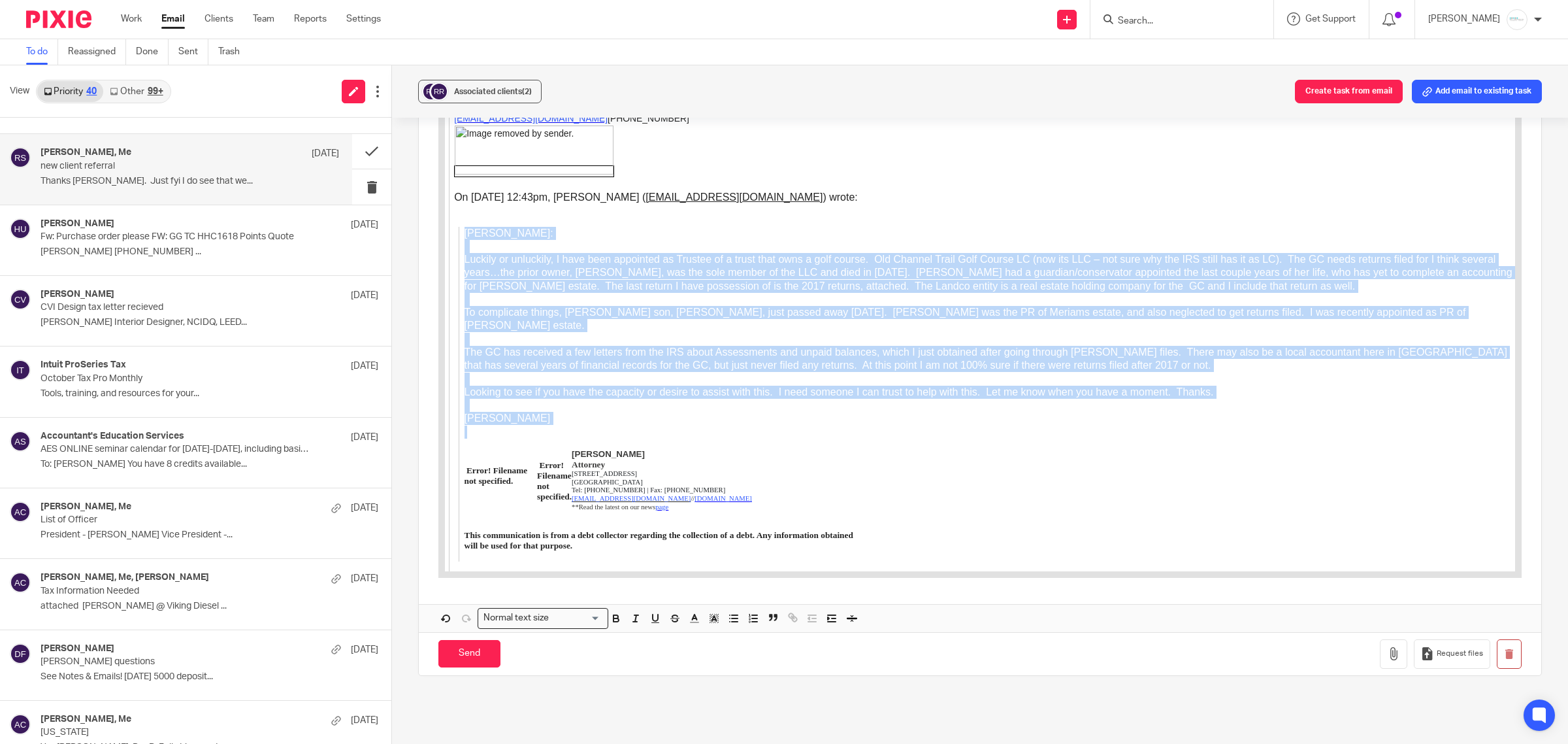
drag, startPoint x: 464, startPoint y: 235, endPoint x: 1038, endPoint y: 311, distance: 579.0
click at [1096, 444] on blockquote "Amy: Luckily or unluckily, I have been appointed as Trustee of a trust that own…" at bounding box center [987, 394] width 1056 height 335
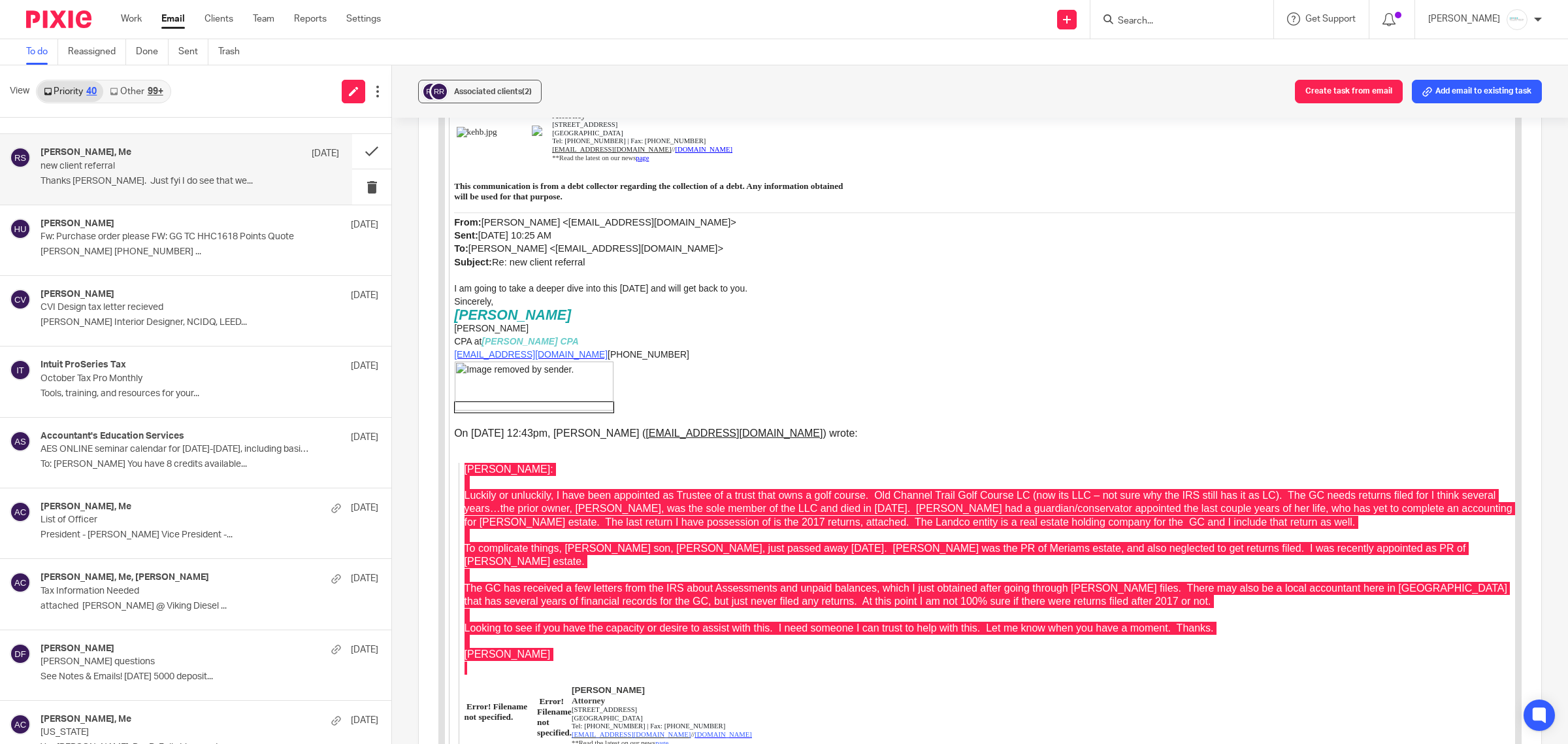
scroll to position [1716, 0]
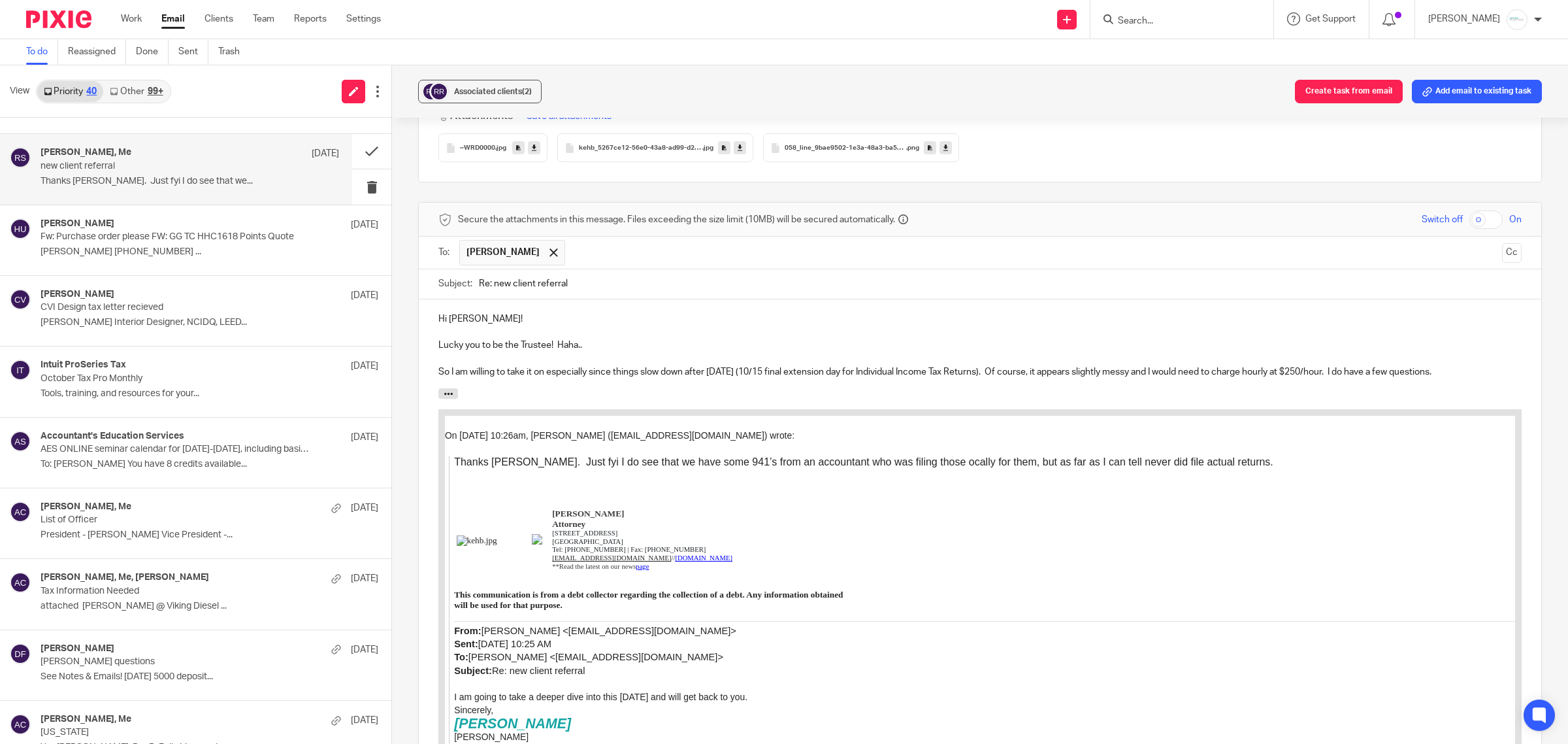
click at [627, 339] on p "Lucky you to be the Trustee! Haha.." at bounding box center [980, 345] width 1083 height 13
click at [654, 339] on p "Lucky you to be the Trustee! Haha.." at bounding box center [980, 345] width 1083 height 13
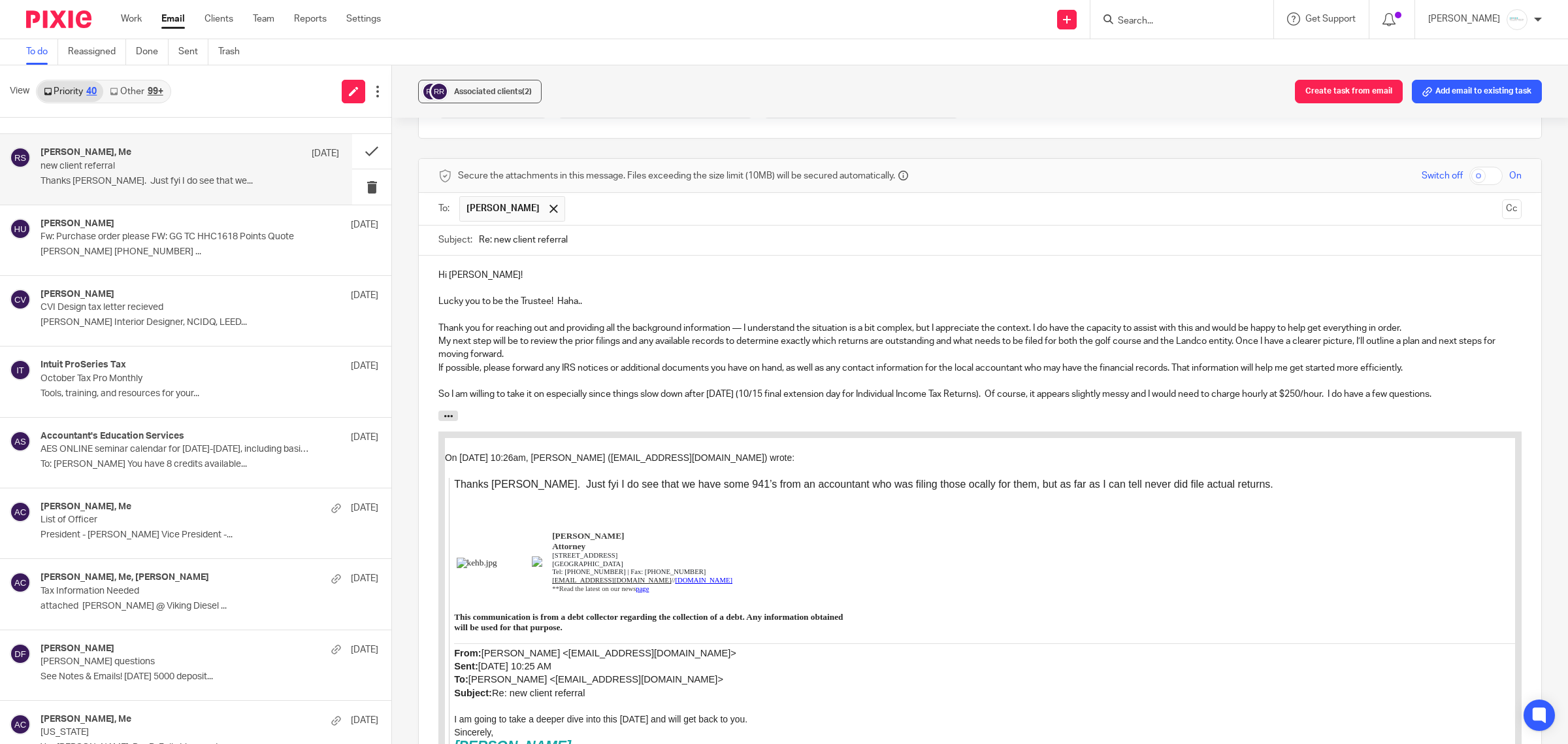
scroll to position [1798, 0]
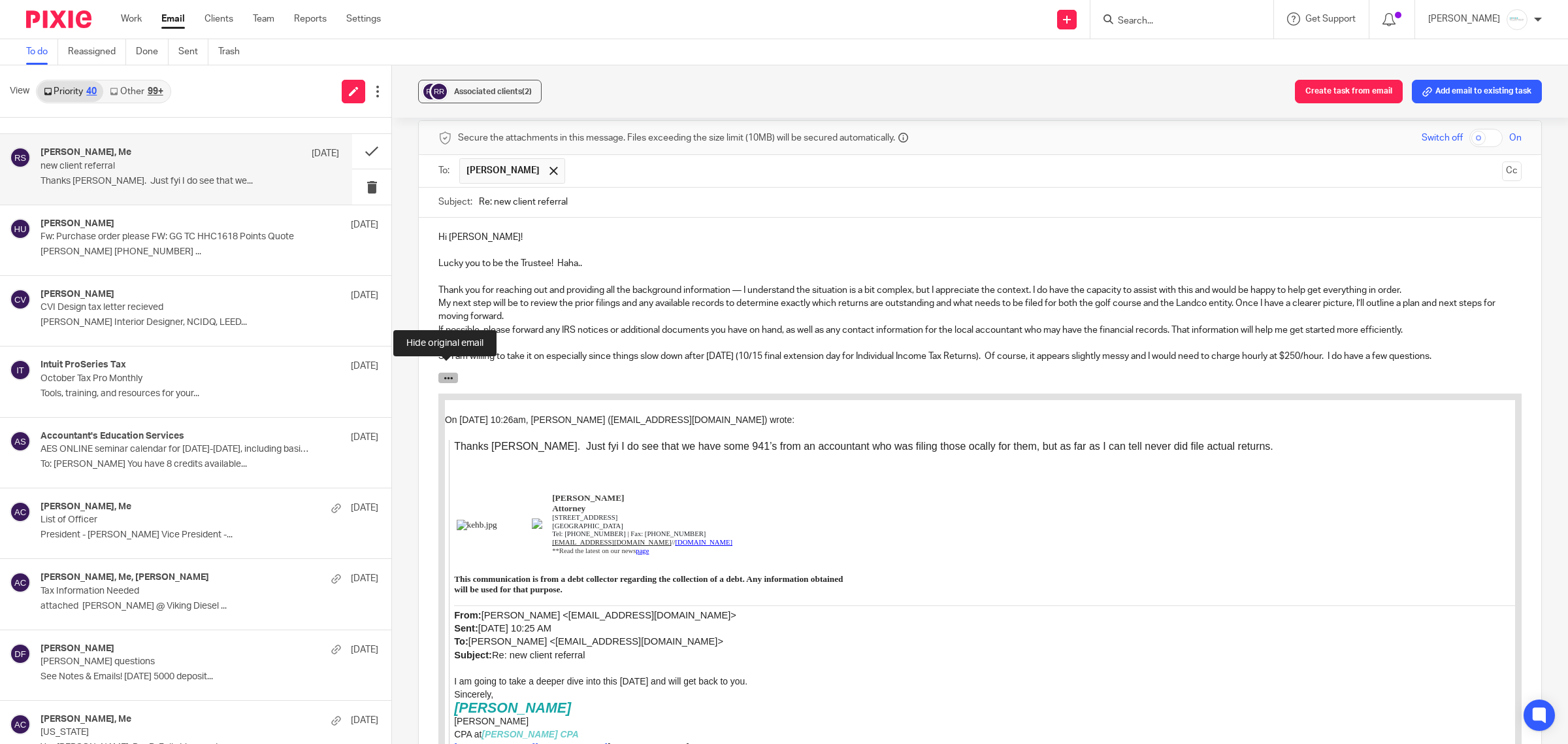
click at [445, 374] on icon "button" at bounding box center [448, 378] width 10 height 10
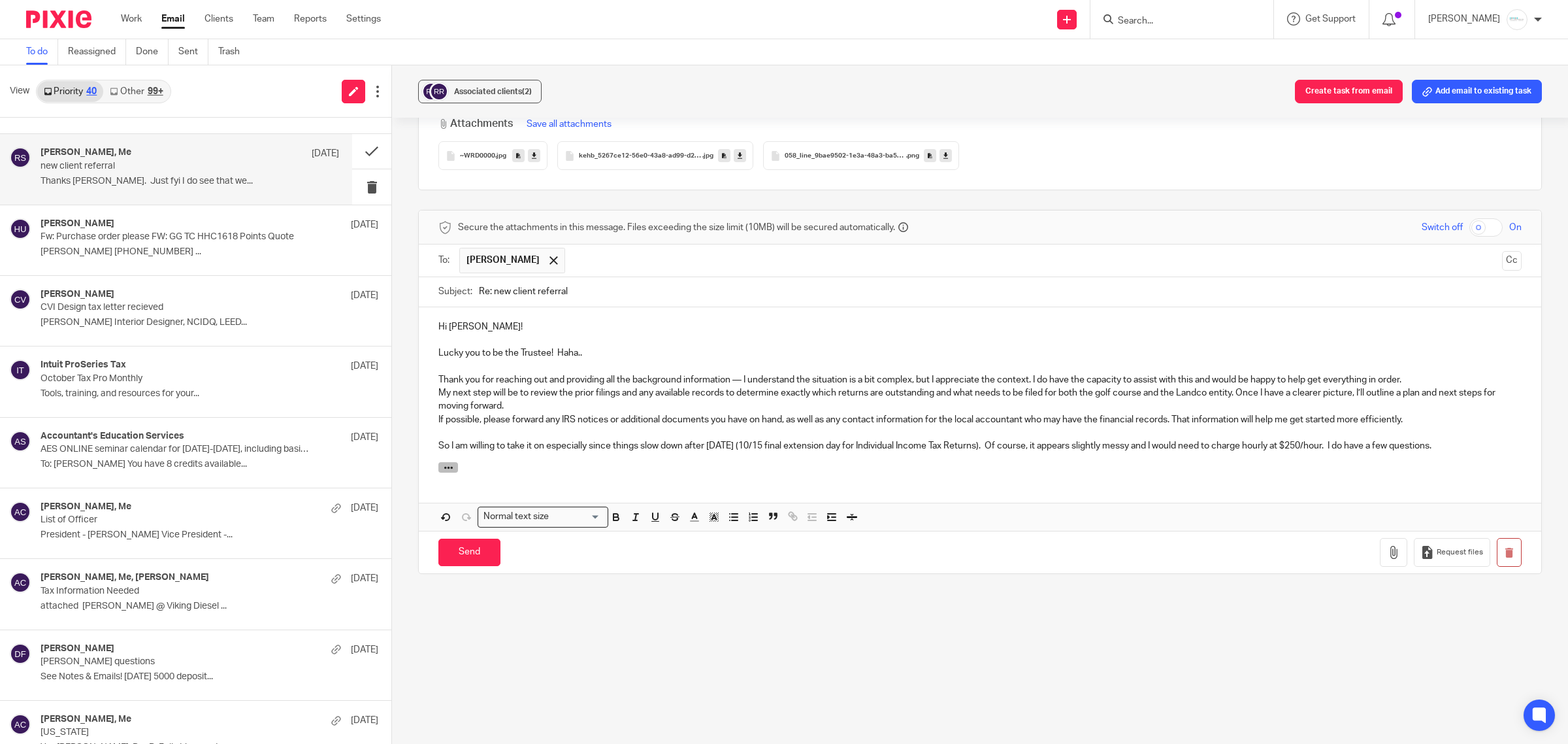
scroll to position [1700, 0]
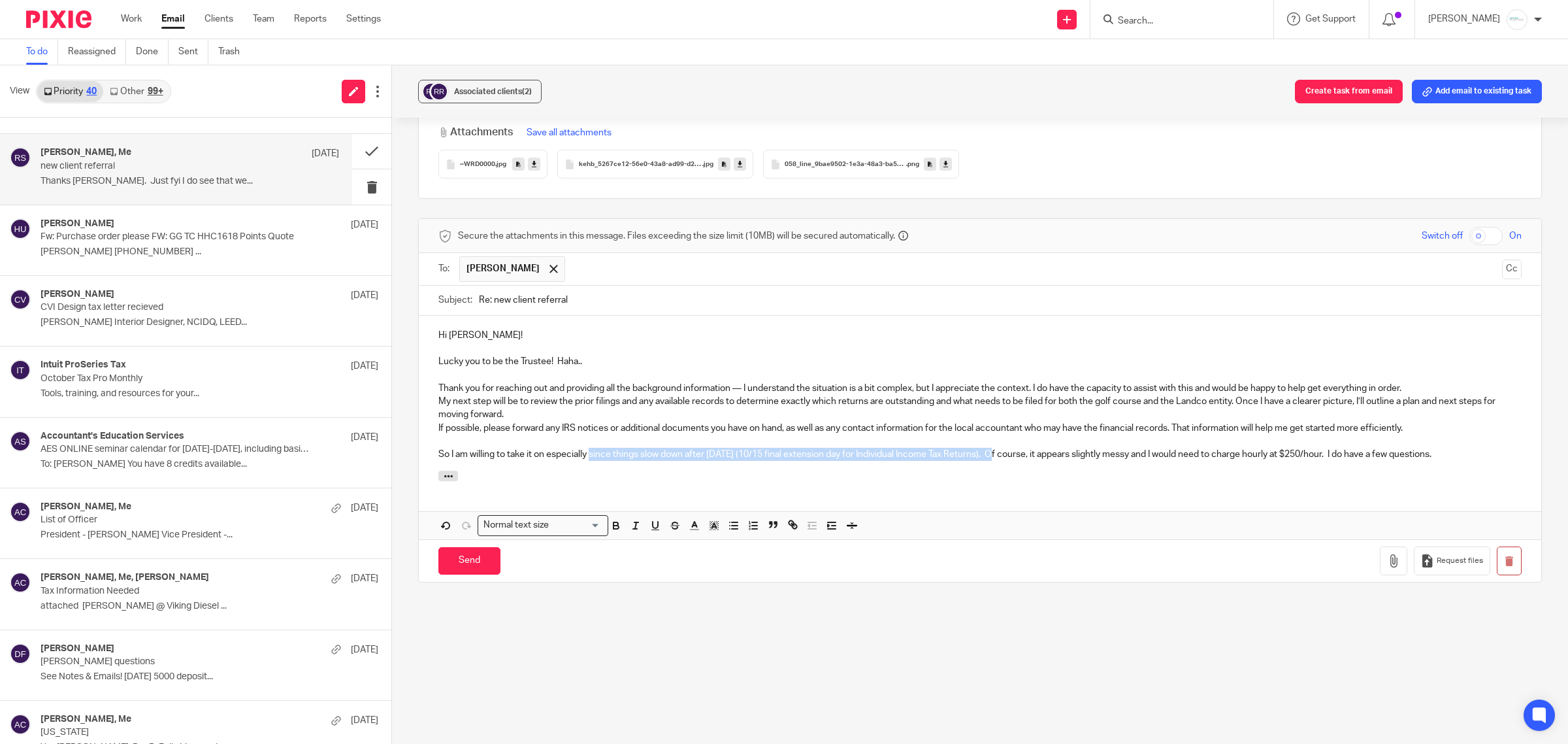
drag, startPoint x: 589, startPoint y: 443, endPoint x: 1003, endPoint y: 449, distance: 414.0
click at [1003, 449] on p "So I am willing to take it on especially since things slow down after Wednesday…" at bounding box center [980, 454] width 1083 height 13
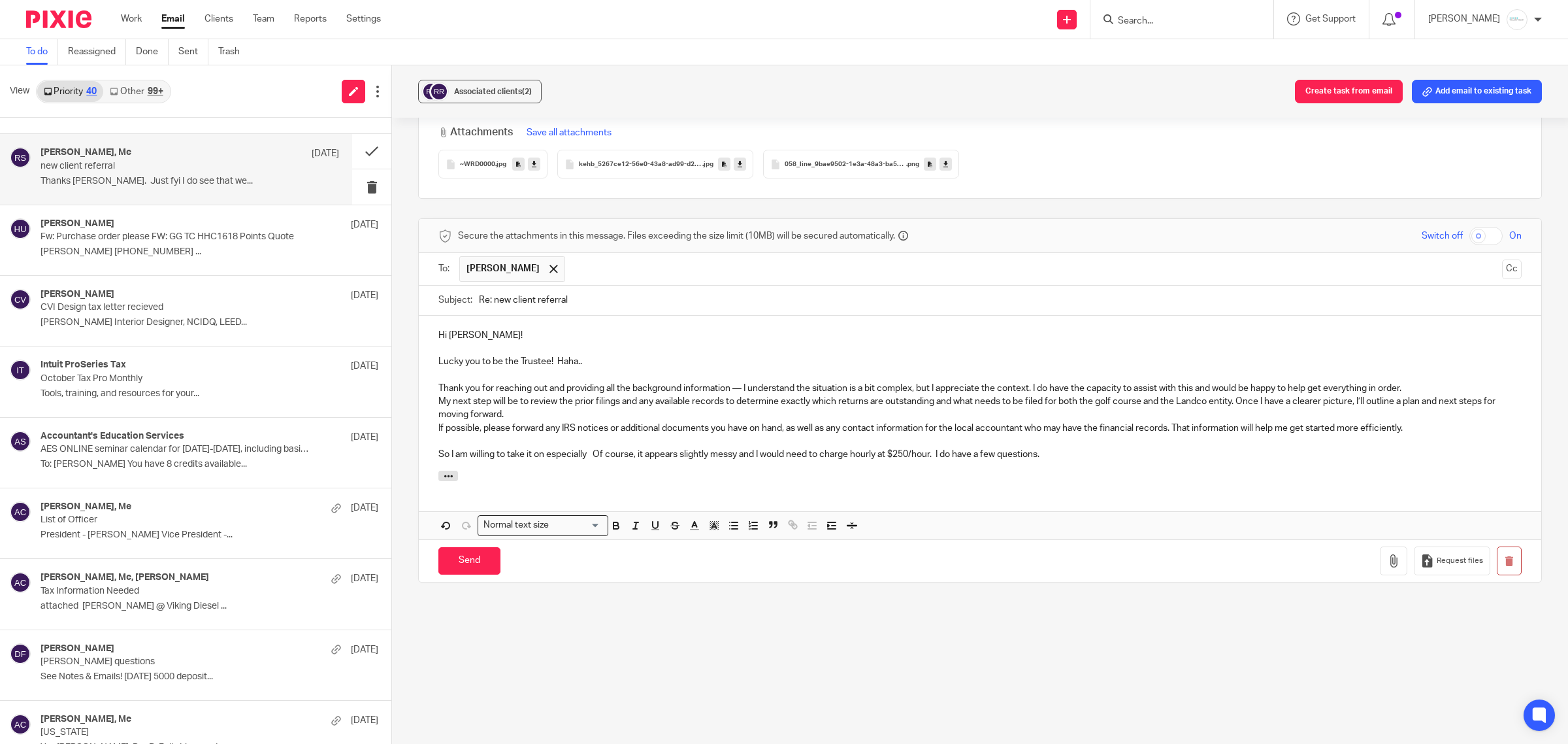
click at [1405, 381] on p "Thank you for reaching out and providing all the background information — I und…" at bounding box center [980, 388] width 1083 height 13
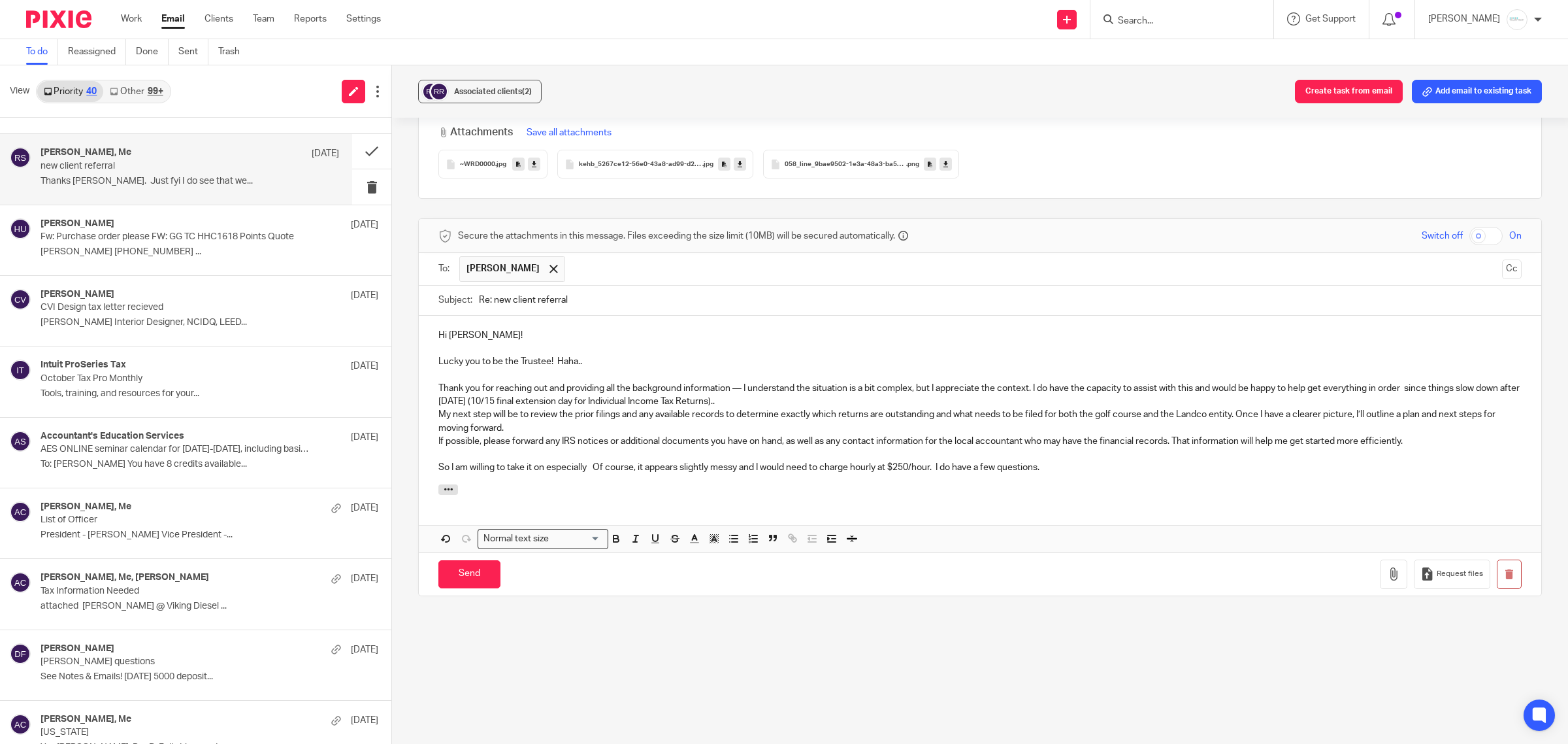
click at [1409, 383] on p "Thank you for reaching out and providing all the background information — I und…" at bounding box center [980, 395] width 1083 height 26
click at [459, 392] on p "Thank you for reaching out and providing all the background information — I und…" at bounding box center [980, 395] width 1083 height 26
click at [823, 390] on p "Thank you for reaching out and providing all the background information — I und…" at bounding box center [980, 395] width 1083 height 26
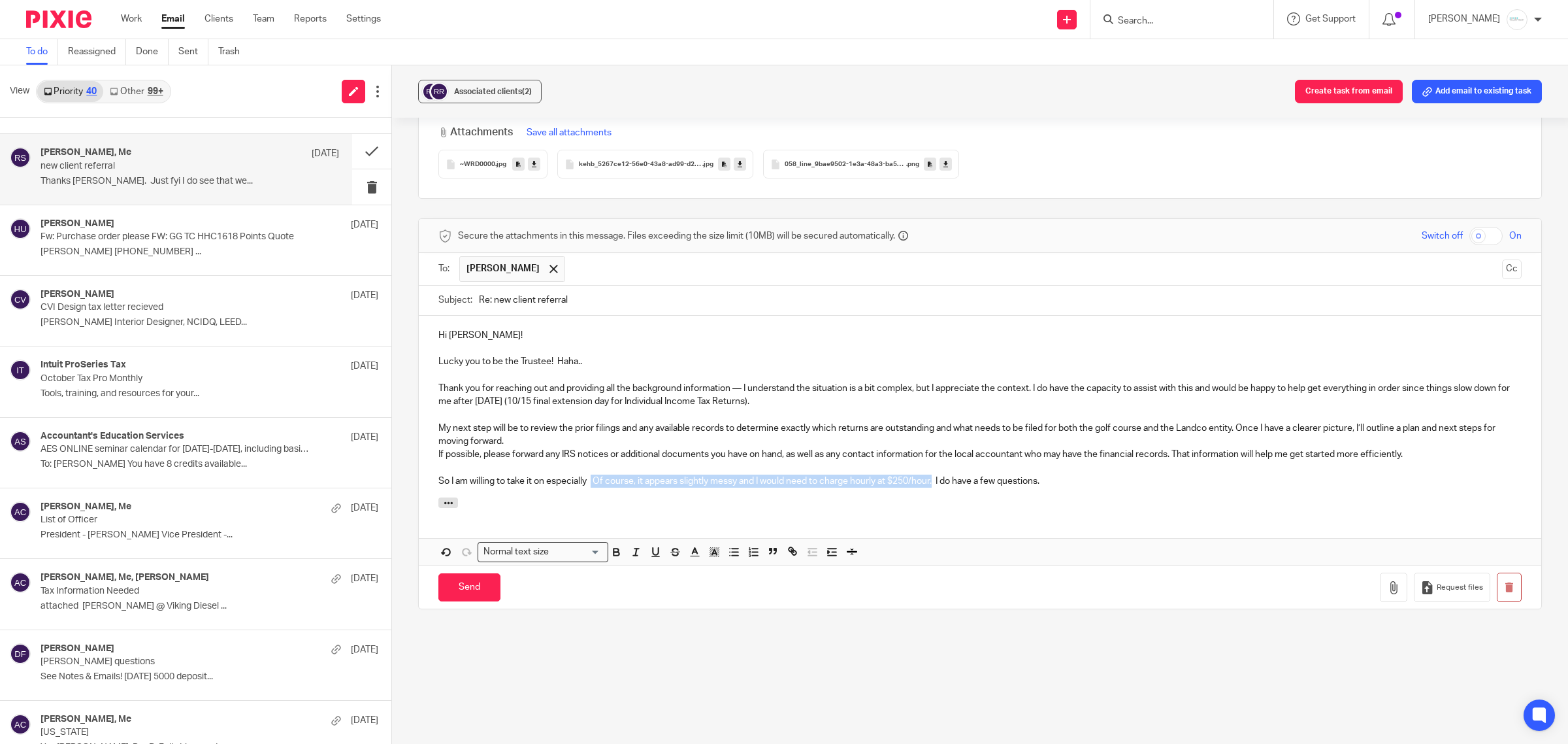
drag, startPoint x: 590, startPoint y: 471, endPoint x: 934, endPoint y: 479, distance: 344.1
click at [934, 479] on div "Hi Ray! Lucky you to be the Trustee! Haha.. Thank you for reaching out and prov…" at bounding box center [979, 406] width 1122 height 181
drag, startPoint x: 743, startPoint y: 377, endPoint x: 794, endPoint y: 379, distance: 51.0
click at [794, 381] on p "Thank you for reaching out and providing all the background information — I und…" at bounding box center [980, 395] width 1083 height 26
click at [853, 390] on p "Thank you for reaching out and providing all the background information — I und…" at bounding box center [980, 395] width 1083 height 26
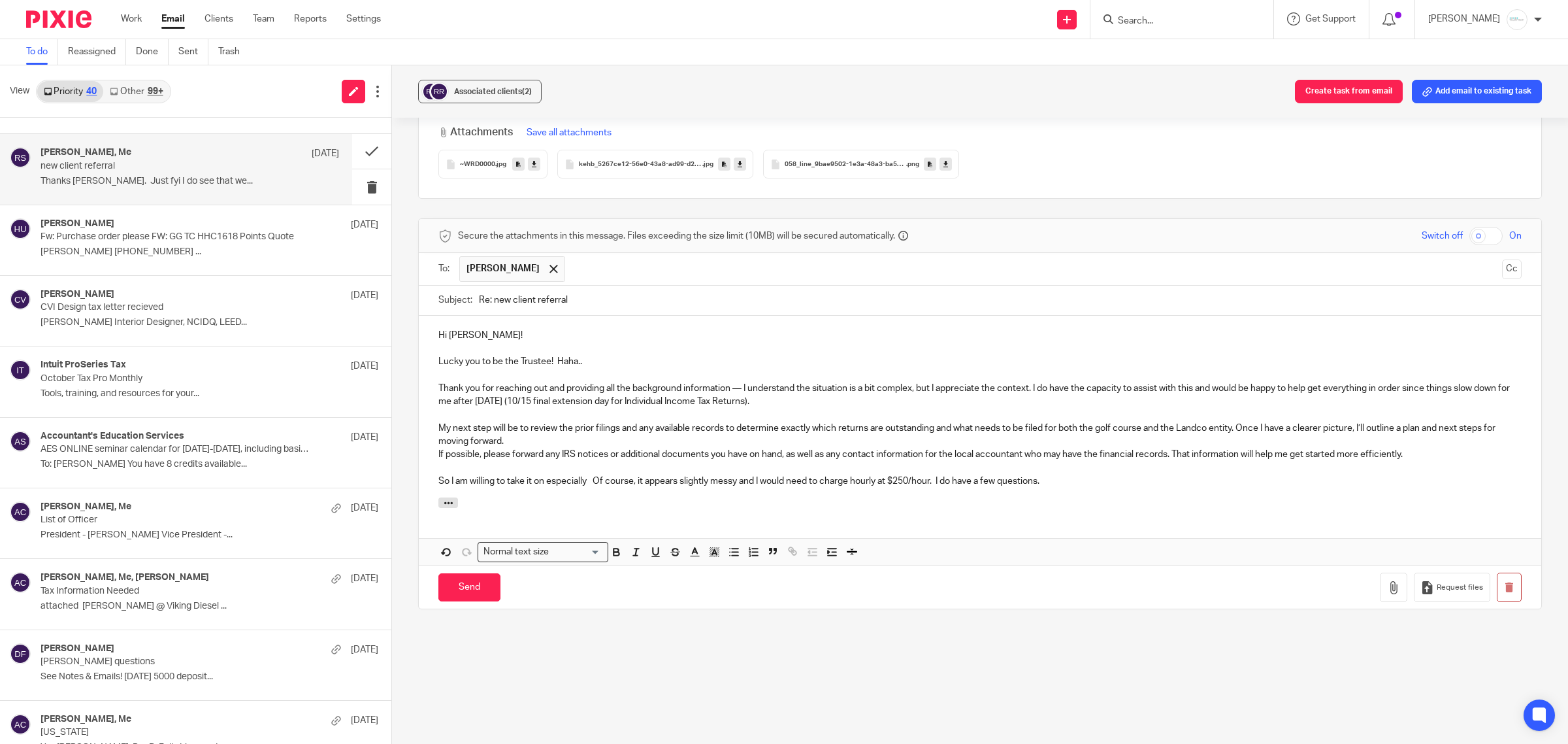
click at [923, 392] on p "Thank you for reaching out and providing all the background information — I und…" at bounding box center [980, 395] width 1083 height 26
drag, startPoint x: 858, startPoint y: 390, endPoint x: 1070, endPoint y: 398, distance: 212.2
click at [1070, 398] on p "Thank you for reaching out and providing all the background information — I und…" at bounding box center [980, 395] width 1083 height 26
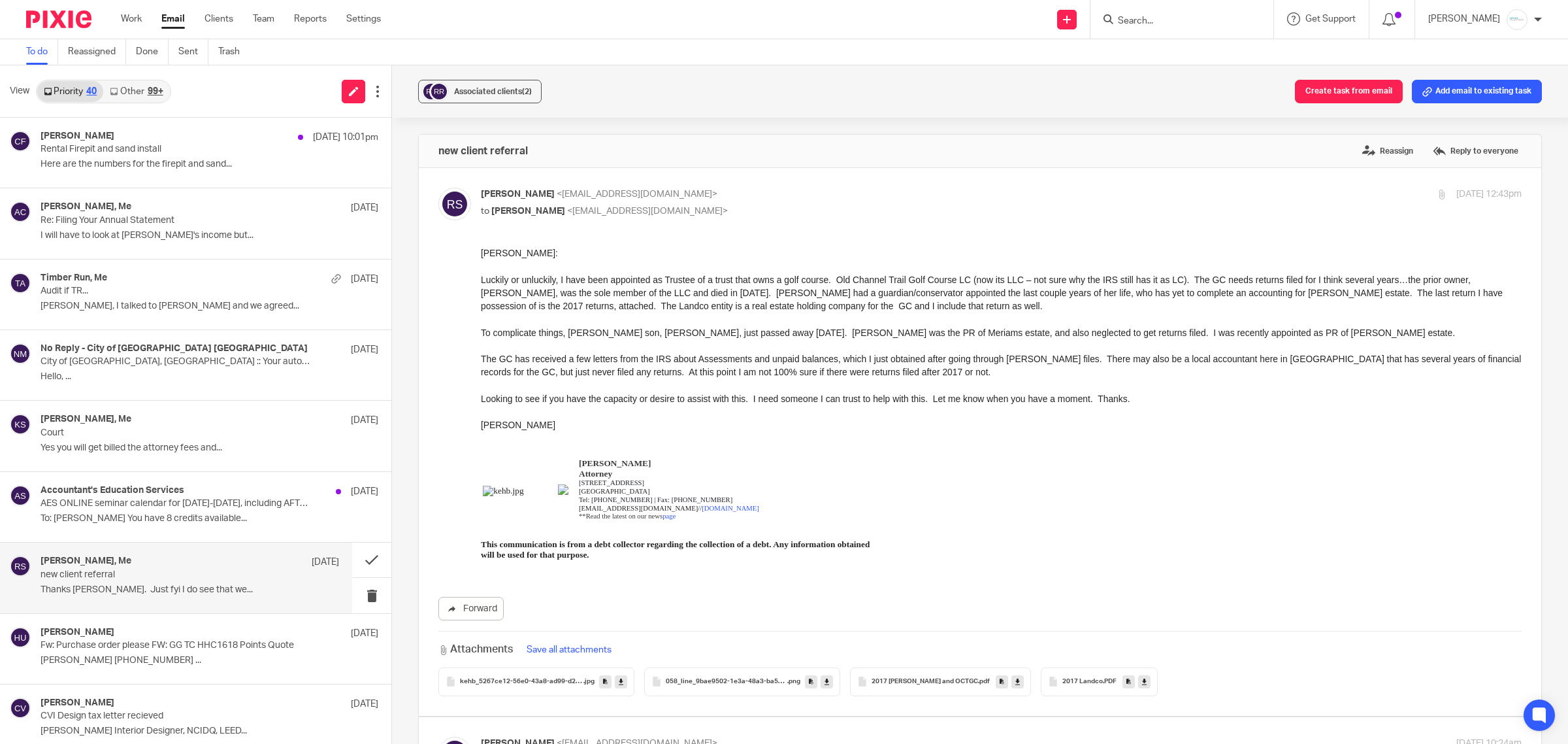
scroll to position [1700, 0]
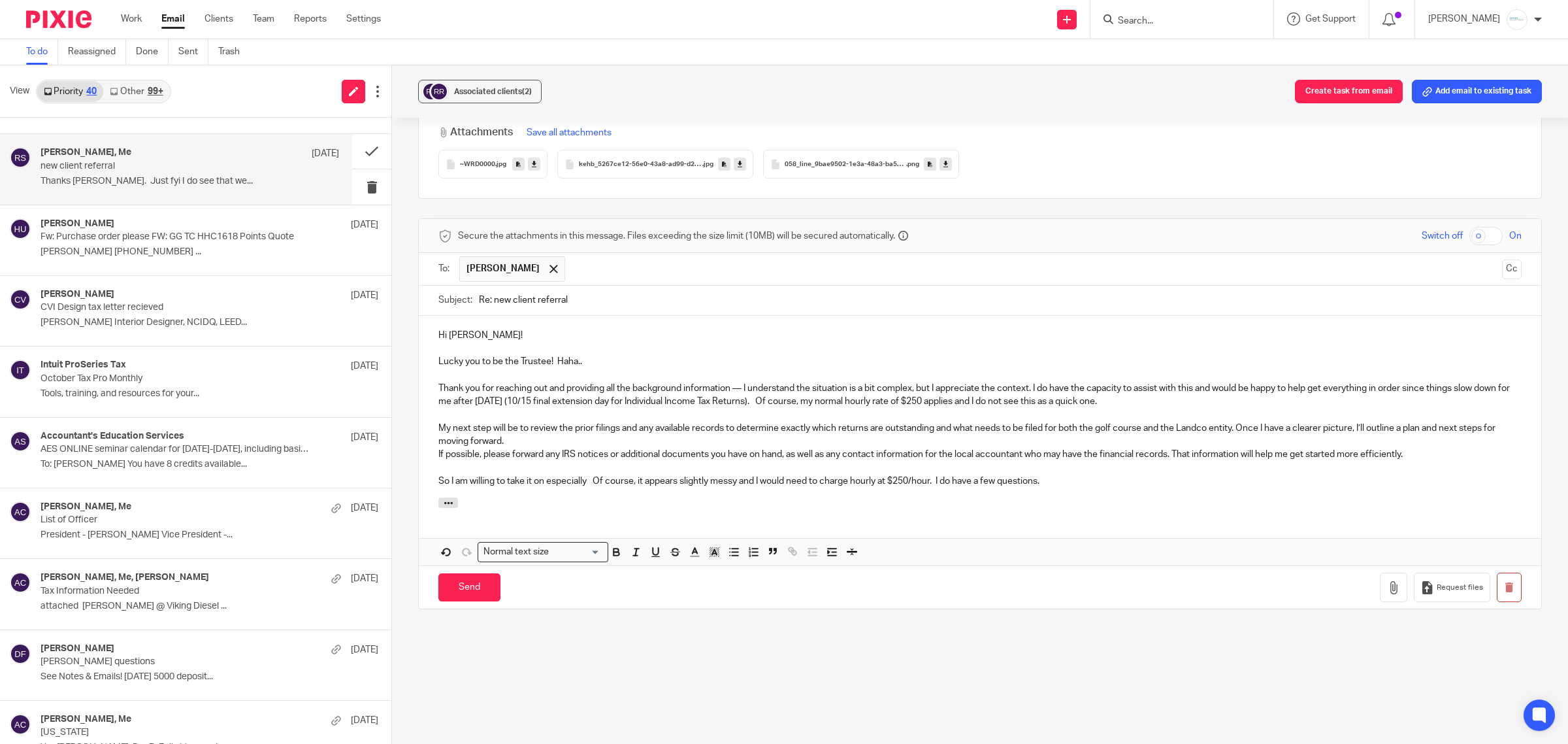
click at [434, 410] on div "Hi [PERSON_NAME]! Lucky you to be the Trustee! Haha.. Thank you for reaching ou…" at bounding box center [979, 406] width 1122 height 181
click at [523, 426] on p "My next step will be to review the prior filings and any available records to d…" at bounding box center [980, 435] width 1083 height 26
click at [490, 422] on p "My next step will be to review the prior filings and any available records to d…" at bounding box center [980, 435] width 1083 height 26
drag, startPoint x: 741, startPoint y: 374, endPoint x: 912, endPoint y: 377, distance: 171.0
click at [912, 381] on p "Thank you for reaching out and providing all the background information — I und…" at bounding box center [980, 395] width 1083 height 26
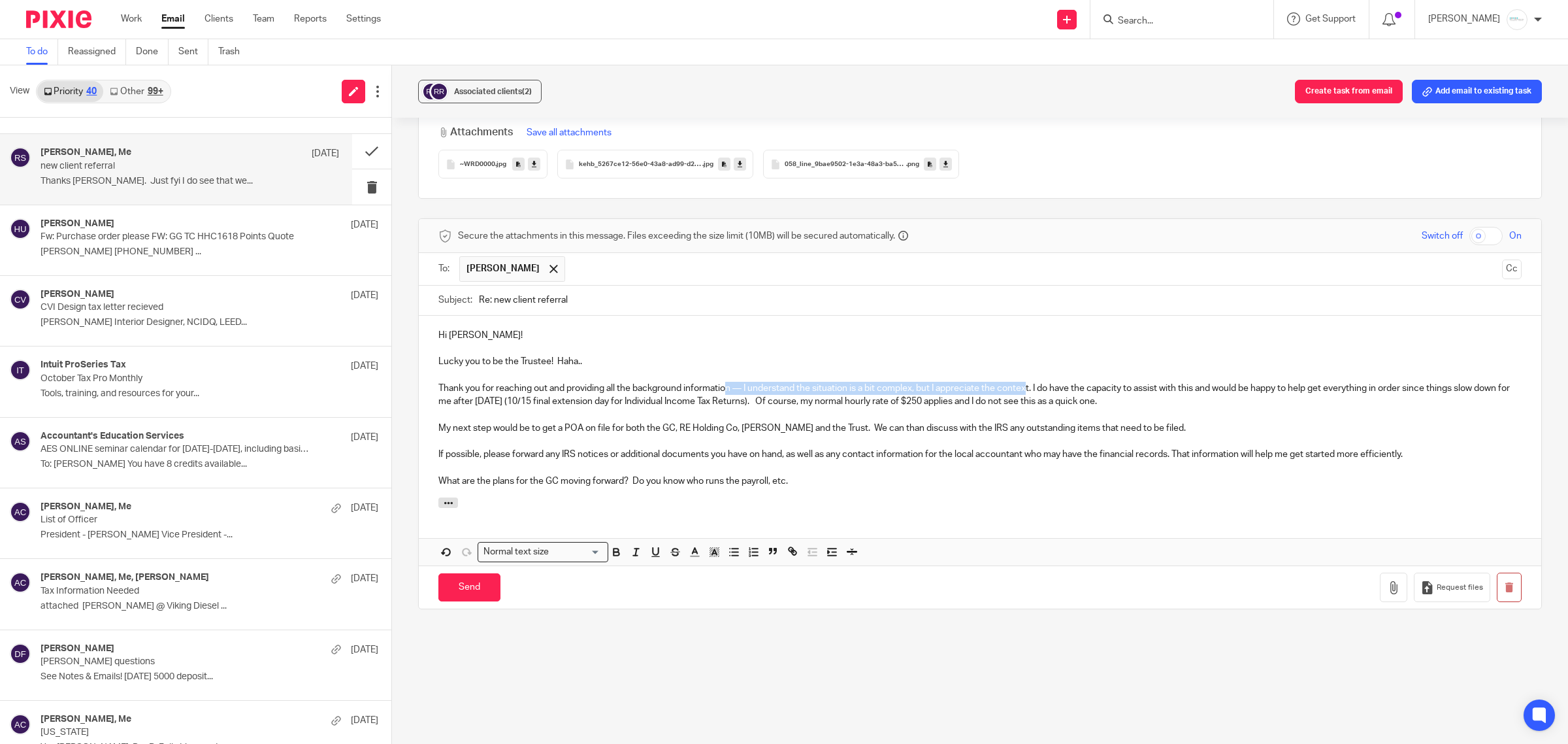
drag, startPoint x: 727, startPoint y: 379, endPoint x: 1027, endPoint y: 377, distance: 300.0
click at [1027, 381] on p "Thank you for reaching out and providing all the background information — I und…" at bounding box center [980, 395] width 1083 height 26
click at [810, 381] on p "Thank you for reaching out and providing all the background information — I und…" at bounding box center [980, 395] width 1083 height 26
drag, startPoint x: 741, startPoint y: 374, endPoint x: 909, endPoint y: 374, distance: 168.0
click at [909, 381] on p "Thank you for reaching out and providing all the background information — I und…" at bounding box center [980, 395] width 1083 height 26
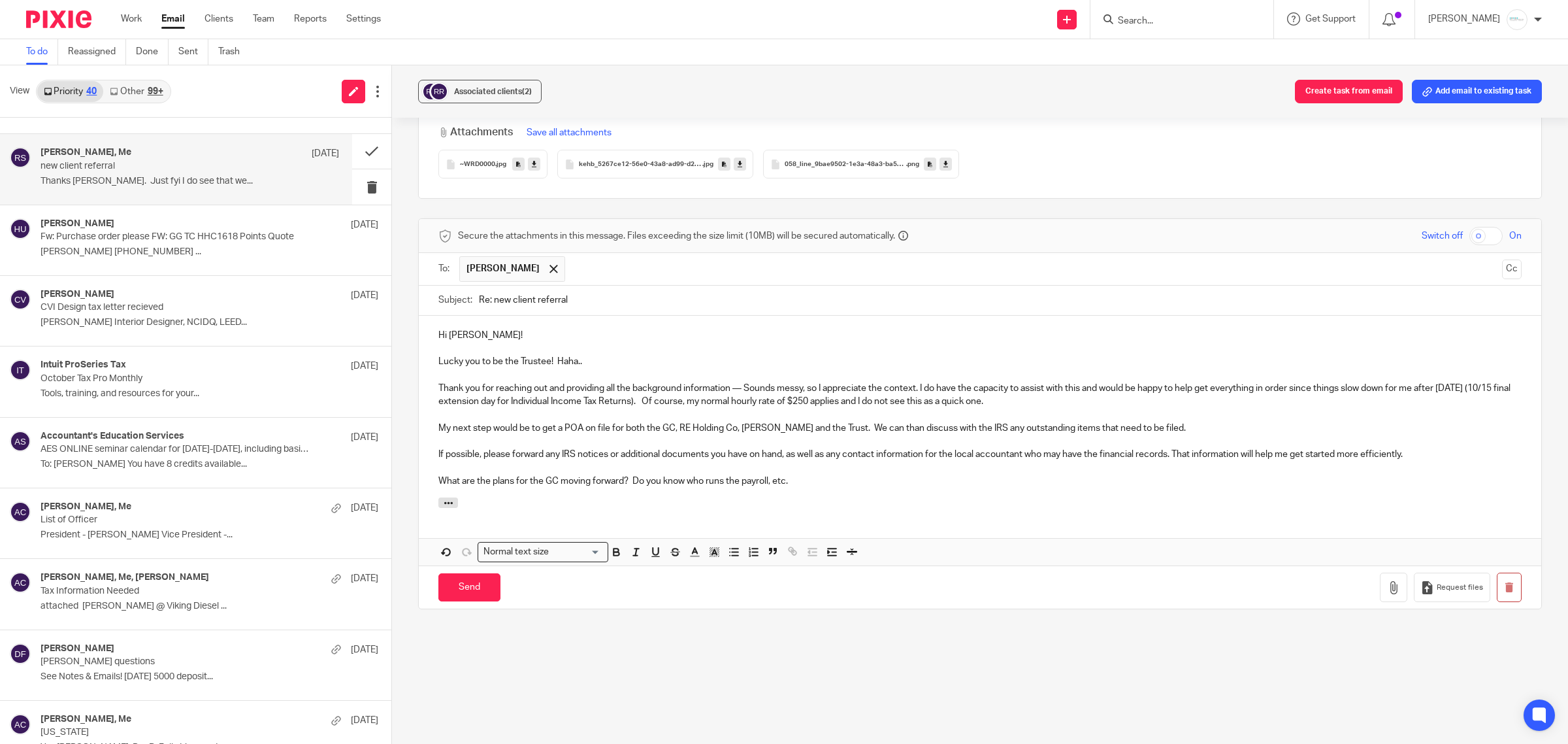
click at [1115, 382] on p "Thank you for reaching out and providing all the background information — Sound…" at bounding box center [980, 395] width 1083 height 26
click at [1042, 390] on p "Thank you for reaching out and providing all the background information — Sound…" at bounding box center [980, 395] width 1083 height 26
drag, startPoint x: 691, startPoint y: 416, endPoint x: 733, endPoint y: 416, distance: 42.0
click at [733, 422] on p "My next step would be to get a POA on file for both the GC, RE Holding Co, Meri…" at bounding box center [980, 428] width 1083 height 13
click at [793, 422] on p "My next step would be to get a POA on file for both the GC, RE holding co, Meri…" at bounding box center [980, 428] width 1083 height 13
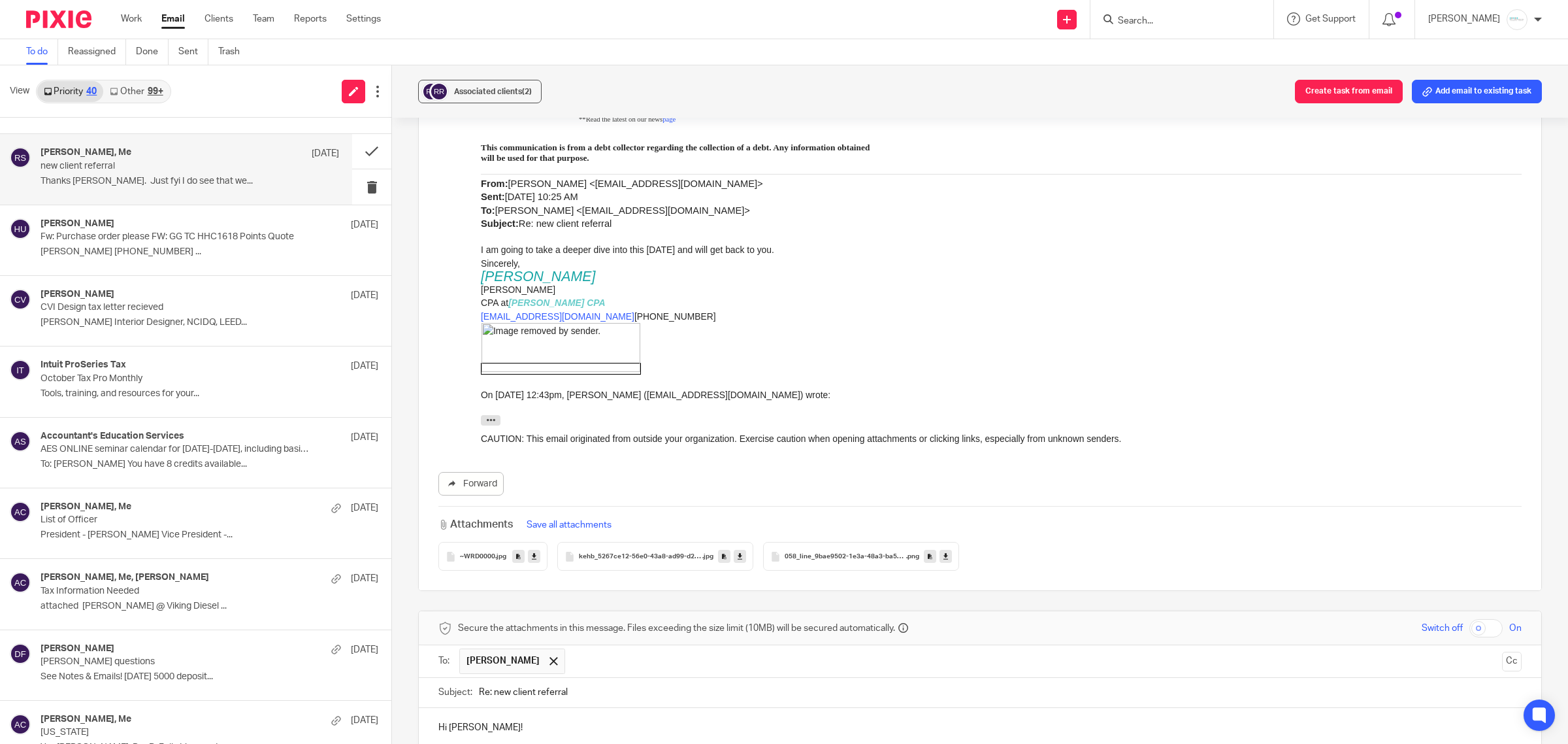
scroll to position [1634, 0]
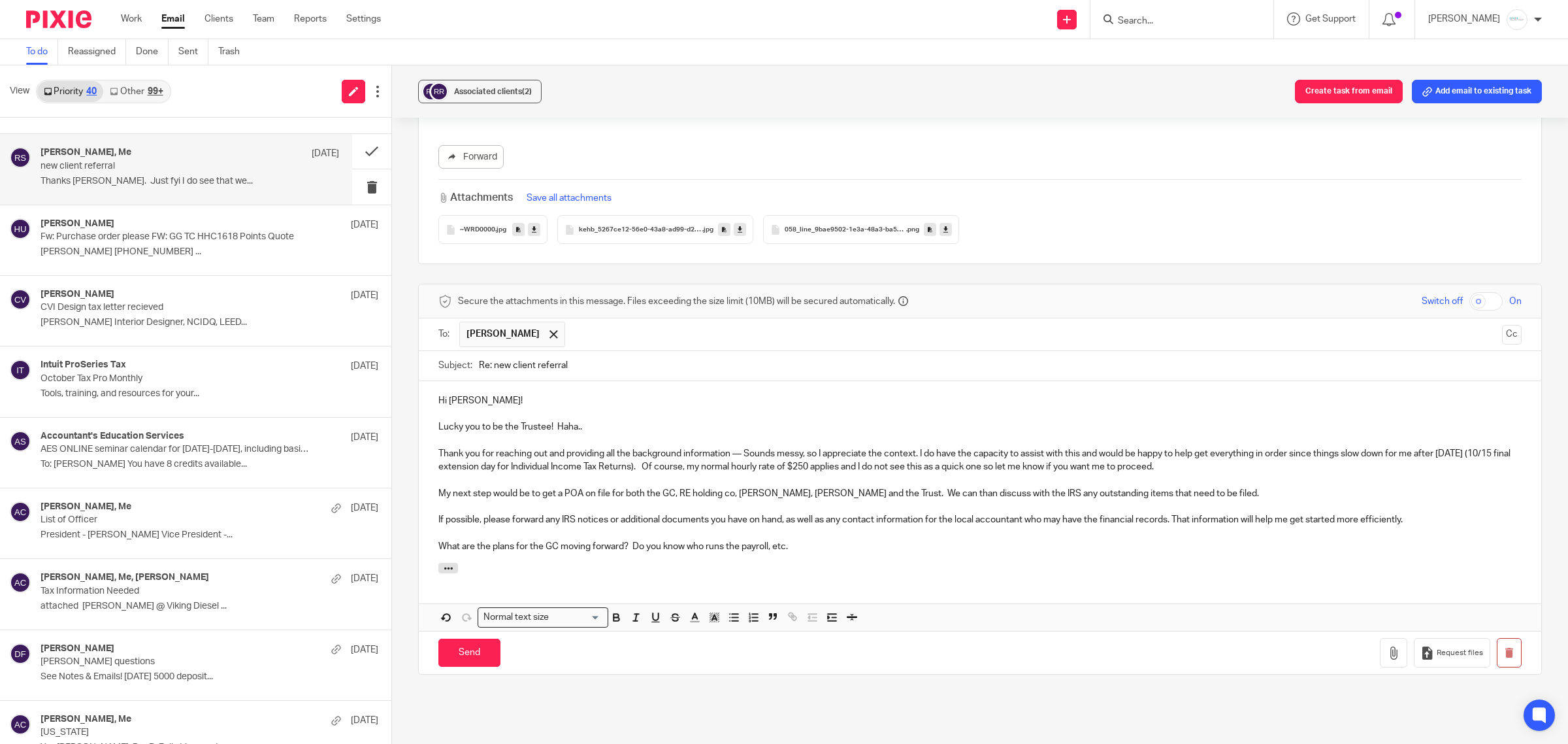
click at [888, 456] on p "Thank you for reaching out and providing all the background information — Sound…" at bounding box center [980, 460] width 1083 height 26
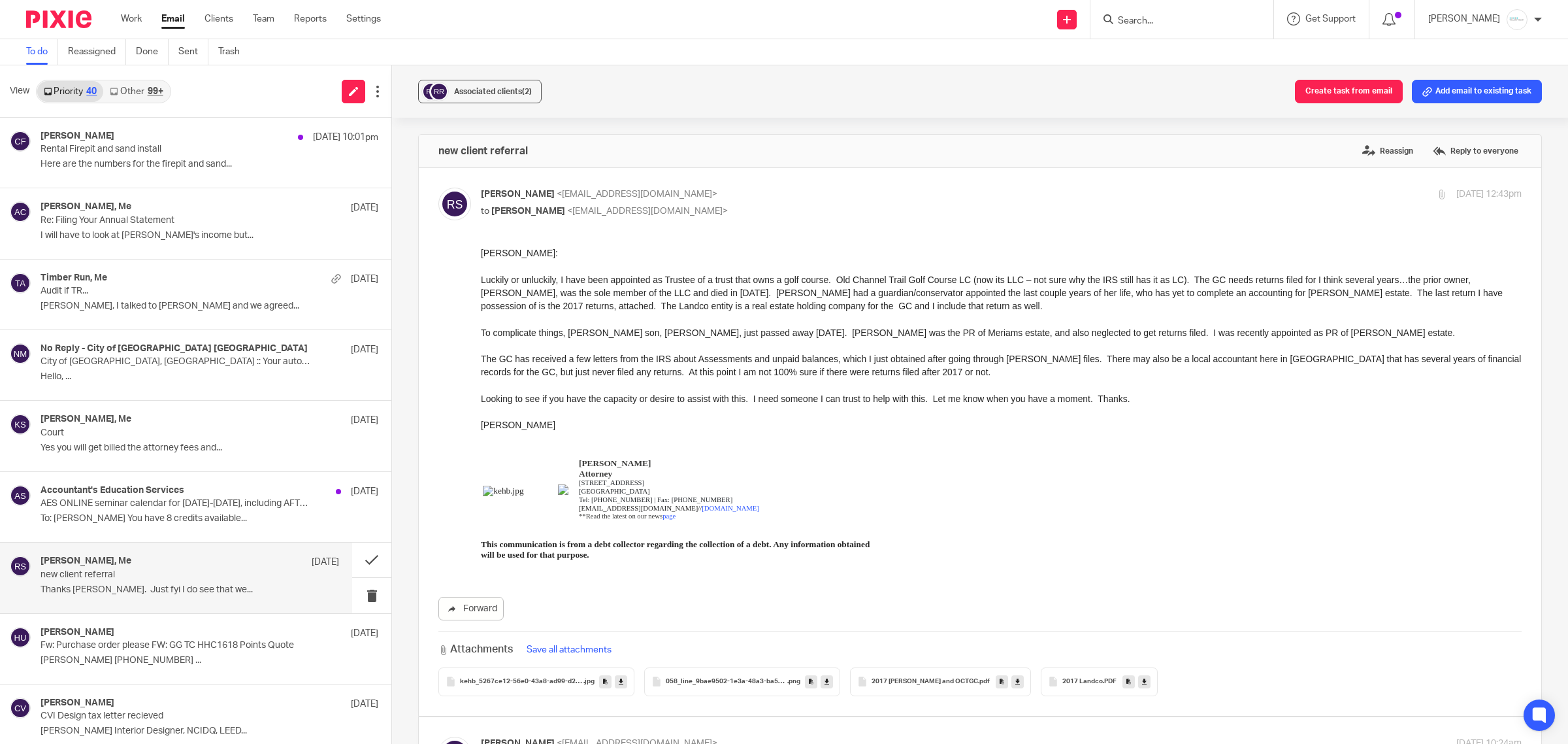
scroll to position [1634, 0]
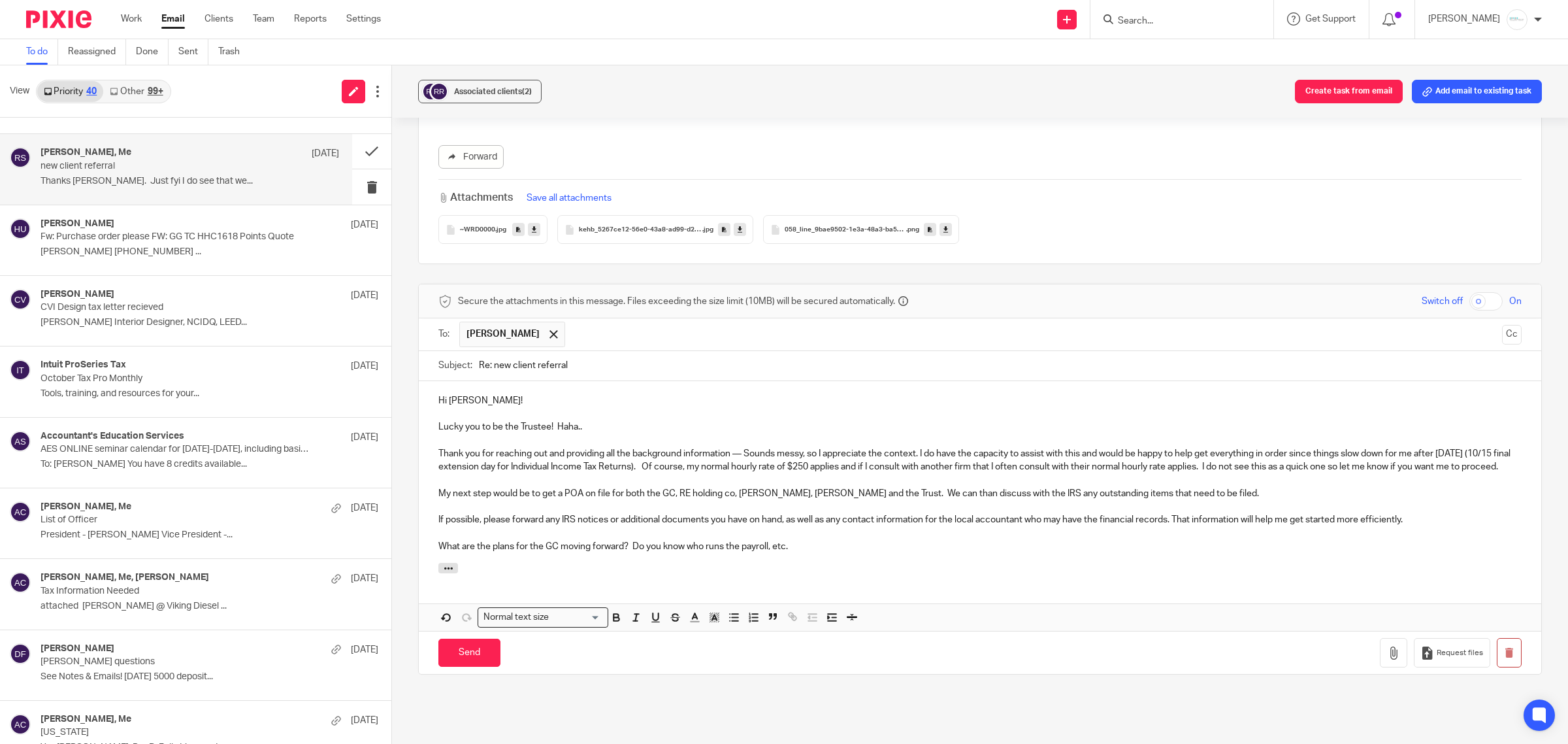
click at [524, 474] on p "Thank you for reaching out and providing all the background information — Sound…" at bounding box center [980, 460] width 1083 height 26
click at [1248, 500] on p "My next step would be to get a POA on file for both the GC, RE holding co, Meri…" at bounding box center [980, 493] width 1083 height 13
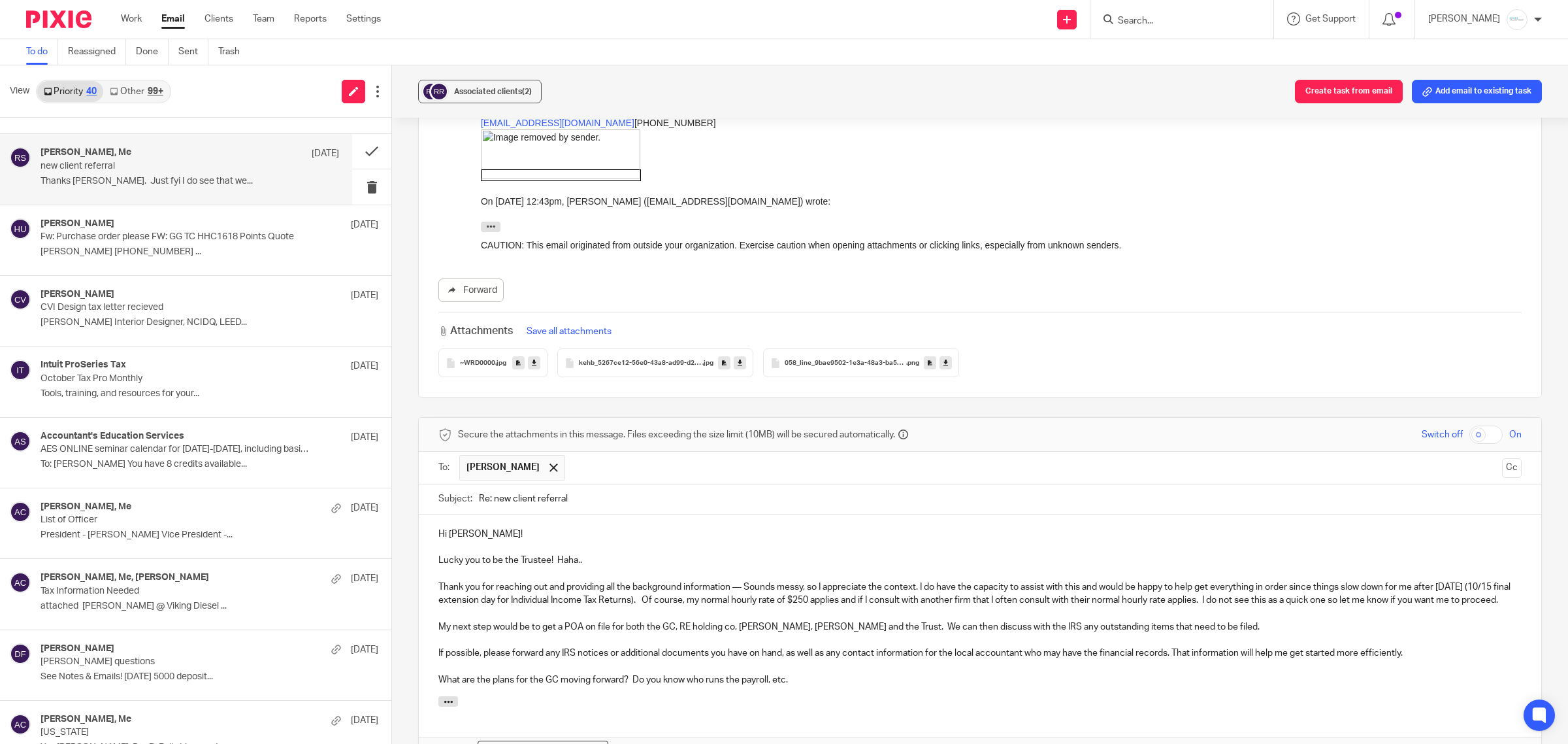
scroll to position [1716, 0]
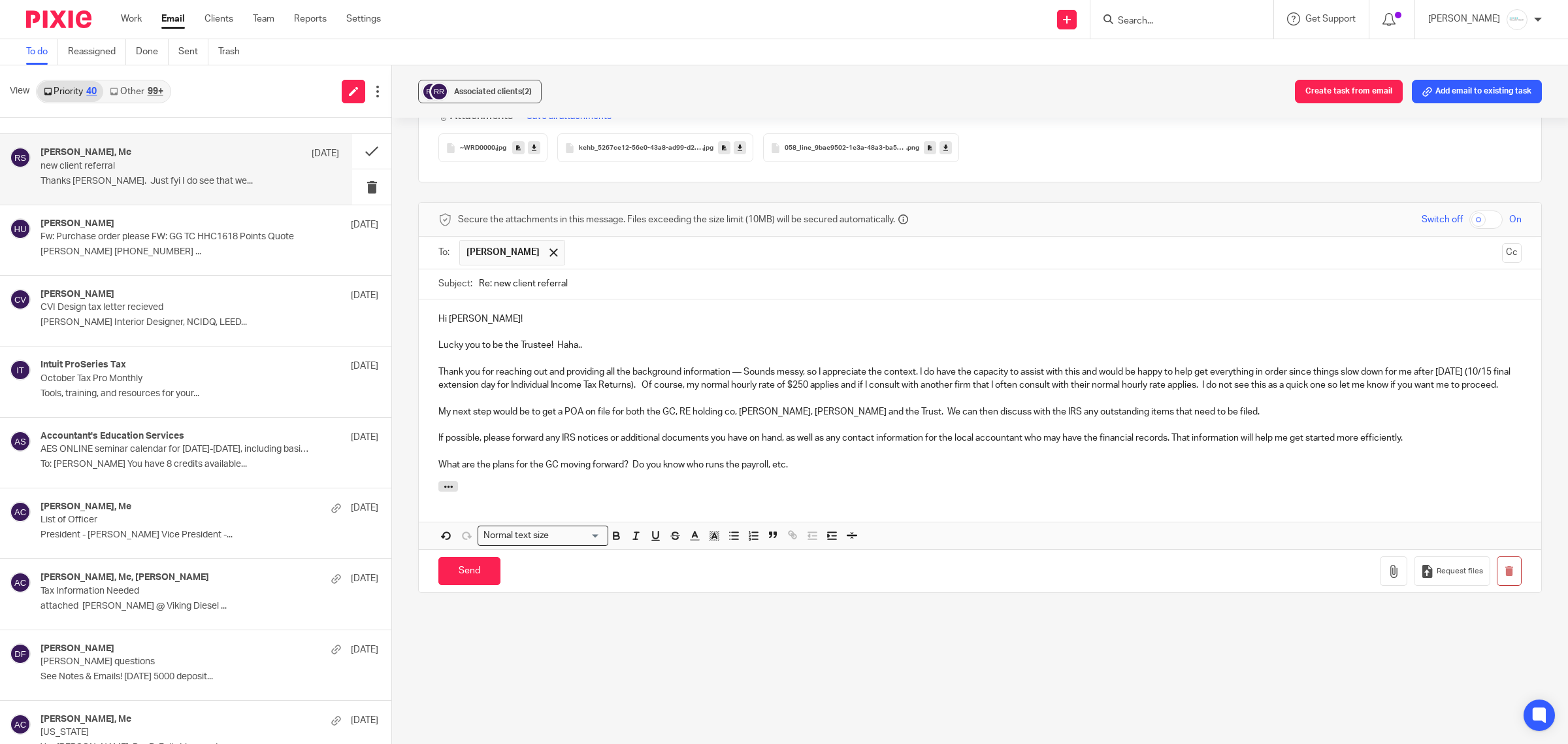
click at [1120, 374] on p "Thank you for reaching out and providing all the background information — Sound…" at bounding box center [980, 378] width 1083 height 26
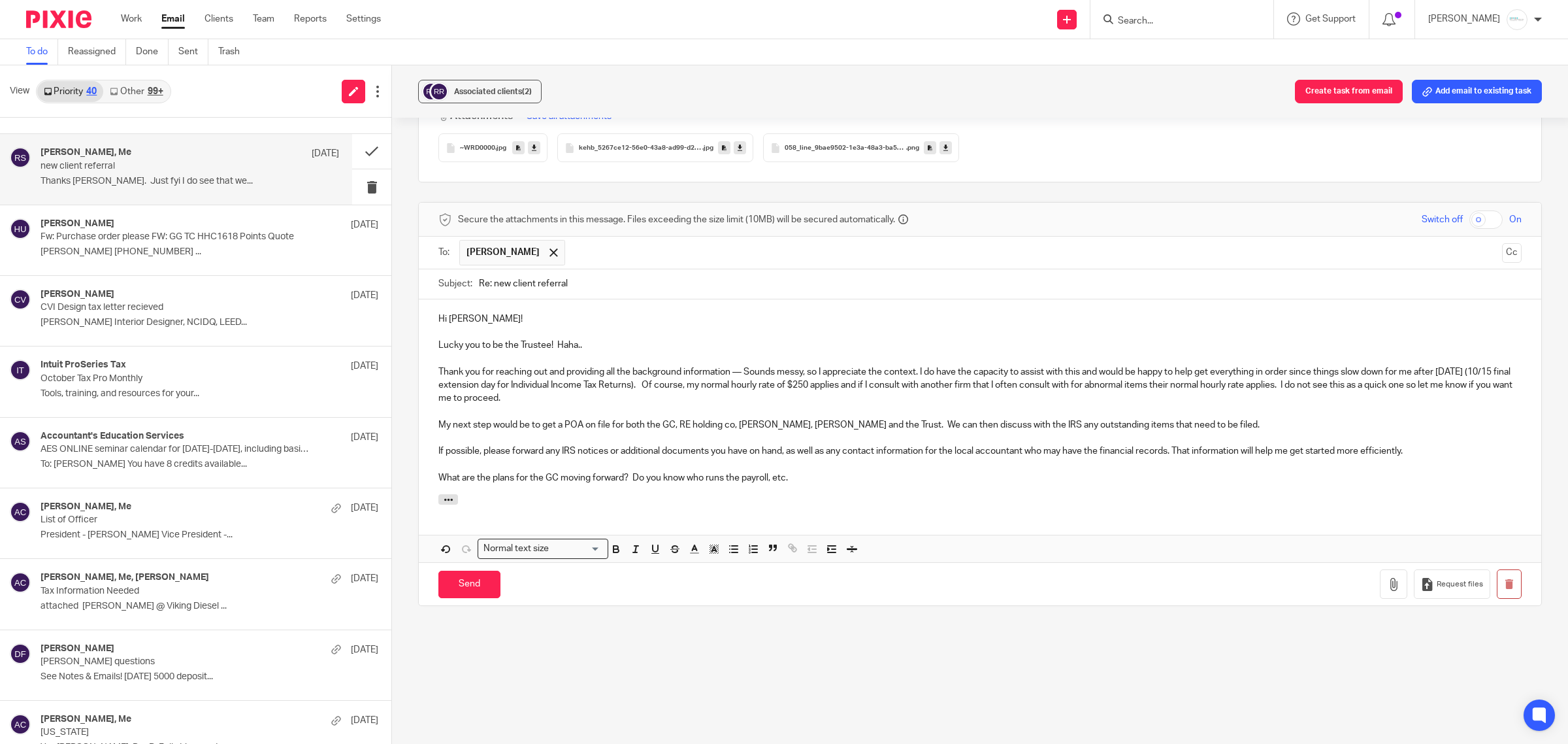
click at [1171, 379] on p "Thank you for reaching out and providing all the background information — Sound…" at bounding box center [980, 384] width 1083 height 40
click at [671, 405] on p at bounding box center [980, 412] width 1083 height 13
click at [695, 386] on p "Thank you for reaching out and providing all the background information — Sound…" at bounding box center [980, 384] width 1083 height 40
drag, startPoint x: 883, startPoint y: 374, endPoint x: 1001, endPoint y: 413, distance: 124.3
click at [1001, 419] on p "My next step would be to get a POA on file for both the GC, RE holding co, Meri…" at bounding box center [980, 425] width 1083 height 13
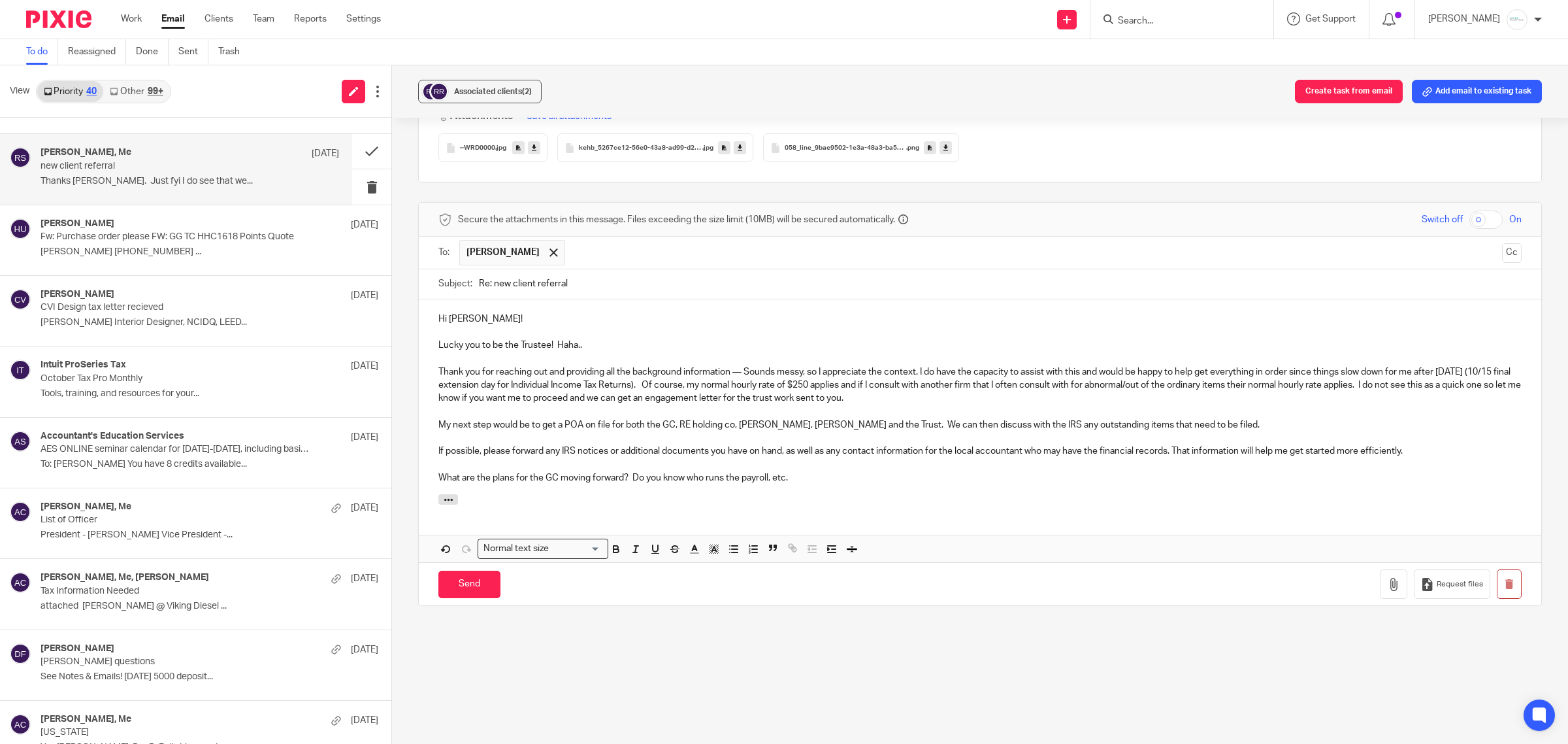
click at [548, 472] on p "What are the plans for the GC moving forward? Do you know who runs the payroll,…" at bounding box center [980, 478] width 1083 height 13
drag, startPoint x: 665, startPoint y: 471, endPoint x: 820, endPoint y: 466, distance: 155.1
click at [820, 472] on p "What are the plans for the Golf Course moving forward? Do you know who runs the…" at bounding box center [980, 478] width 1083 height 13
click at [1098, 447] on p "If possible, please forward any IRS notices or additional documents you have on…" at bounding box center [980, 451] width 1083 height 13
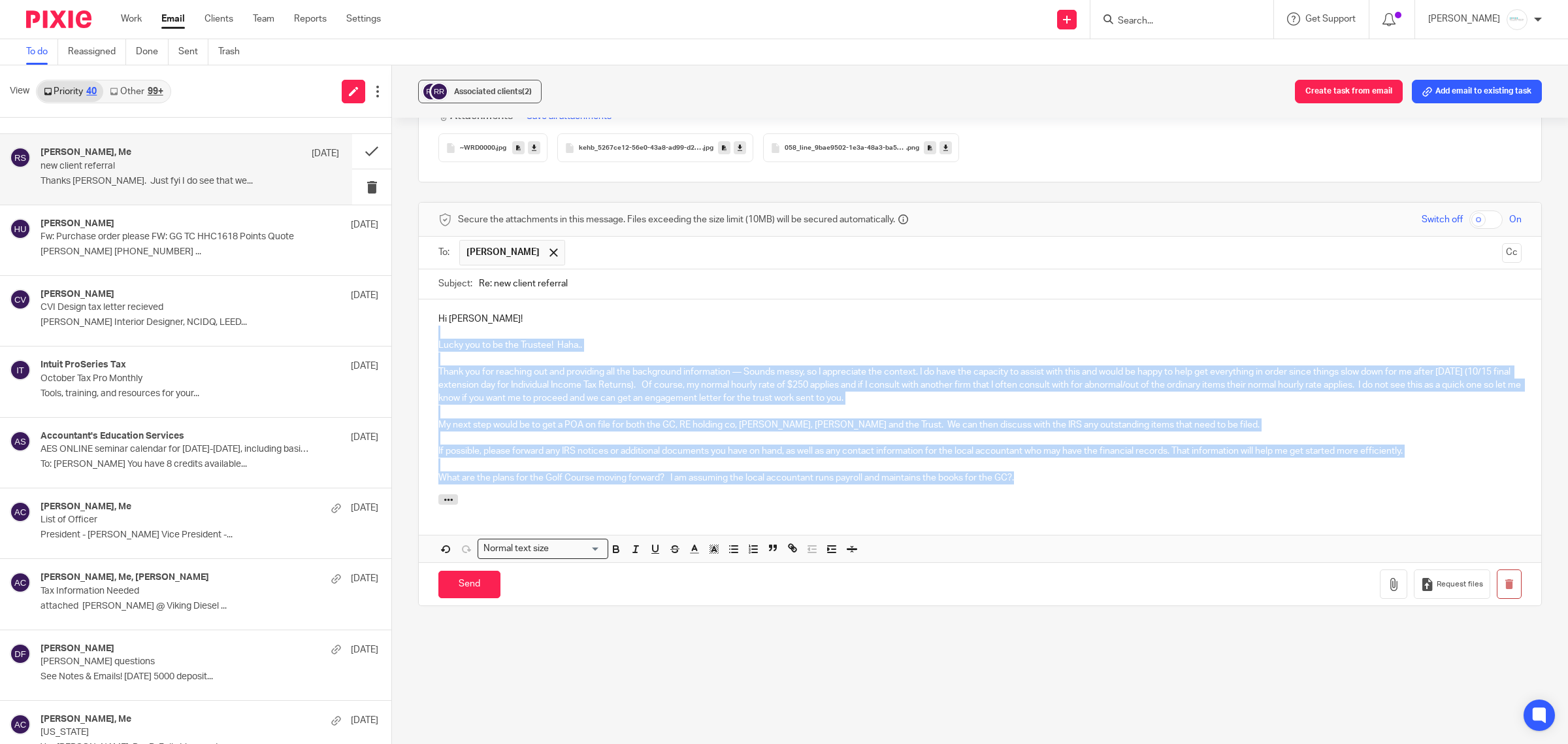
drag, startPoint x: 429, startPoint y: 316, endPoint x: 901, endPoint y: 438, distance: 487.5
click at [1167, 484] on div "Hi Ray! Lucky you to be the Trustee! Haha.. Thank you for reaching out and prov…" at bounding box center [979, 431] width 1122 height 263
copy div "Lucky you to be the Trustee! Haha.. Thank you for reaching out and providing al…"
drag, startPoint x: 446, startPoint y: 357, endPoint x: 442, endPoint y: 344, distance: 13.6
click at [448, 365] on p "Thank you for reaching out and providing all the background information — Sound…" at bounding box center [980, 384] width 1083 height 40
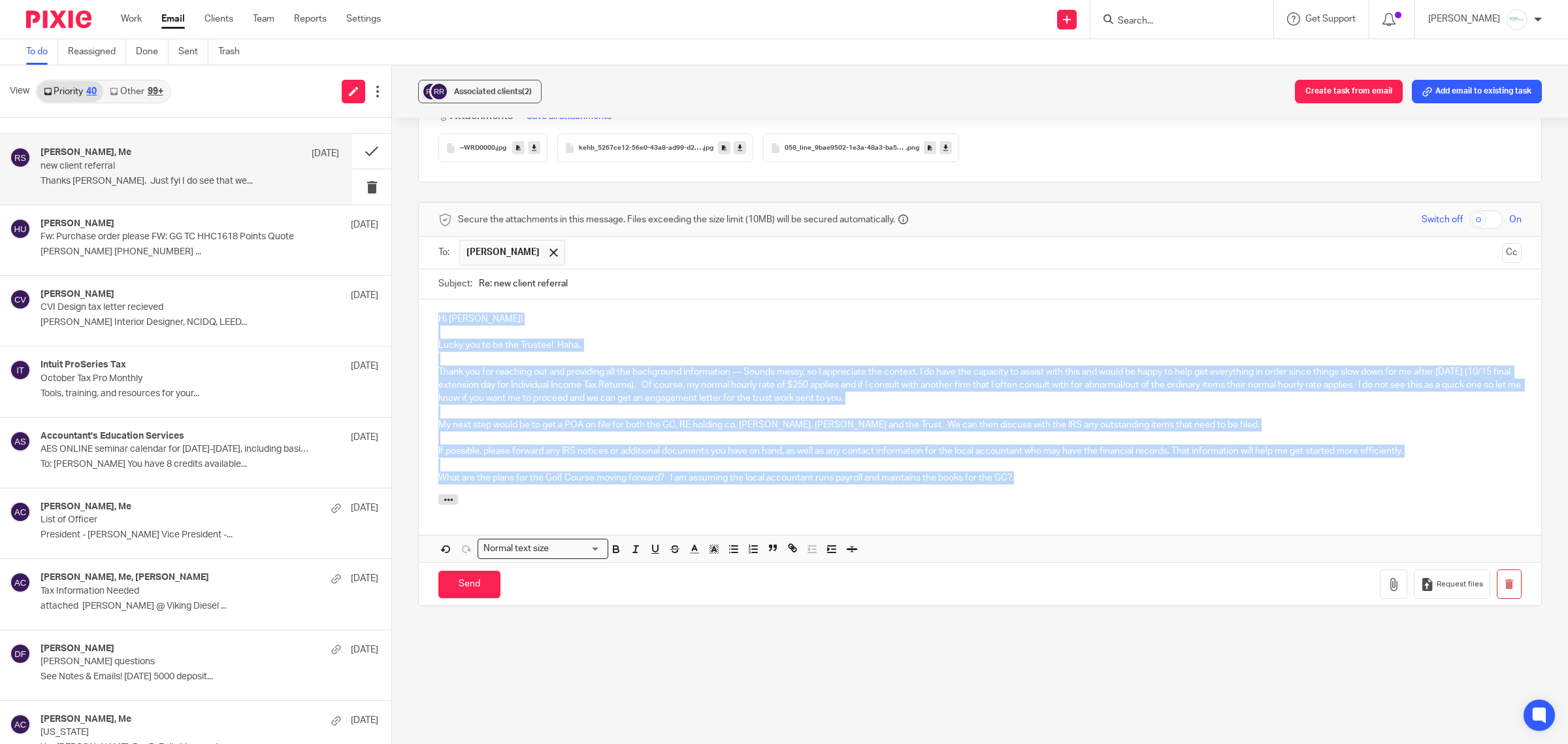
drag, startPoint x: 423, startPoint y: 311, endPoint x: 1340, endPoint y: 510, distance: 938.3
click at [1340, 510] on div "Hi Ray! Lucky you to be the Trustee! Haha.. Thank you for reaching out and prov…" at bounding box center [979, 431] width 1122 height 263
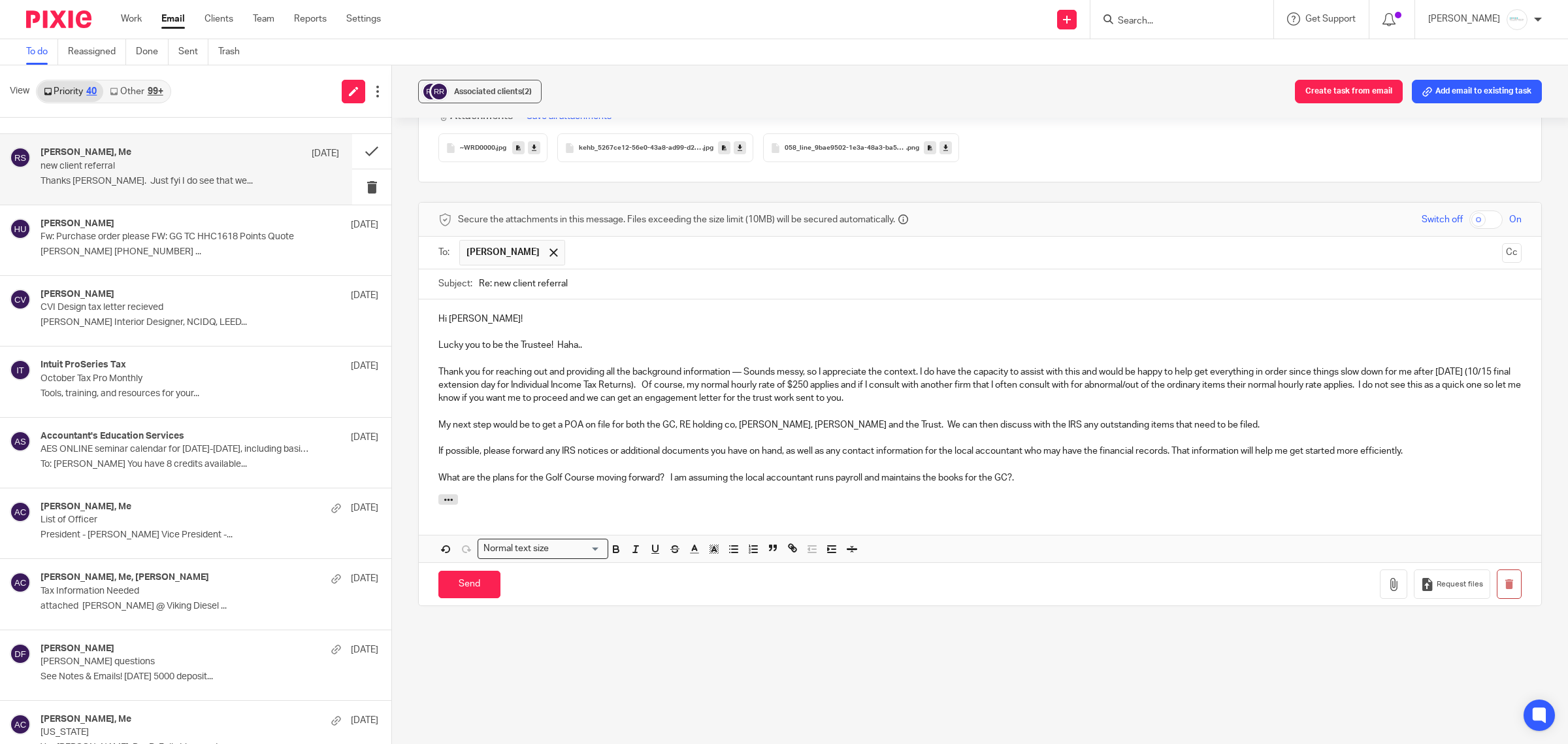
scroll to position [1712, 0]
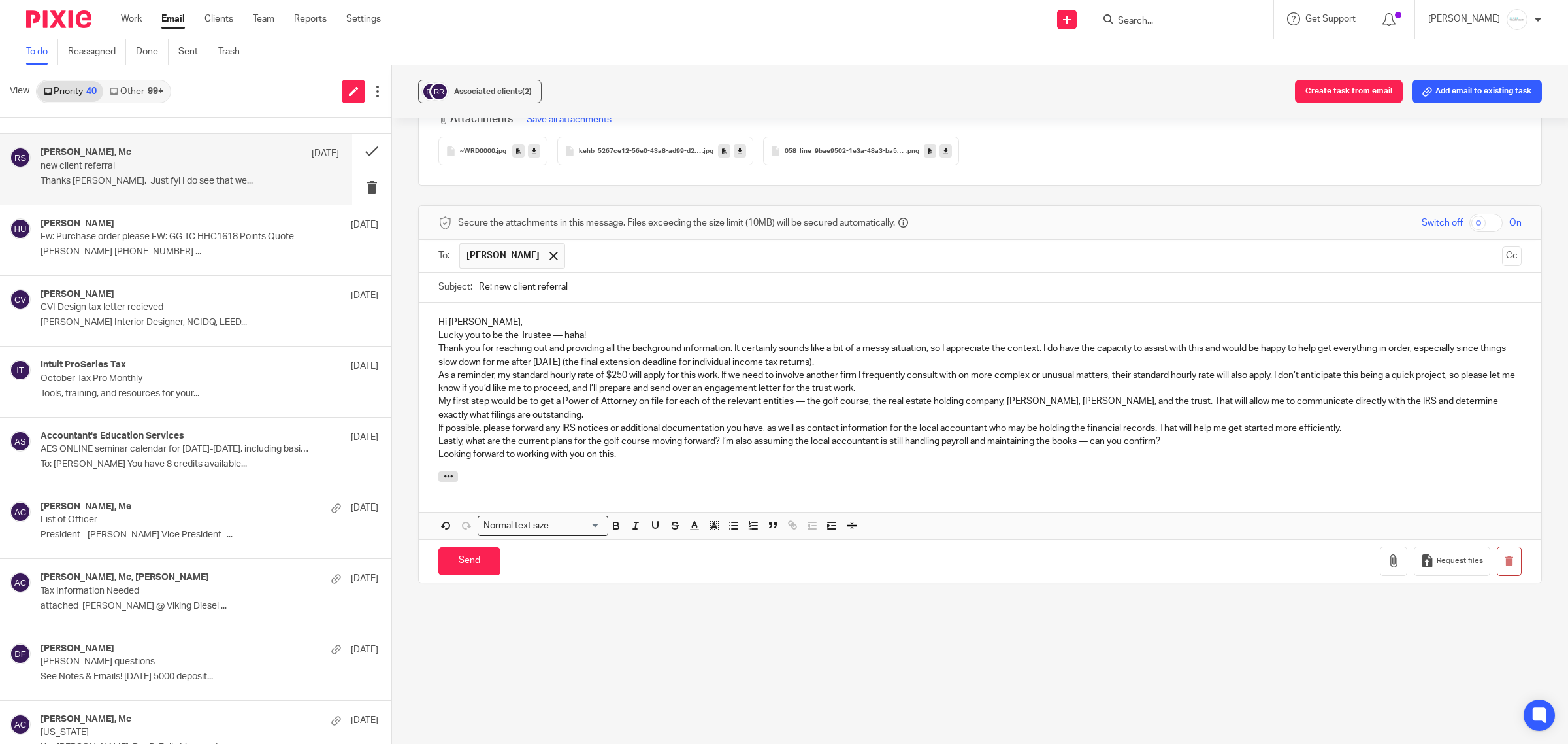
click at [625, 317] on p "Hi [PERSON_NAME]," at bounding box center [980, 322] width 1083 height 13
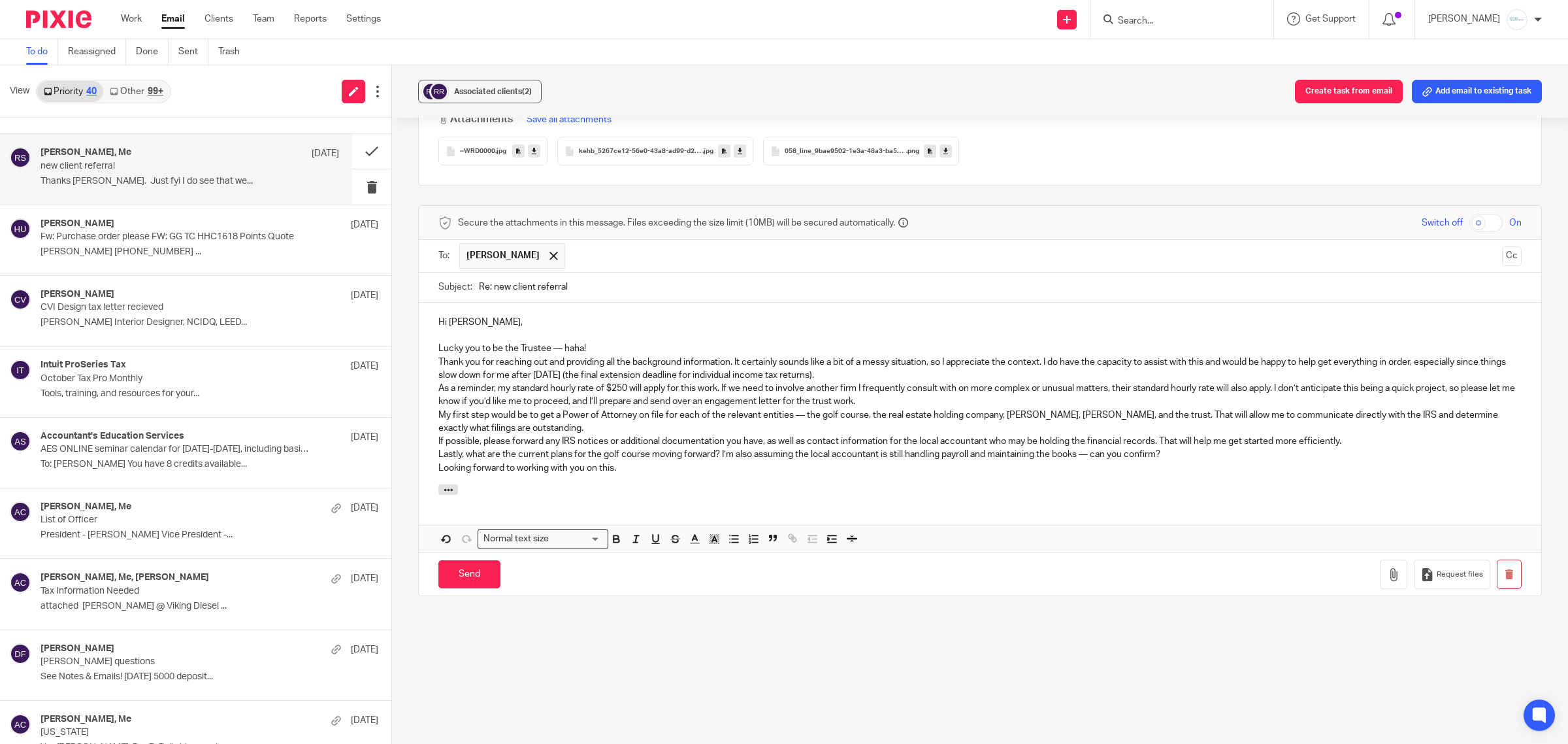
scroll to position [1716, 0]
click at [613, 339] on p "Lucky you to be the Trustee — haha!" at bounding box center [980, 345] width 1083 height 13
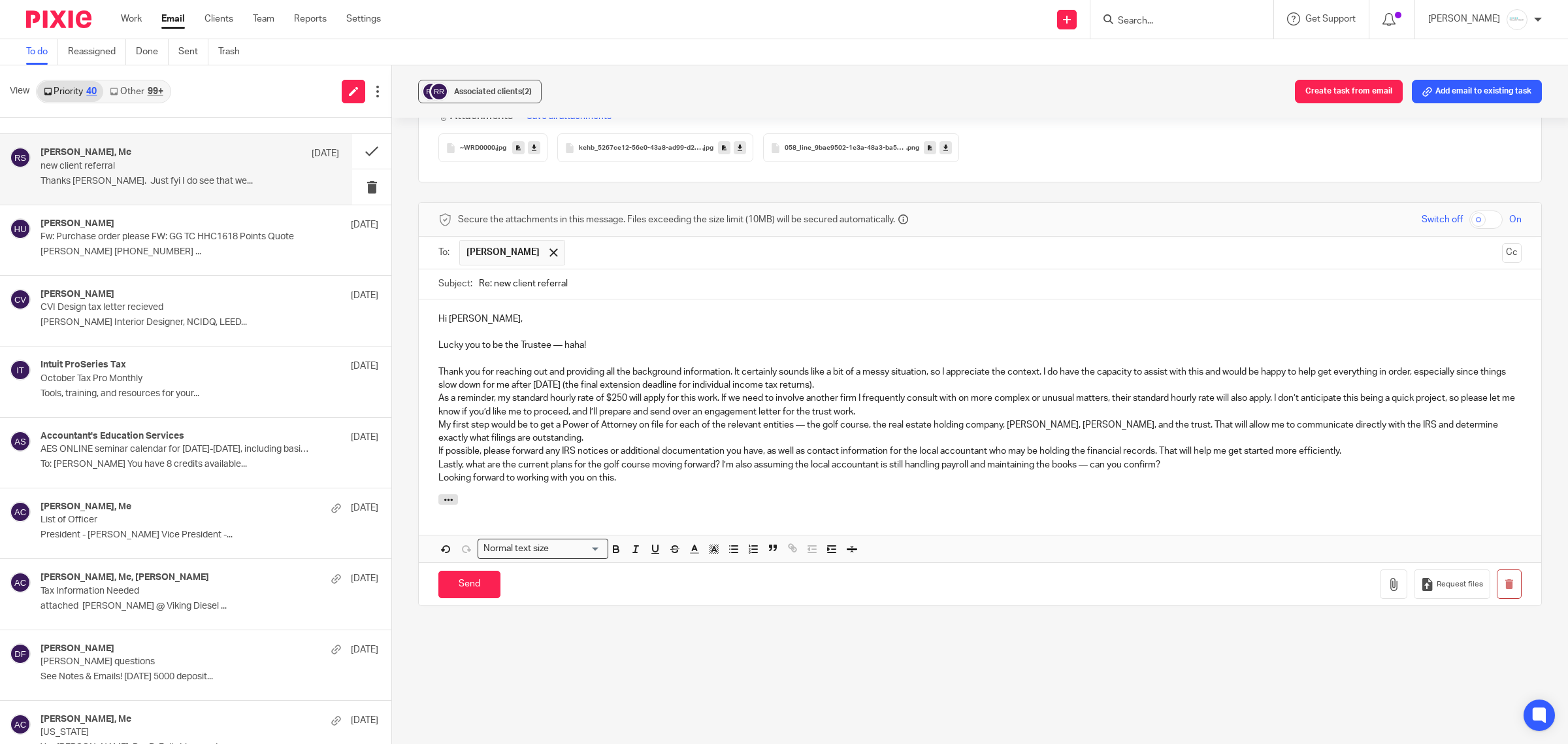
click at [913, 377] on p "Thank you for reaching out and providing all the background information. It cer…" at bounding box center [980, 378] width 1083 height 26
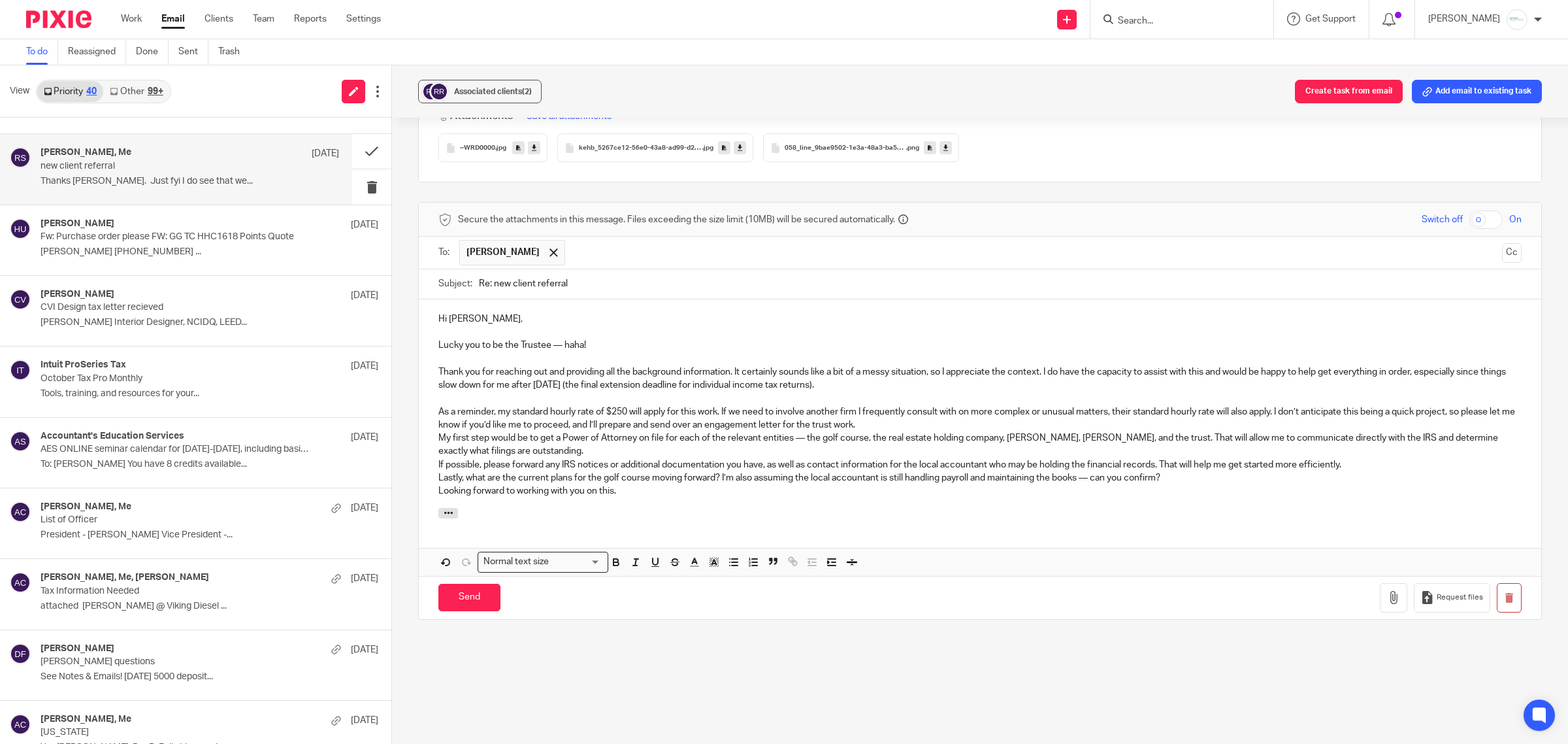
click at [618, 405] on p "As a reminder, my standard hourly rate of $250 will apply for this work. If we …" at bounding box center [980, 419] width 1083 height 26
click at [905, 413] on p "As a reminder, my standard hourly rate of $280 will apply for this work. If we …" at bounding box center [980, 419] width 1083 height 26
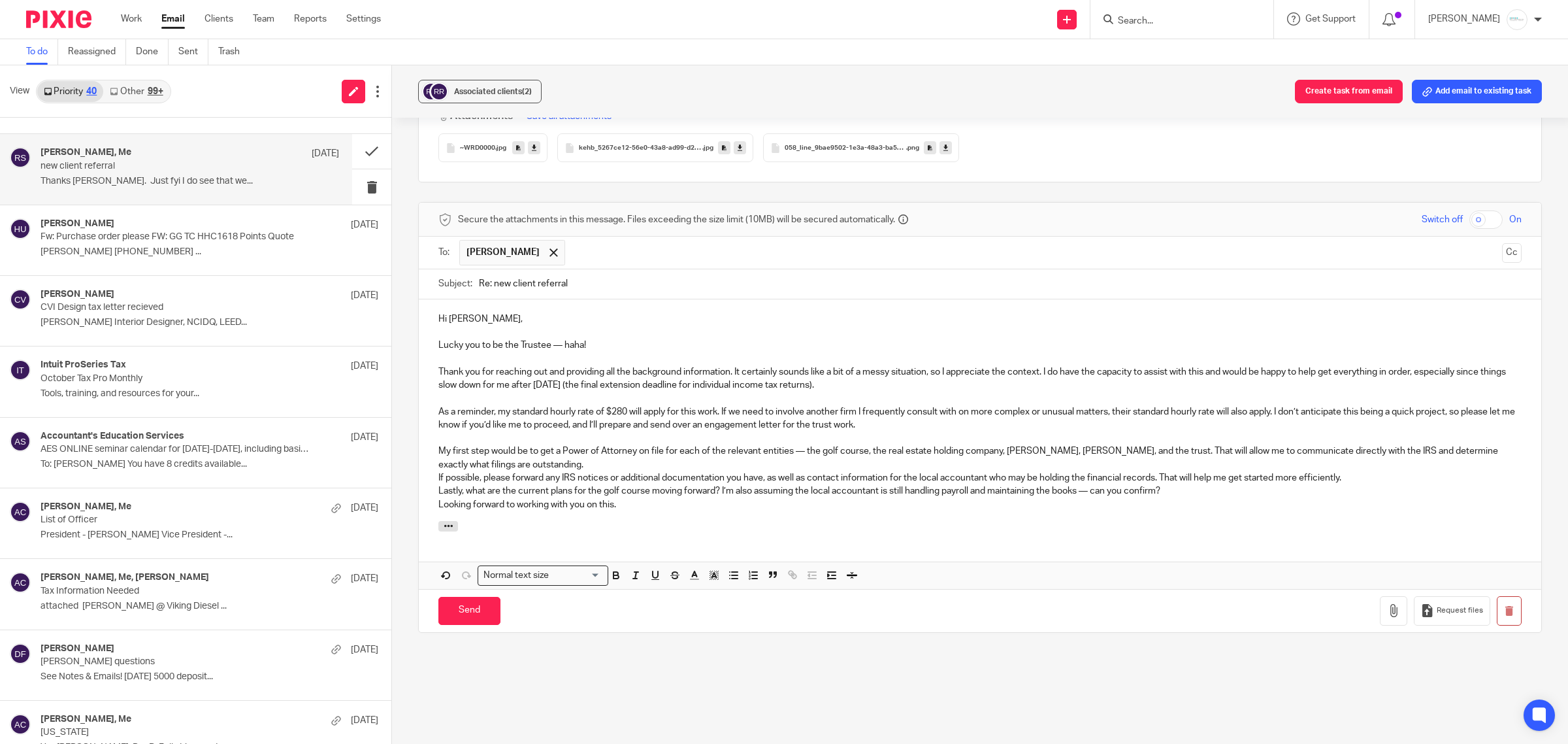
click at [631, 453] on p "My first step would be to get a Power of Attorney on file for each of the relev…" at bounding box center [980, 458] width 1083 height 26
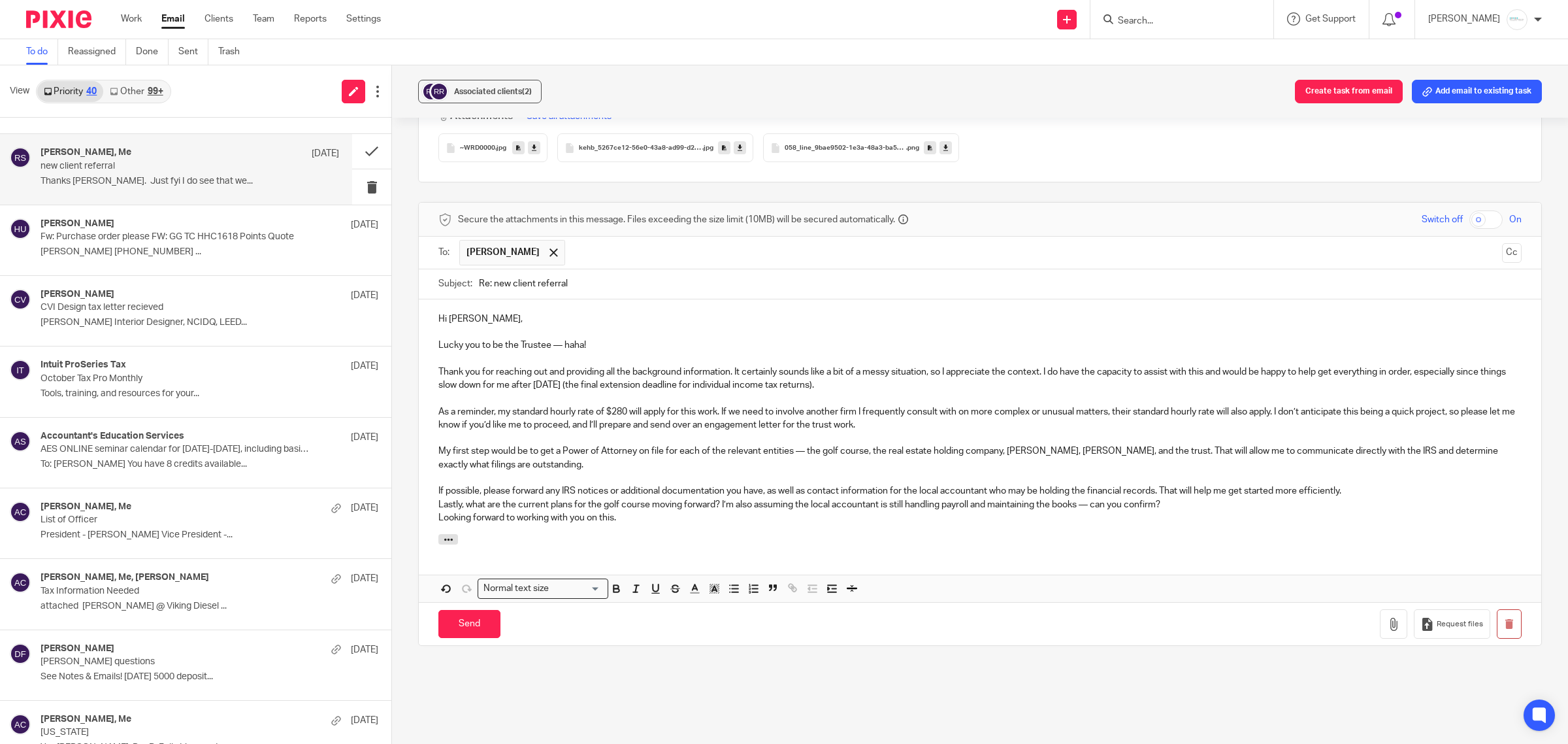
click at [791, 444] on p "My first step would be to get a Power of Attorney on file for each of the relev…" at bounding box center [980, 458] width 1083 height 26
click at [465, 459] on p "My first step would be to get a Power of Attorney on file for each of the relev…" at bounding box center [980, 458] width 1083 height 26
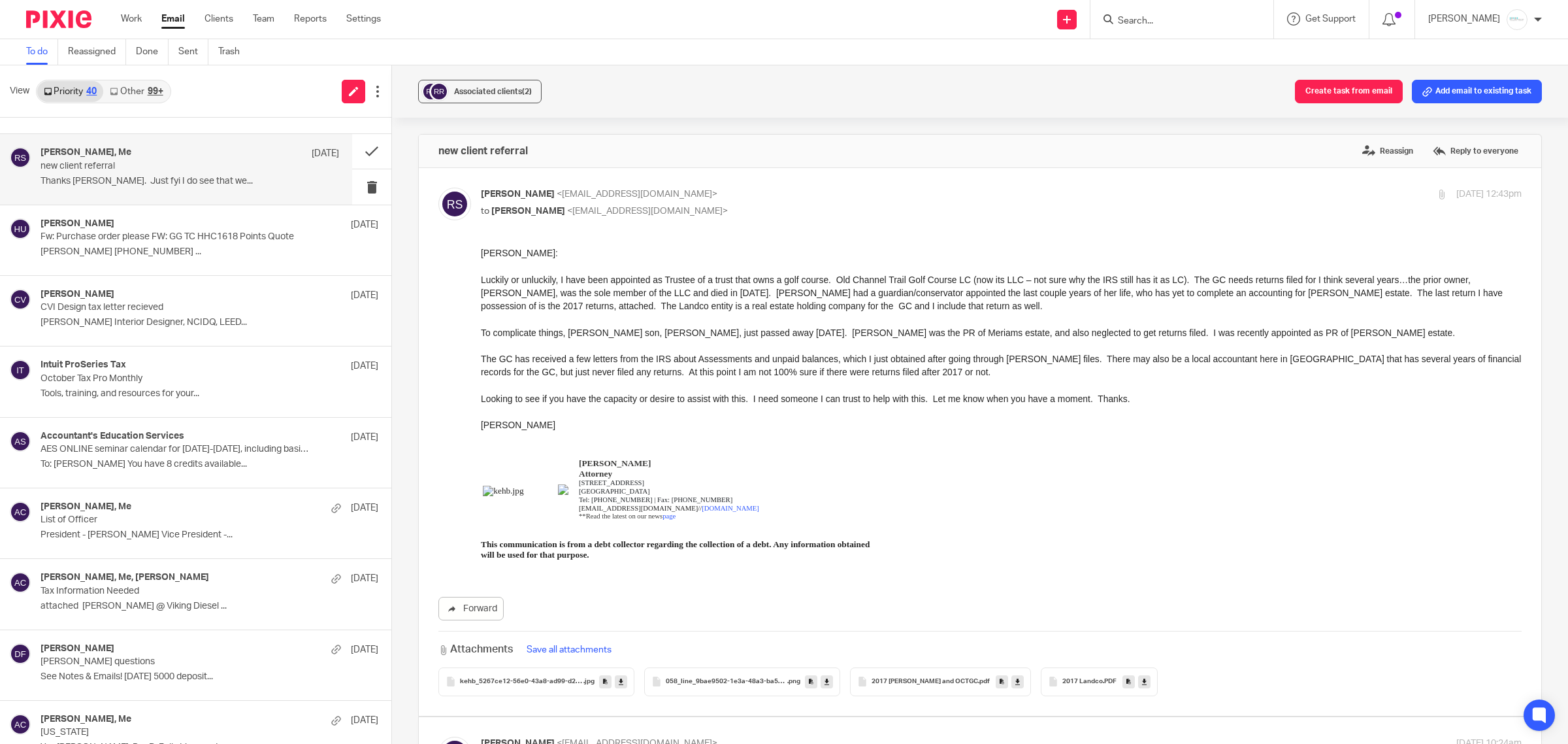
scroll to position [1716, 0]
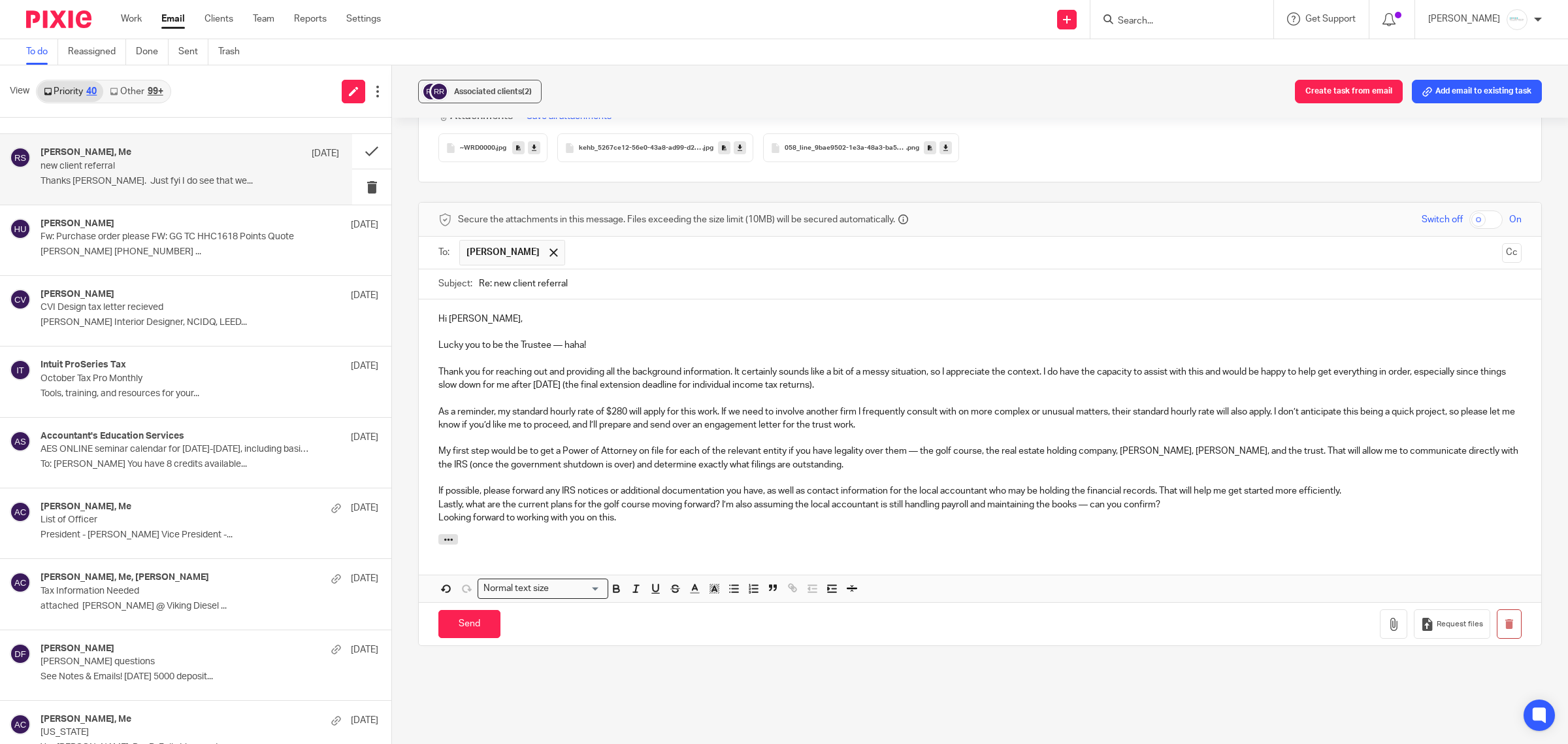
click at [1381, 484] on p "If possible, please forward any IRS notices or additional documentation you hav…" at bounding box center [980, 490] width 1083 height 13
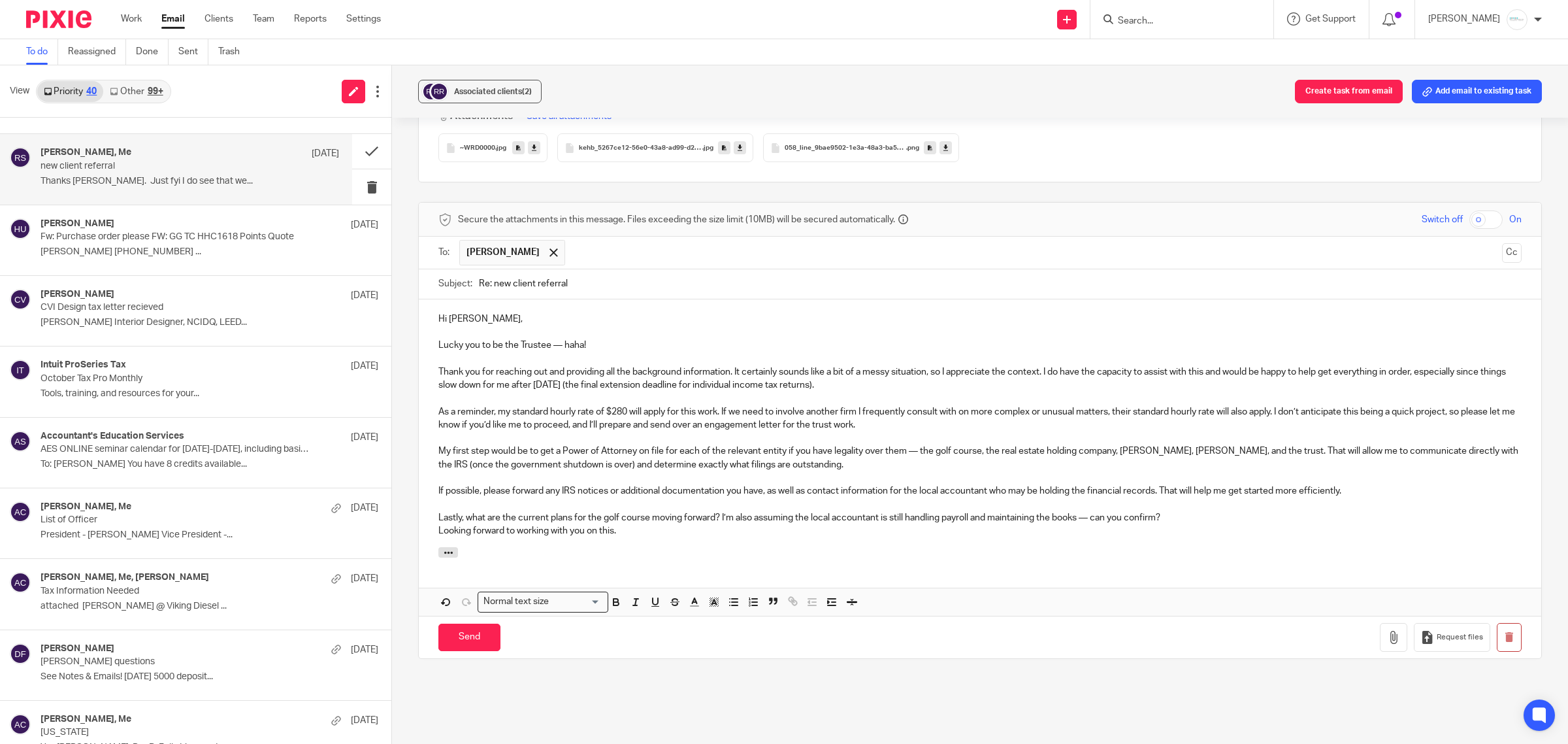
click at [1219, 511] on p "Lastly, what are the current plans for the golf course moving forward? I’m also…" at bounding box center [980, 518] width 1083 height 13
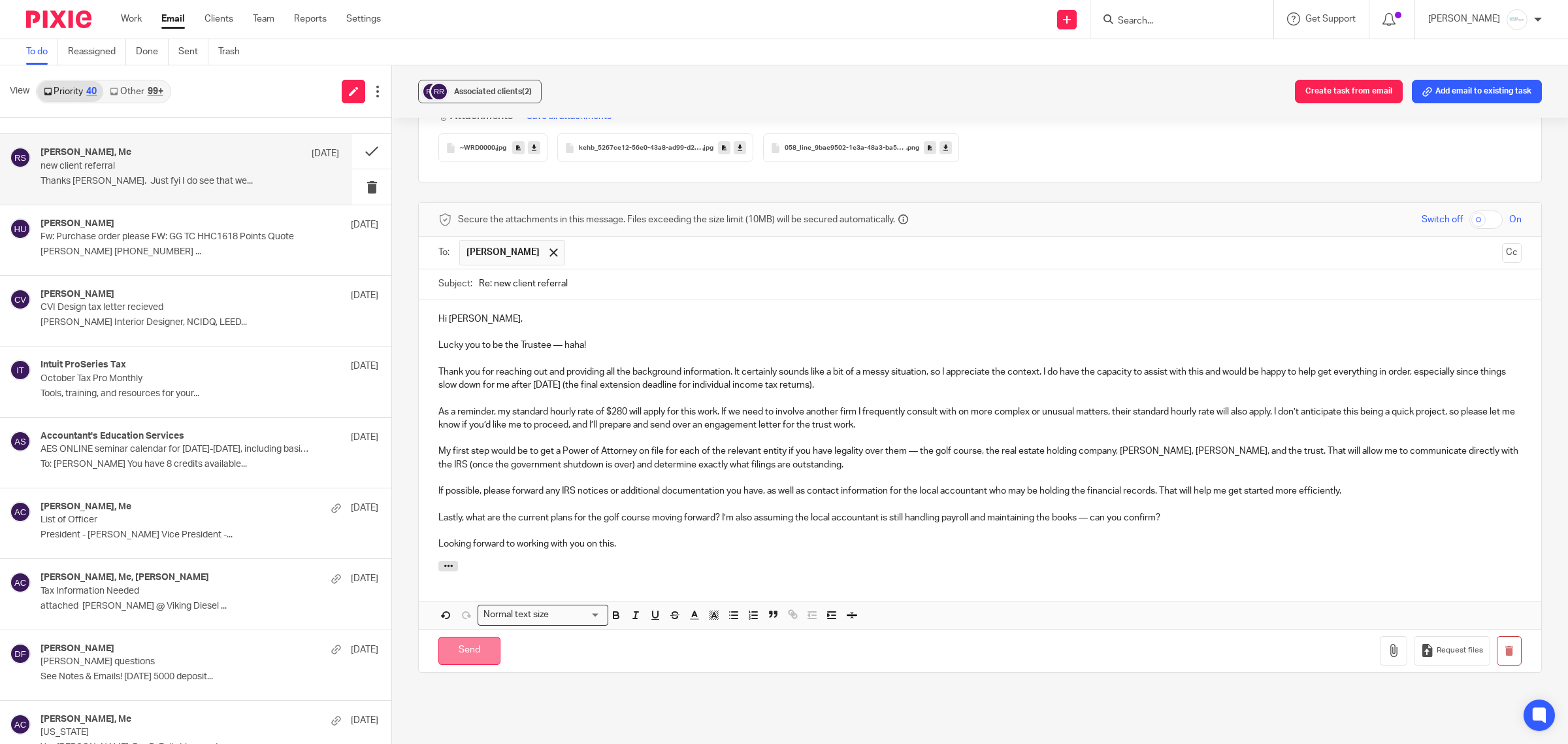
click at [464, 638] on input "Send" at bounding box center [470, 651] width 62 height 28
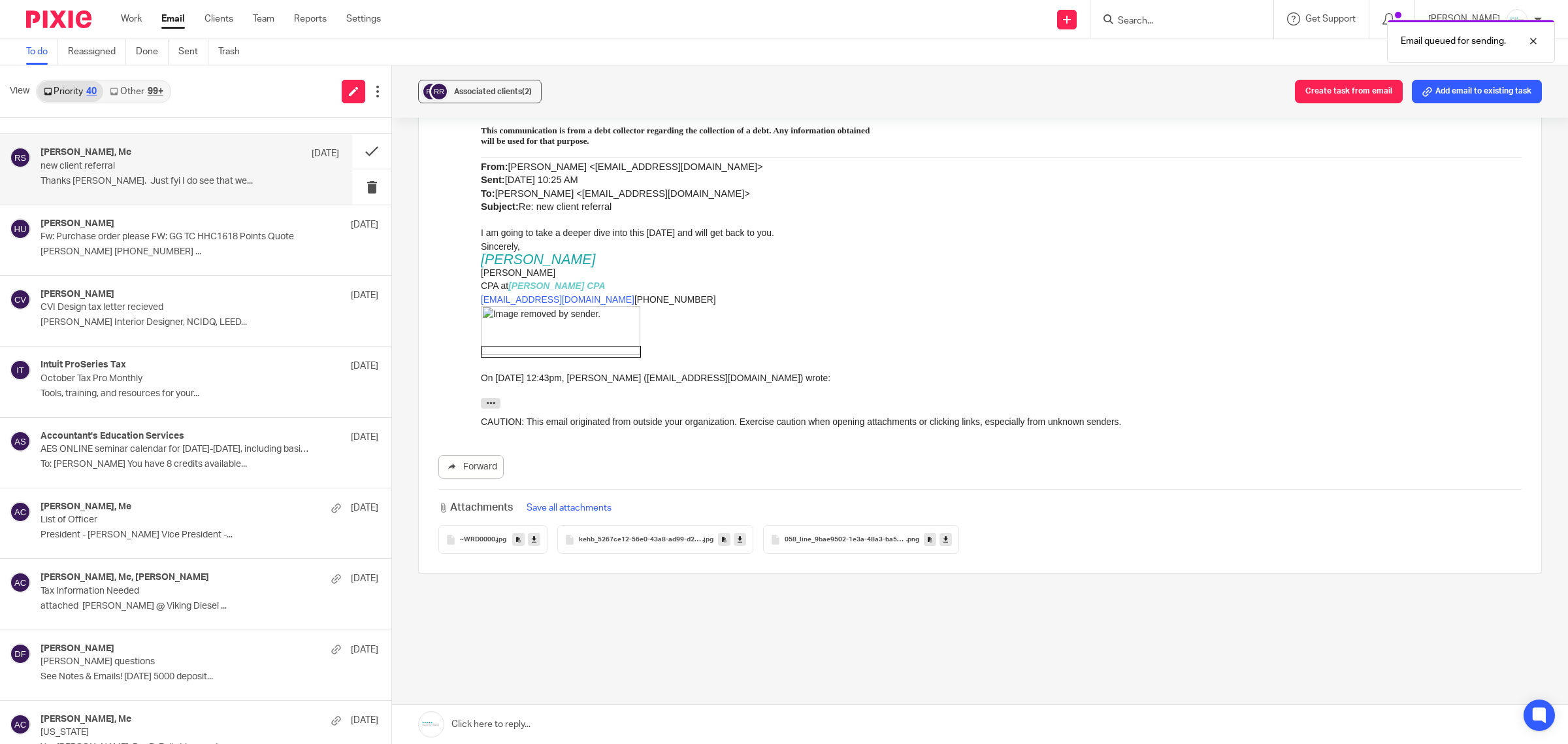
scroll to position [1312, 0]
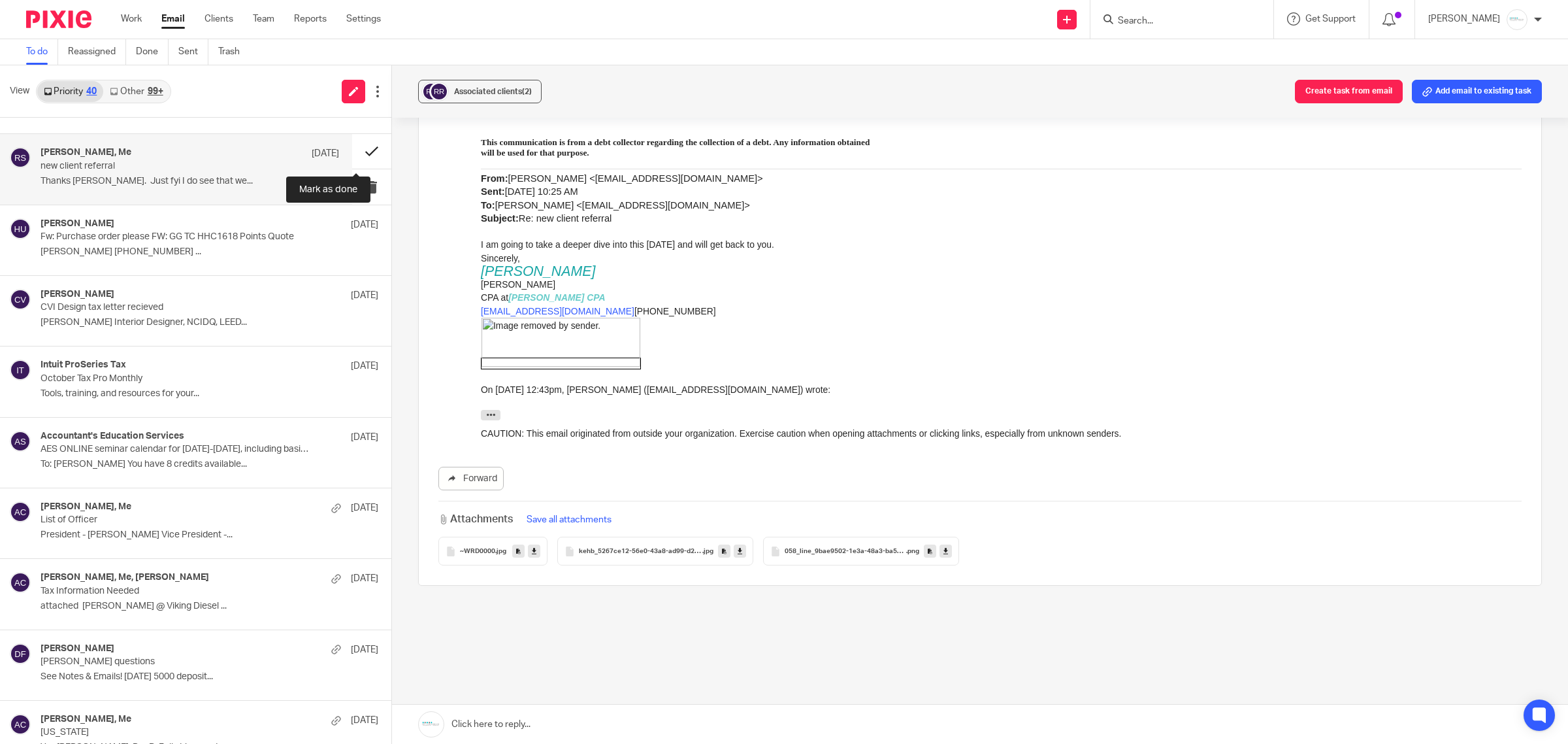
click at [353, 153] on button at bounding box center [372, 151] width 39 height 35
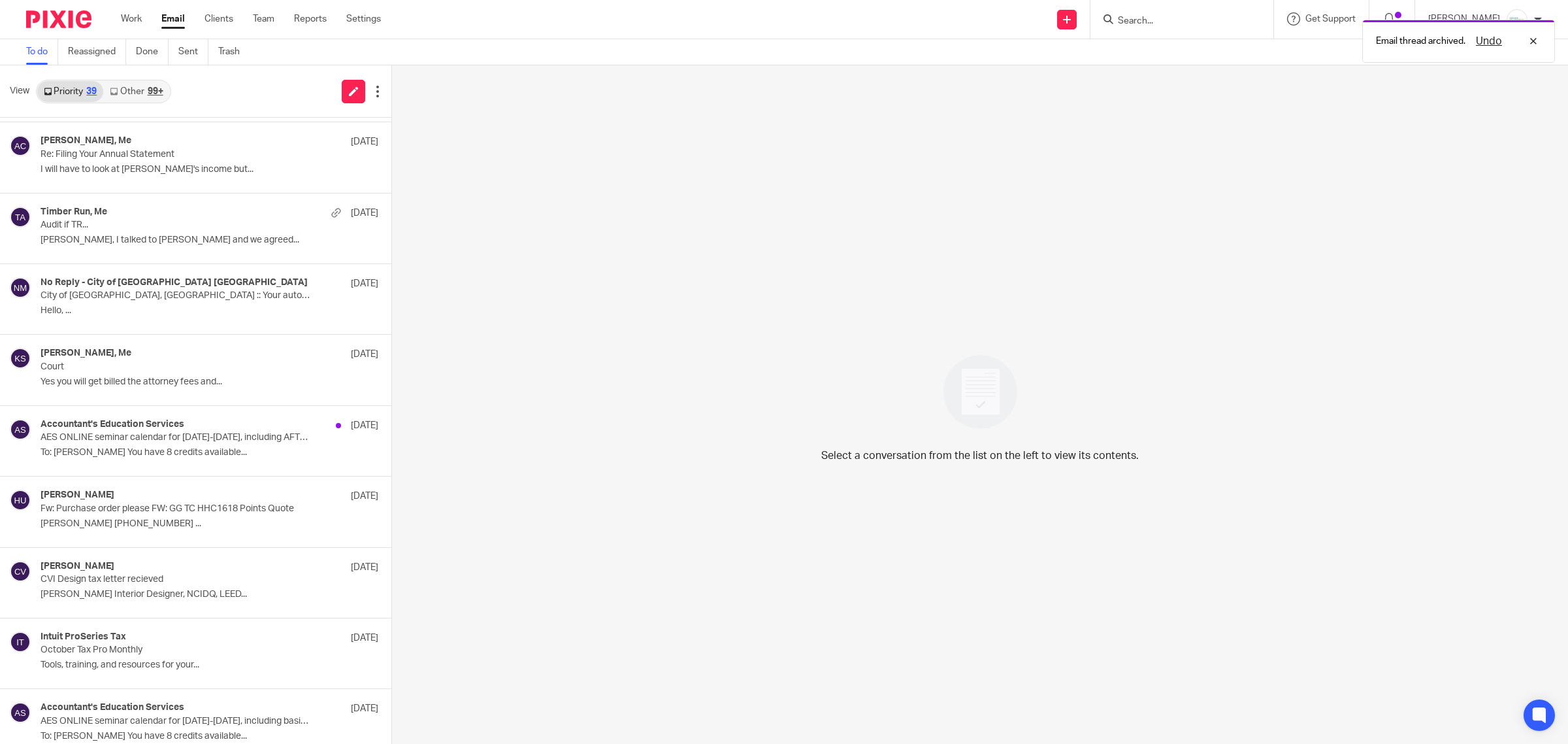
scroll to position [0, 0]
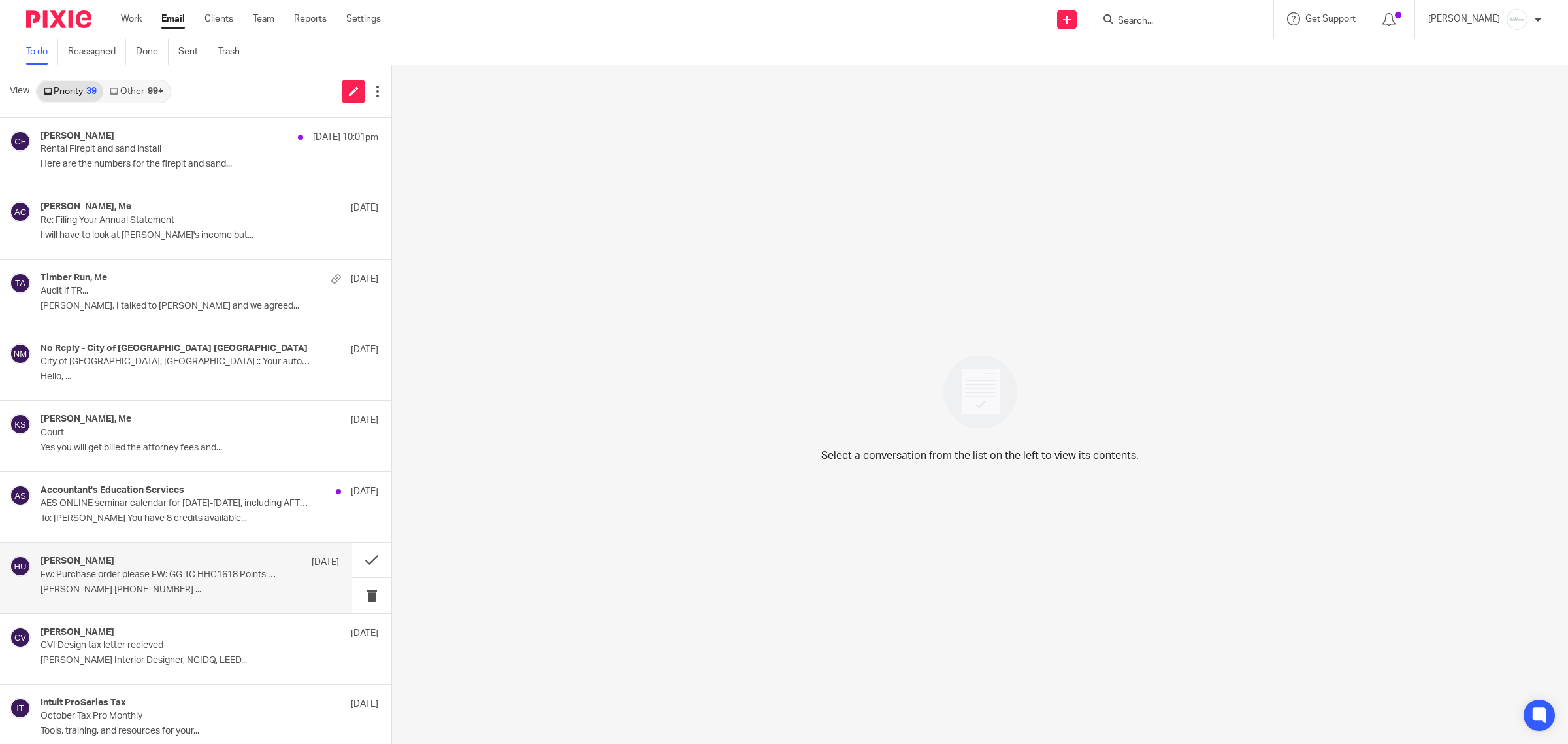
click at [177, 586] on p "[PERSON_NAME] [PHONE_NUMBER] ..." at bounding box center [190, 590] width 299 height 11
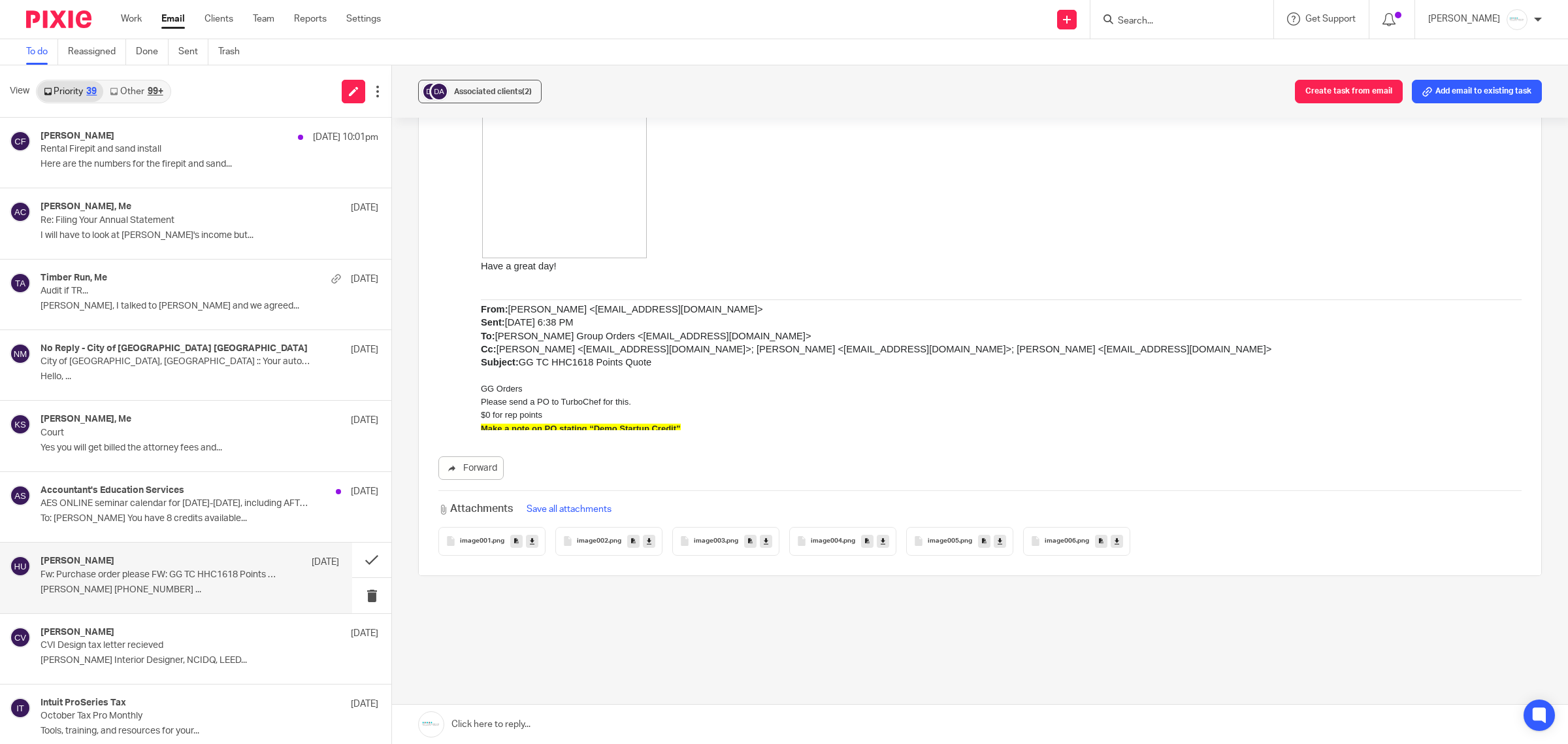
scroll to position [655, 0]
click at [558, 633] on link "Download "GG TC HHC1618 Points"" at bounding box center [550, 638] width 138 height 10
click at [771, 606] on link "[URL][DOMAIN_NAME]" at bounding box center [740, 611] width 89 height 10
click at [356, 561] on button at bounding box center [372, 560] width 39 height 35
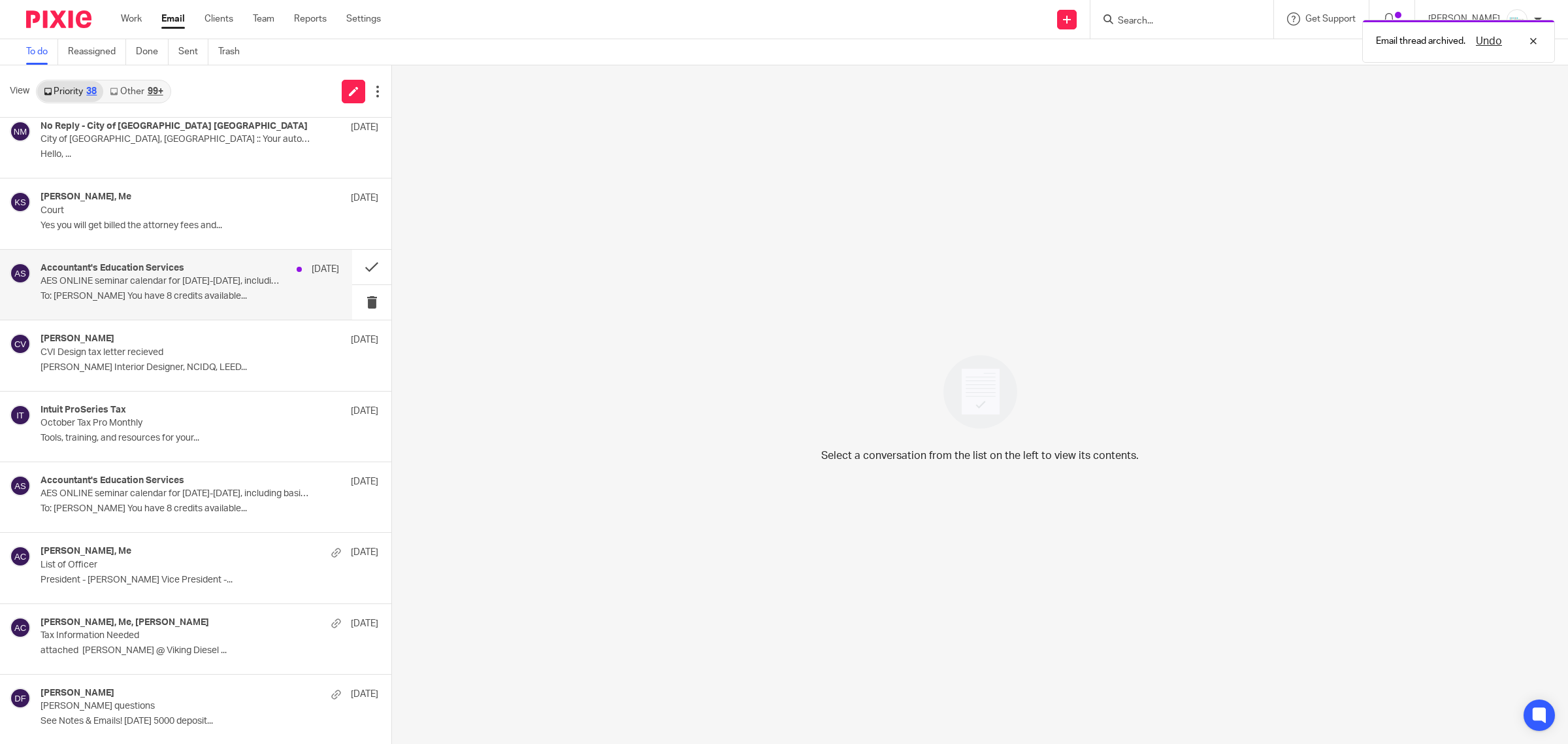
scroll to position [245, 0]
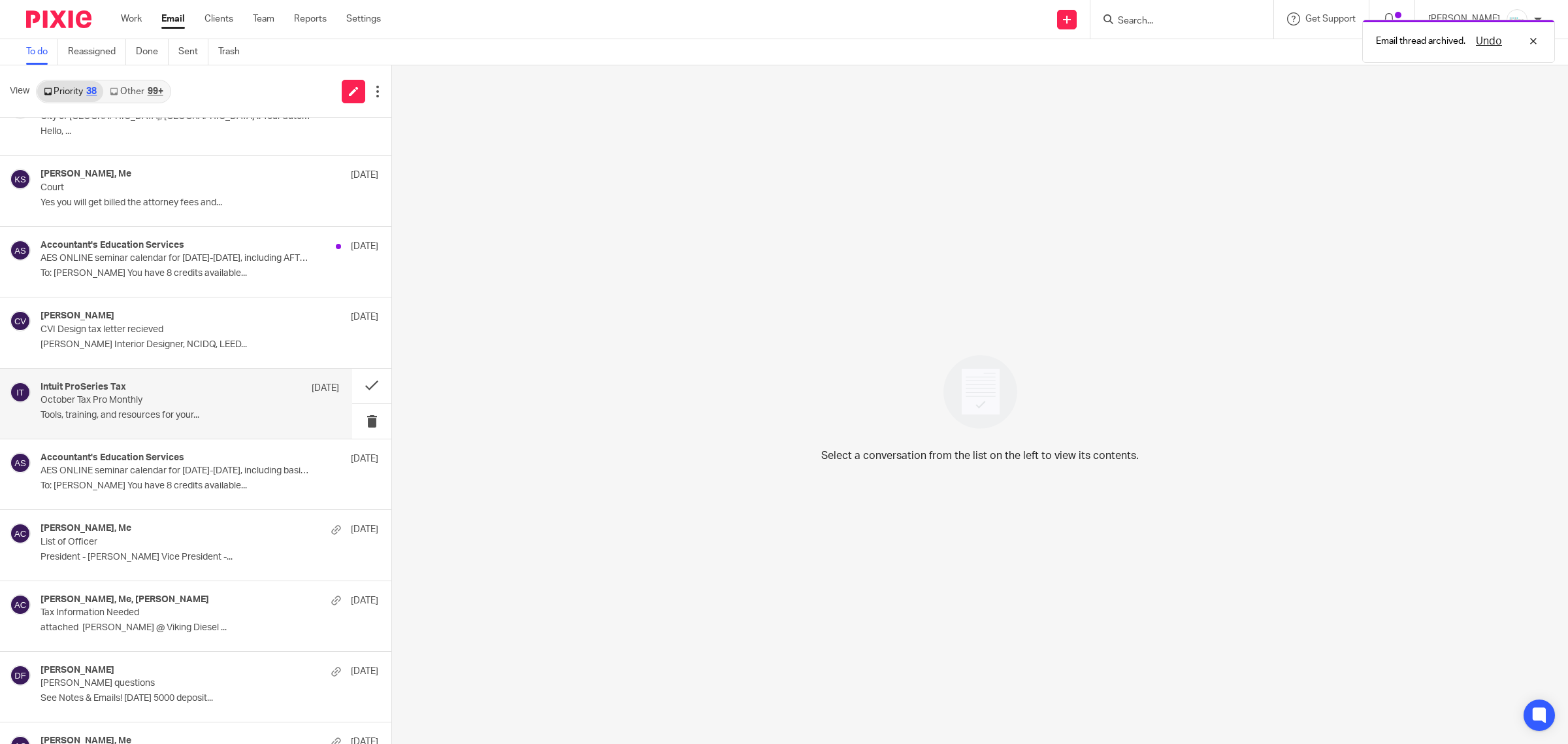
click at [211, 401] on p "October Tax Pro Monthly" at bounding box center [159, 400] width 239 height 11
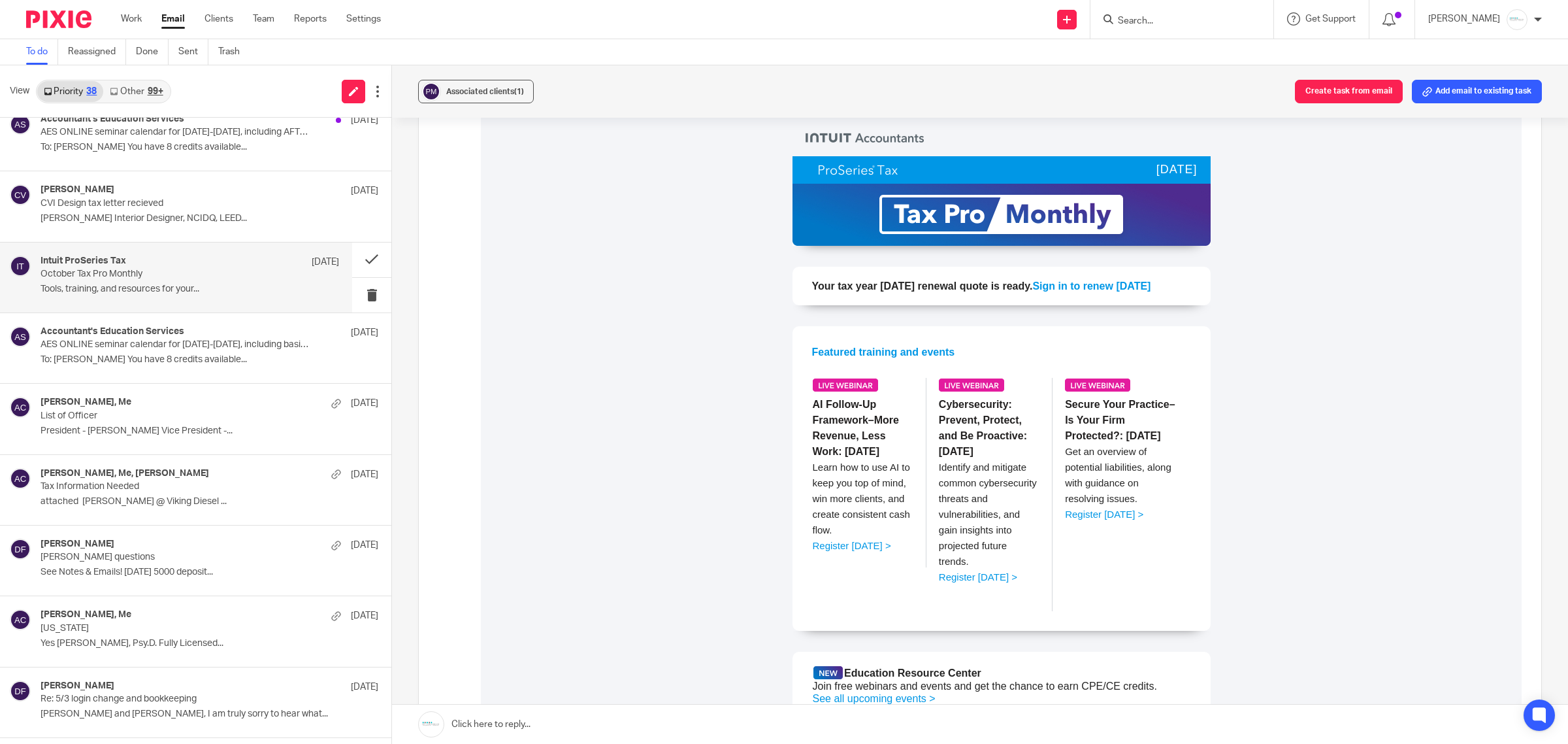
scroll to position [409, 0]
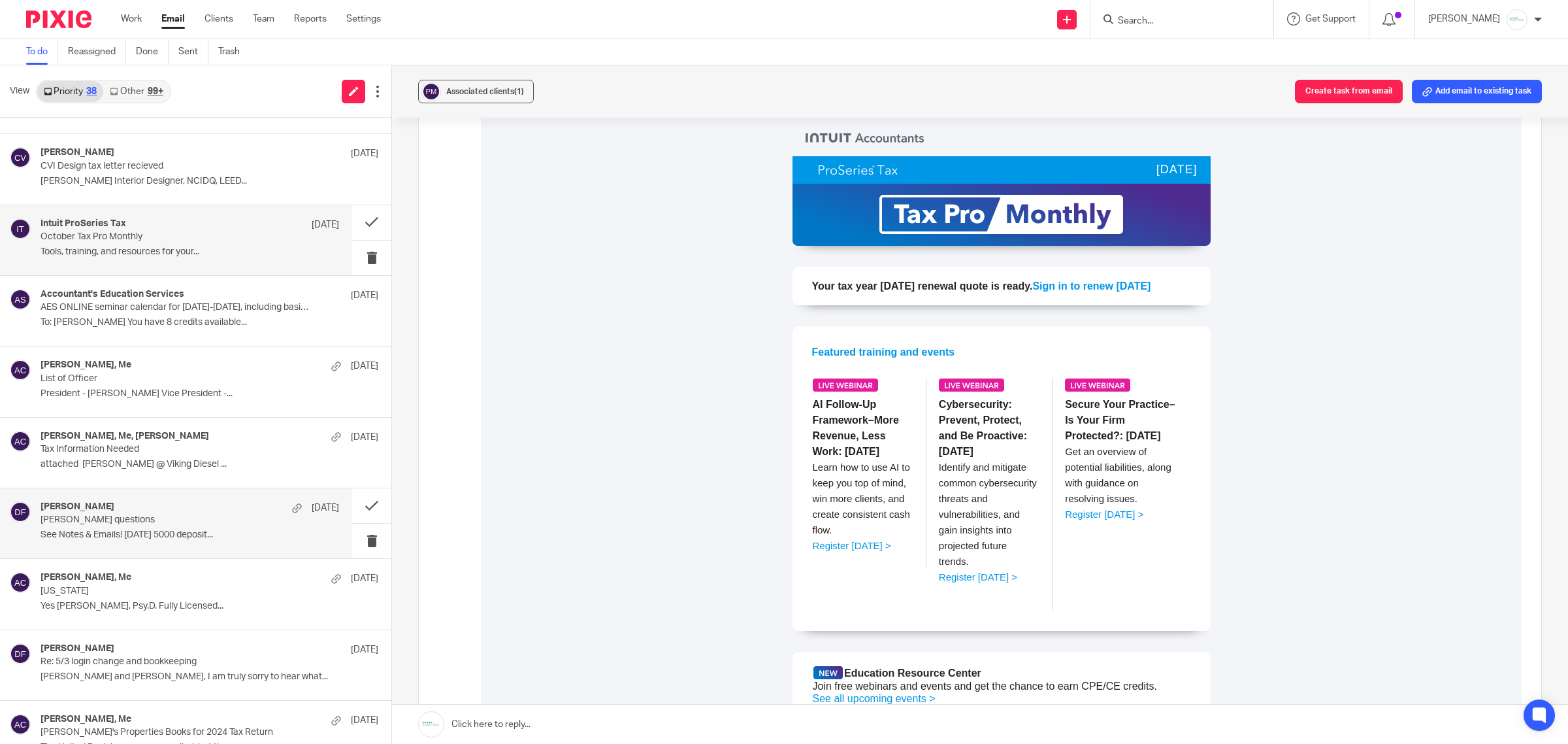
click at [180, 524] on p "[PERSON_NAME] questions" at bounding box center [159, 520] width 239 height 11
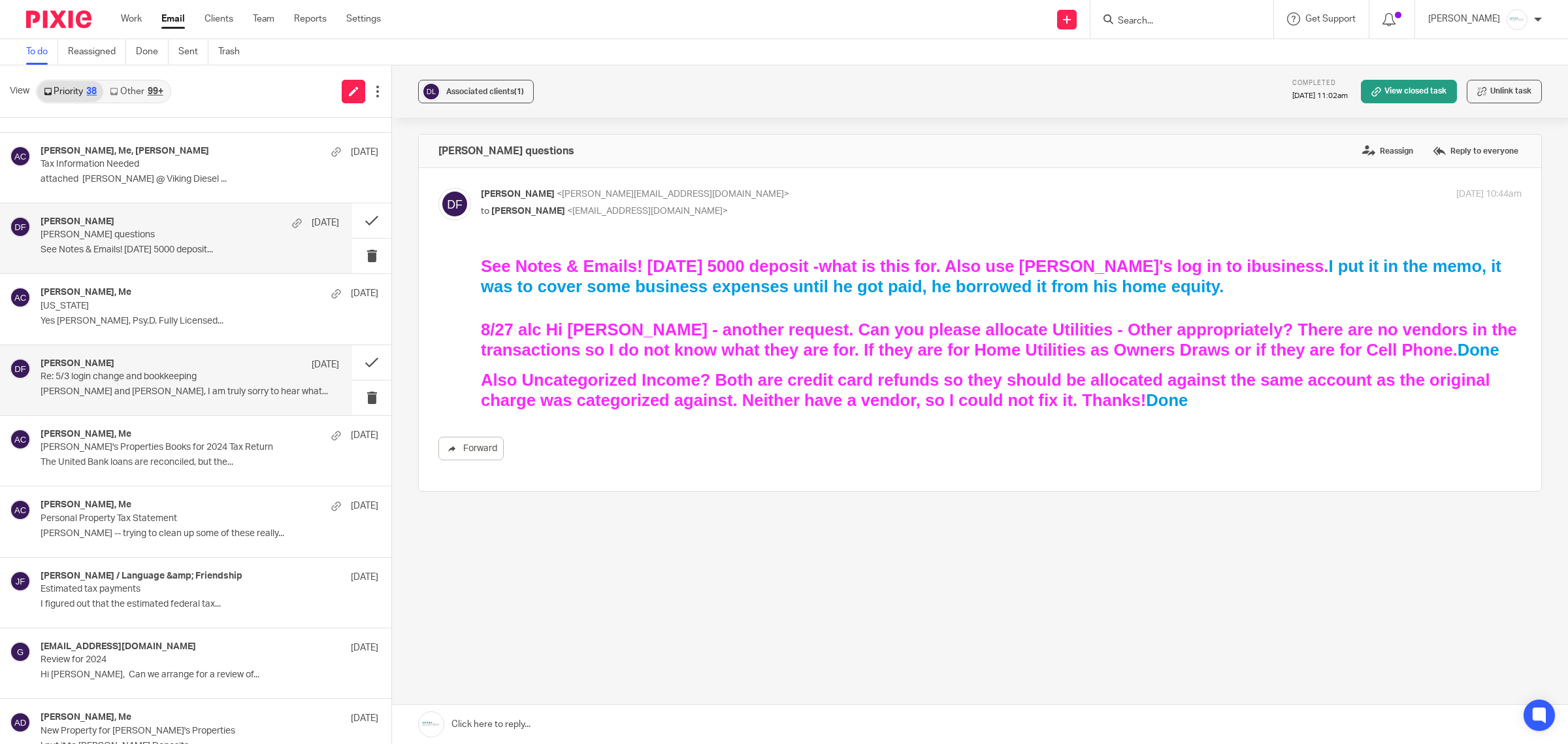
scroll to position [735, 0]
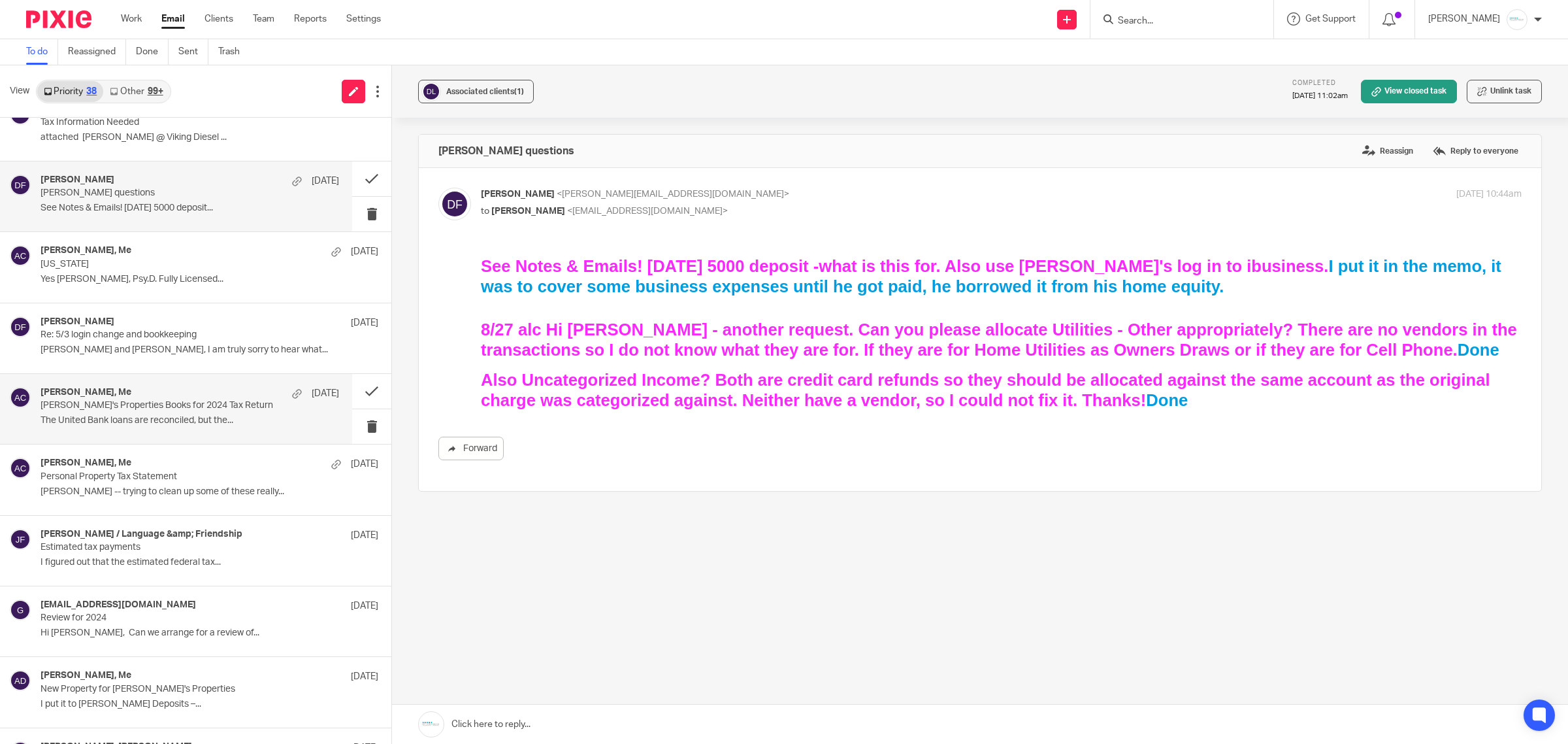
click at [194, 415] on div "[PERSON_NAME], Me [DATE] [PERSON_NAME]'s Properties Books for 2024 Tax Return T…" at bounding box center [190, 409] width 299 height 44
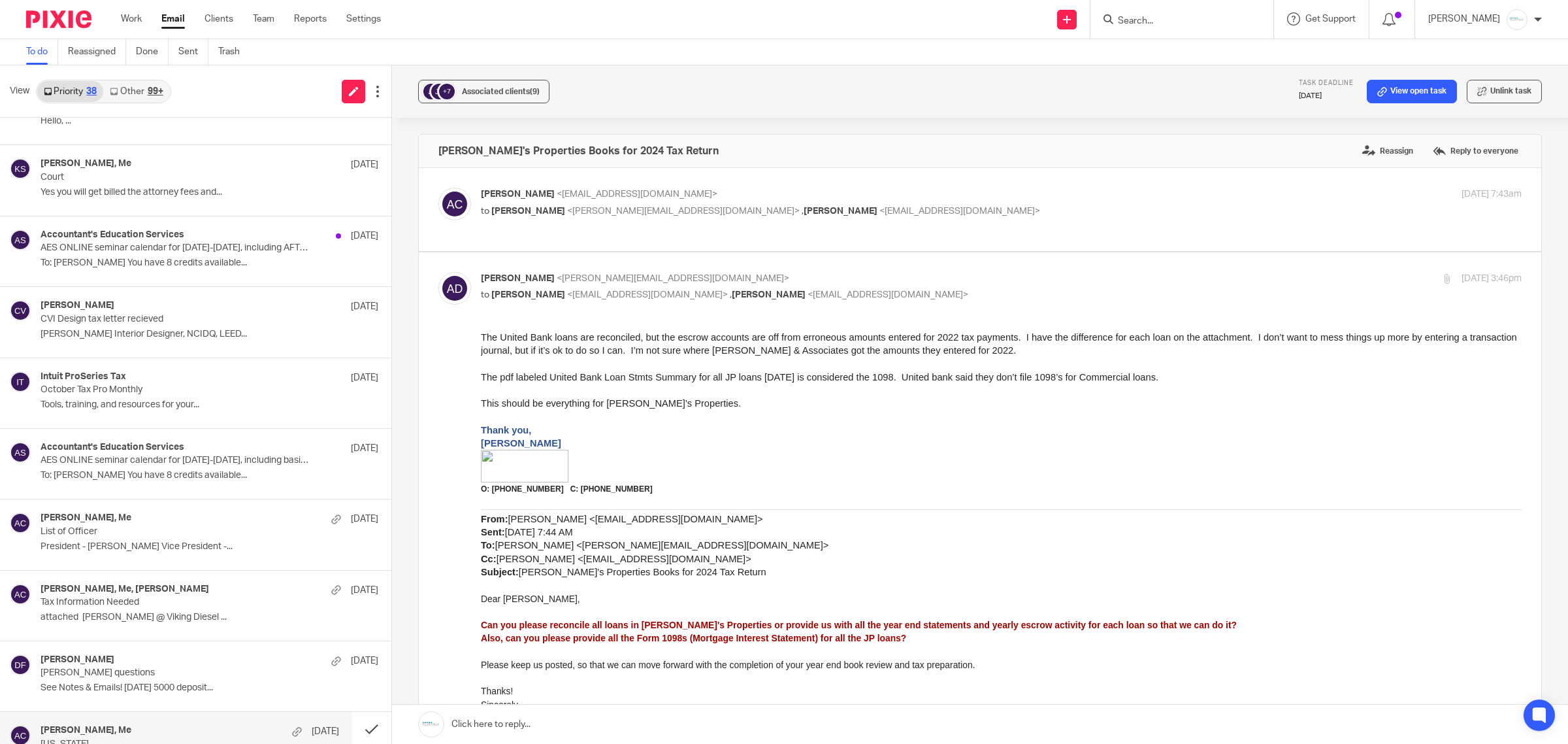
scroll to position [0, 0]
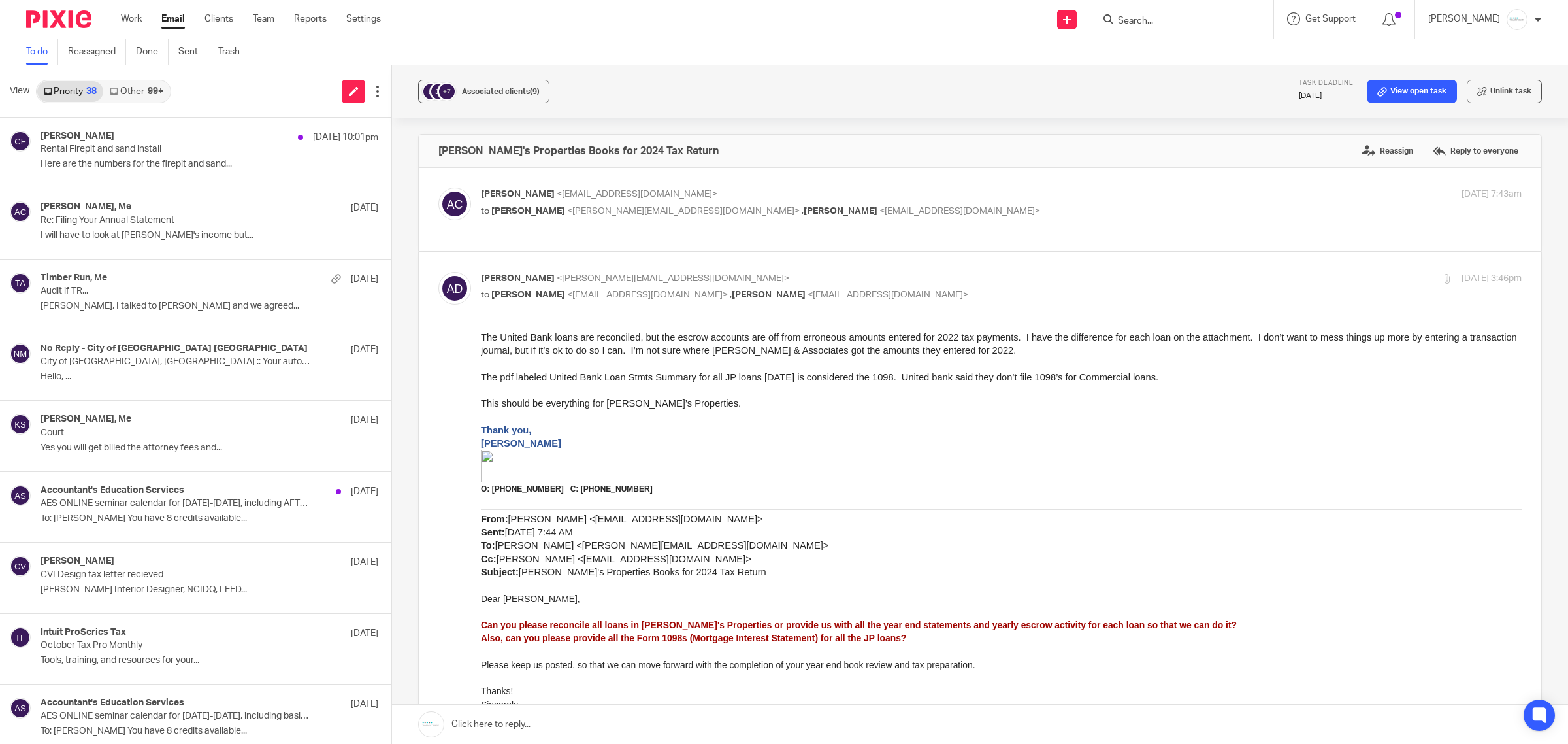
click at [142, 98] on link "Other 99+" at bounding box center [136, 91] width 66 height 21
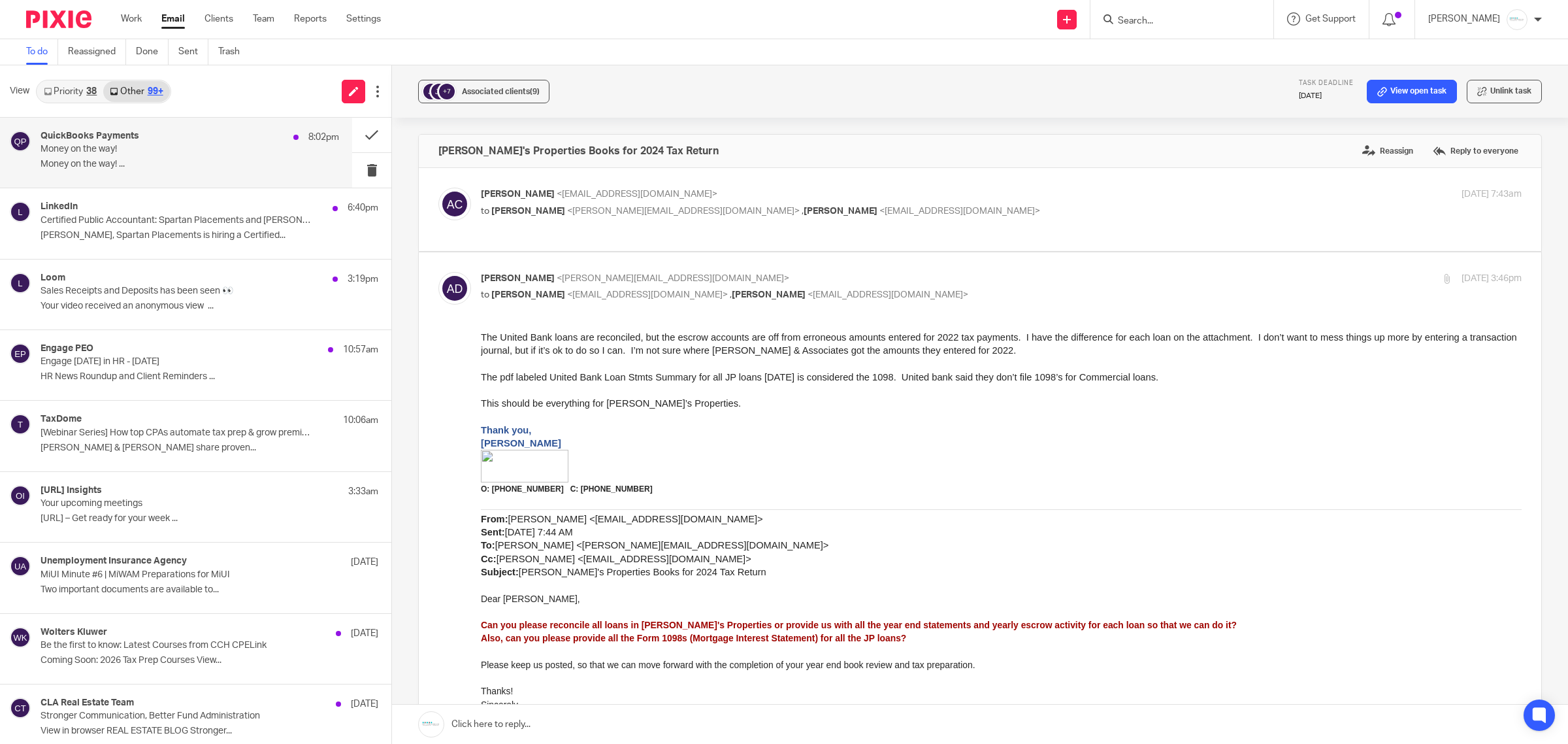
click at [142, 148] on p "Money on the way!" at bounding box center [159, 149] width 239 height 11
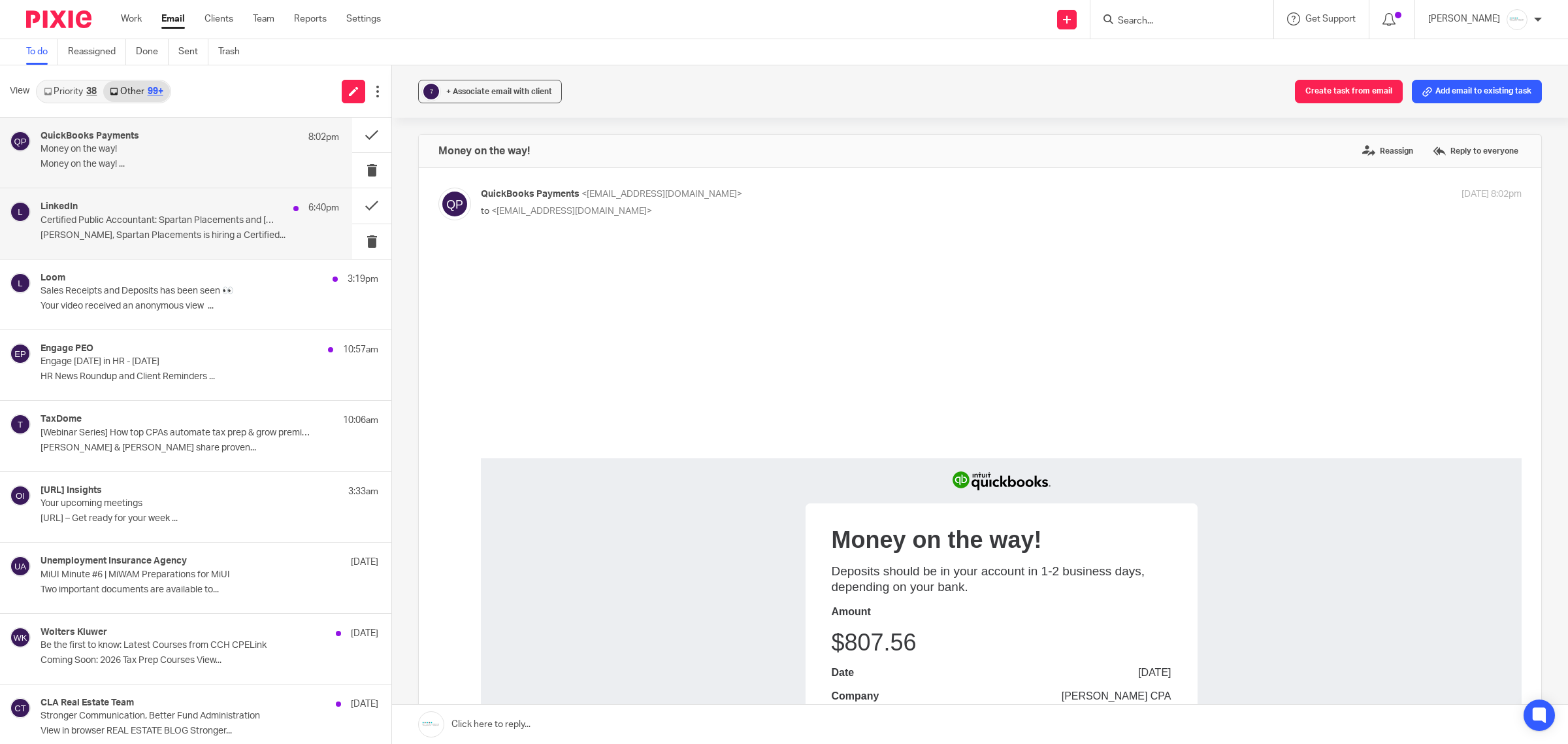
click at [152, 226] on div "LinkedIn 6:40pm Certified Public Accountant: Spartan Placements and [PERSON_NAM…" at bounding box center [190, 223] width 299 height 44
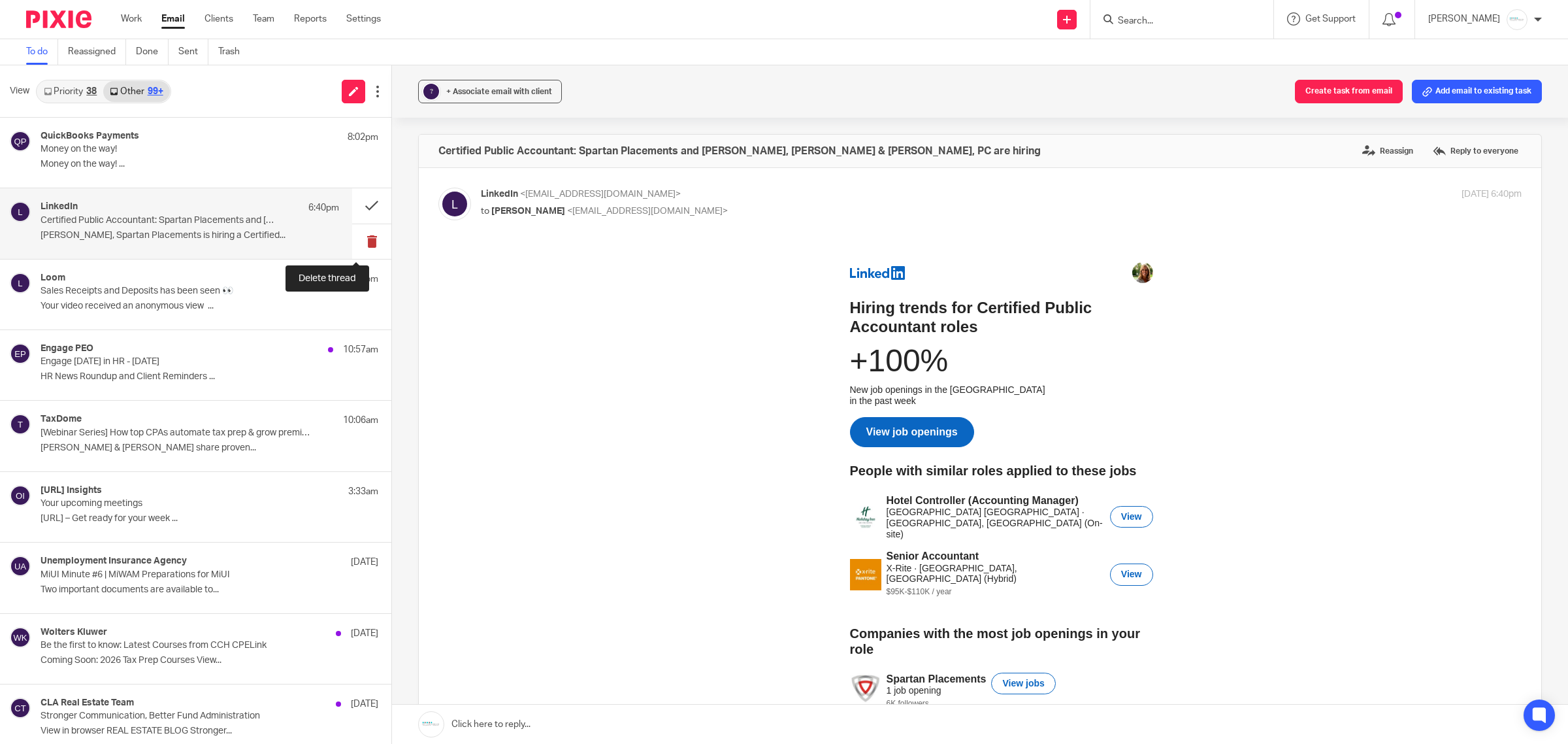
click at [353, 243] on button at bounding box center [372, 241] width 39 height 35
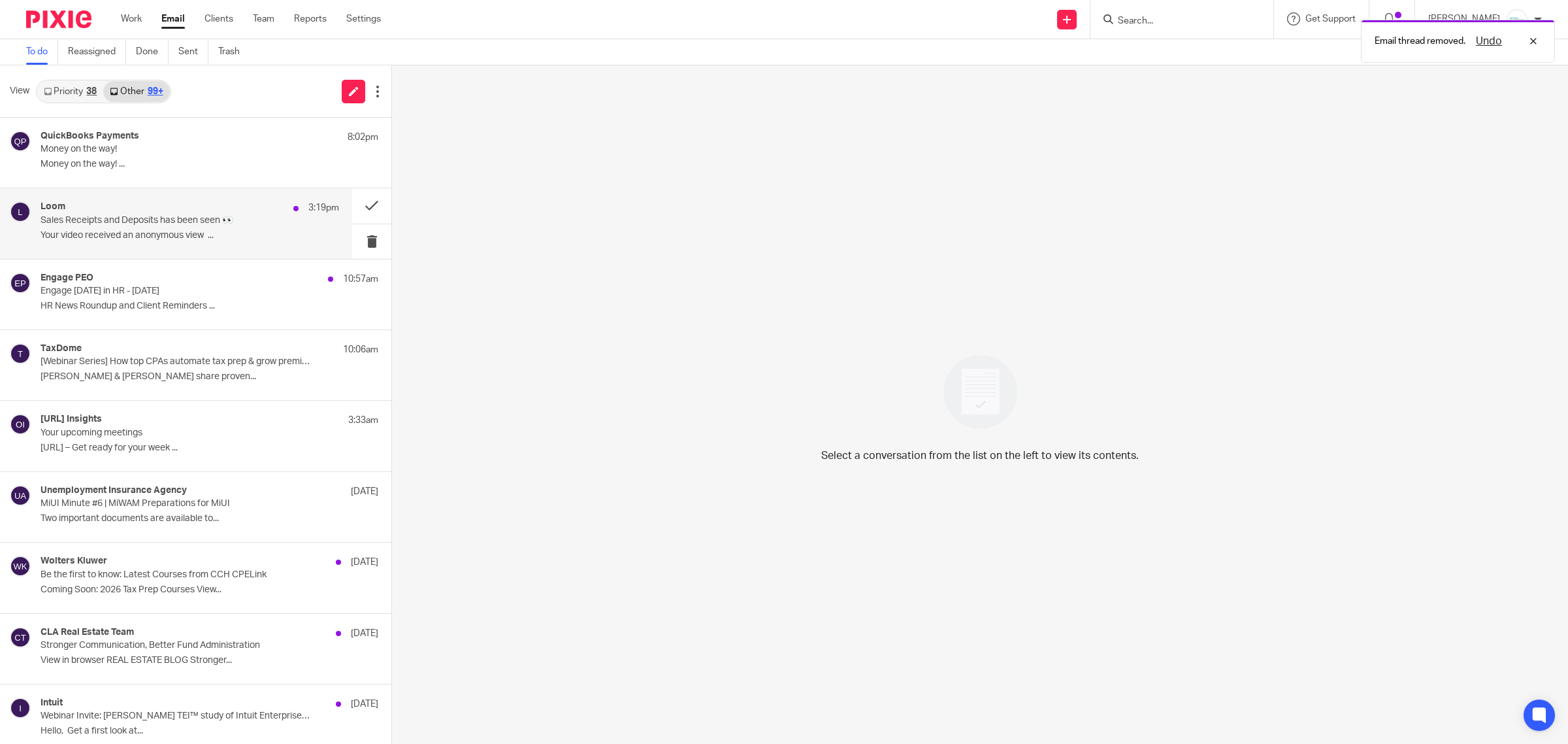
click at [187, 234] on p "Your video received an anonymous view ..." at bounding box center [190, 236] width 299 height 11
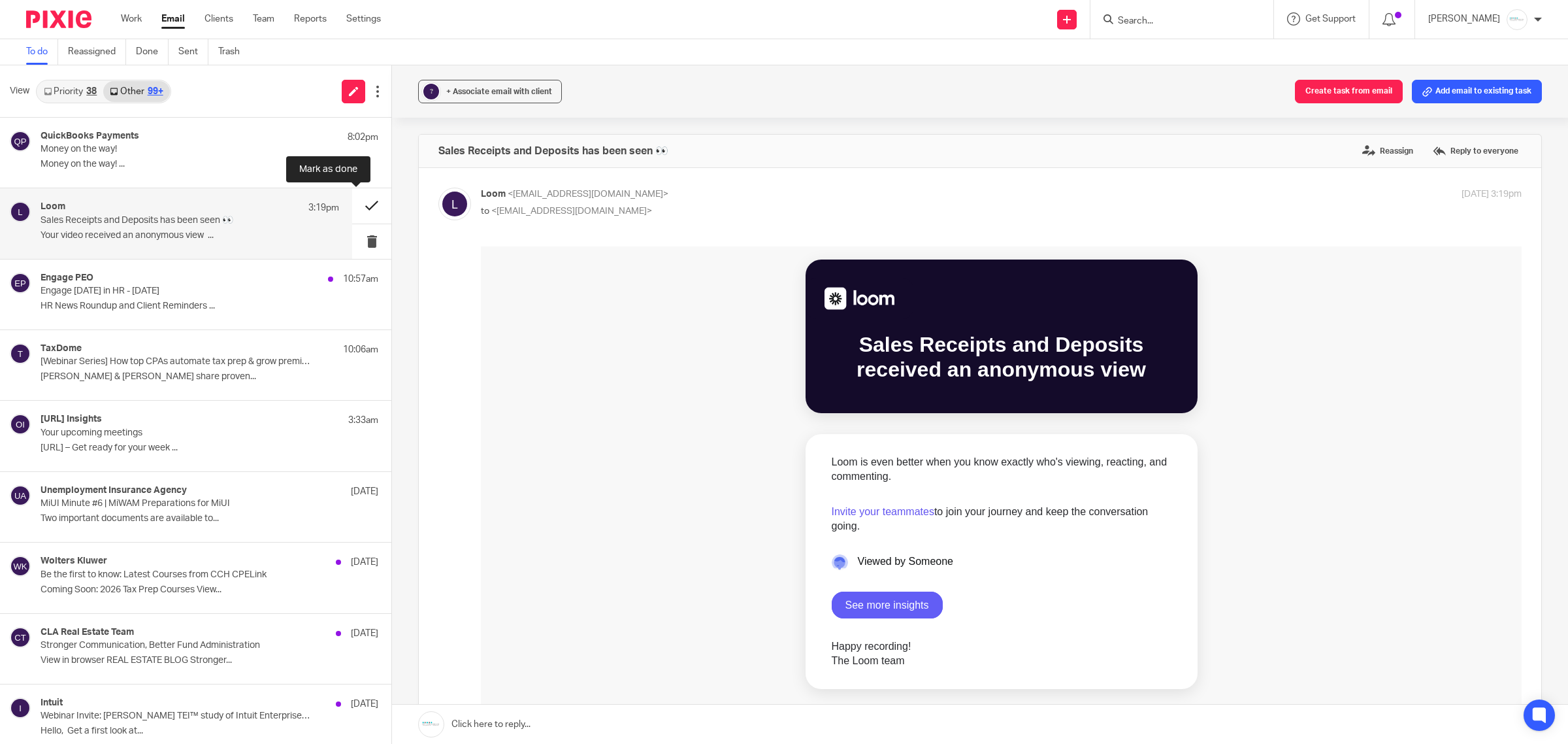
click at [356, 205] on button at bounding box center [372, 205] width 39 height 35
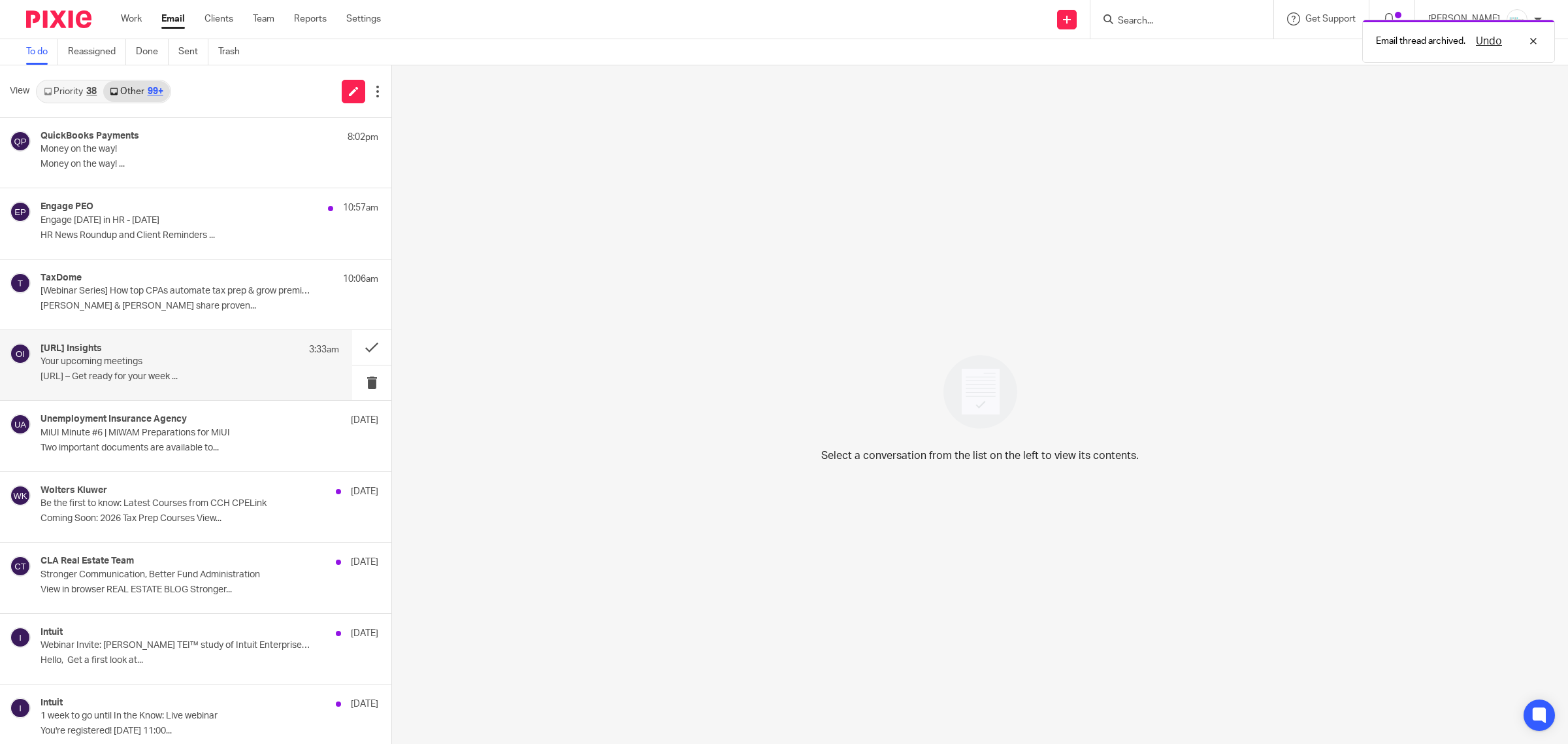
click at [161, 363] on p "Your upcoming meetings" at bounding box center [159, 362] width 239 height 11
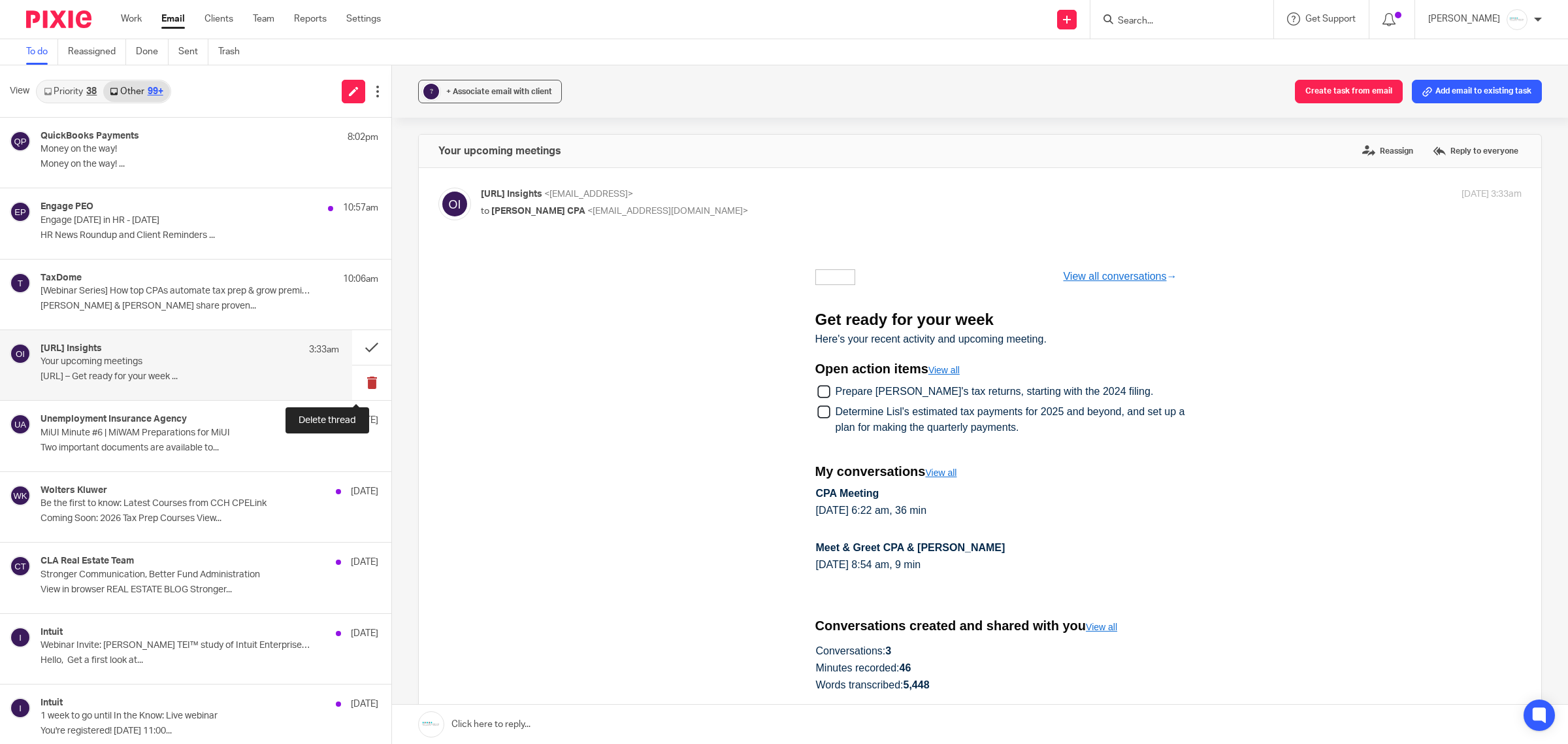
click at [356, 386] on button at bounding box center [372, 382] width 39 height 35
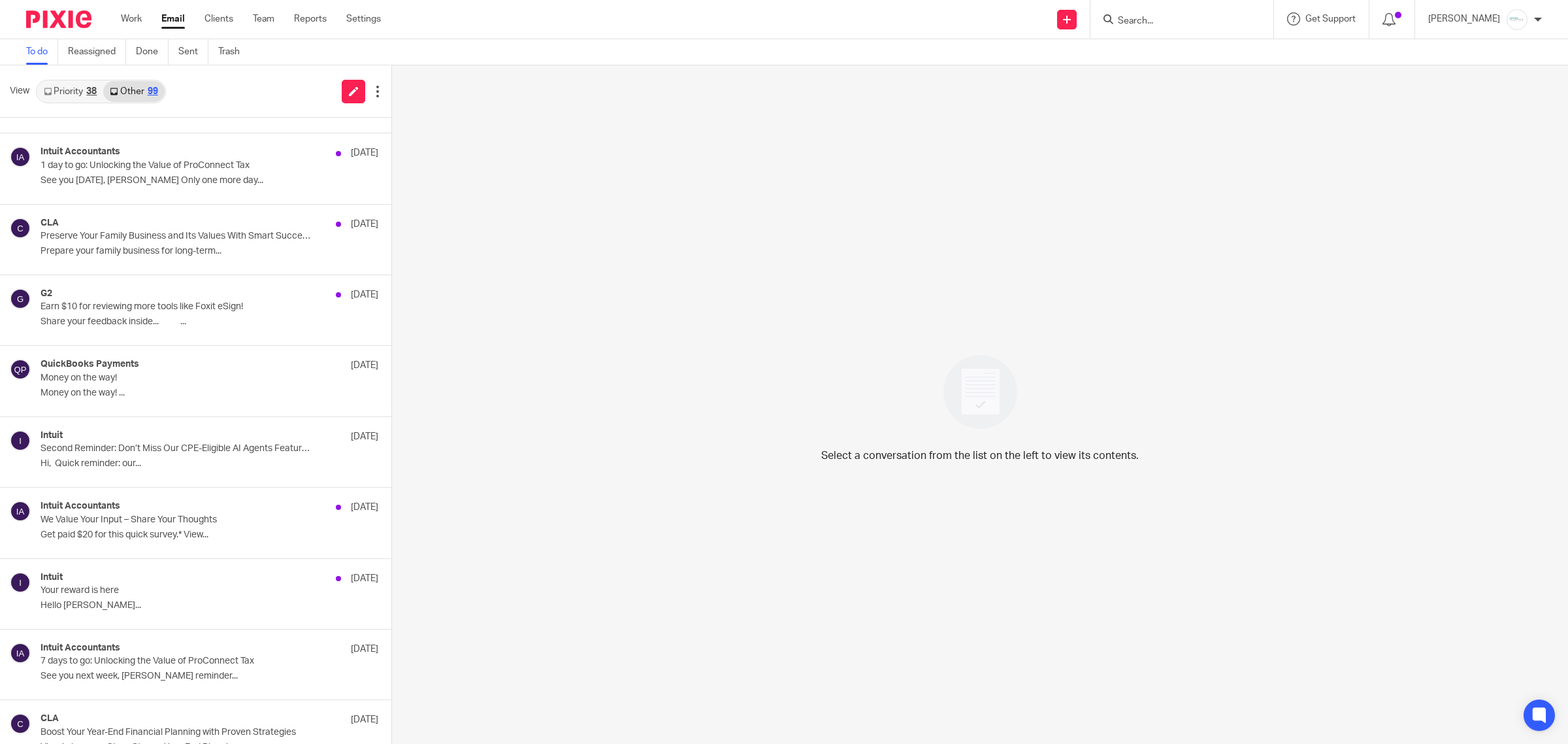
scroll to position [1044, 0]
click at [150, 390] on div "QuickBooks Payments [DATE] Money on the way! Money on the way! ..." at bounding box center [190, 383] width 299 height 44
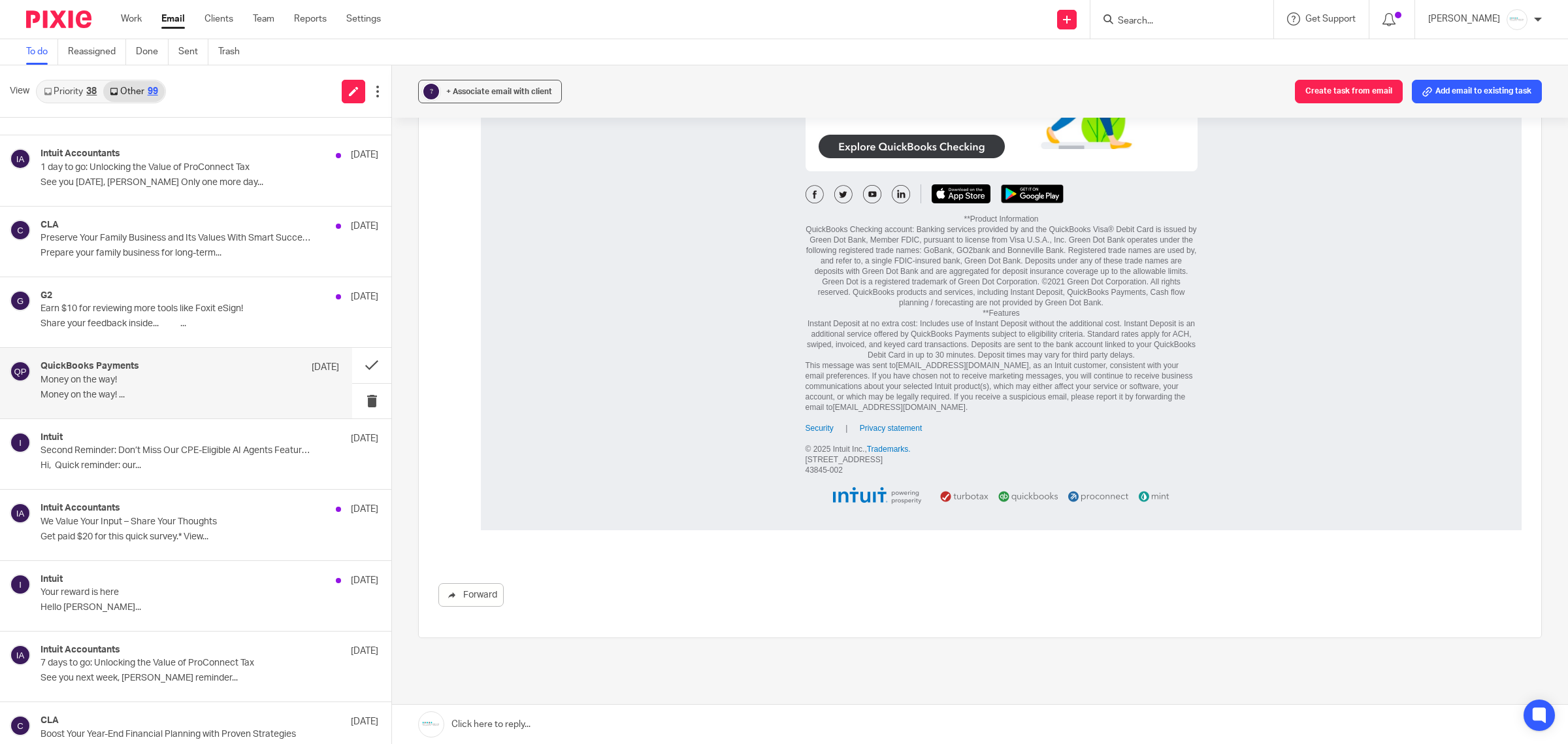
scroll to position [912, 0]
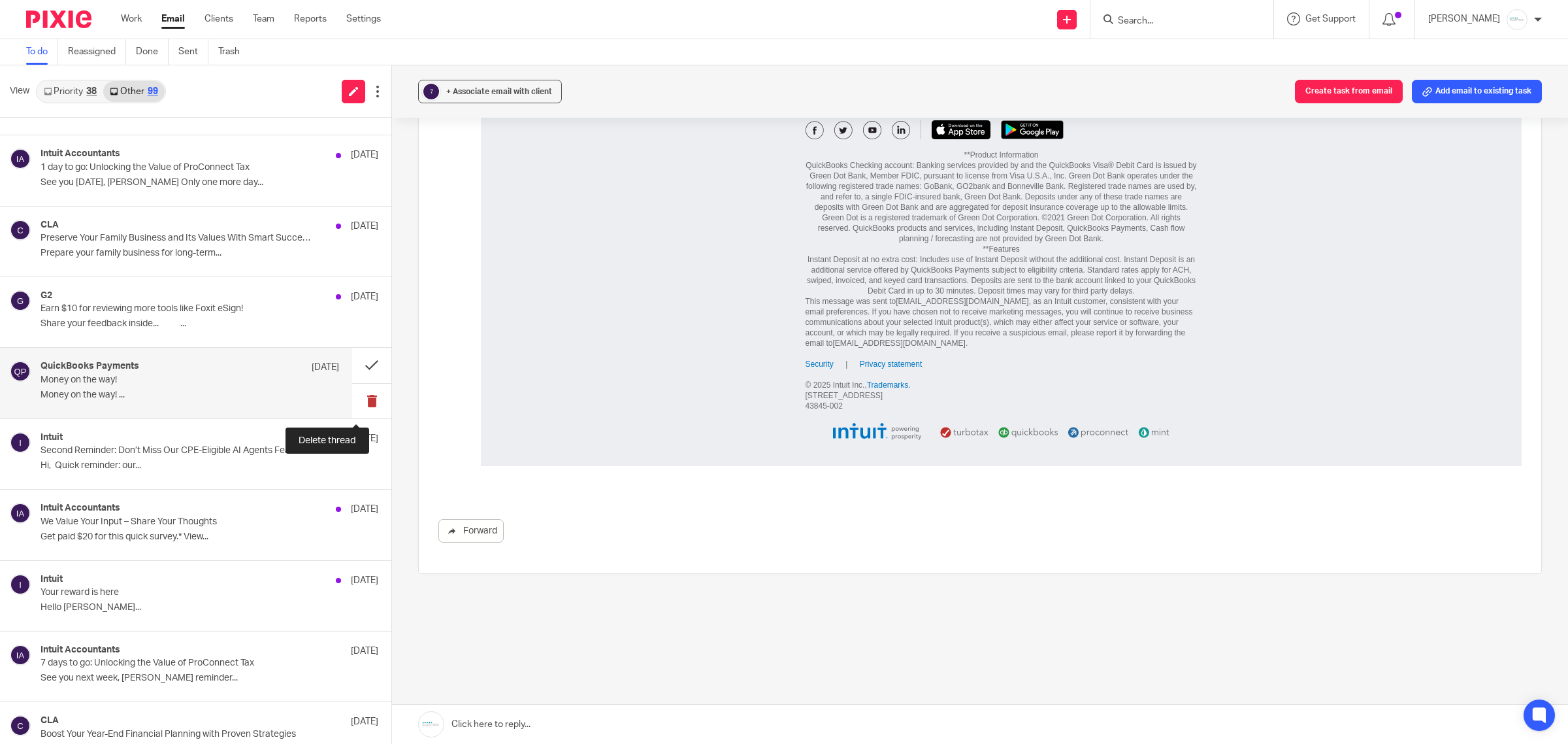
click at [357, 395] on button at bounding box center [372, 401] width 39 height 35
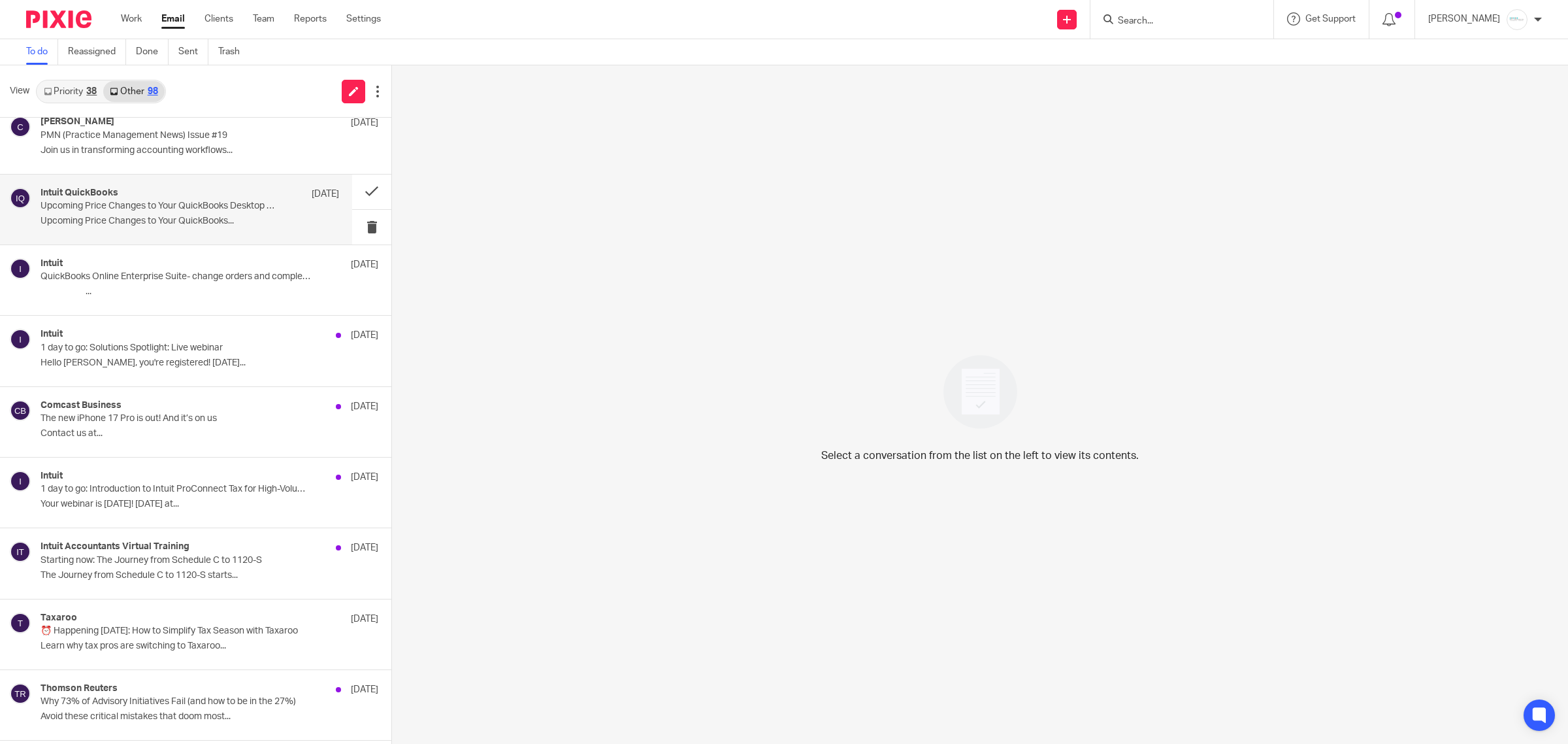
scroll to position [2216, 0]
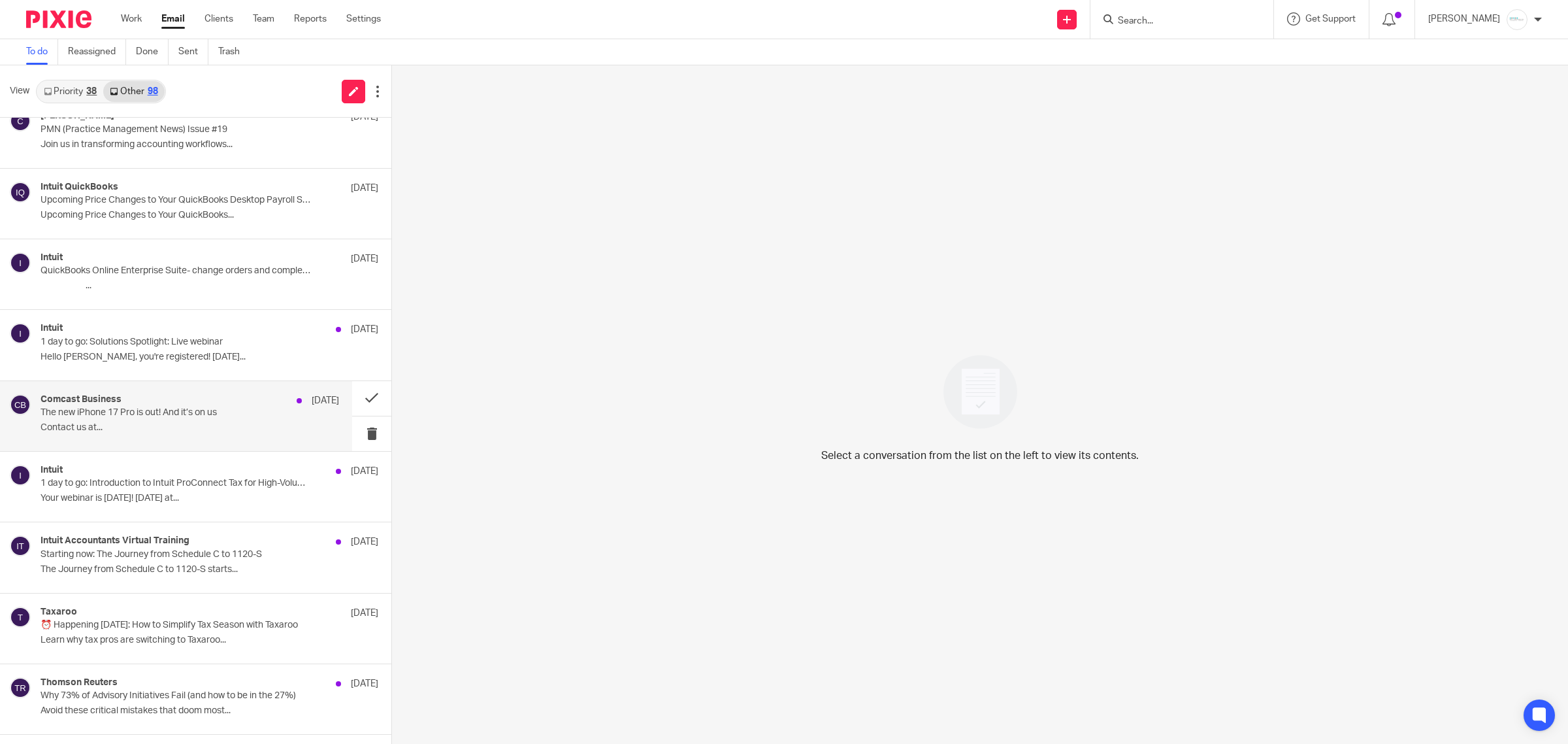
click at [158, 399] on div "Comcast Business [DATE]" at bounding box center [190, 400] width 299 height 13
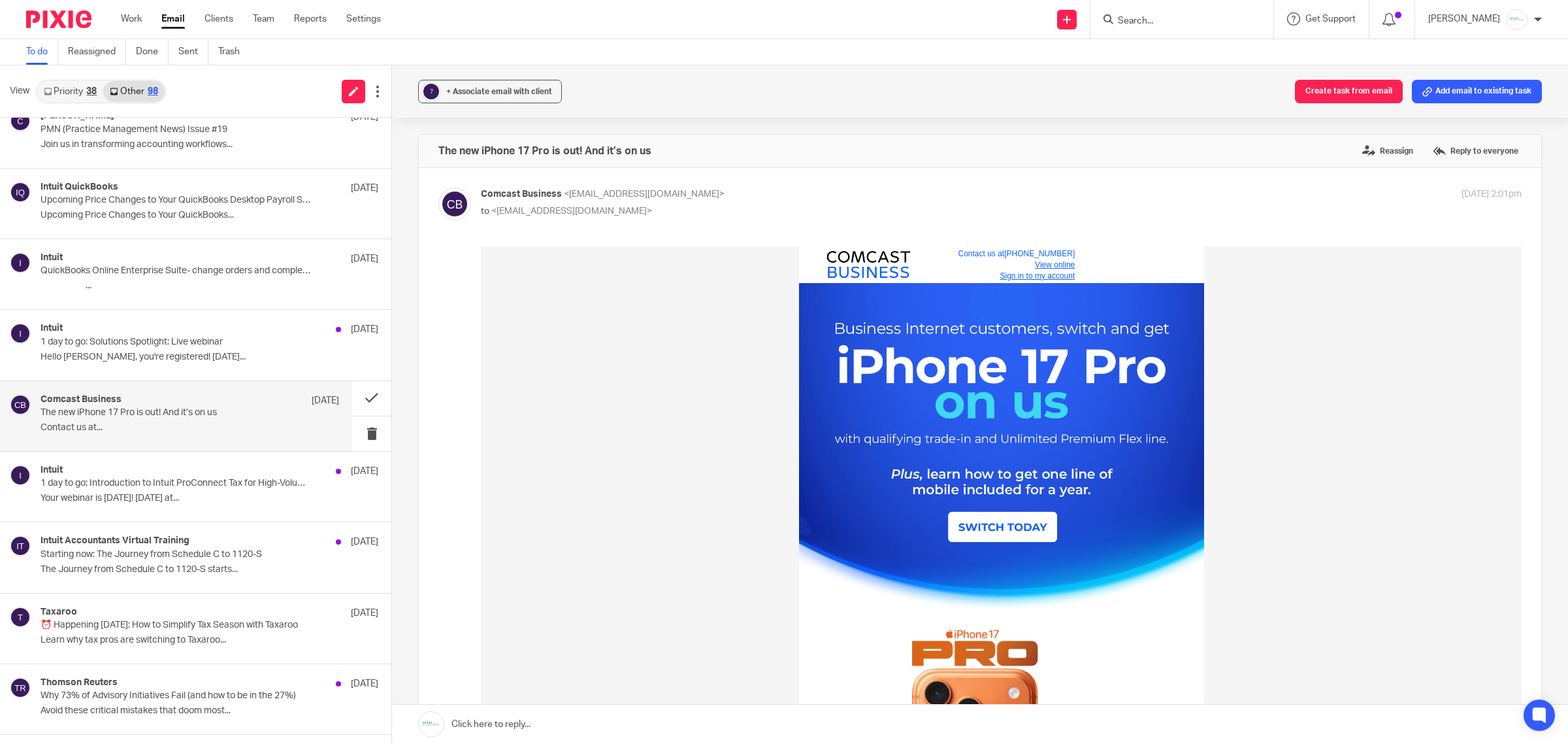
scroll to position [0, 0]
click at [361, 436] on button at bounding box center [372, 433] width 39 height 35
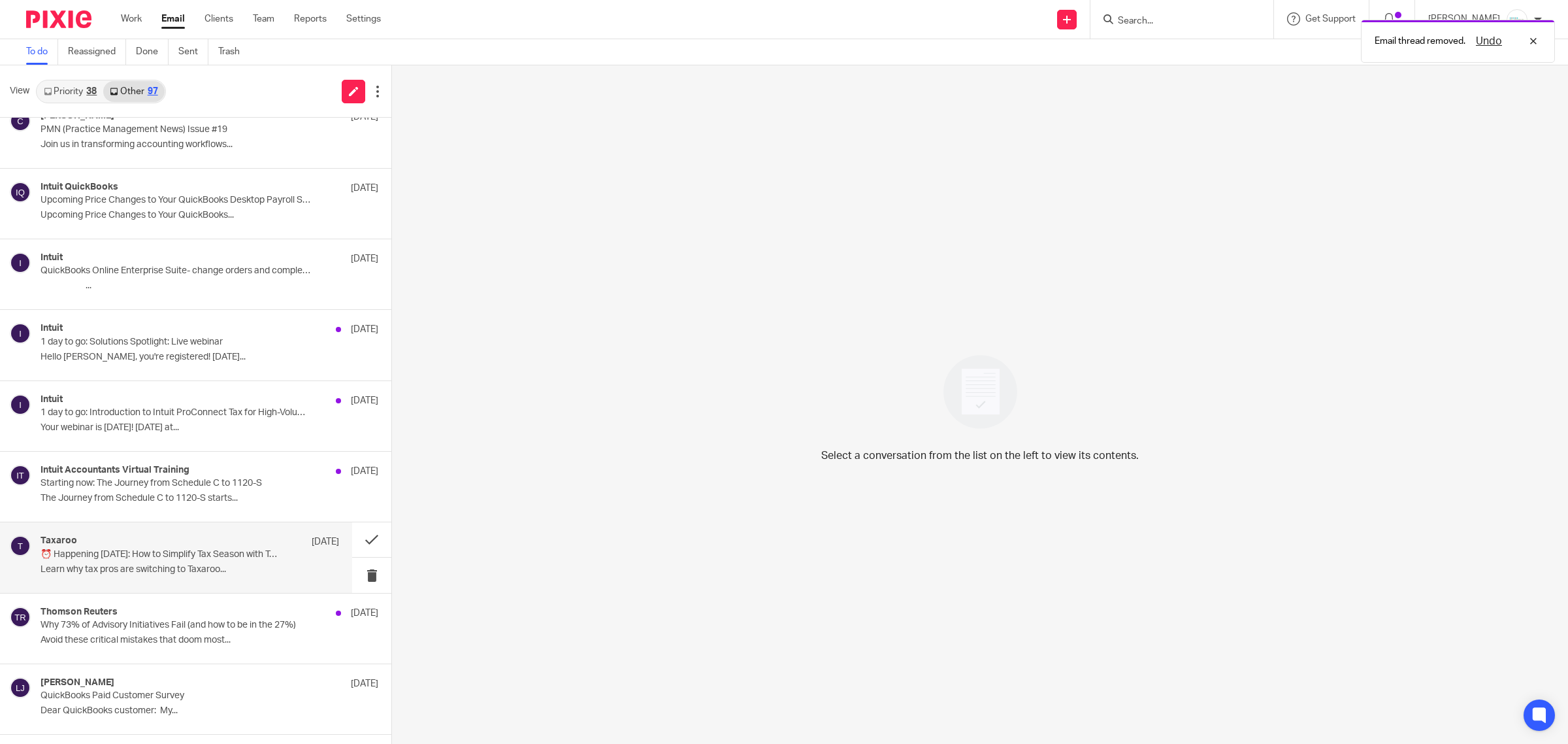
click at [230, 549] on div "Taxaroo Sep 24" at bounding box center [190, 542] width 299 height 13
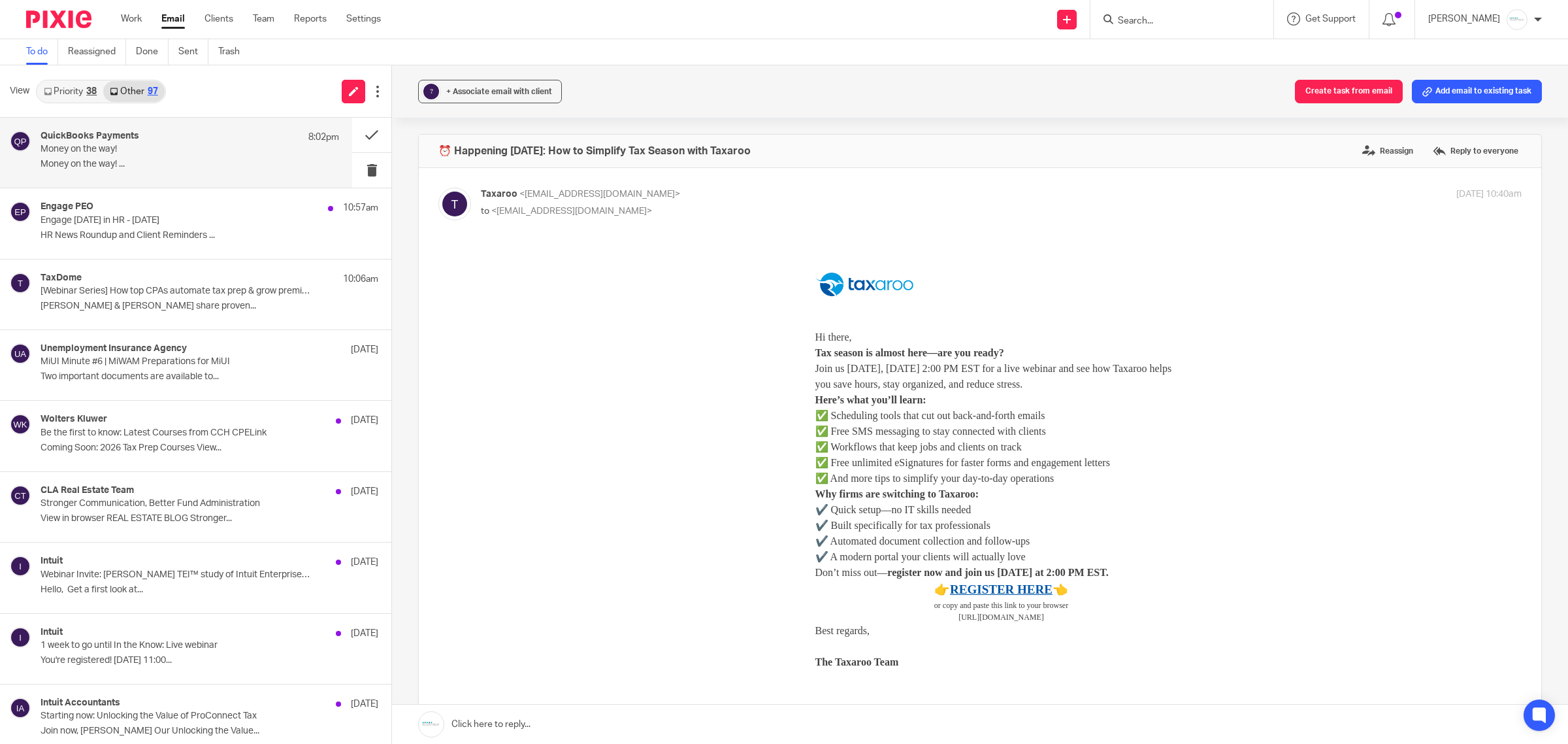
click at [153, 128] on div "QuickBooks Payments 8:02pm Money on the way! Money on the way! ..." at bounding box center [176, 153] width 352 height 70
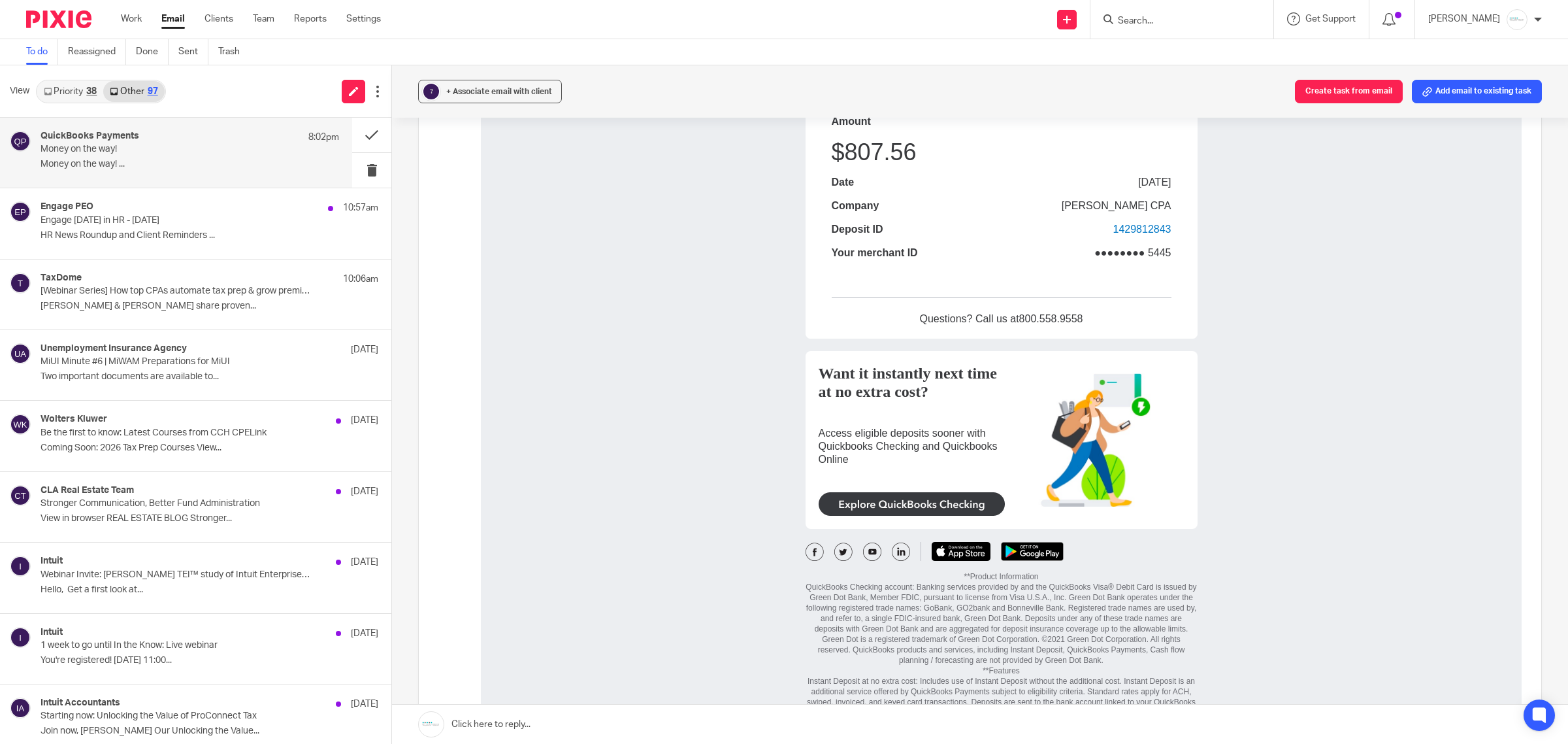
scroll to position [82, 0]
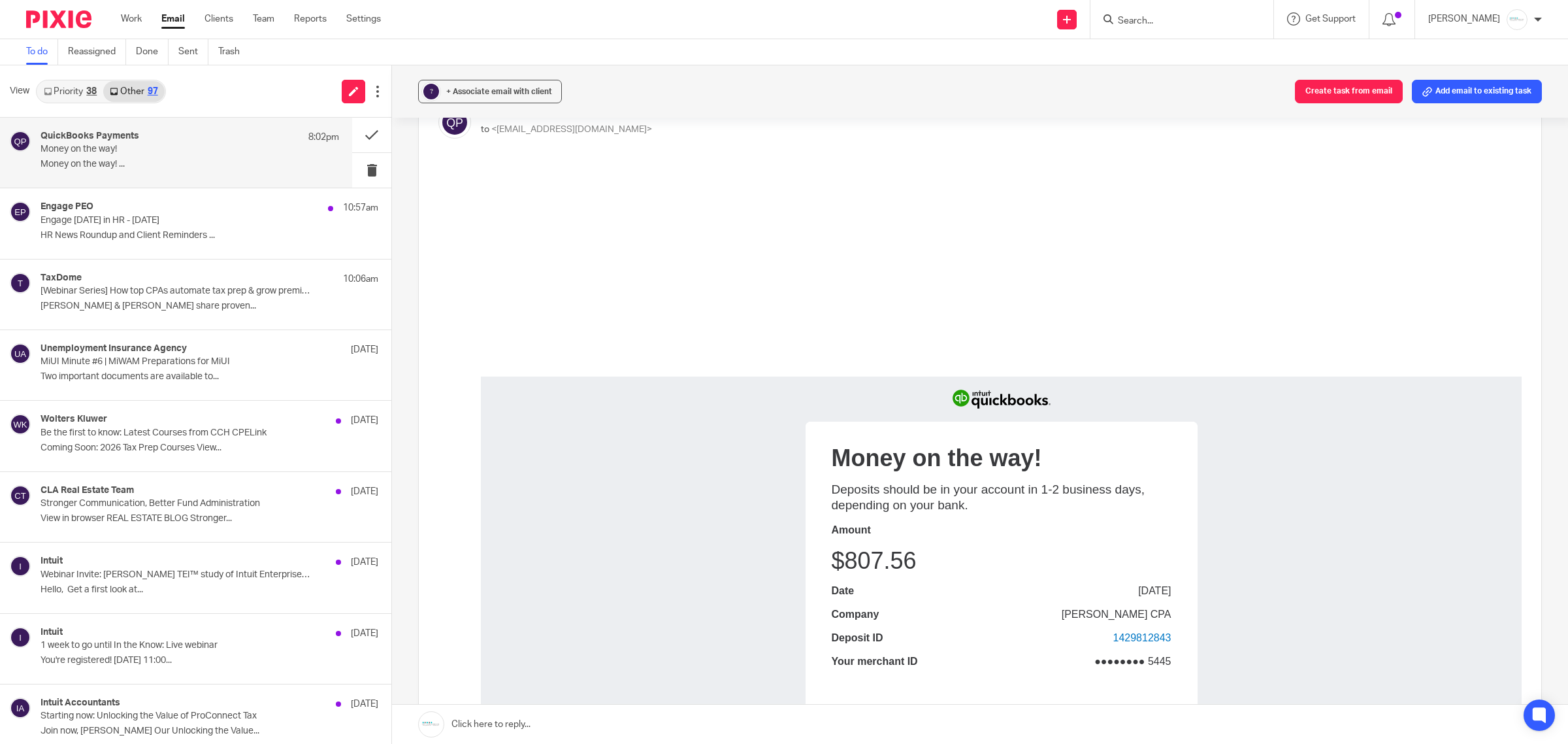
click at [74, 95] on link "Priority 38" at bounding box center [70, 91] width 66 height 21
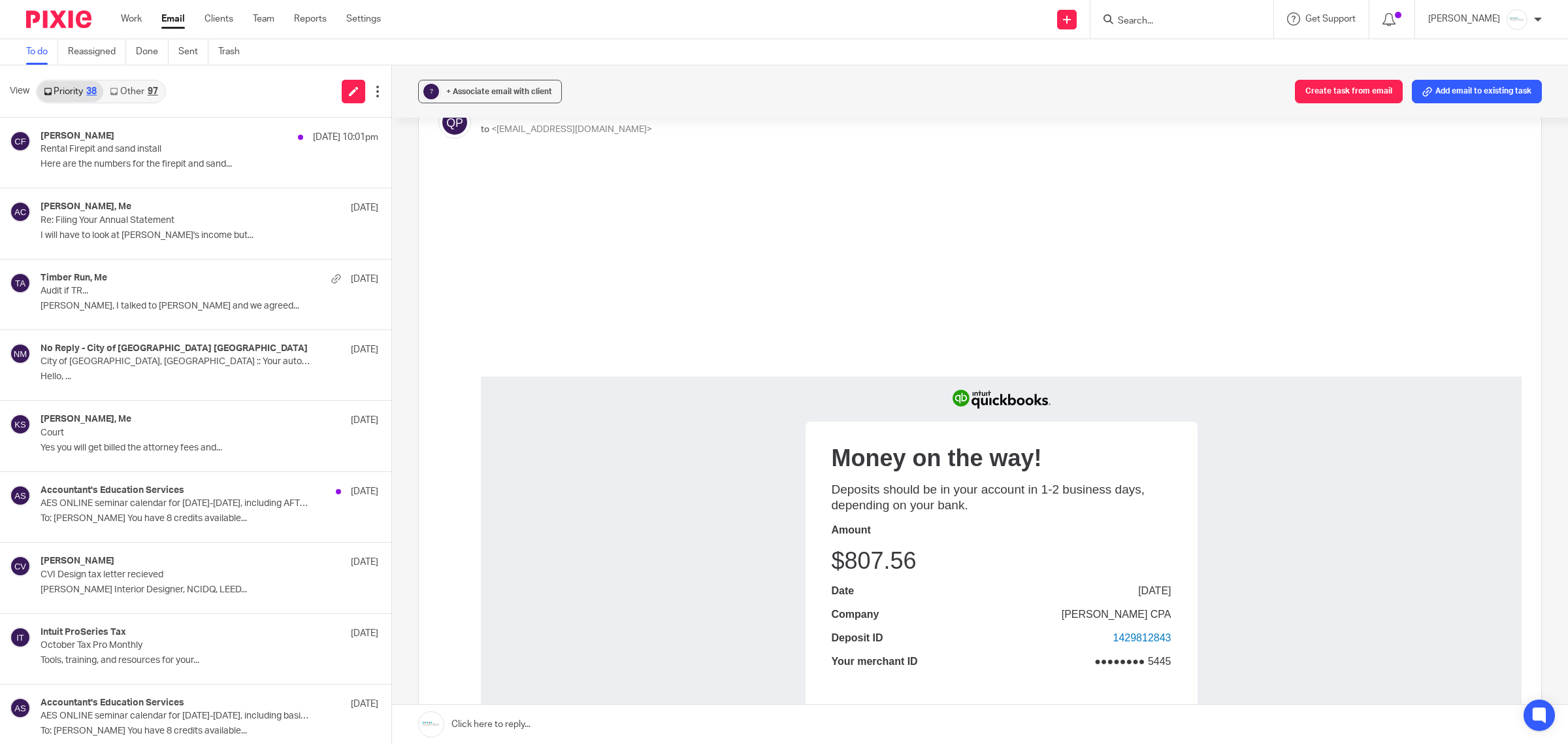
click at [63, 88] on link "Priority 38" at bounding box center [70, 91] width 66 height 21
